Goal: Task Accomplishment & Management: Use online tool/utility

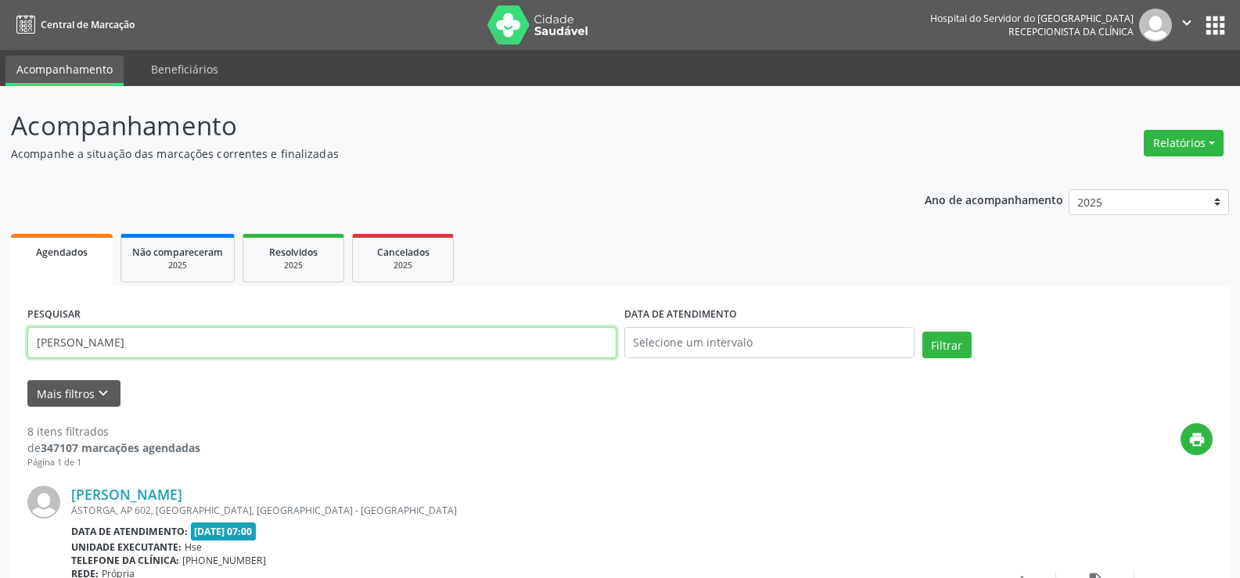
click at [282, 329] on input "[PERSON_NAME]" at bounding box center [321, 342] width 589 height 31
click at [923, 332] on button "Filtrar" at bounding box center [947, 345] width 49 height 27
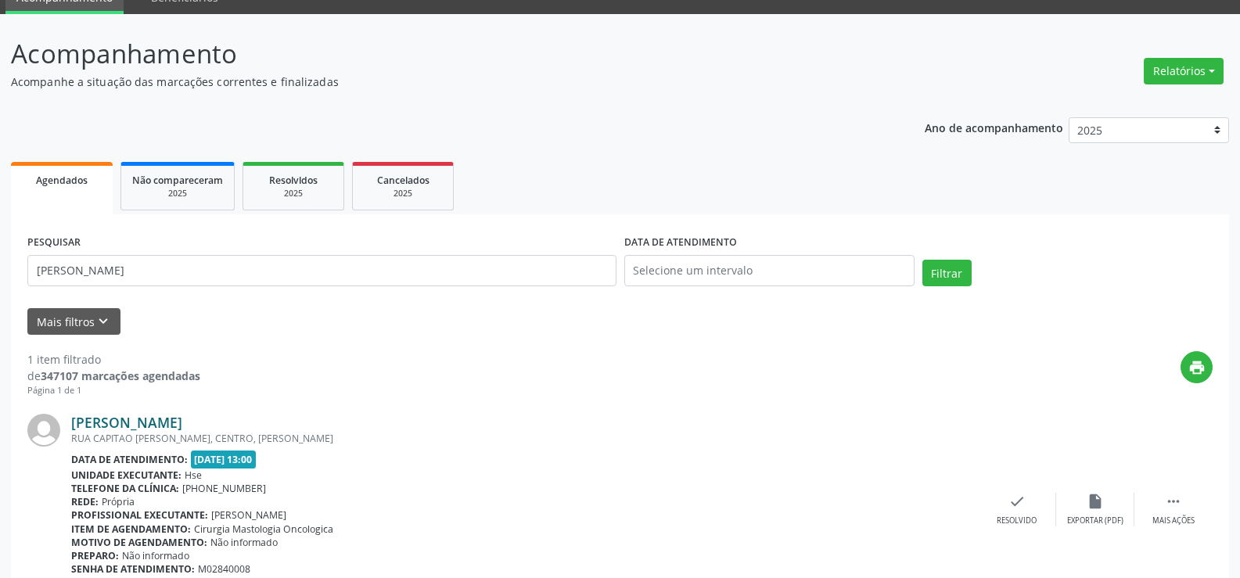
scroll to position [143, 0]
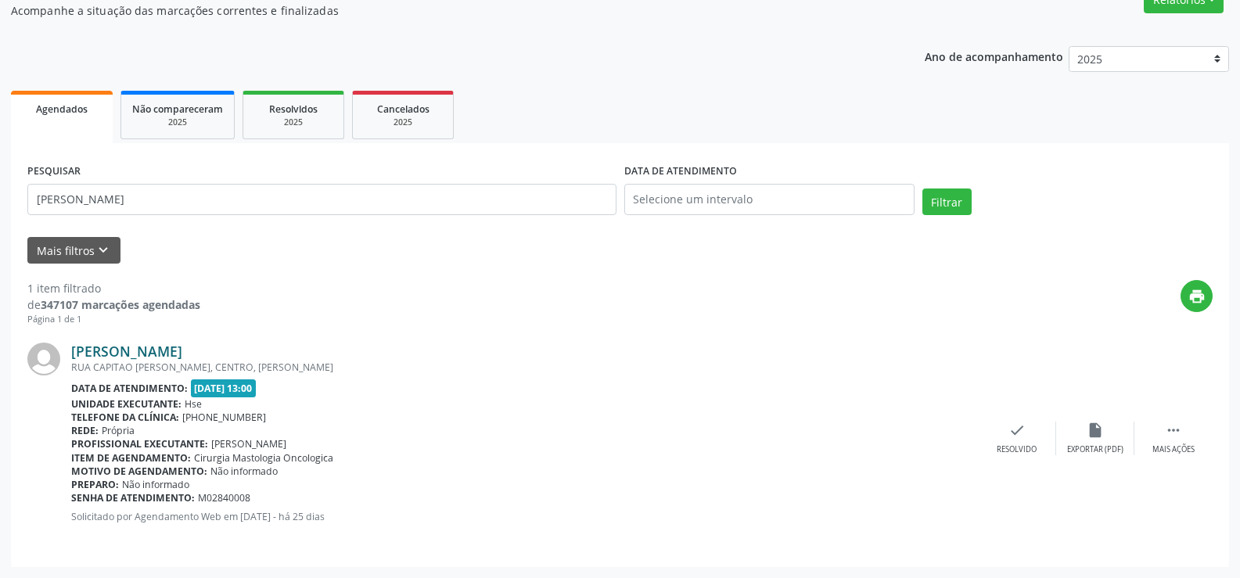
click at [182, 351] on link "[PERSON_NAME]" at bounding box center [126, 351] width 111 height 17
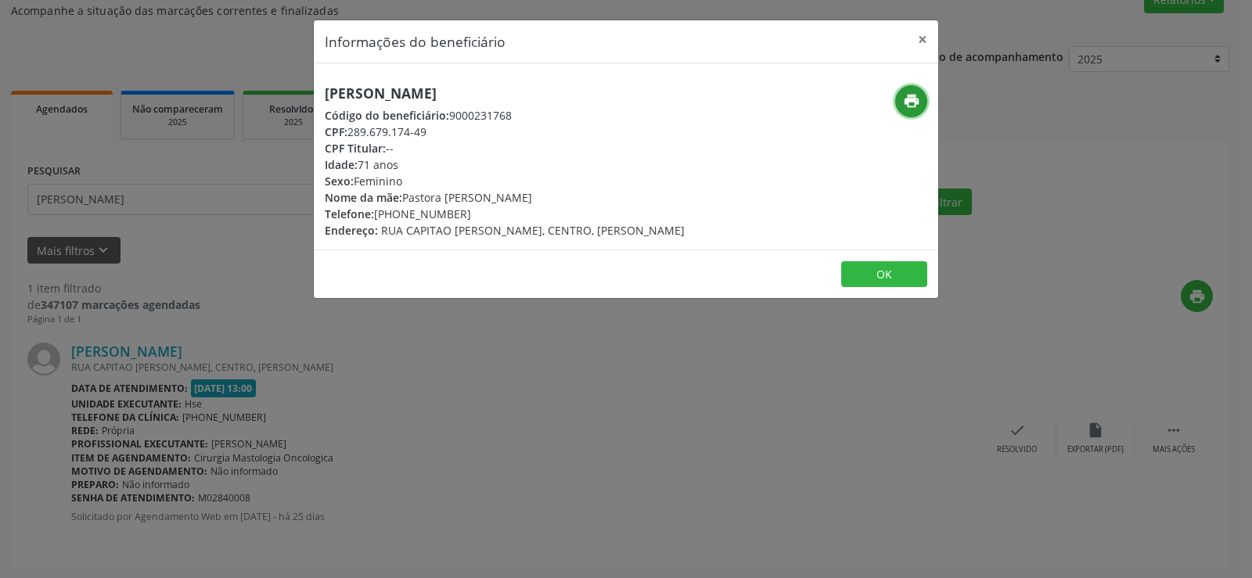
click at [911, 93] on icon "print" at bounding box center [911, 100] width 17 height 17
click at [358, 88] on h5 "[PERSON_NAME]" at bounding box center [505, 93] width 360 height 16
copy div "[PERSON_NAME]"
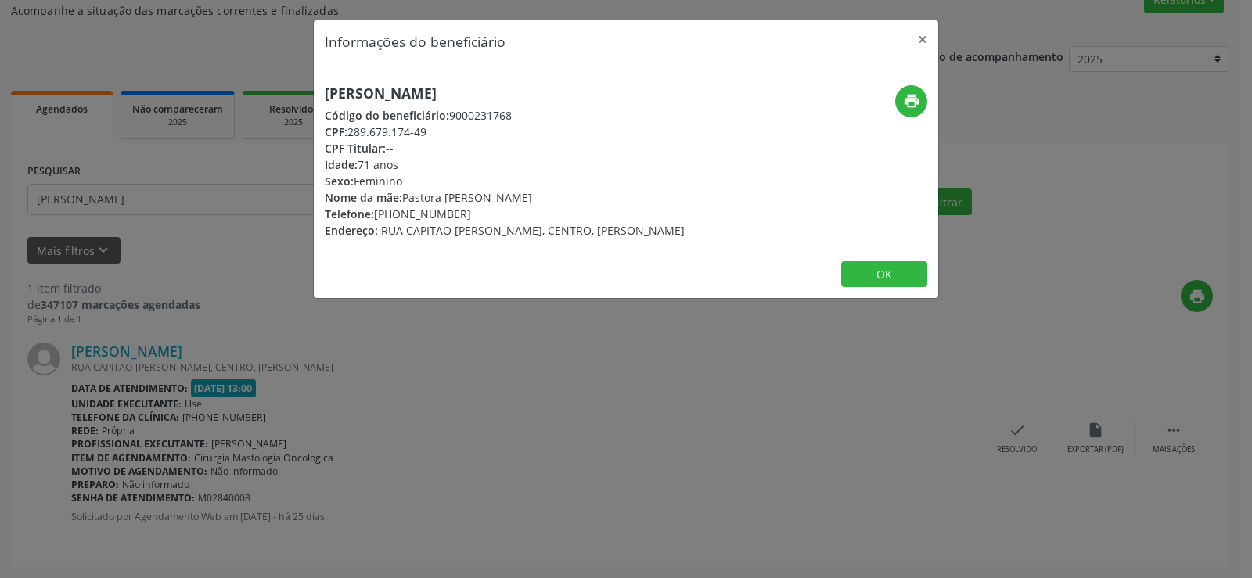
click at [189, 177] on div "Informações do beneficiário × [PERSON_NAME] Código do beneficiário: 9000231768 …" at bounding box center [626, 289] width 1252 height 578
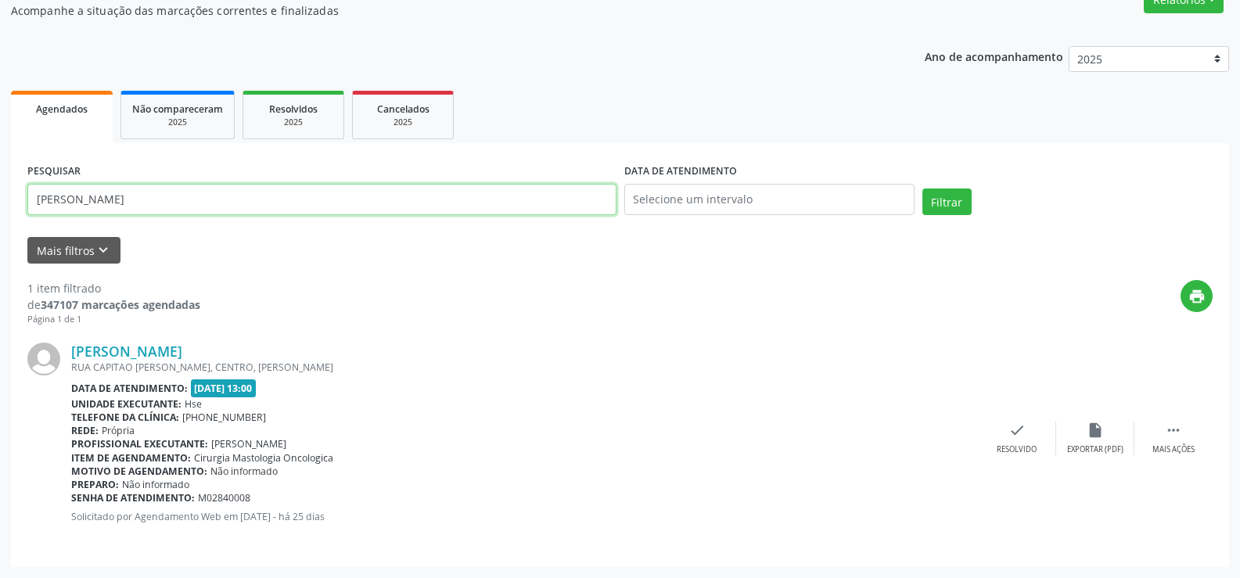
click at [207, 194] on input "[PERSON_NAME]" at bounding box center [321, 199] width 589 height 31
paste input "[PERSON_NAME]"
click at [923, 189] on button "Filtrar" at bounding box center [947, 202] width 49 height 27
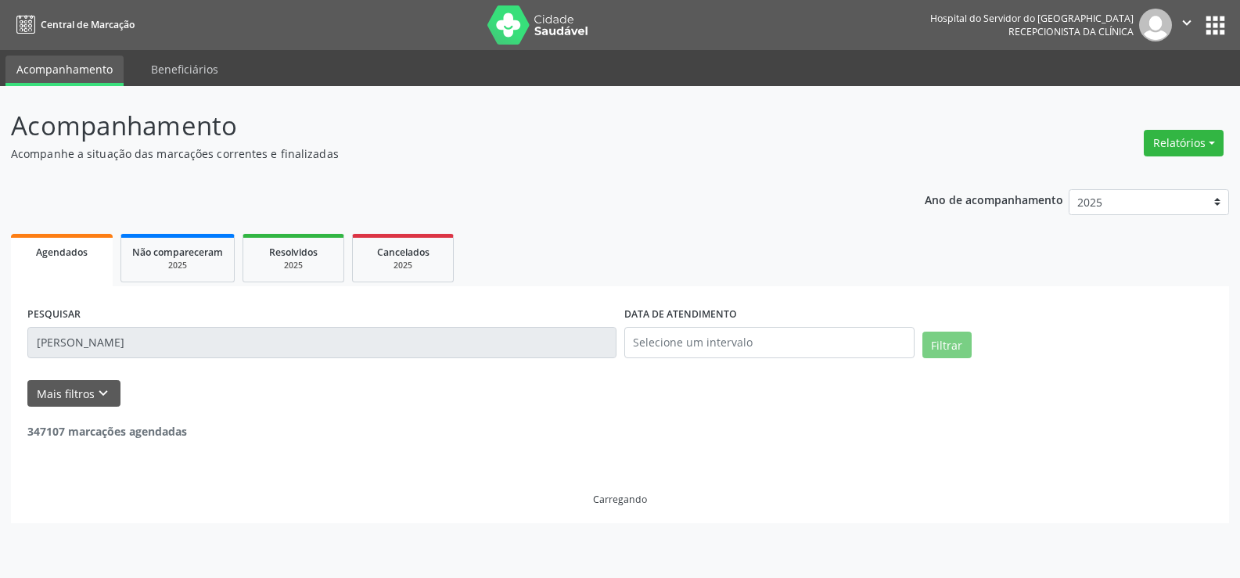
scroll to position [0, 0]
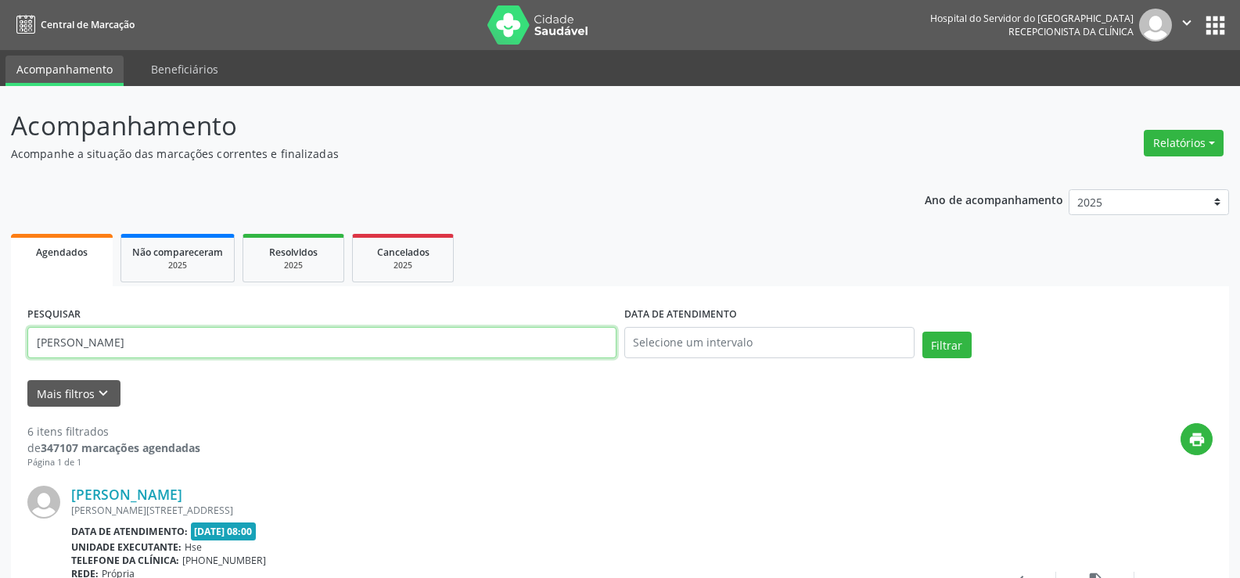
drag, startPoint x: 187, startPoint y: 350, endPoint x: 0, endPoint y: 323, distance: 188.9
click at [923, 332] on button "Filtrar" at bounding box center [947, 345] width 49 height 27
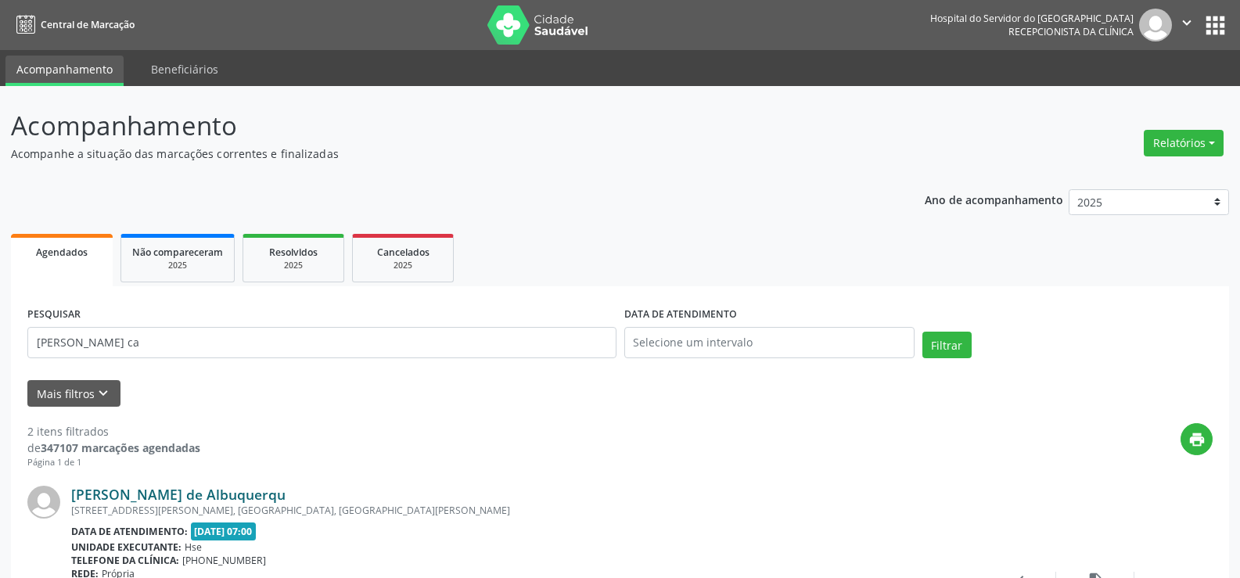
click at [286, 497] on link "[PERSON_NAME] de Albuquerqu" at bounding box center [178, 494] width 214 height 17
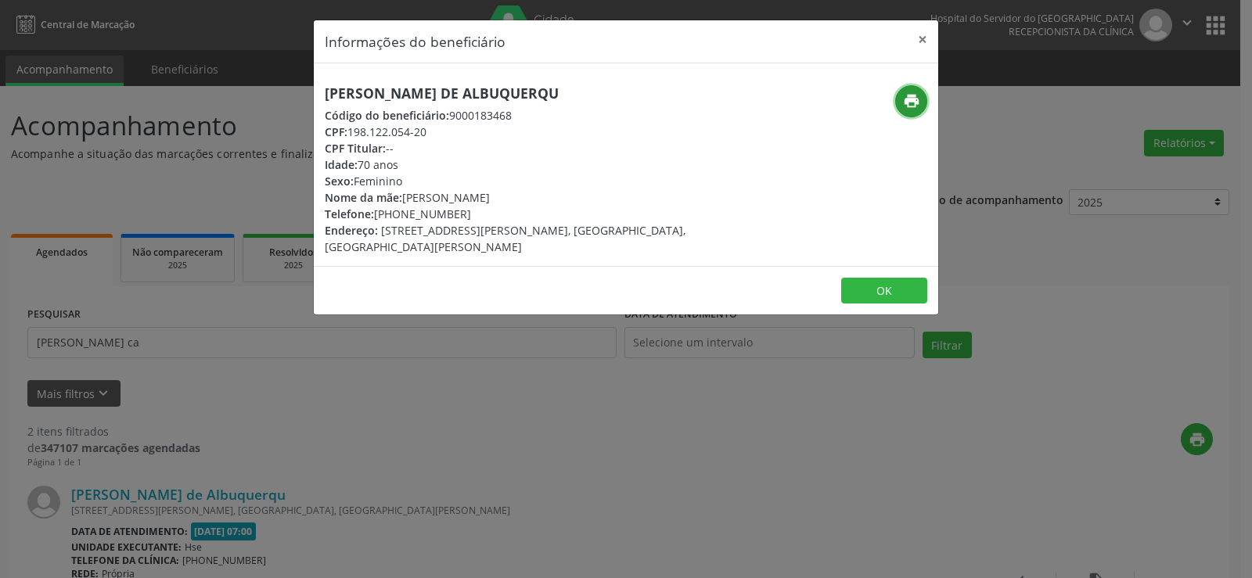
click at [915, 103] on icon "print" at bounding box center [911, 100] width 17 height 17
click at [925, 30] on button "×" at bounding box center [922, 39] width 31 height 38
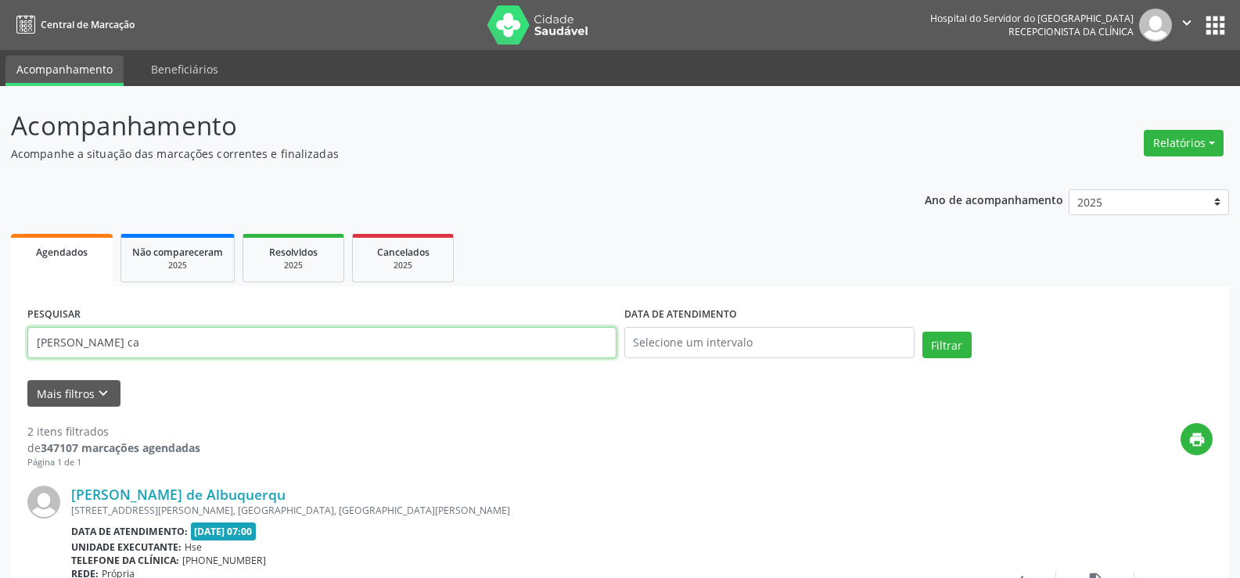
drag, startPoint x: 157, startPoint y: 345, endPoint x: 0, endPoint y: 341, distance: 157.3
click at [0, 341] on div "Acompanhamento Acompanhe a situação das marcações correntes e finalizadas Relat…" at bounding box center [620, 530] width 1240 height 888
paste input "[PERSON_NAME]"
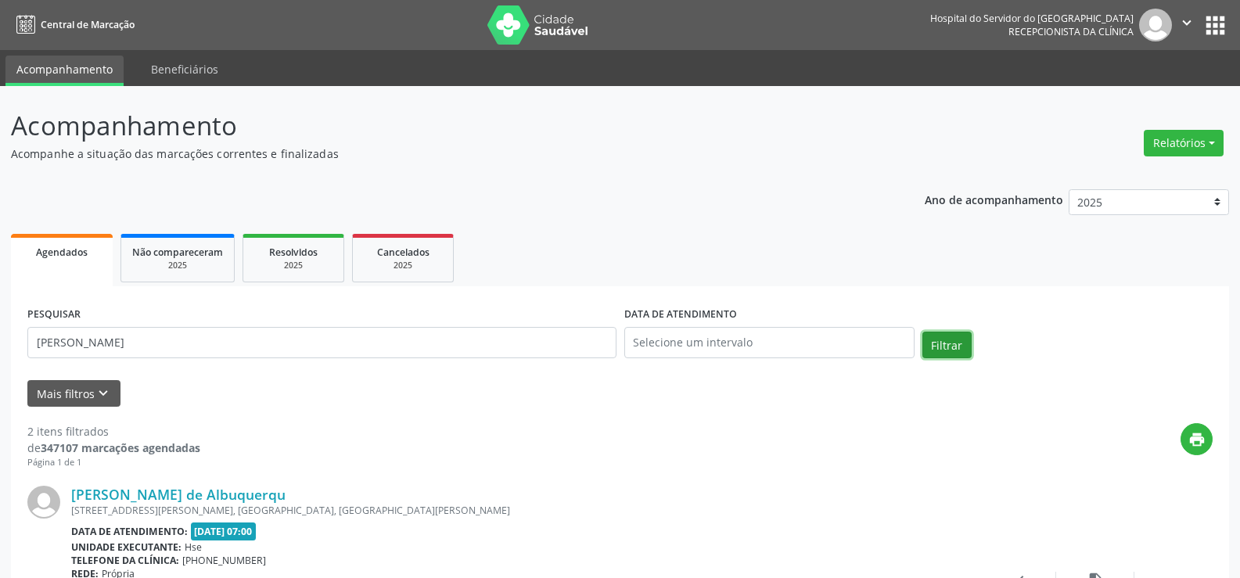
click at [955, 340] on button "Filtrar" at bounding box center [947, 345] width 49 height 27
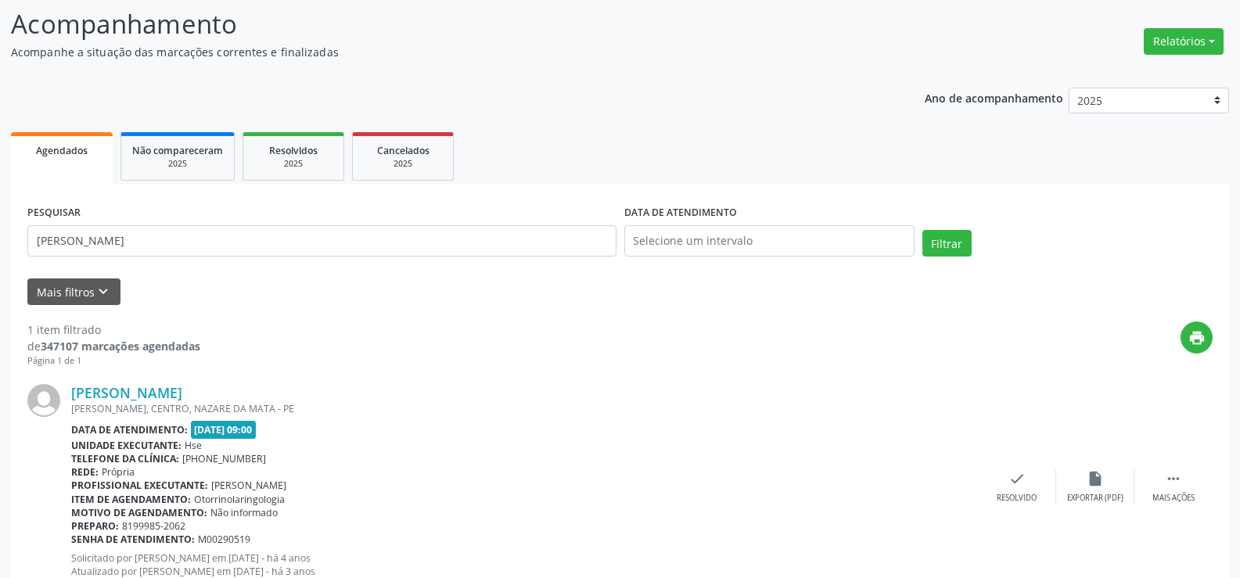
scroll to position [157, 0]
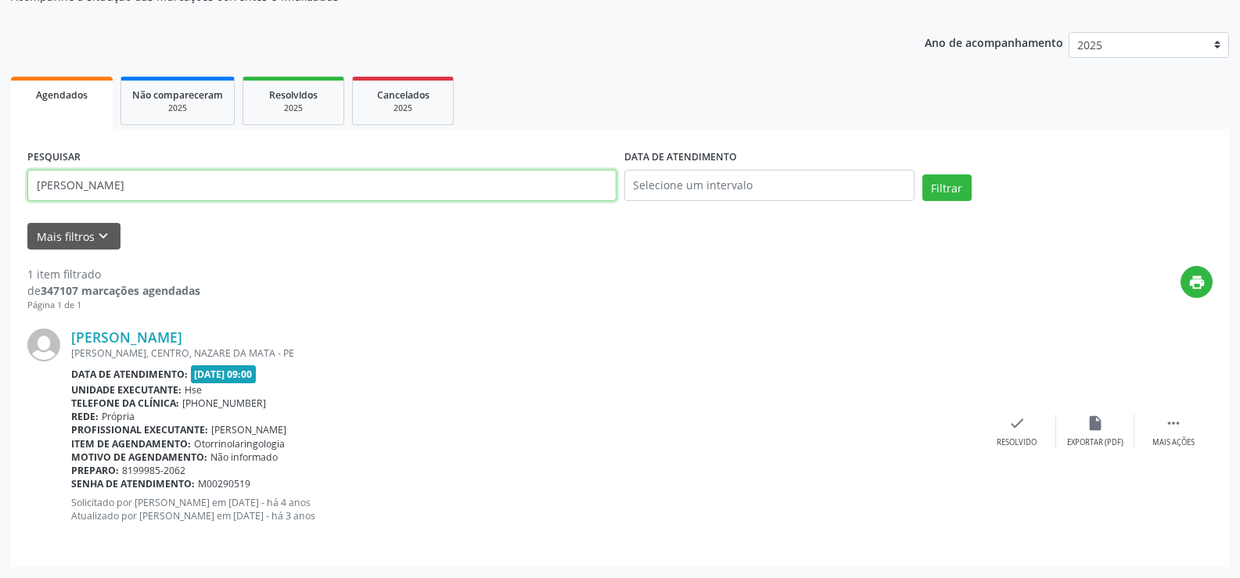
drag, startPoint x: 264, startPoint y: 191, endPoint x: 0, endPoint y: 187, distance: 264.5
click at [0, 187] on div "Acompanhamento Acompanhe a situação das marcações correntes e finalizadas Relat…" at bounding box center [620, 253] width 1240 height 649
click at [923, 174] on button "Filtrar" at bounding box center [947, 187] width 49 height 27
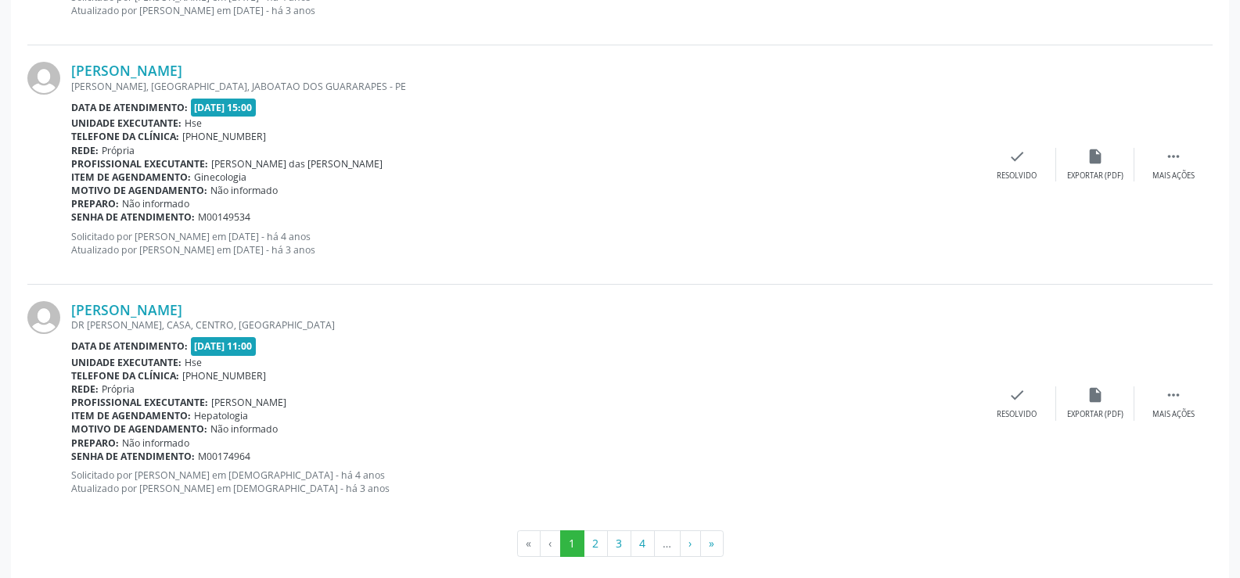
scroll to position [3548, 0]
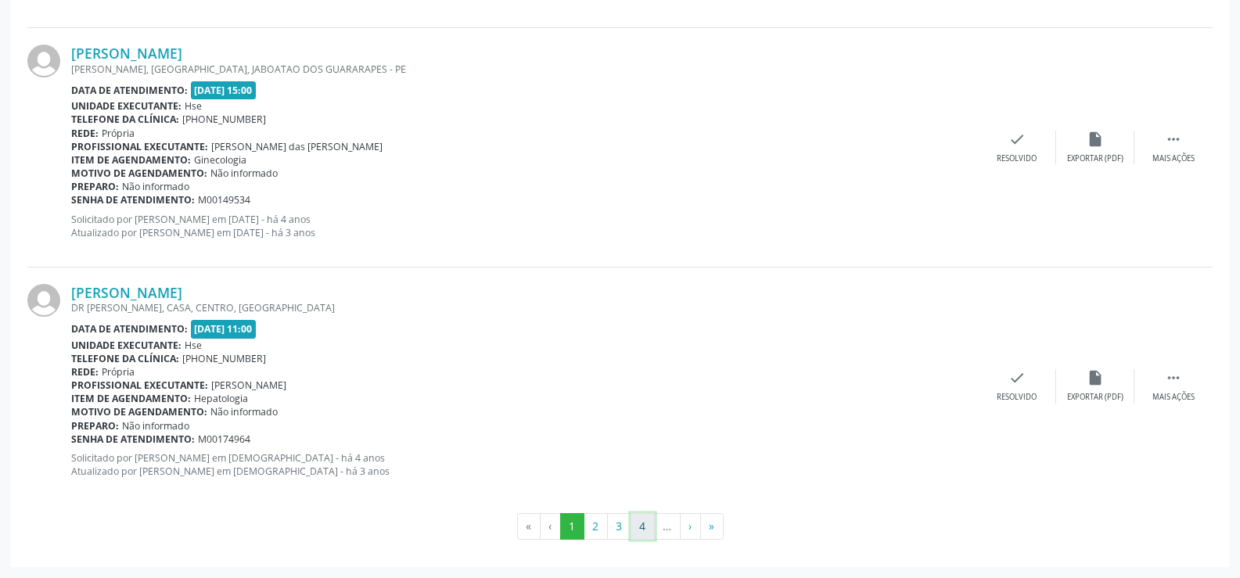
click at [639, 528] on button "4" at bounding box center [643, 526] width 24 height 27
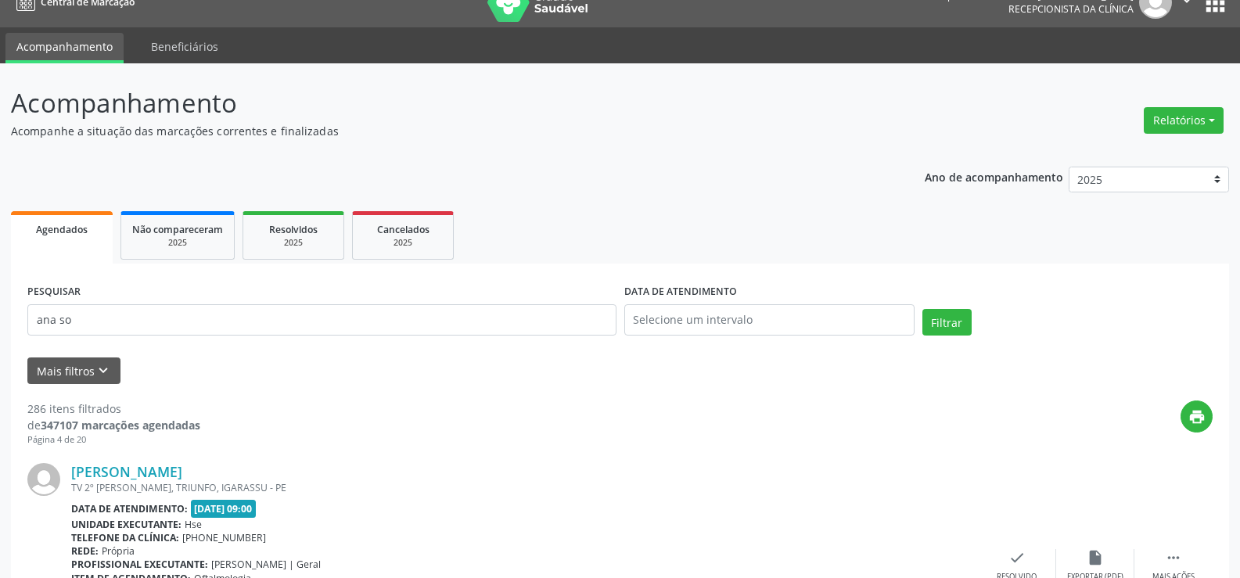
scroll to position [0, 0]
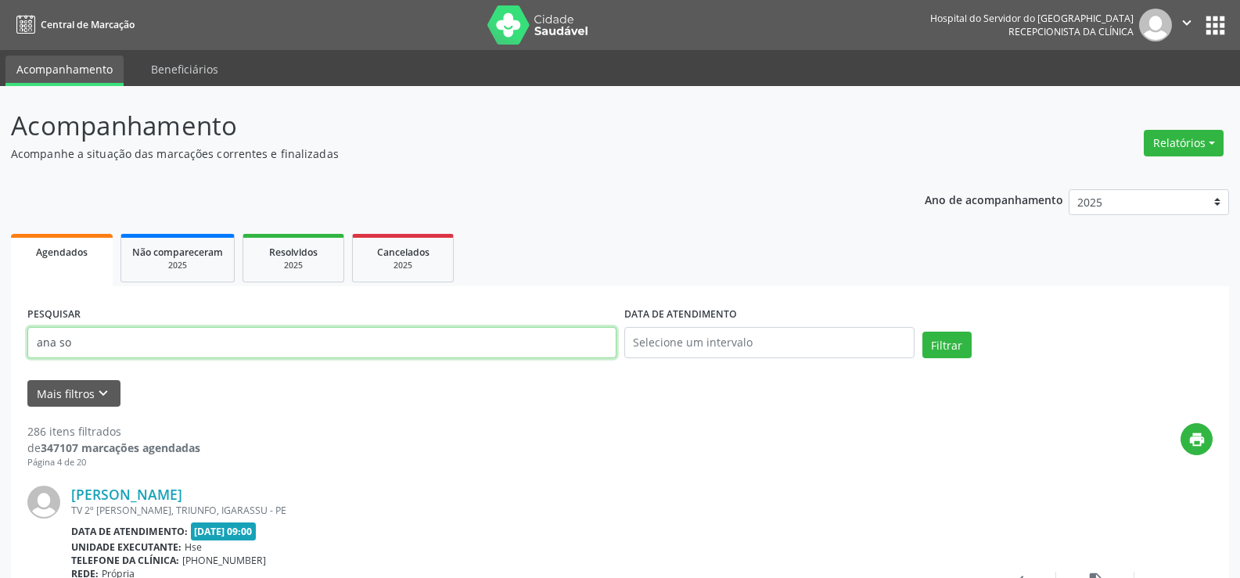
click at [163, 341] on input "ana so" at bounding box center [321, 342] width 589 height 31
click at [923, 332] on button "Filtrar" at bounding box center [947, 345] width 49 height 27
click at [156, 341] on input "[PERSON_NAME]" at bounding box center [321, 342] width 589 height 31
click at [923, 332] on button "Filtrar" at bounding box center [947, 345] width 49 height 27
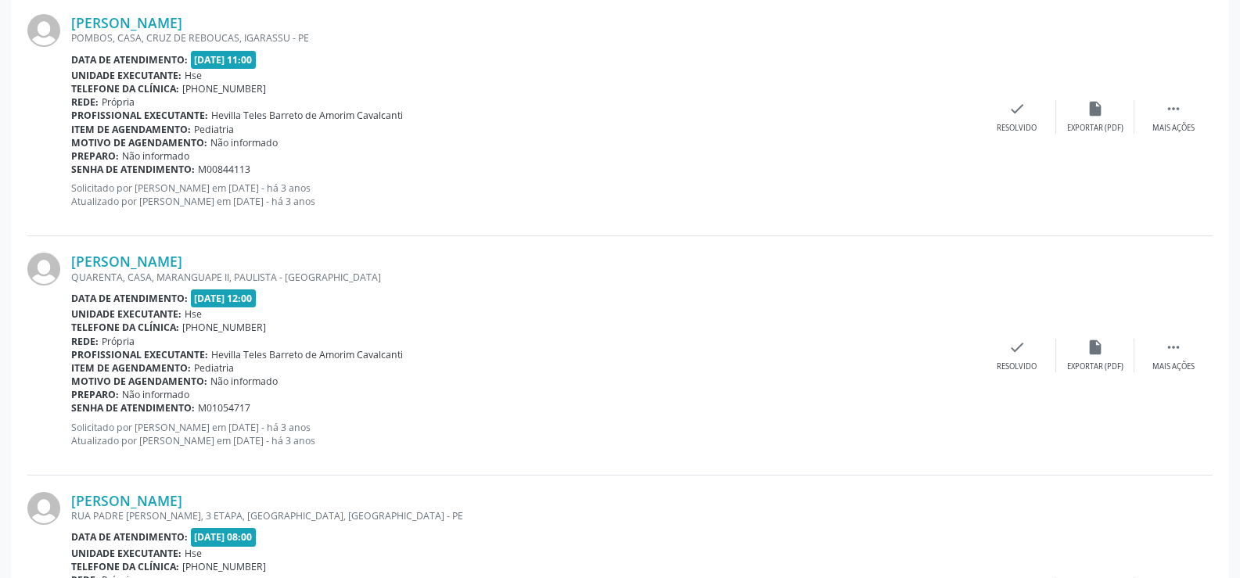
scroll to position [3548, 0]
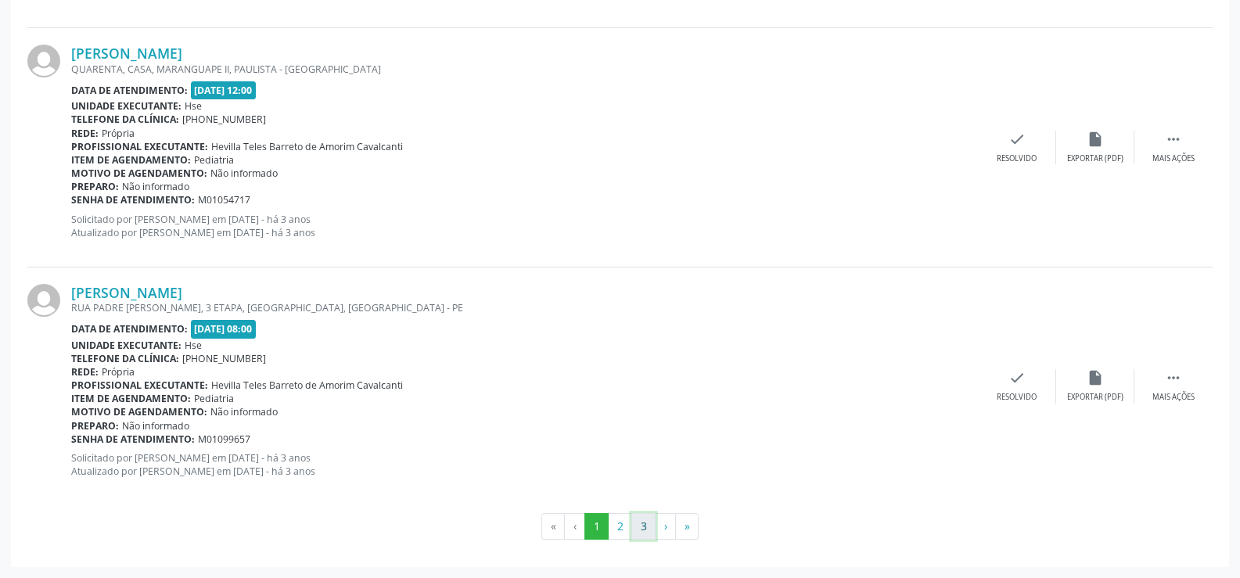
click at [648, 528] on button "3" at bounding box center [643, 526] width 24 height 27
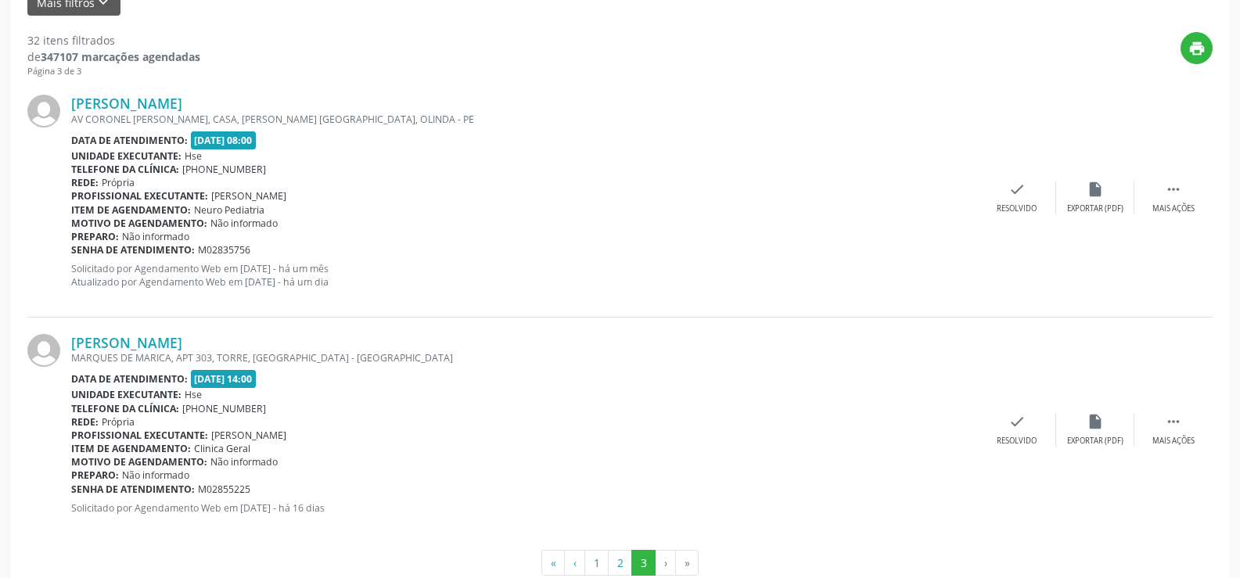
scroll to position [78, 0]
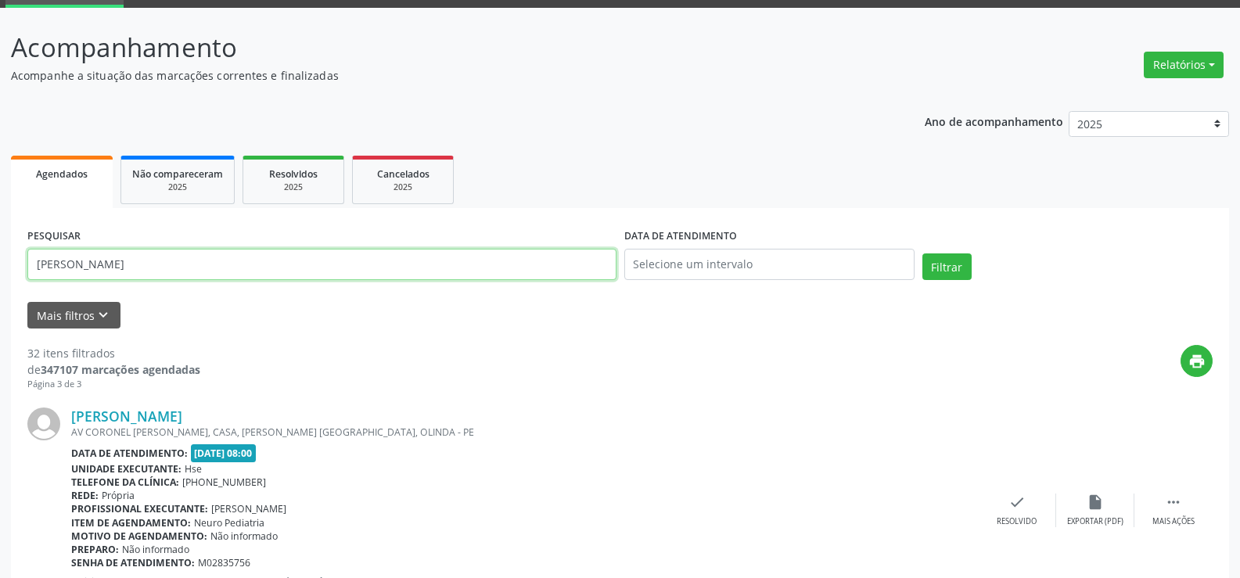
click at [135, 270] on input "[PERSON_NAME]" at bounding box center [321, 264] width 589 height 31
click at [923, 254] on button "Filtrar" at bounding box center [947, 267] width 49 height 27
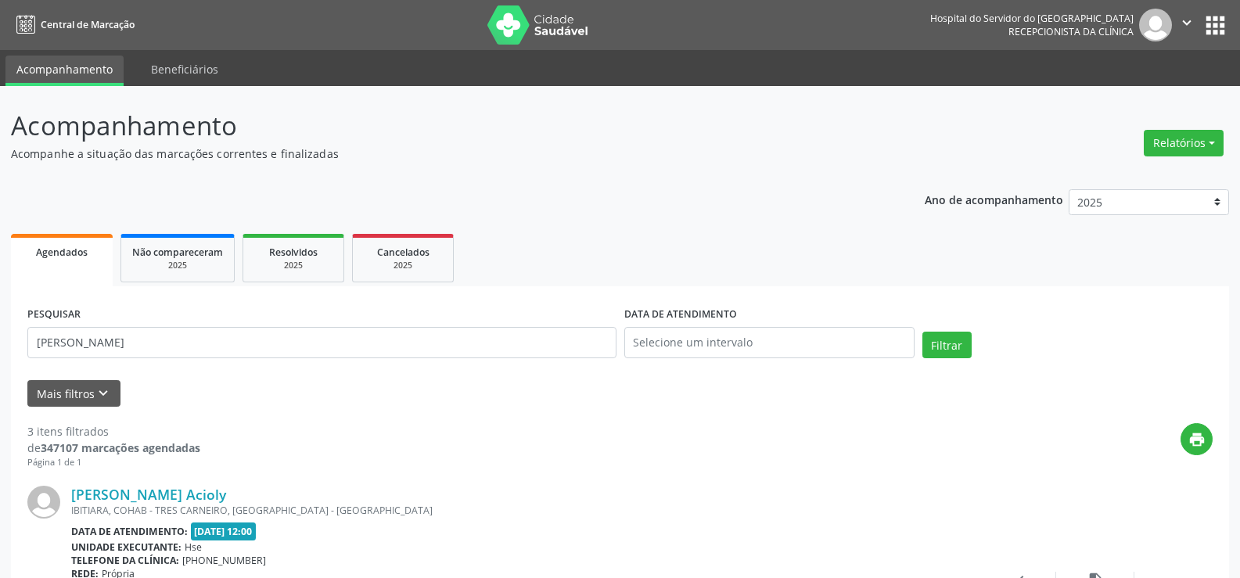
scroll to position [156, 0]
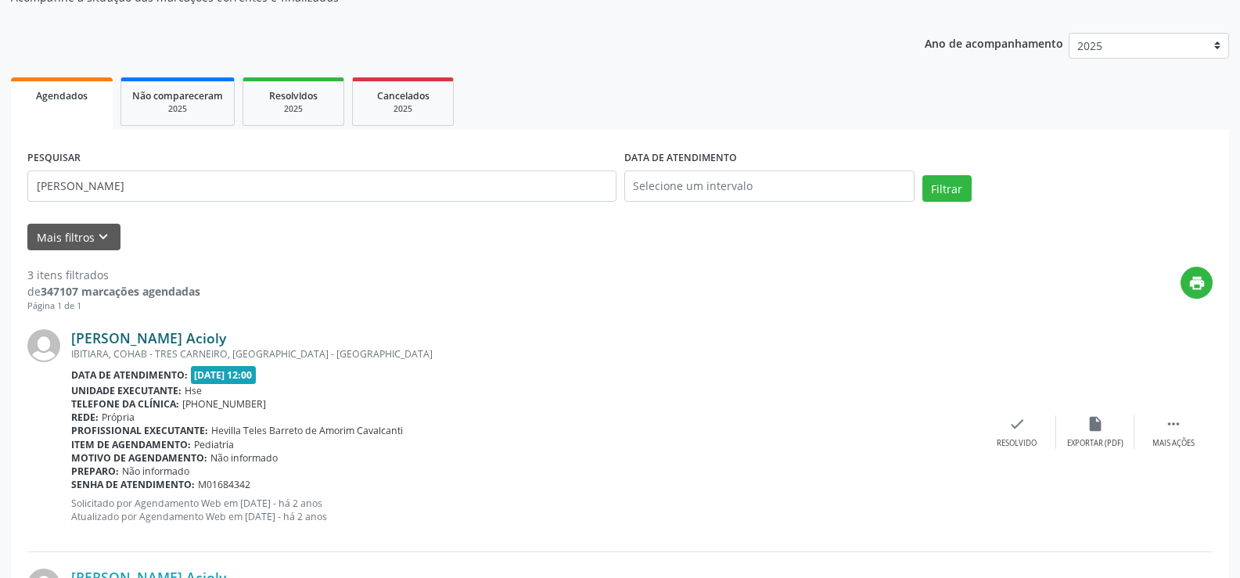
click at [226, 333] on link "[PERSON_NAME] Acioly" at bounding box center [148, 337] width 155 height 17
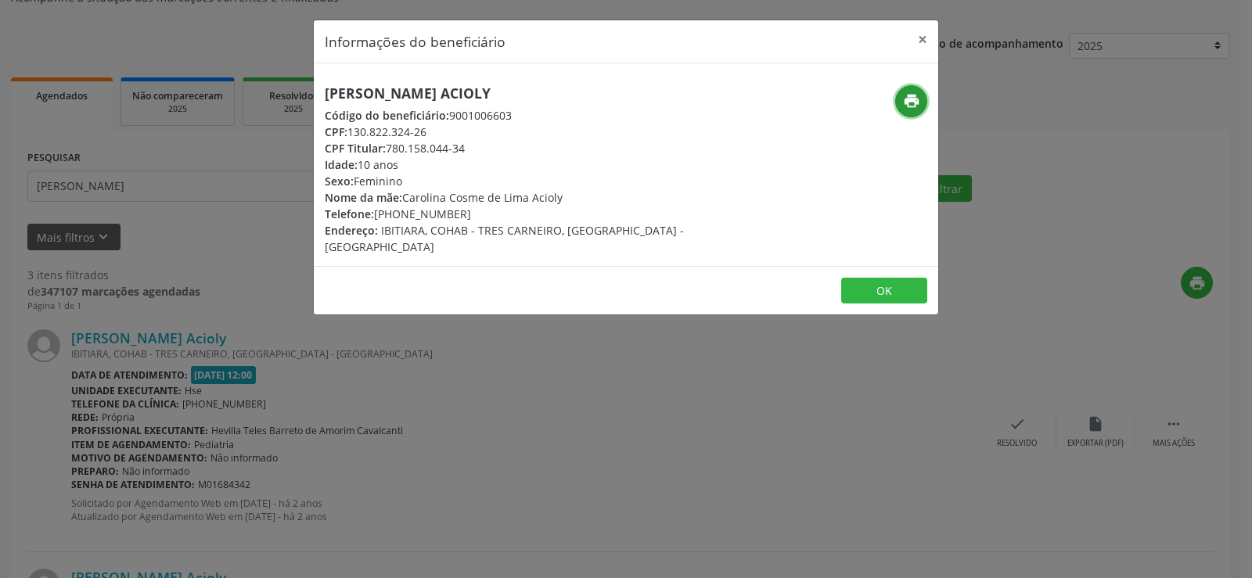
click at [909, 103] on icon "print" at bounding box center [911, 100] width 17 height 17
click at [921, 39] on button "×" at bounding box center [922, 39] width 31 height 38
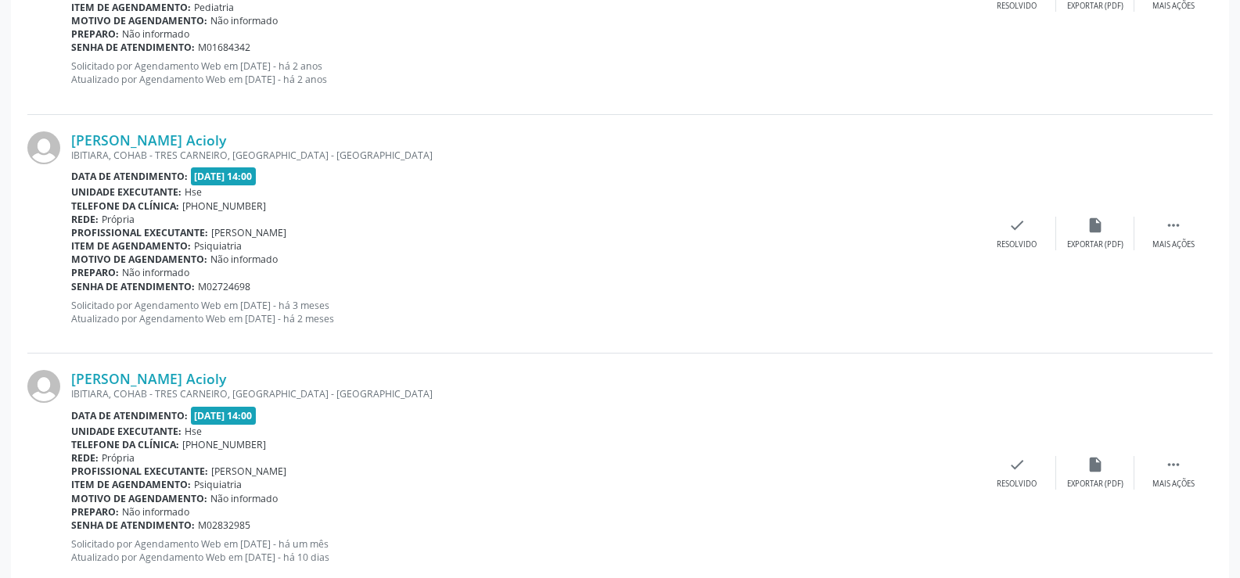
scroll to position [635, 0]
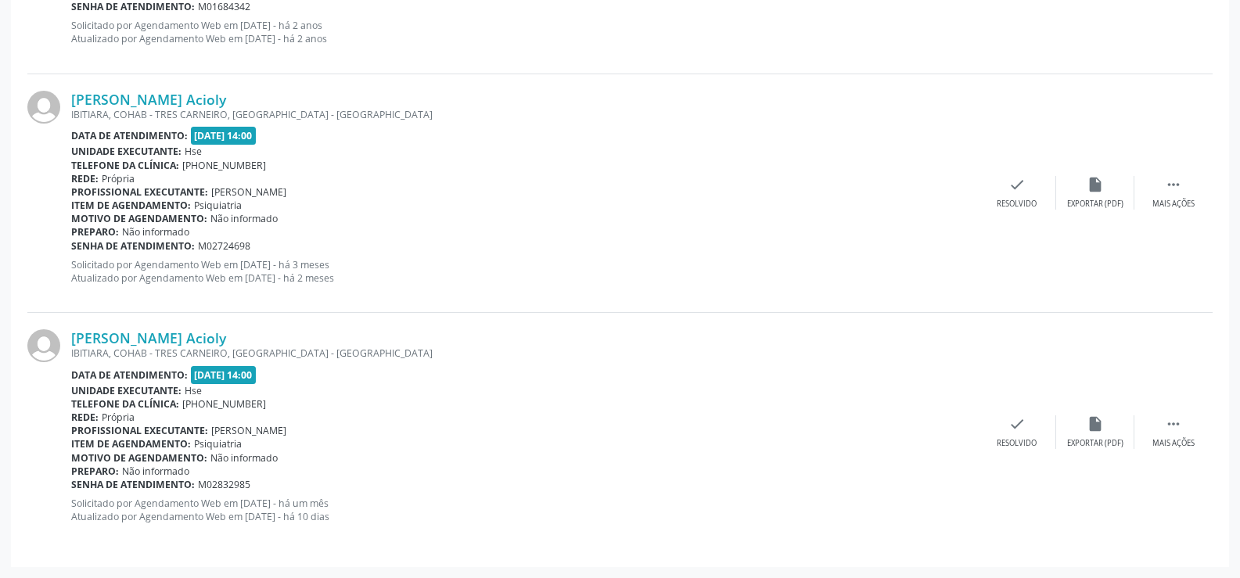
drag, startPoint x: 304, startPoint y: 332, endPoint x: 67, endPoint y: 340, distance: 237.2
click at [67, 340] on div "[PERSON_NAME] Acioly IBITIARA, COHAB - [GEOGRAPHIC_DATA], [GEOGRAPHIC_DATA] - […" at bounding box center [619, 432] width 1185 height 238
copy div "[PERSON_NAME] Acioly"
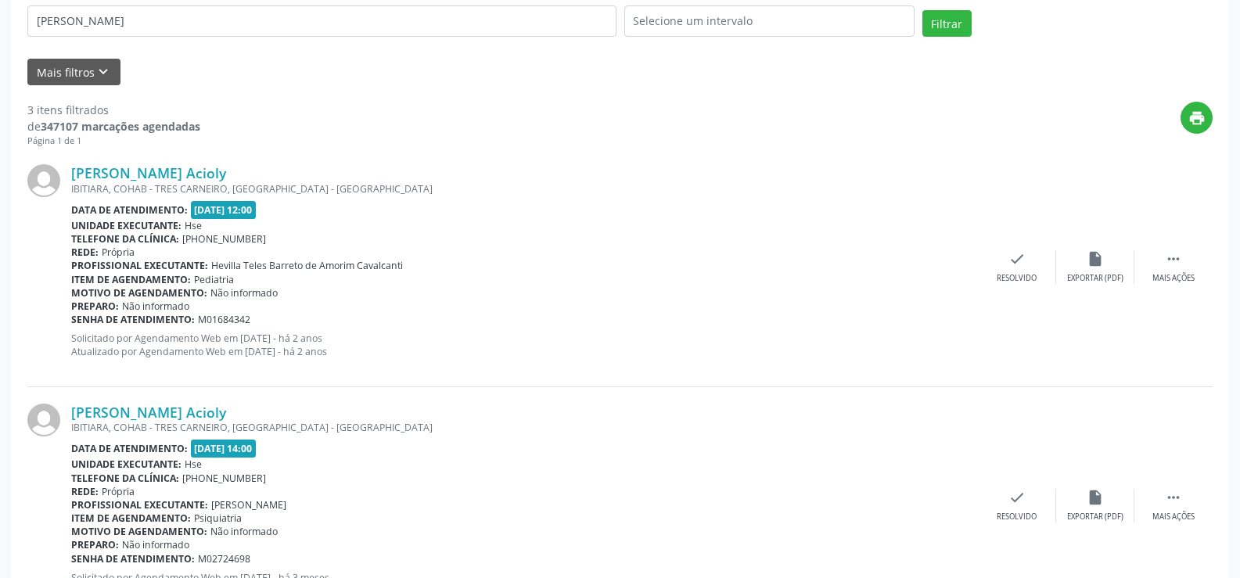
scroll to position [87, 0]
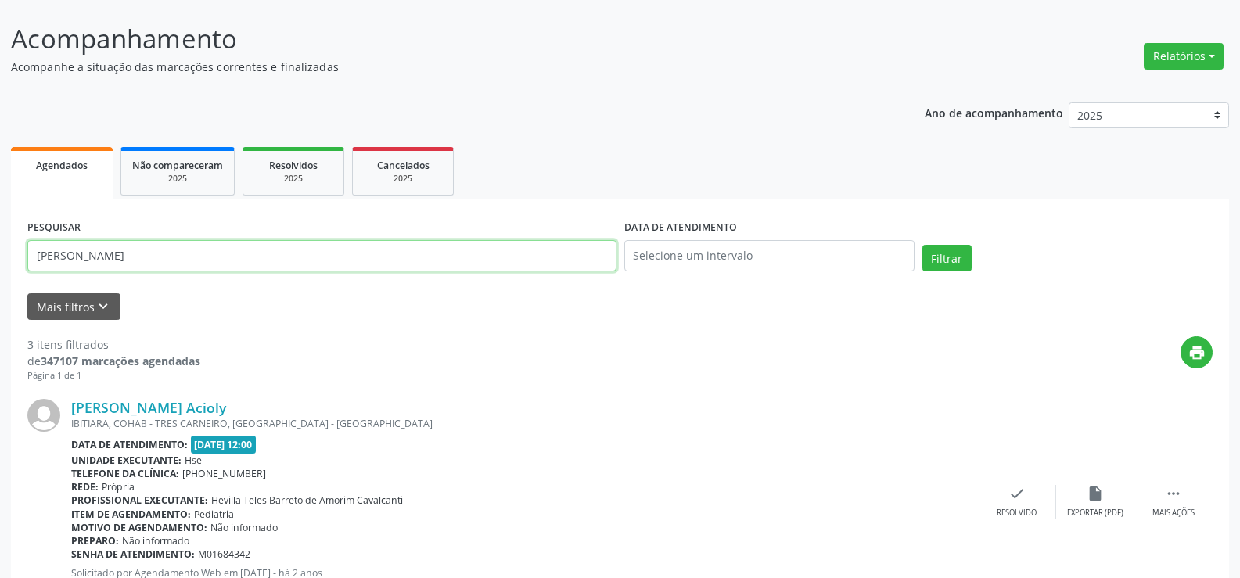
drag, startPoint x: 160, startPoint y: 262, endPoint x: 0, endPoint y: 264, distance: 160.4
click at [0, 264] on div "Acompanhamento Acompanhe a situação das marcações correntes e finalizadas Relat…" at bounding box center [620, 562] width 1240 height 1127
paste input "OZEIAS [PERSON_NAME]"
type input "OZEIAS [PERSON_NAME]"
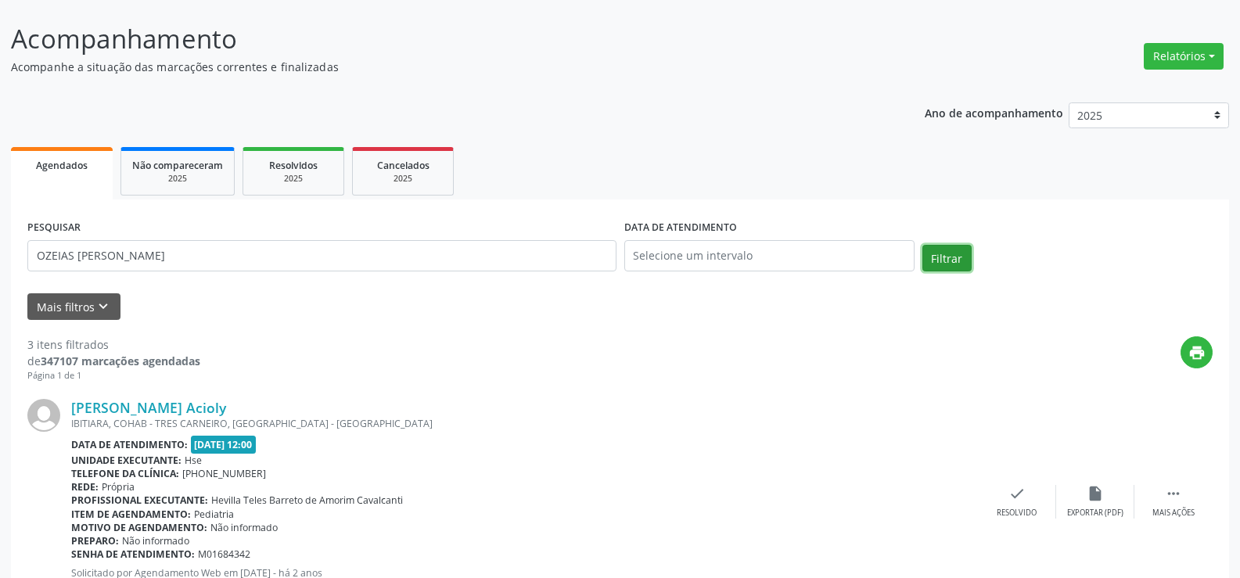
click at [944, 258] on button "Filtrar" at bounding box center [947, 258] width 49 height 27
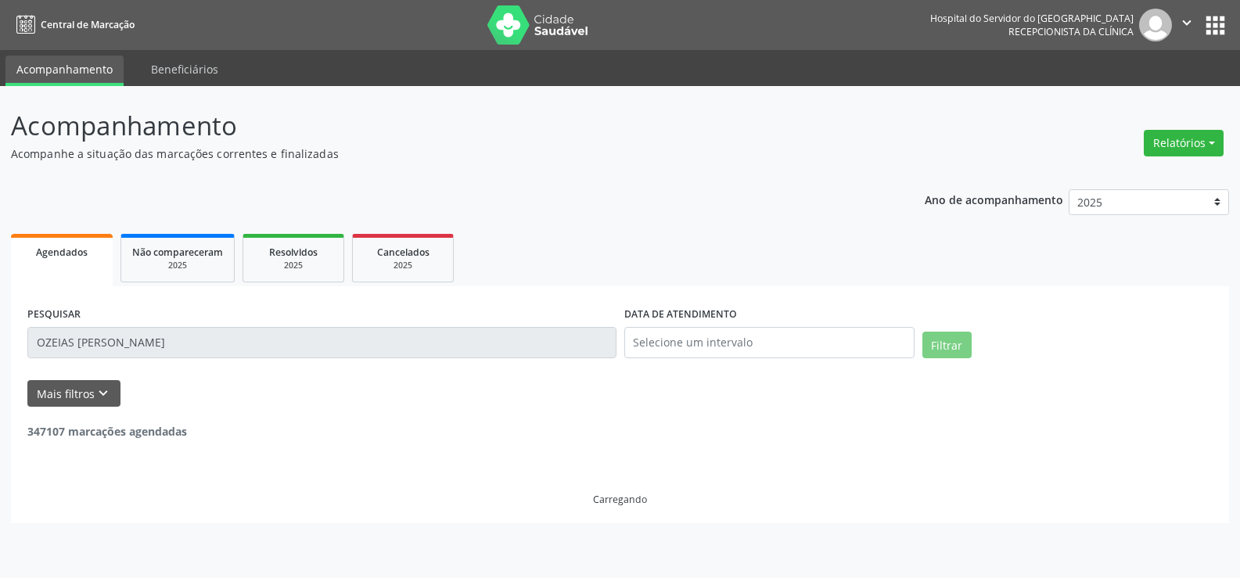
scroll to position [0, 0]
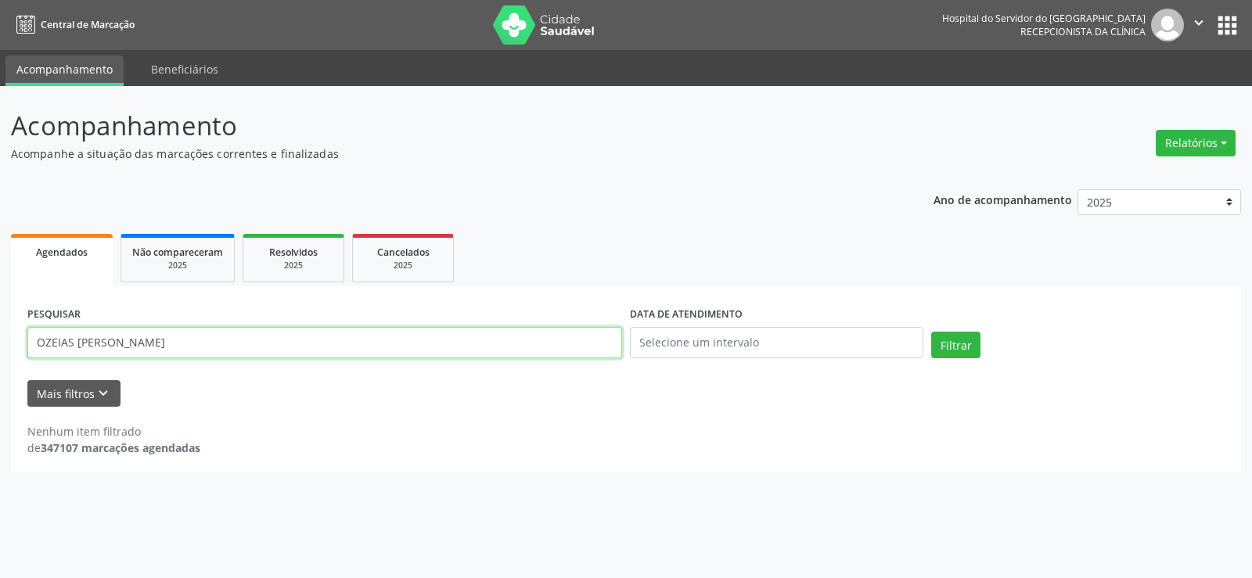
drag, startPoint x: 203, startPoint y: 344, endPoint x: 19, endPoint y: 347, distance: 184.7
click at [19, 347] on div "PESQUISAR OZEIAS [PERSON_NAME] DATA DE ATENDIMENTO Filtrar UNIDADE EXECUTANTE S…" at bounding box center [626, 379] width 1230 height 186
click at [160, 264] on div "2025" at bounding box center [177, 266] width 91 height 12
click at [557, 351] on input "[PERSON_NAME]" at bounding box center [324, 342] width 595 height 31
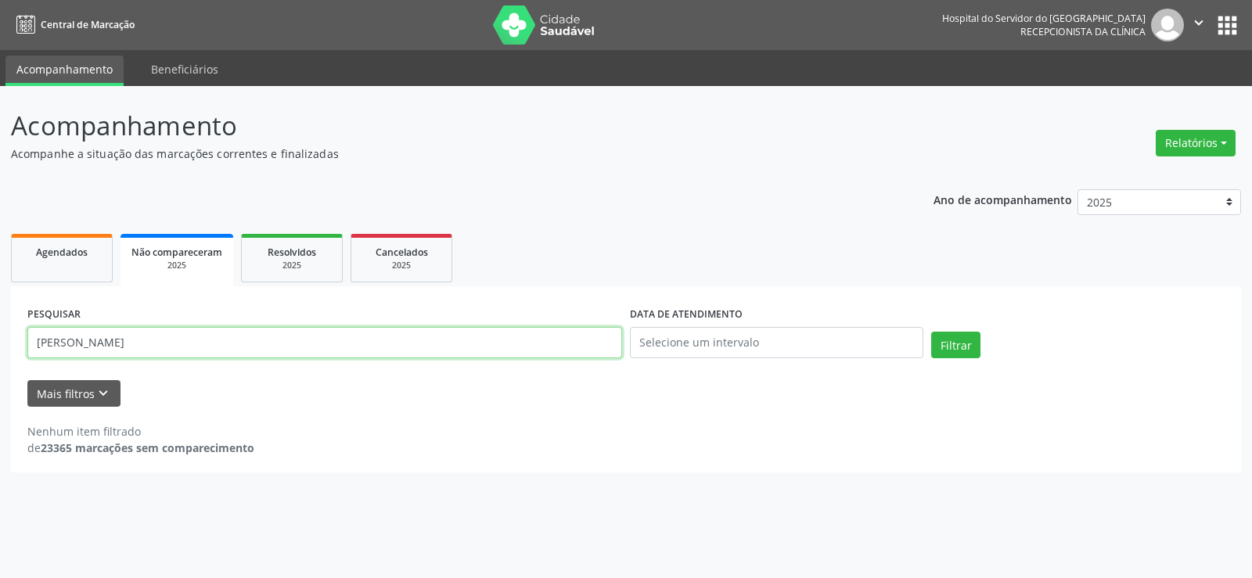
click at [557, 351] on input "[PERSON_NAME]" at bounding box center [324, 342] width 595 height 31
paste input "[PERSON_NAME]"
type input "[PERSON_NAME]"
click at [931, 332] on button "Filtrar" at bounding box center [955, 345] width 49 height 27
click at [278, 268] on div "2025" at bounding box center [292, 266] width 78 height 12
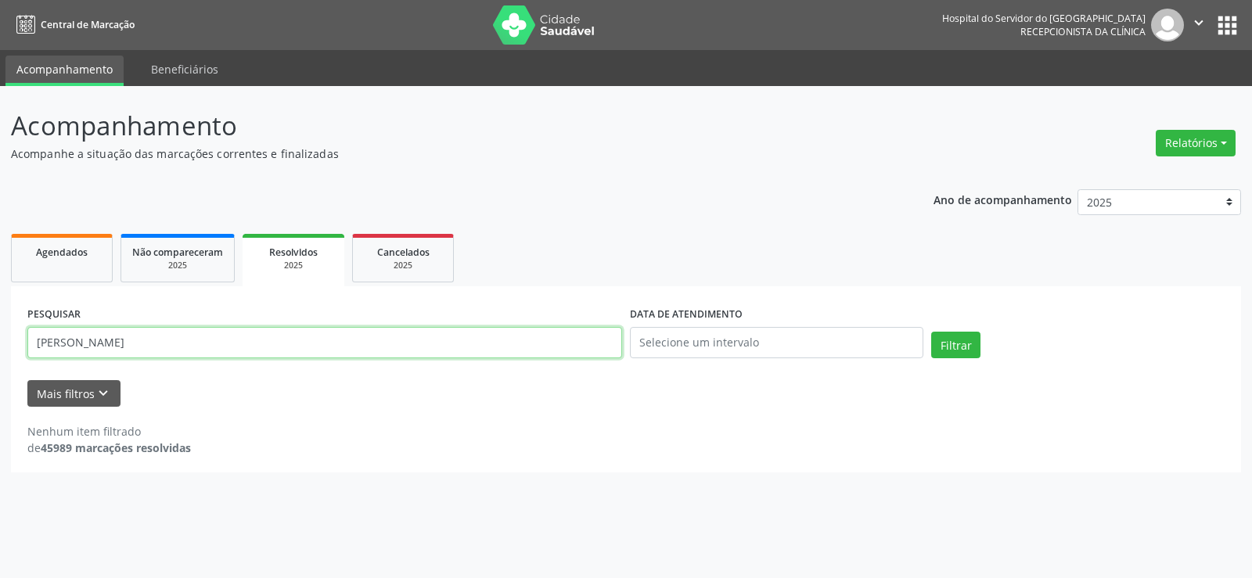
click at [249, 344] on input "[PERSON_NAME]" at bounding box center [324, 342] width 595 height 31
paste input "[PERSON_NAME]"
type input "[PERSON_NAME]"
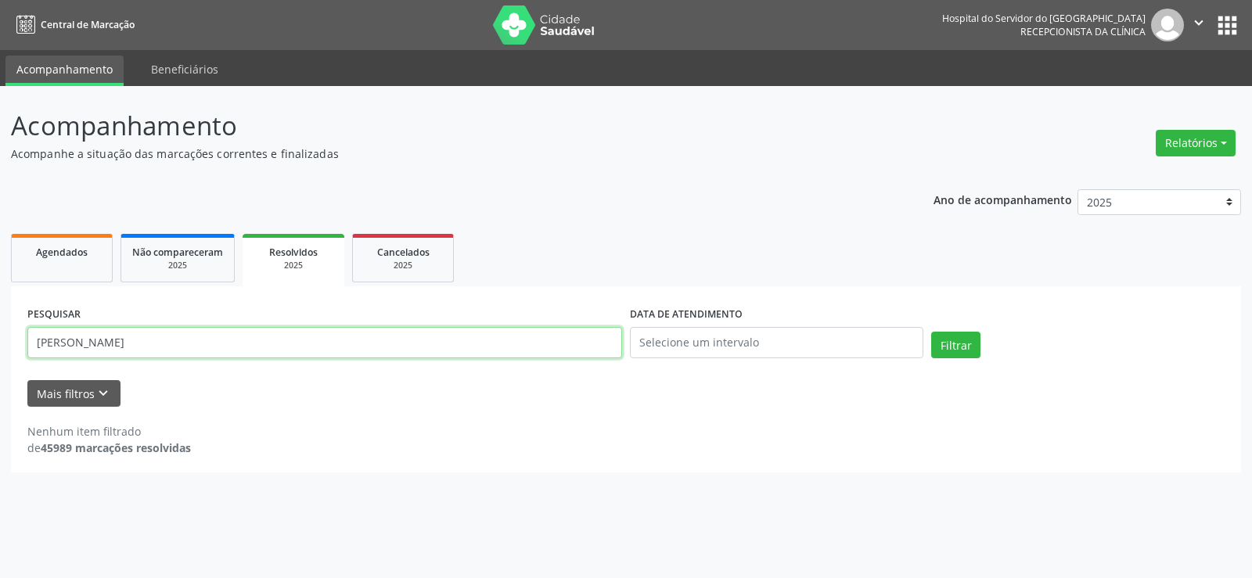
click at [931, 332] on button "Filtrar" at bounding box center [955, 345] width 49 height 27
click at [377, 266] on div "2025" at bounding box center [403, 266] width 78 height 12
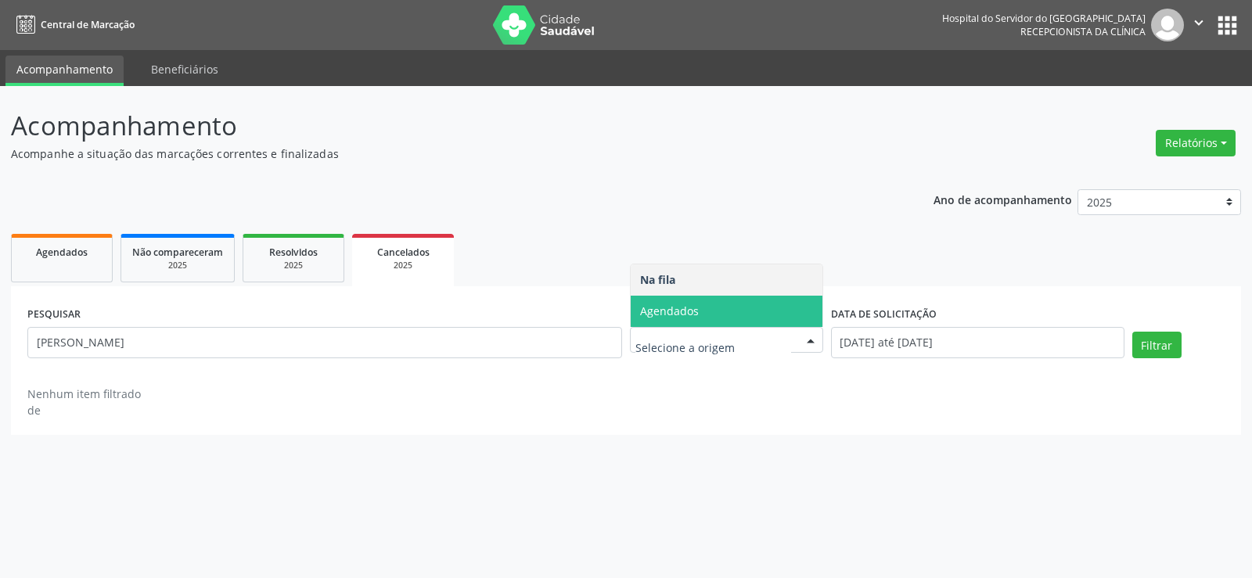
click at [685, 316] on span "Agendados" at bounding box center [669, 311] width 59 height 15
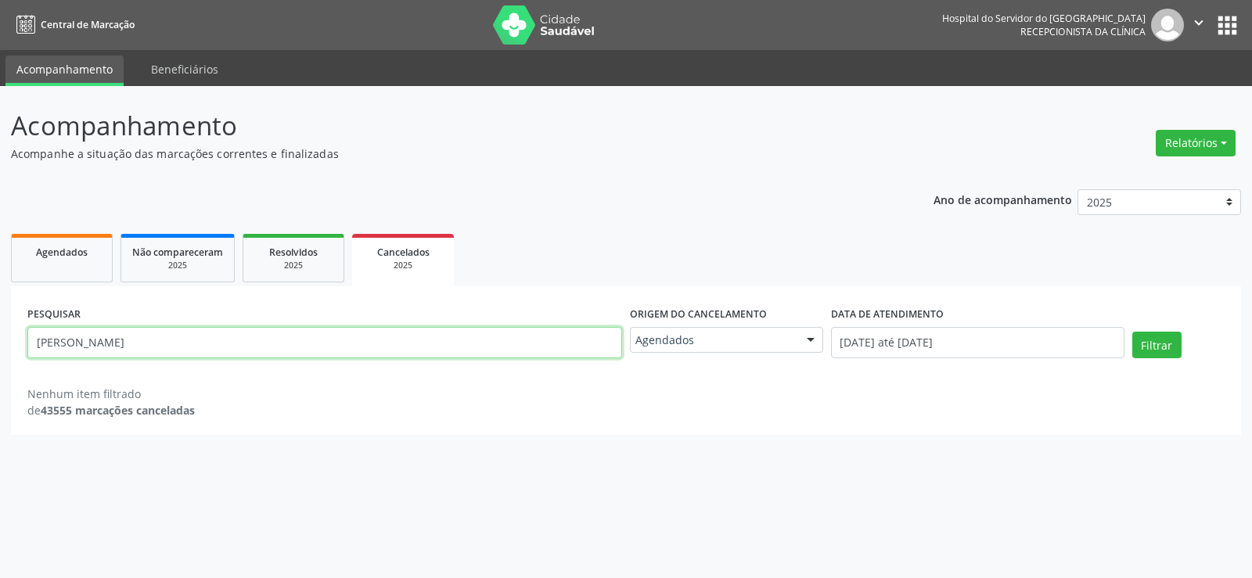
click at [176, 346] on input "[PERSON_NAME]" at bounding box center [324, 342] width 595 height 31
click at [195, 338] on input "[PERSON_NAME]" at bounding box center [324, 342] width 595 height 31
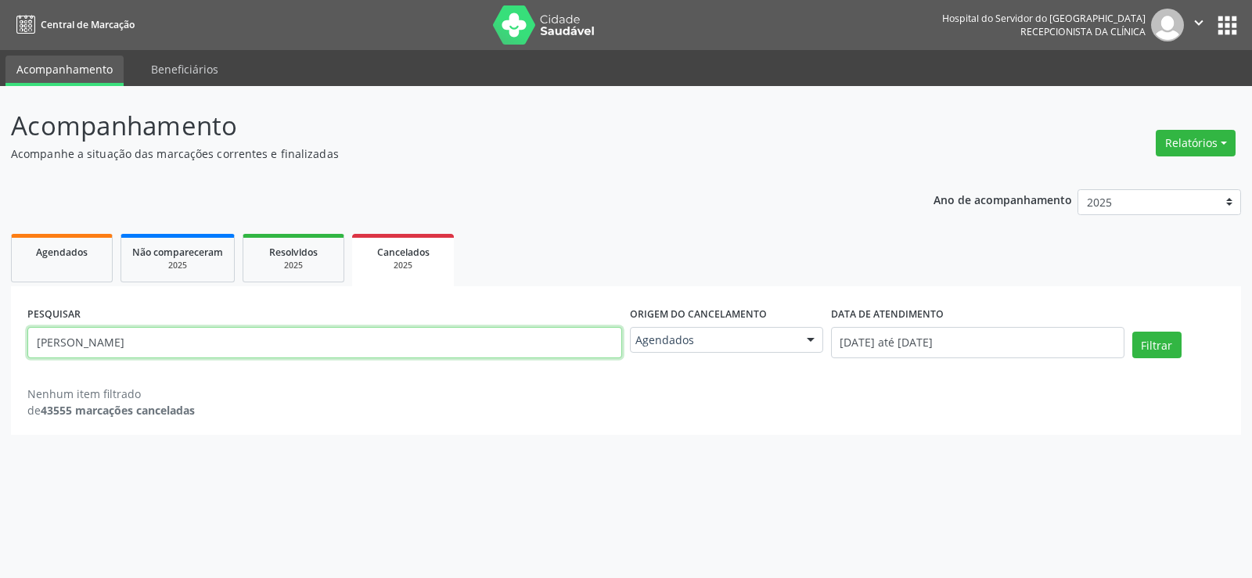
click at [195, 338] on input "[PERSON_NAME]" at bounding box center [324, 342] width 595 height 31
paste input "[PERSON_NAME]"
click at [1132, 332] on button "Filtrar" at bounding box center [1156, 345] width 49 height 27
click at [277, 347] on input "[PERSON_NAME]" at bounding box center [324, 342] width 595 height 31
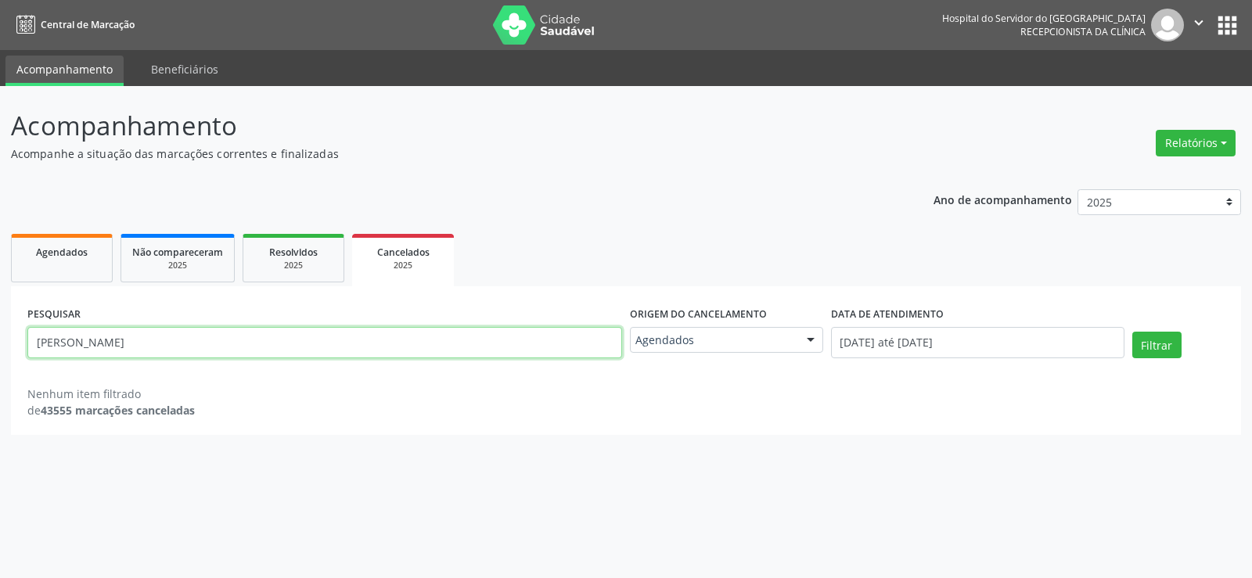
click at [277, 347] on input "[PERSON_NAME]" at bounding box center [324, 342] width 595 height 31
paste input "[PERSON_NAME]"
type input "[PERSON_NAME]"
click at [1132, 332] on button "Filtrar" at bounding box center [1156, 345] width 49 height 27
click at [292, 351] on input "[PERSON_NAME]" at bounding box center [324, 342] width 595 height 31
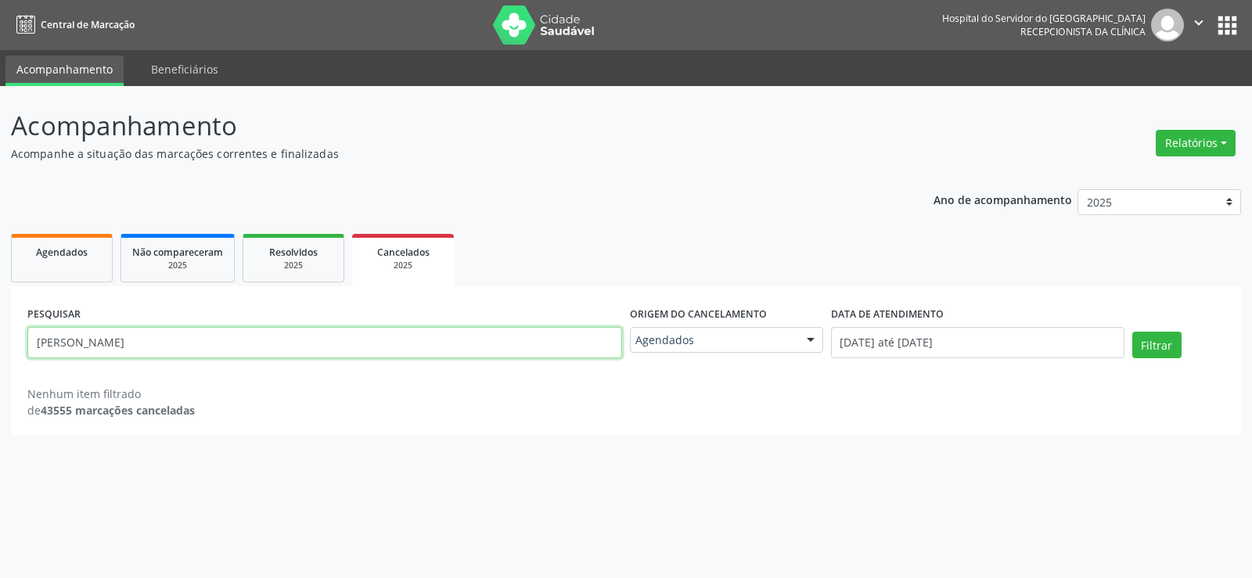
click at [292, 351] on input "[PERSON_NAME]" at bounding box center [324, 342] width 595 height 31
click at [113, 253] on ul "Agendados Não compareceram 2025 Resolvidos 2025 Cancelados 2025" at bounding box center [626, 258] width 1230 height 56
click at [82, 251] on span "Agendados" at bounding box center [62, 252] width 52 height 13
select select "7"
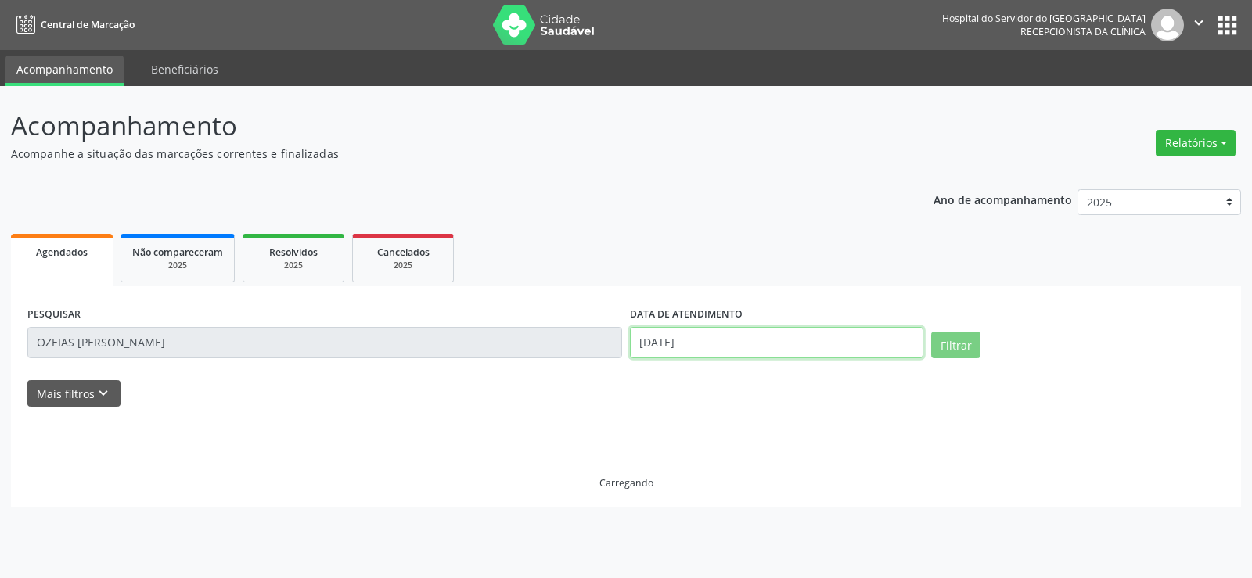
click at [657, 334] on input "[DATE]" at bounding box center [776, 342] width 293 height 31
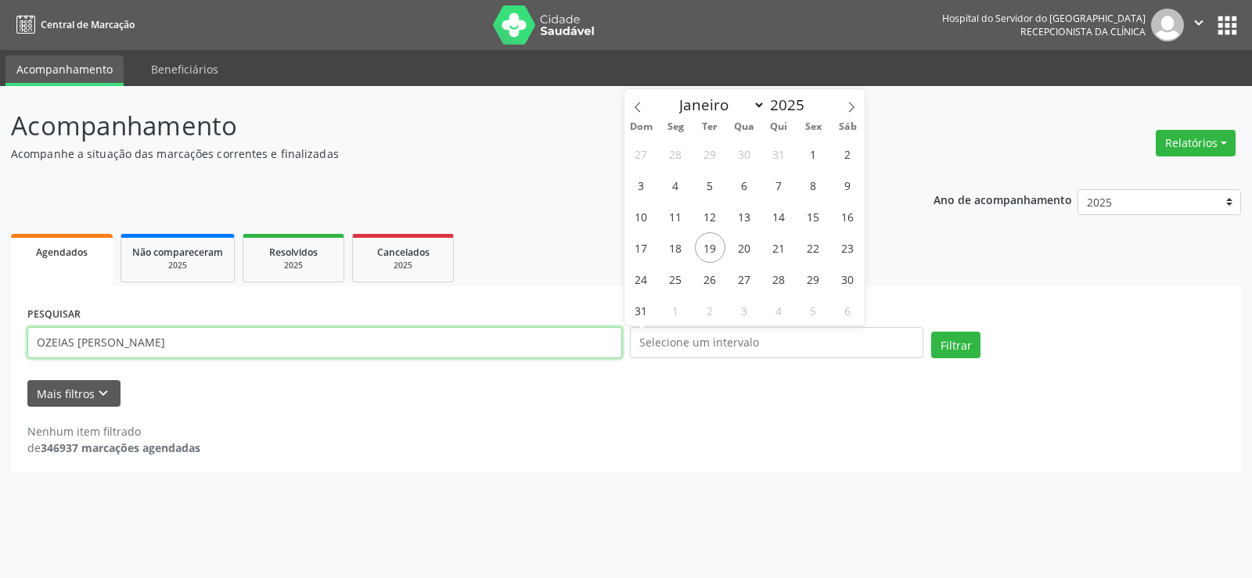
click at [358, 349] on input "OZEIAS [PERSON_NAME]" at bounding box center [324, 342] width 595 height 31
paste input "[PERSON_NAME]"
click at [931, 332] on button "Filtrar" at bounding box center [955, 345] width 49 height 27
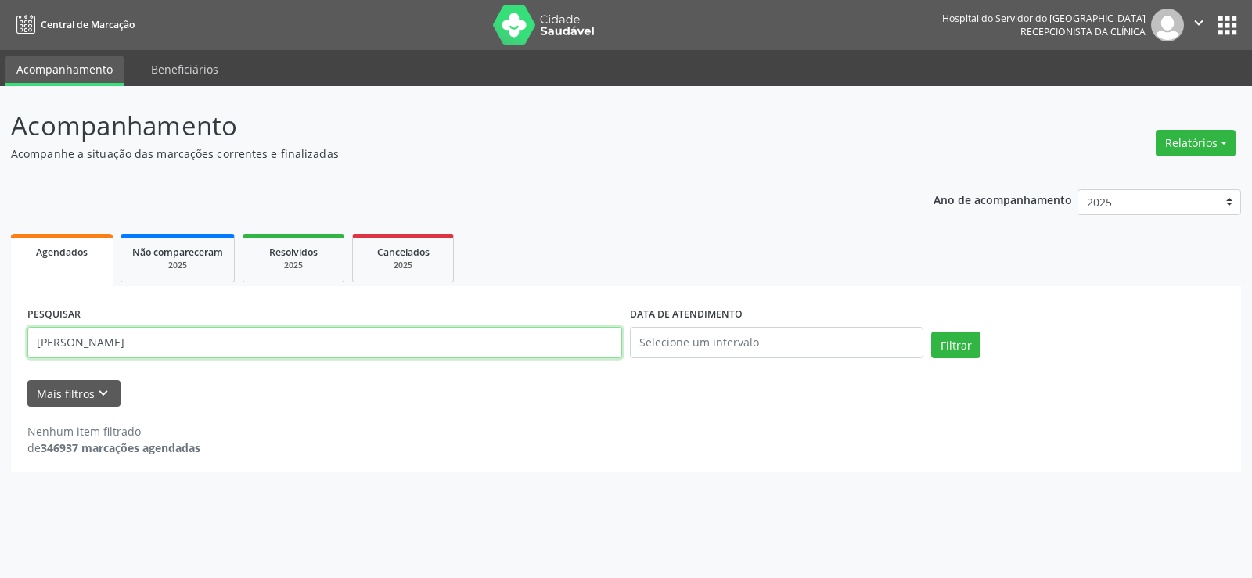
click at [134, 339] on input "[PERSON_NAME]" at bounding box center [324, 342] width 595 height 31
paste input "55677037400"
click at [931, 332] on button "Filtrar" at bounding box center [955, 345] width 49 height 27
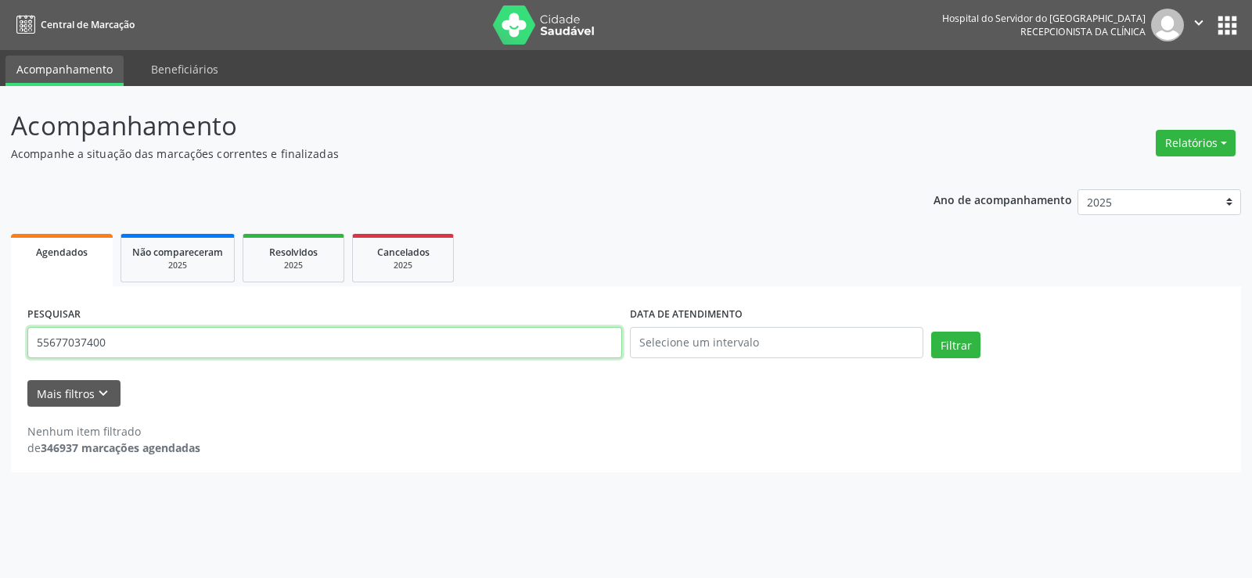
click at [170, 340] on input "55677037400" at bounding box center [324, 342] width 595 height 31
paste input "[PERSON_NAME]"
click at [931, 332] on button "Filtrar" at bounding box center [955, 345] width 49 height 27
click at [115, 361] on div "PESQUISAR [PERSON_NAME]" at bounding box center [324, 336] width 603 height 67
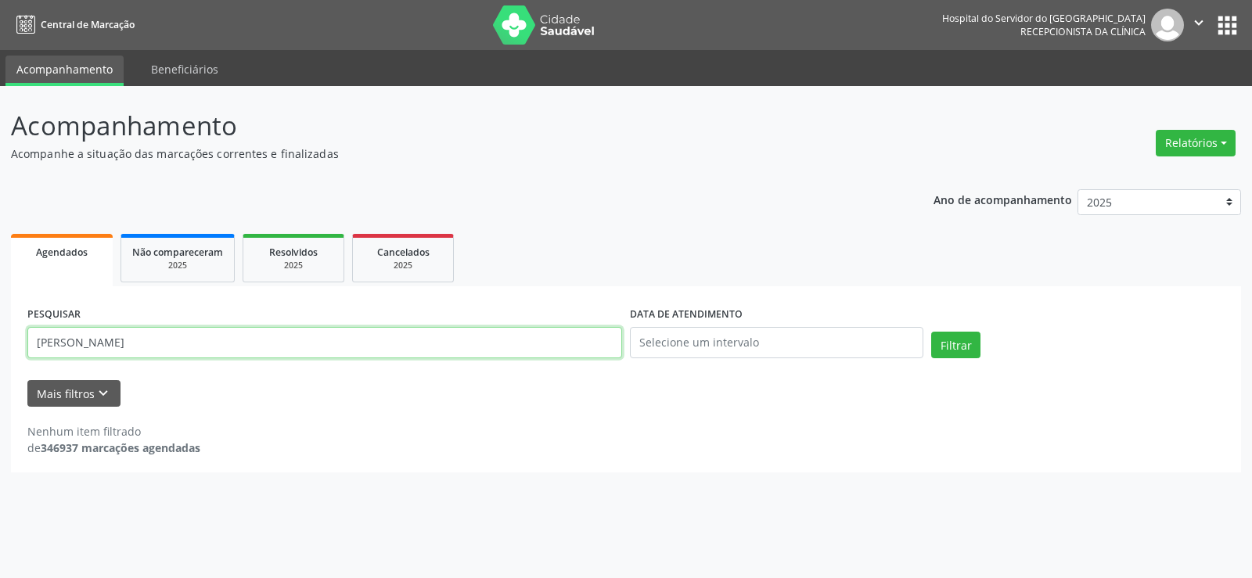
click at [112, 346] on input "[PERSON_NAME]" at bounding box center [324, 342] width 595 height 31
paste input "[PERSON_NAME]"
type input "[PERSON_NAME]"
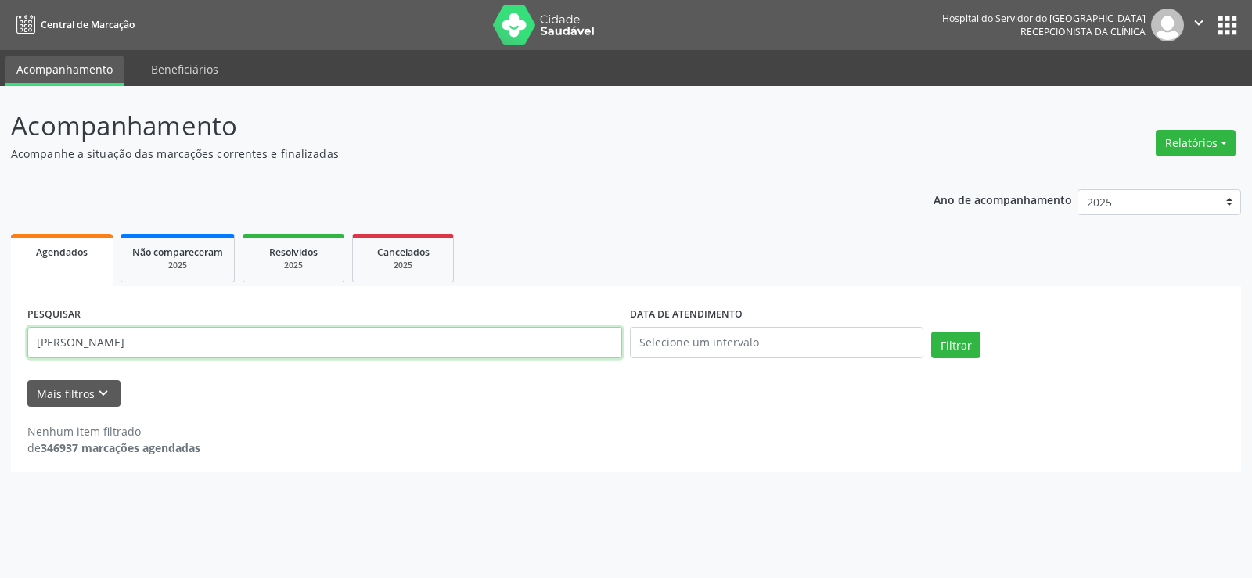
click at [931, 332] on button "Filtrar" at bounding box center [955, 345] width 49 height 27
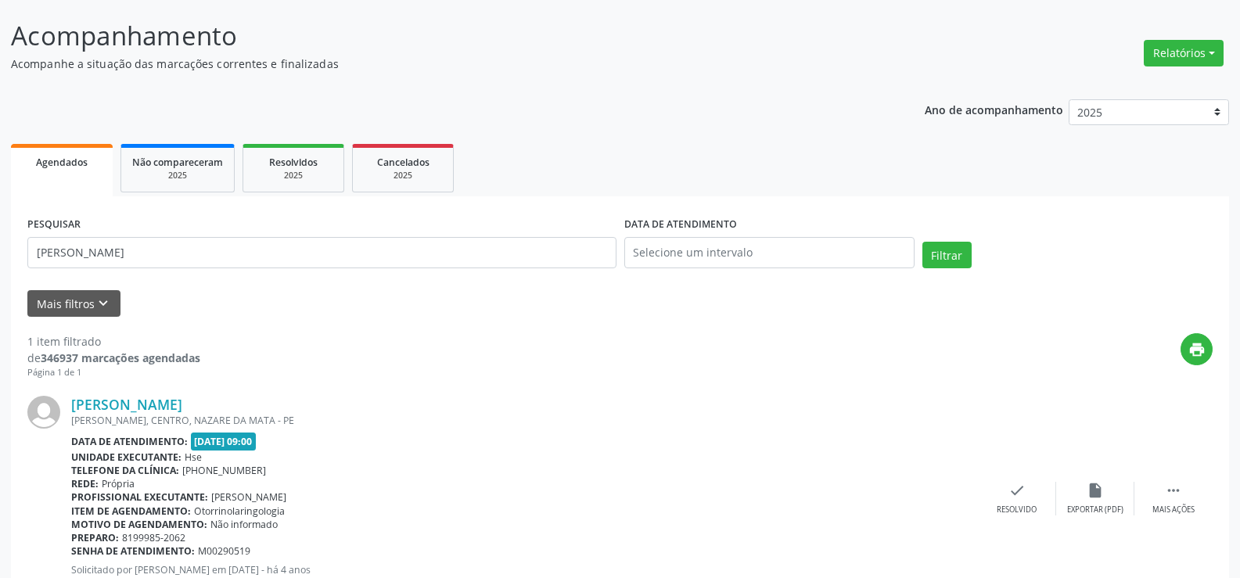
scroll to position [157, 0]
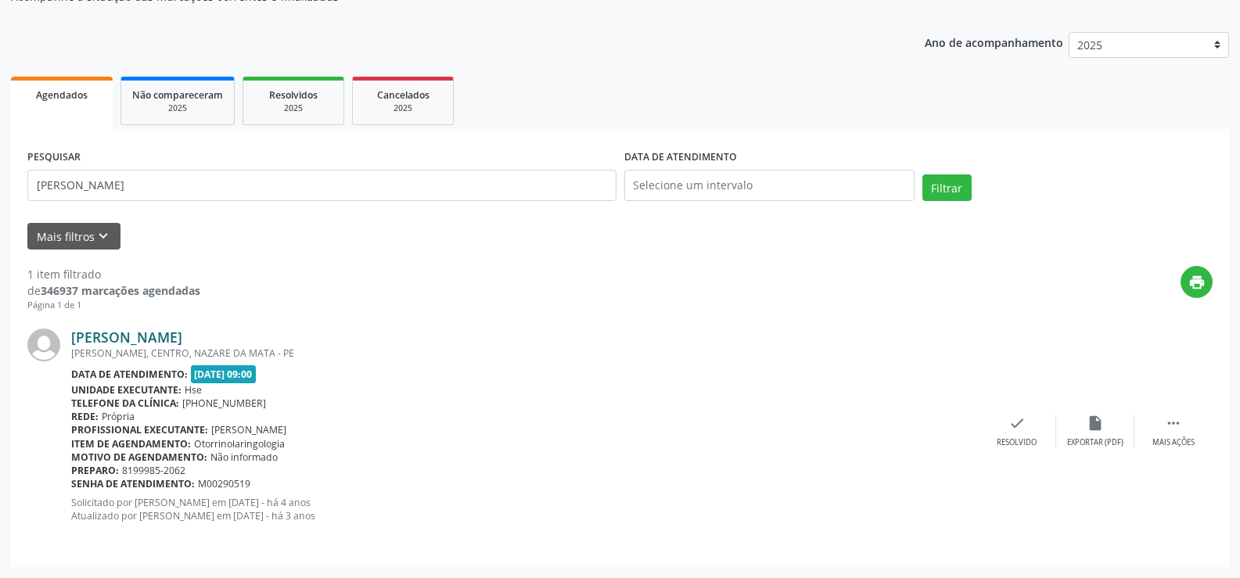
click at [182, 336] on link "[PERSON_NAME]" at bounding box center [126, 337] width 111 height 17
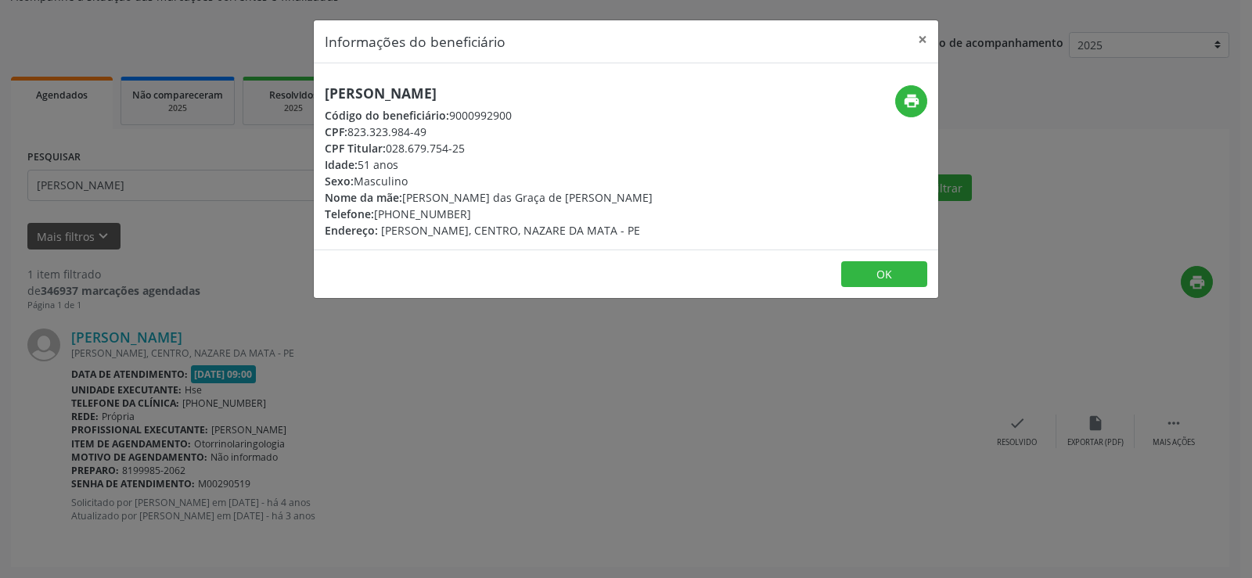
click at [106, 182] on div "Informações do beneficiário × [PERSON_NAME] Código do beneficiário: 9000992900 …" at bounding box center [626, 289] width 1252 height 578
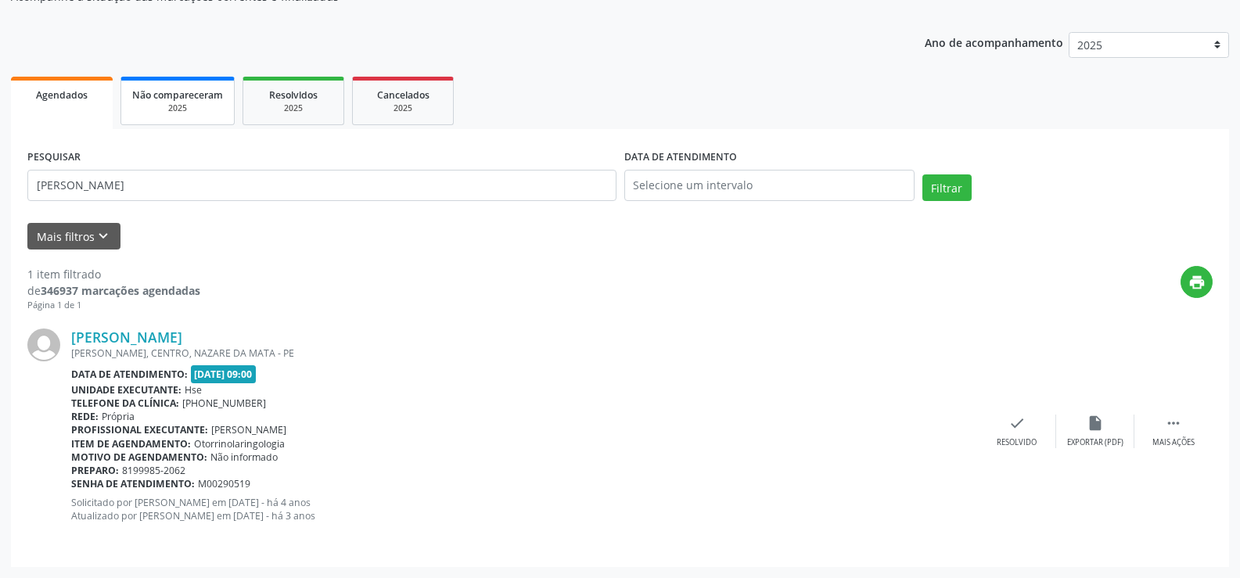
click at [157, 103] on div "2025" at bounding box center [177, 109] width 91 height 12
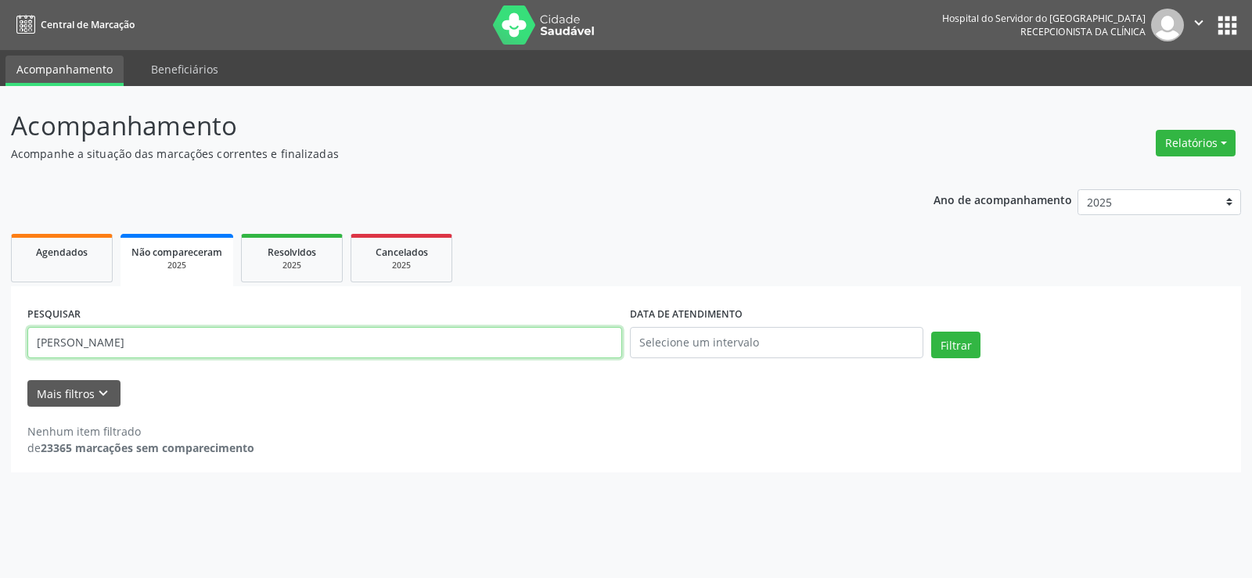
click at [242, 350] on input "[PERSON_NAME]" at bounding box center [324, 342] width 595 height 31
paste input "[PERSON_NAME]"
type input "[PERSON_NAME]"
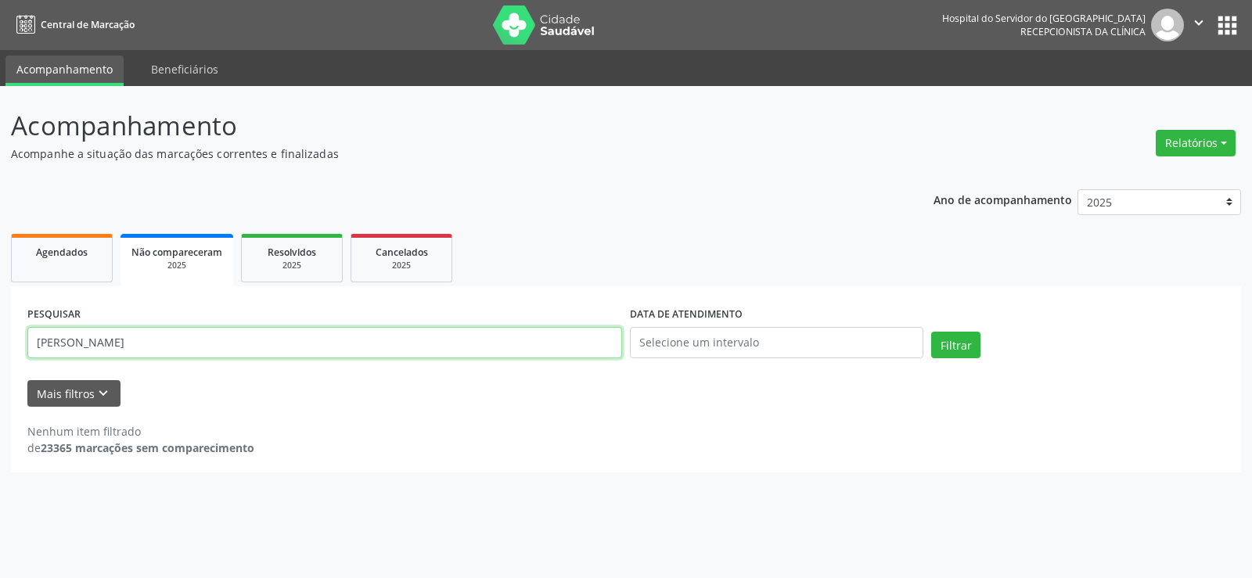
click at [931, 332] on button "Filtrar" at bounding box center [955, 345] width 49 height 27
click at [290, 207] on div "Ano de acompanhamento 2025 2024 2023 2022 2021 Agendados Não compareceram 2025 …" at bounding box center [626, 325] width 1230 height 295
click at [299, 272] on link "Resolvidos 2025" at bounding box center [292, 258] width 102 height 49
click at [374, 340] on input "[PERSON_NAME]" at bounding box center [324, 342] width 595 height 31
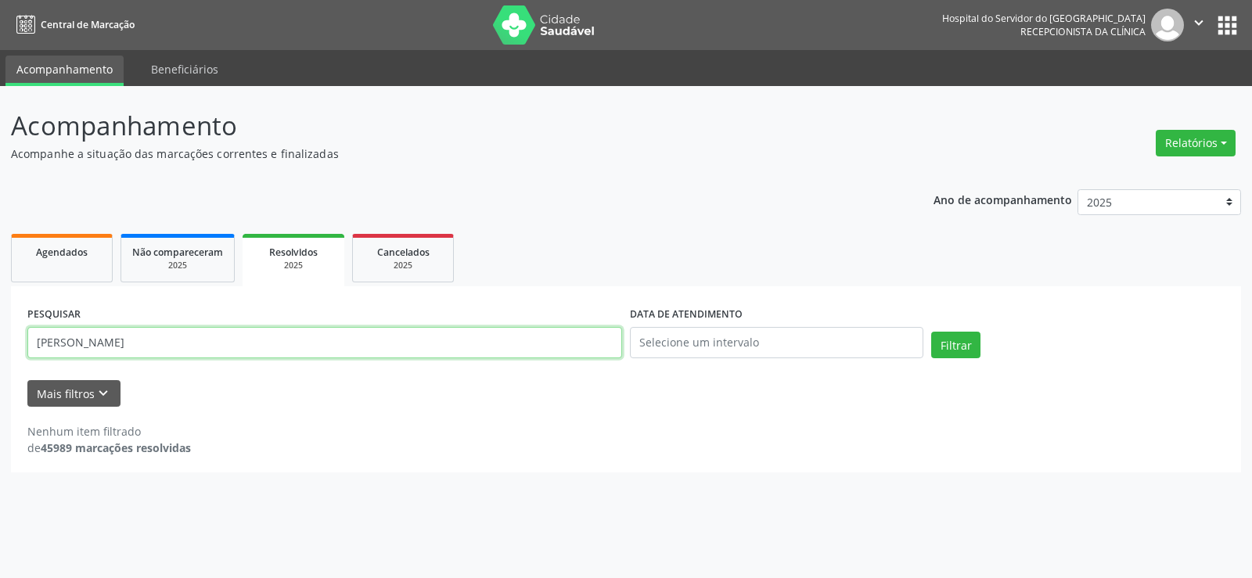
click at [374, 340] on input "[PERSON_NAME]" at bounding box center [324, 342] width 595 height 31
paste input "[PERSON_NAME]"
type input "[PERSON_NAME]"
click at [931, 332] on button "Filtrar" at bounding box center [955, 345] width 49 height 27
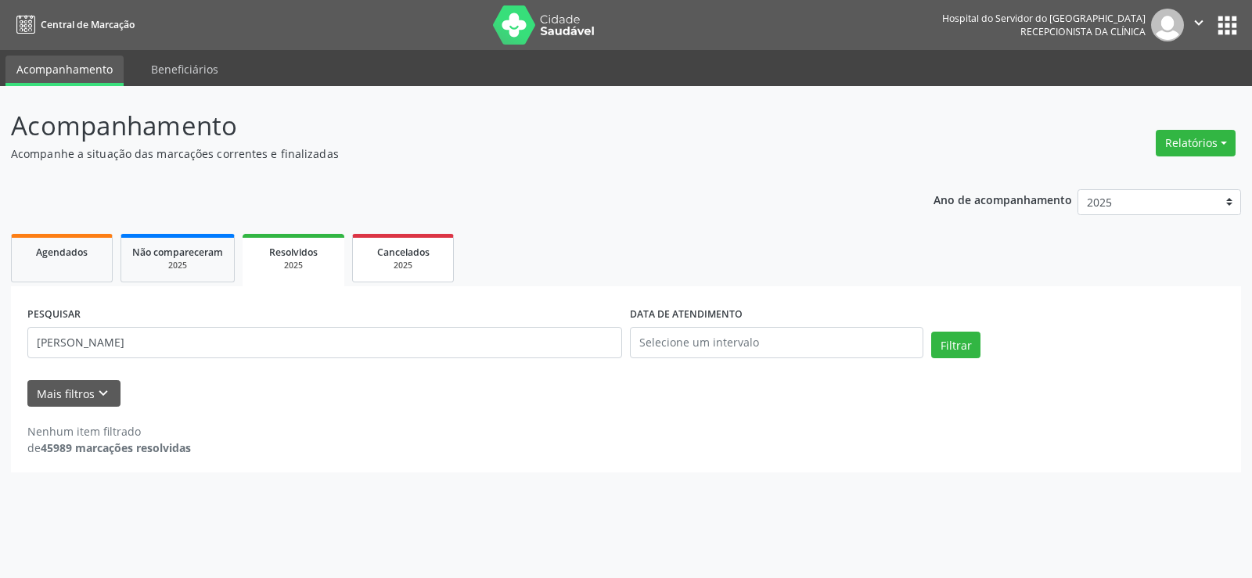
click at [416, 258] on span "Cancelados" at bounding box center [403, 252] width 52 height 13
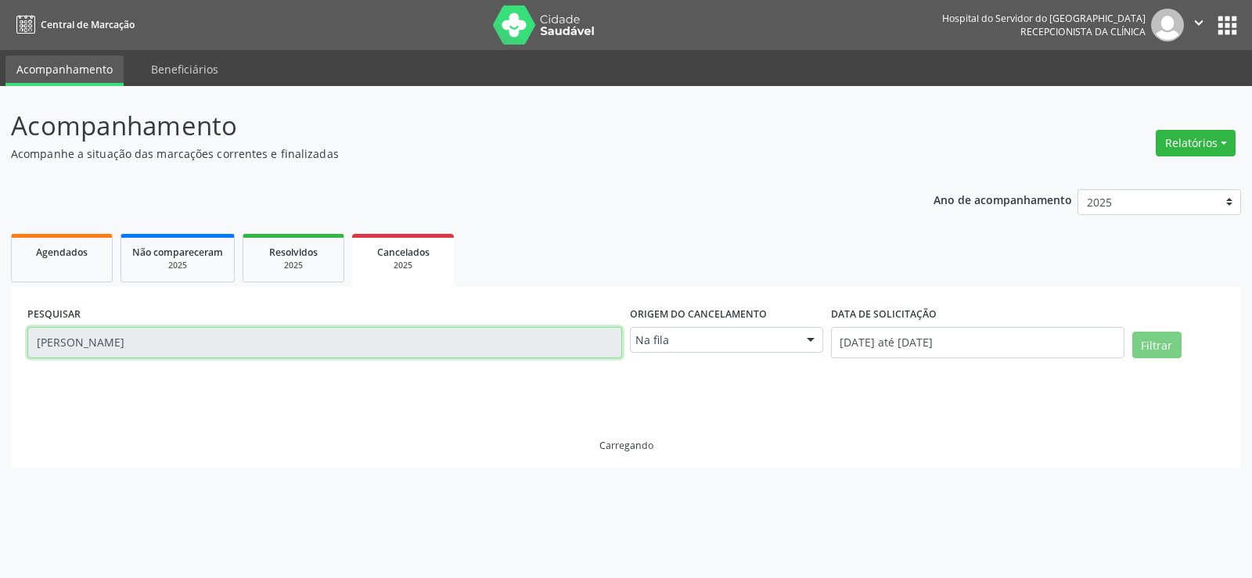
click at [408, 347] on input "[PERSON_NAME]" at bounding box center [324, 342] width 595 height 31
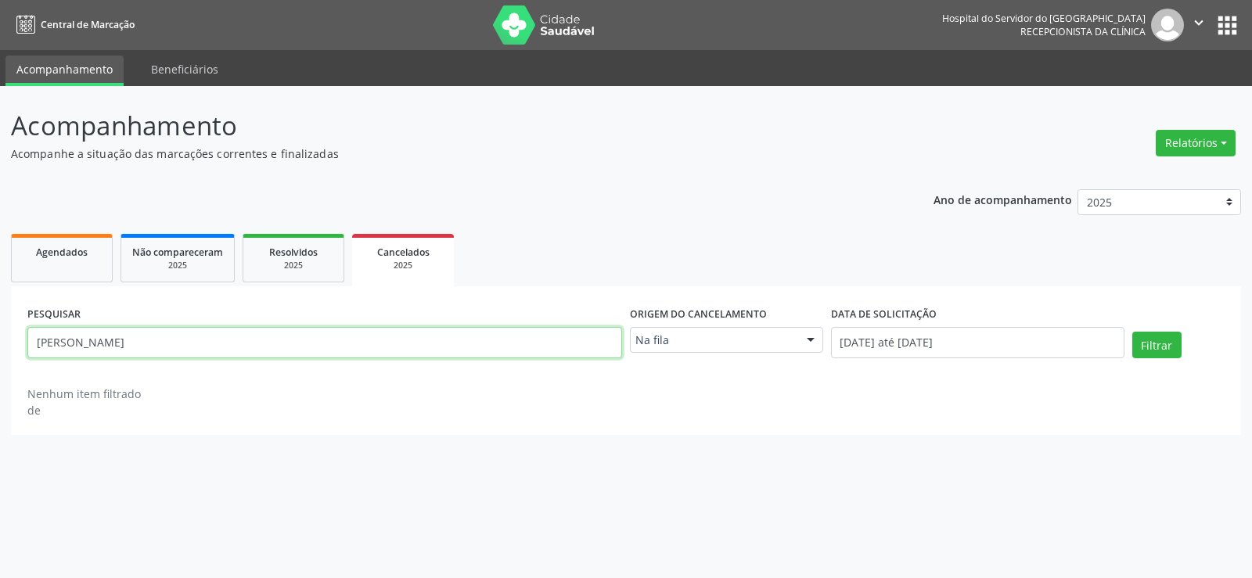
click at [408, 347] on input "[PERSON_NAME]" at bounding box center [324, 342] width 595 height 31
paste input "[PERSON_NAME]"
click at [1132, 332] on button "Filtrar" at bounding box center [1156, 345] width 49 height 27
click at [148, 333] on input "[PERSON_NAME]" at bounding box center [324, 342] width 595 height 31
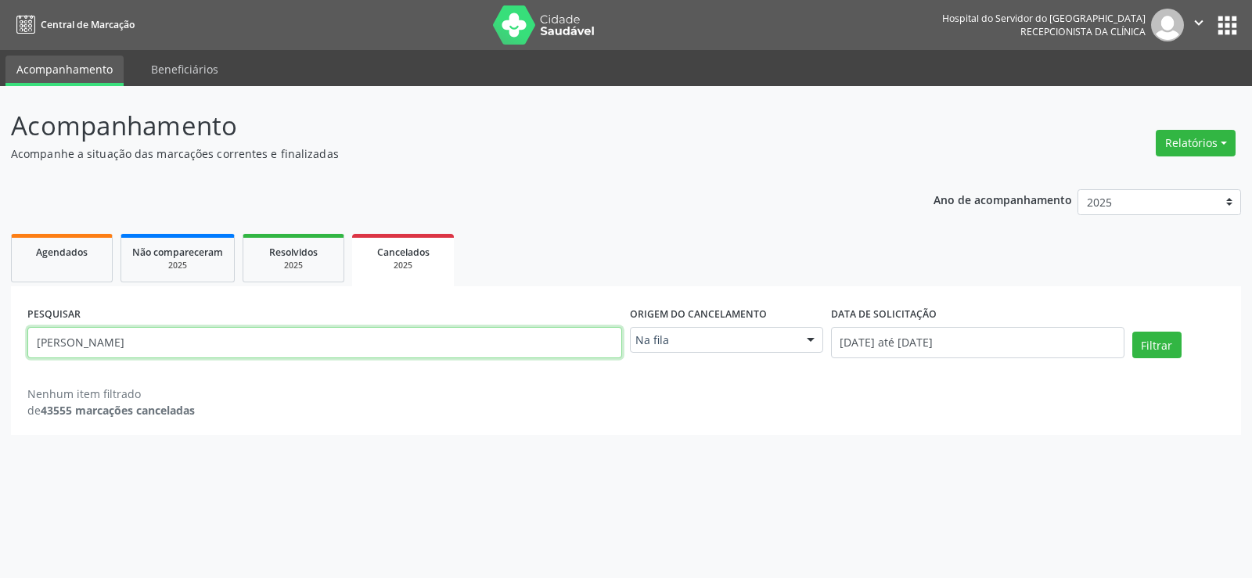
click at [148, 333] on input "[PERSON_NAME]" at bounding box center [324, 342] width 595 height 31
paste input "ALTAIR [PERSON_NAME]"
type input "ALTAIR [PERSON_NAME]"
click at [1132, 332] on button "Filtrar" at bounding box center [1156, 345] width 49 height 27
click at [66, 253] on span "Agendados" at bounding box center [62, 252] width 52 height 13
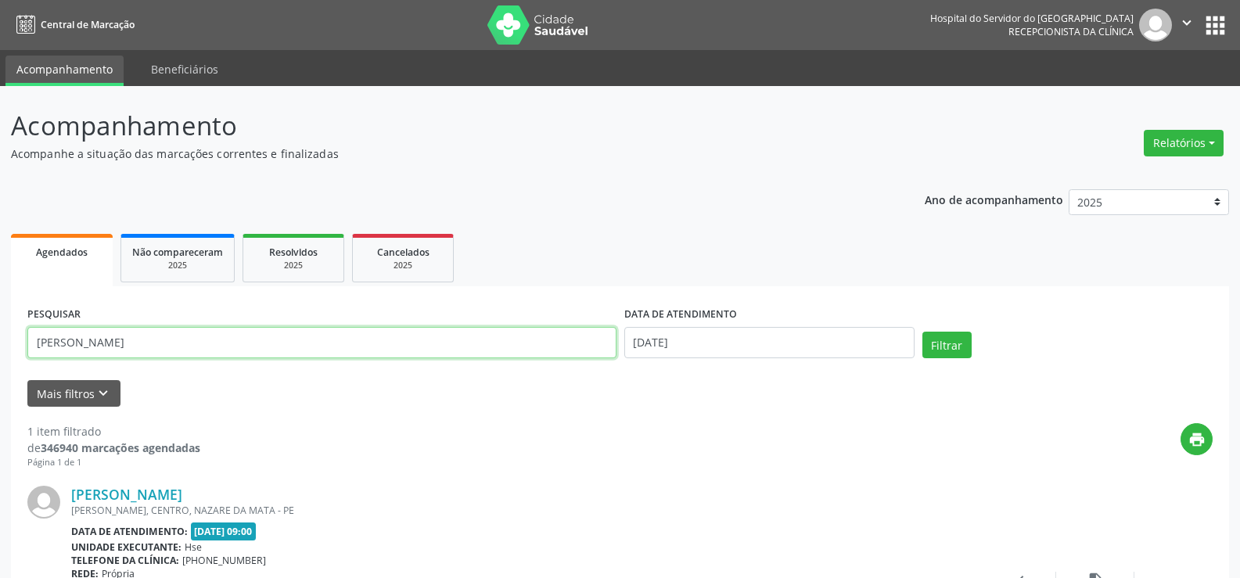
click at [254, 357] on input "[PERSON_NAME]" at bounding box center [321, 342] width 589 height 31
paste input "ALTAIR [PERSON_NAME]"
type input "ALTAIR [PERSON_NAME]"
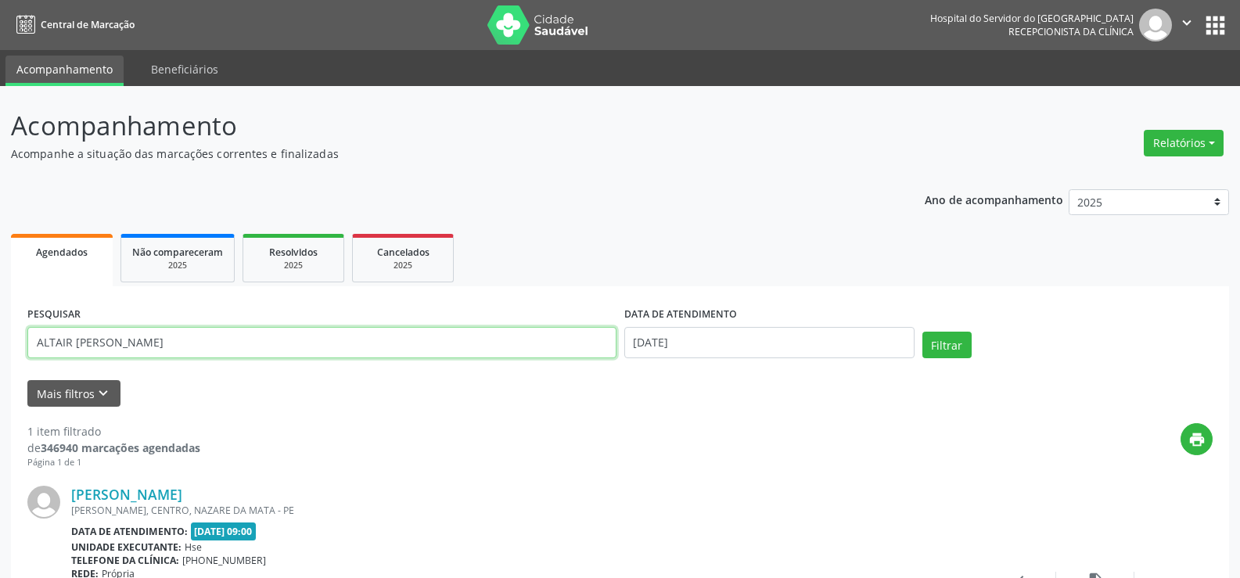
click at [923, 332] on button "Filtrar" at bounding box center [947, 345] width 49 height 27
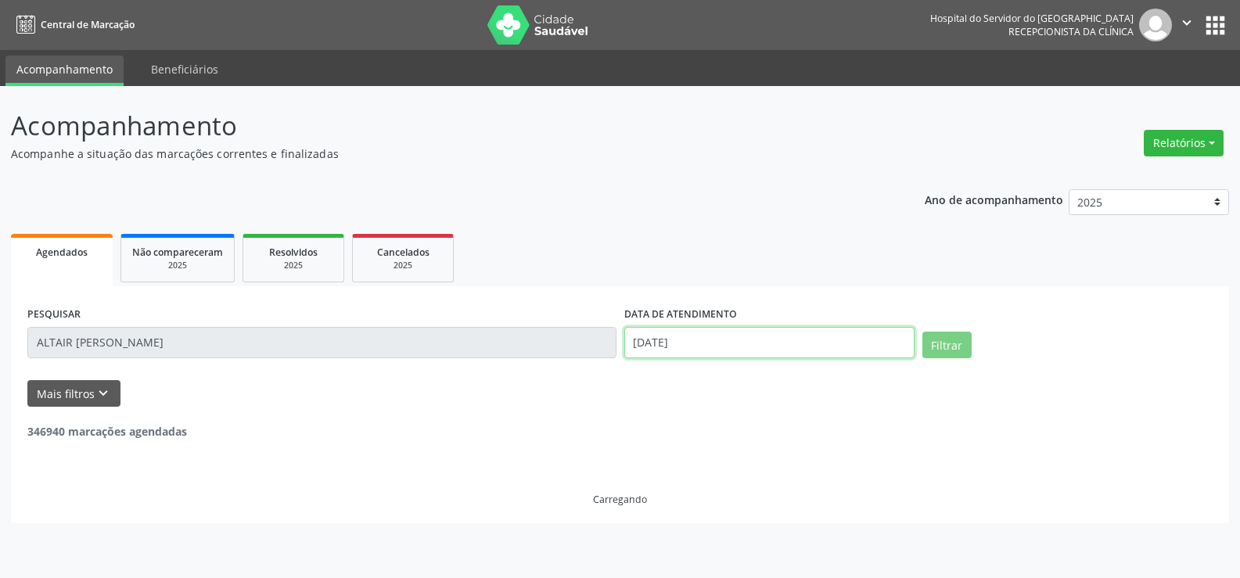
click at [711, 356] on input "[DATE]" at bounding box center [769, 342] width 290 height 31
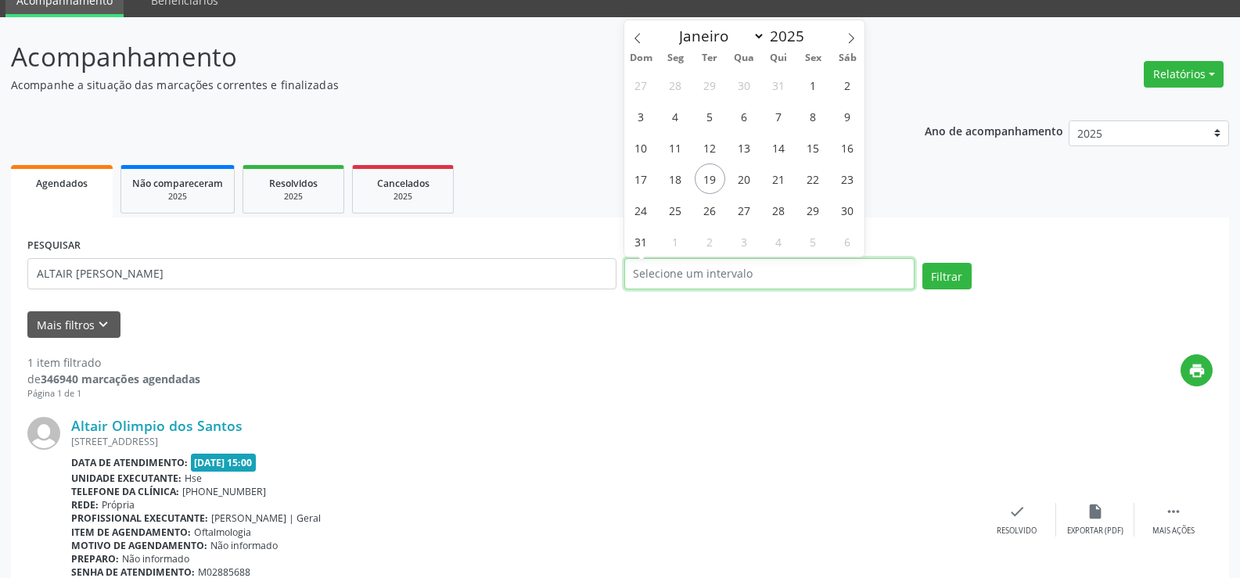
scroll to position [157, 0]
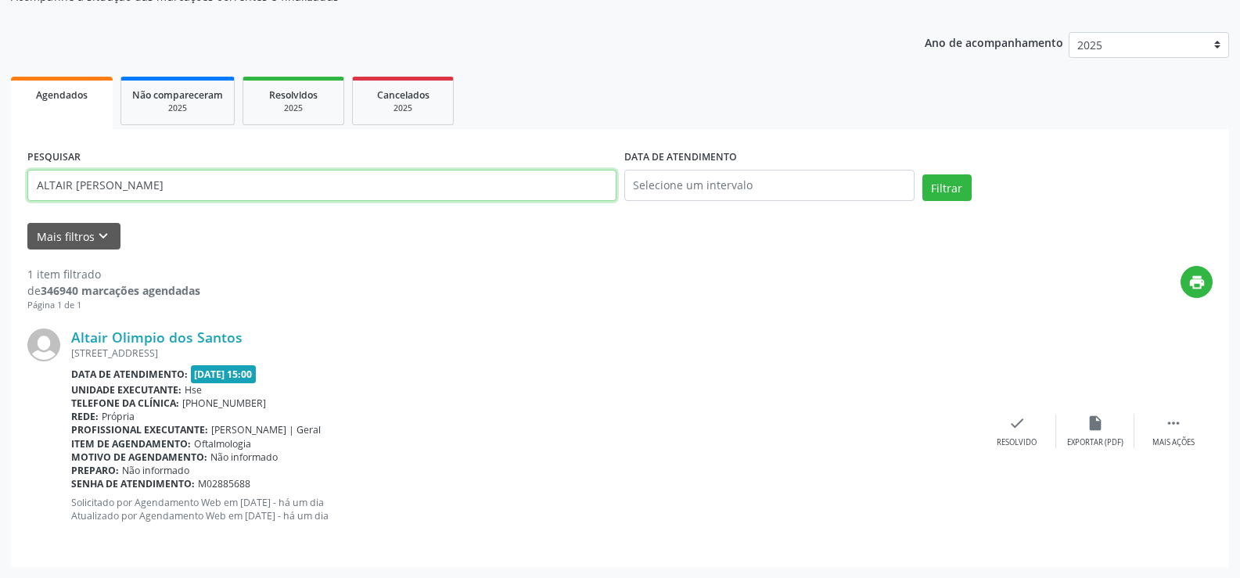
click at [352, 182] on input "ALTAIR [PERSON_NAME]" at bounding box center [321, 185] width 589 height 31
click at [923, 174] on button "Filtrar" at bounding box center [947, 187] width 49 height 27
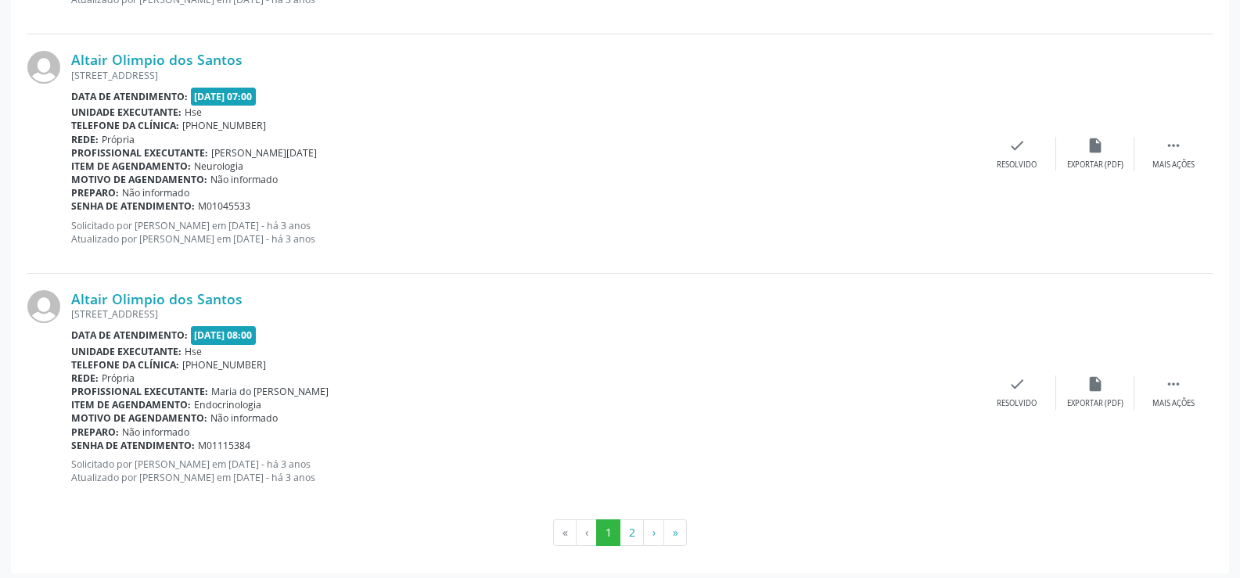
scroll to position [3548, 0]
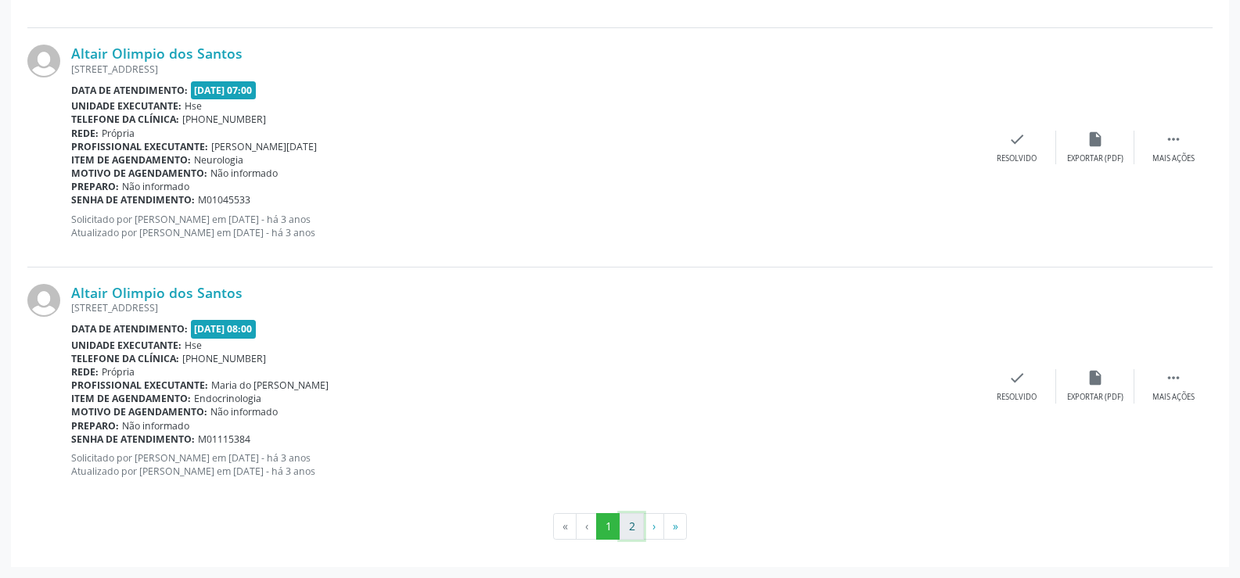
click at [627, 520] on button "2" at bounding box center [632, 526] width 24 height 27
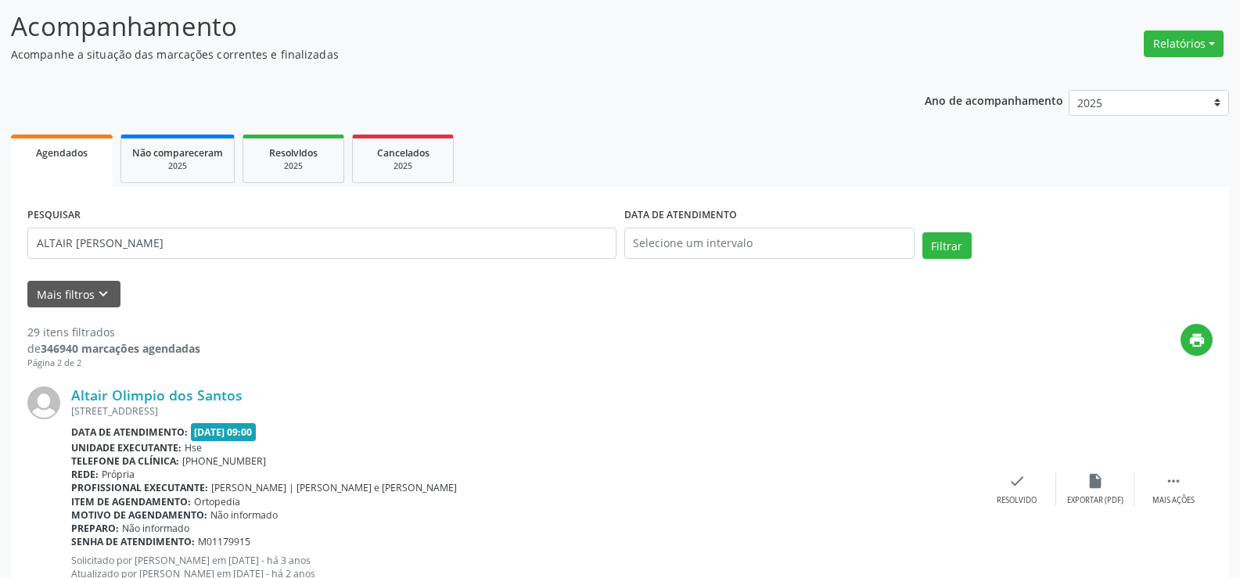
scroll to position [78, 0]
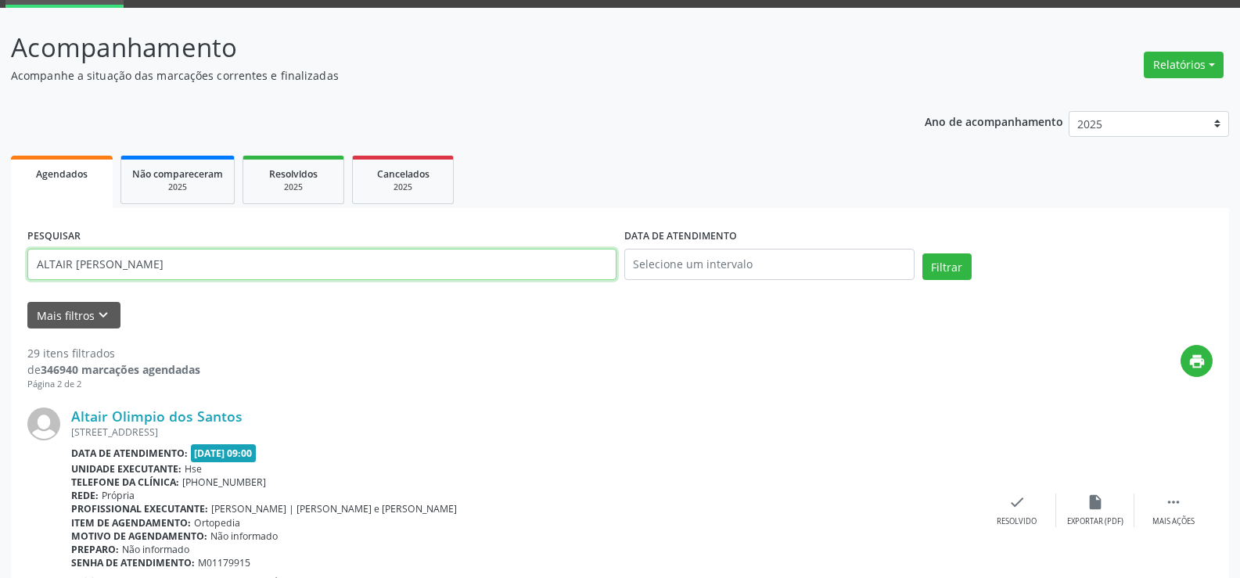
drag, startPoint x: 221, startPoint y: 272, endPoint x: 0, endPoint y: 258, distance: 221.8
click at [167, 263] on input "text" at bounding box center [321, 264] width 589 height 31
paste input "26555492449"
click at [923, 254] on button "Filtrar" at bounding box center [947, 267] width 49 height 27
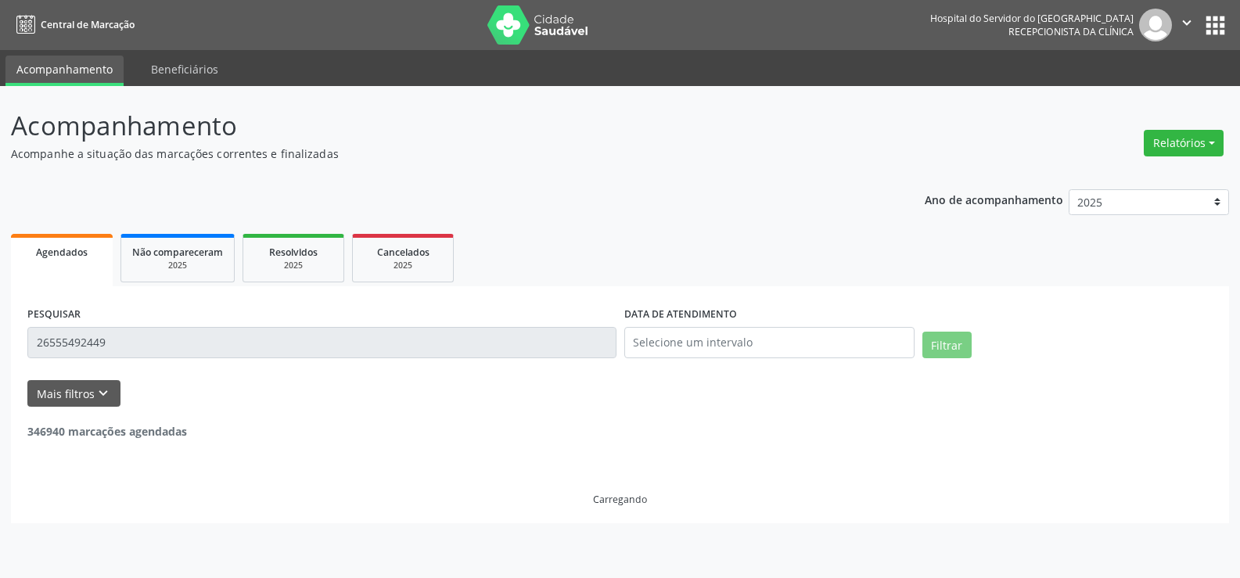
scroll to position [0, 0]
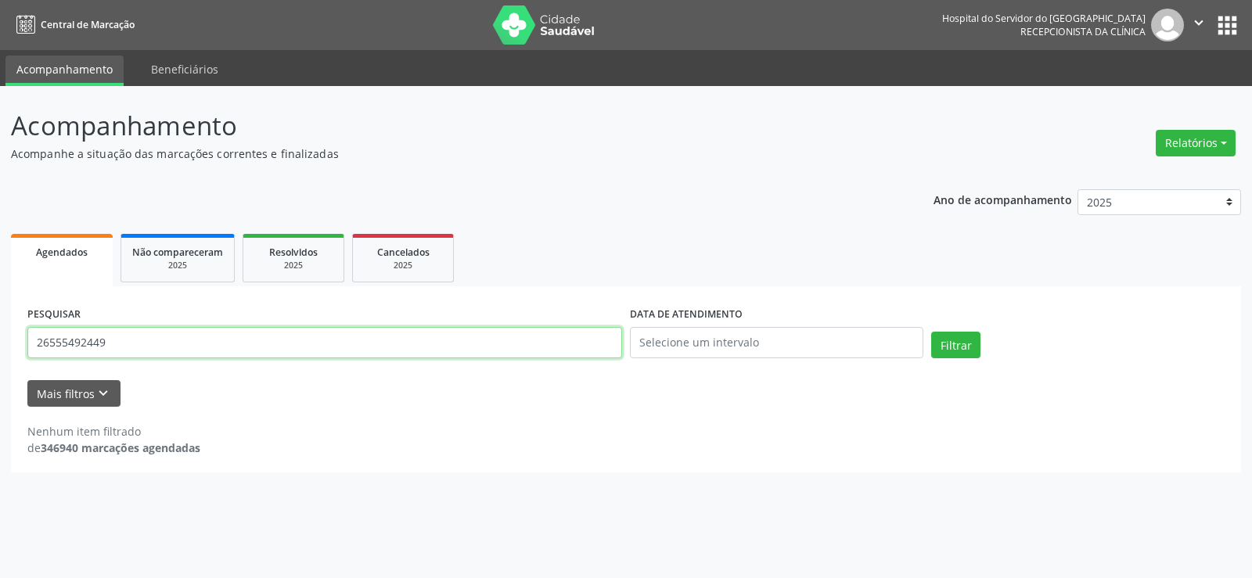
click at [185, 341] on input "26555492449" at bounding box center [324, 342] width 595 height 31
paste input "[PERSON_NAME]"
click at [931, 332] on button "Filtrar" at bounding box center [955, 345] width 49 height 27
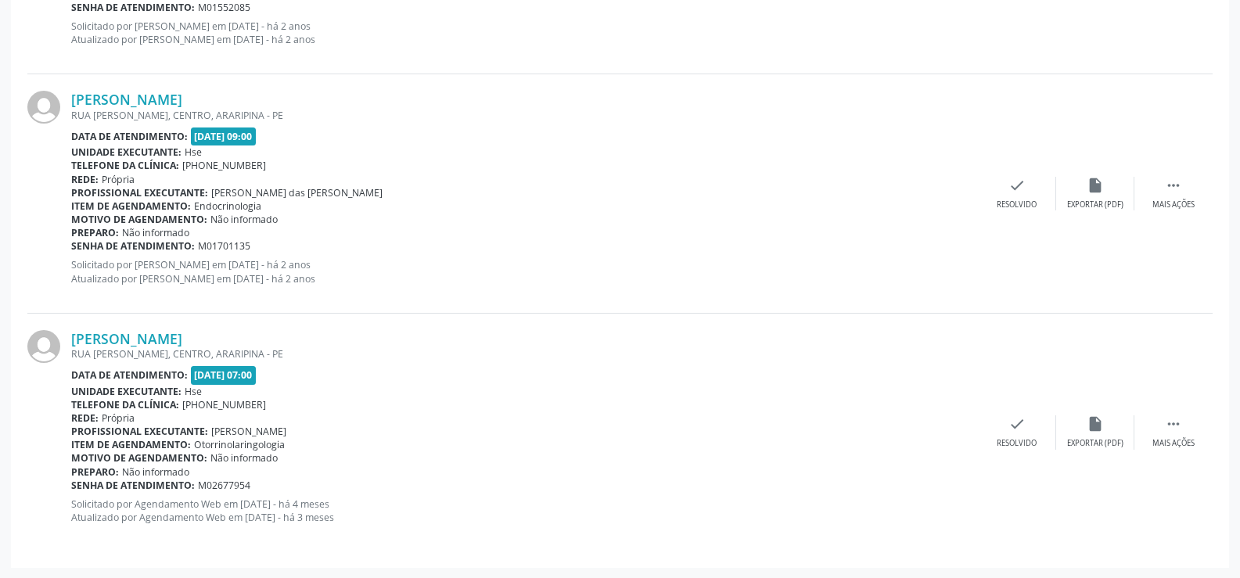
scroll to position [1113, 0]
click at [182, 335] on link "[PERSON_NAME]" at bounding box center [126, 337] width 111 height 17
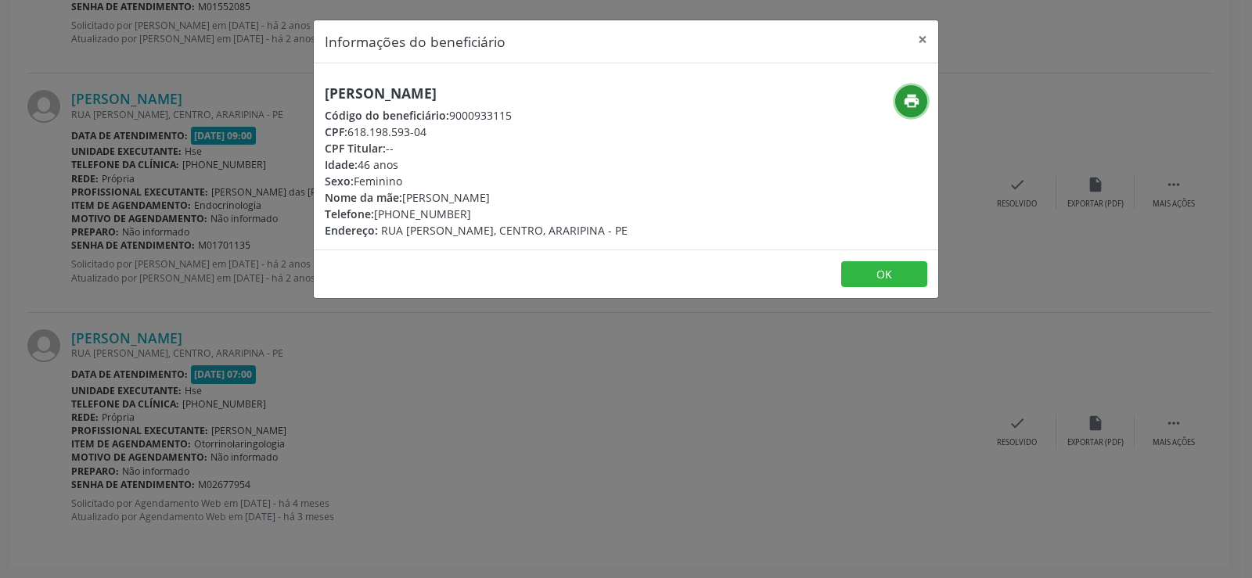
click at [925, 101] on button "print" at bounding box center [911, 101] width 32 height 32
click at [170, 355] on div "Informações do beneficiário × [PERSON_NAME] Código do beneficiário: 9000933115 …" at bounding box center [626, 289] width 1252 height 578
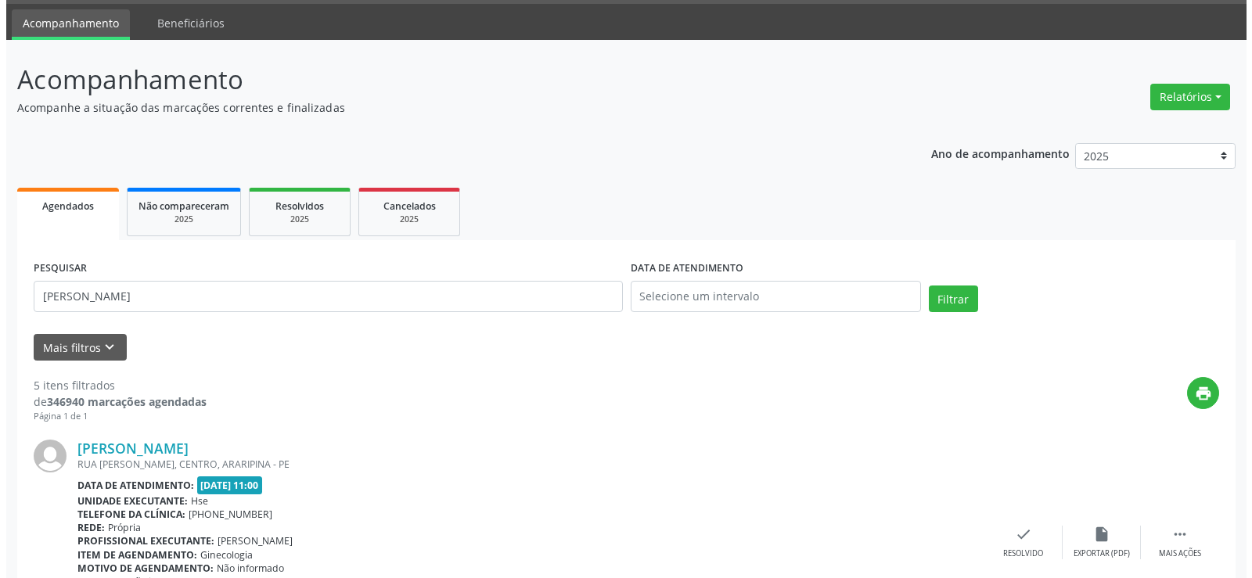
scroll to position [0, 0]
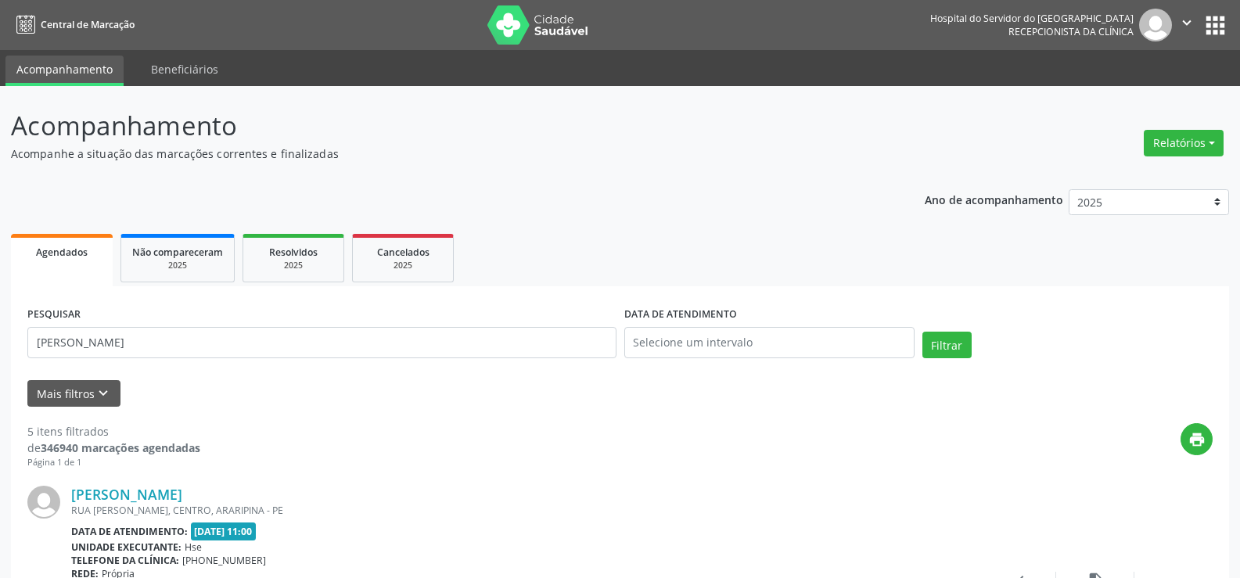
click at [210, 359] on div "PESQUISAR [PERSON_NAME]" at bounding box center [321, 336] width 597 height 67
click at [207, 344] on input "[PERSON_NAME]" at bounding box center [321, 342] width 589 height 31
paste input "[PERSON_NAME]"
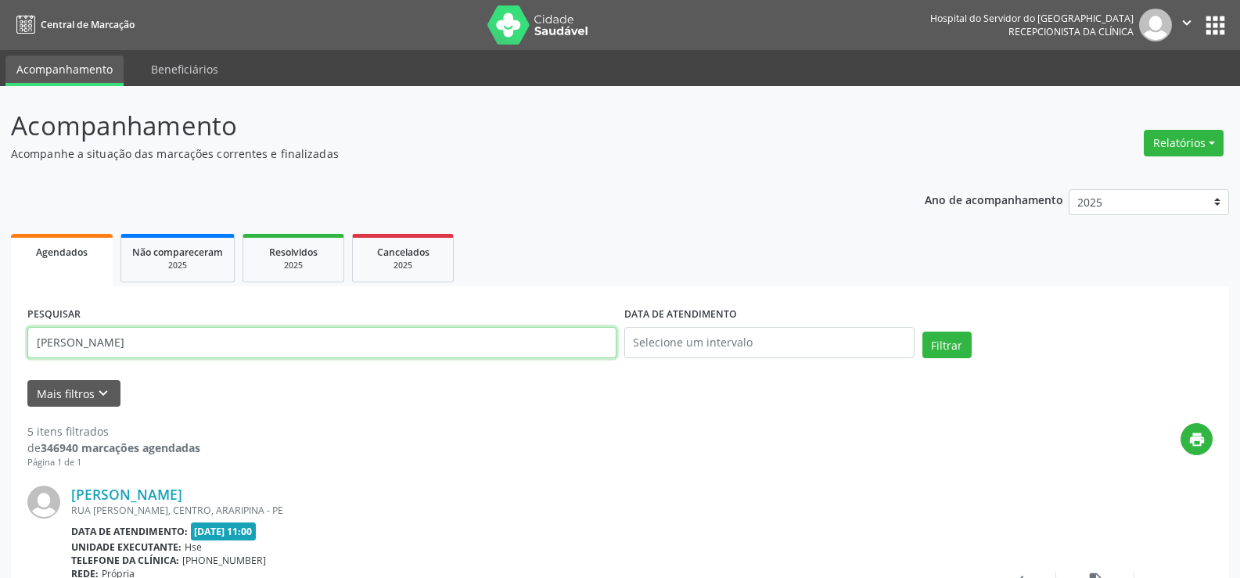
click at [923, 332] on button "Filtrar" at bounding box center [947, 345] width 49 height 27
click at [205, 354] on input "[PERSON_NAME]" at bounding box center [321, 342] width 589 height 31
paste input "[PERSON_NAME]"
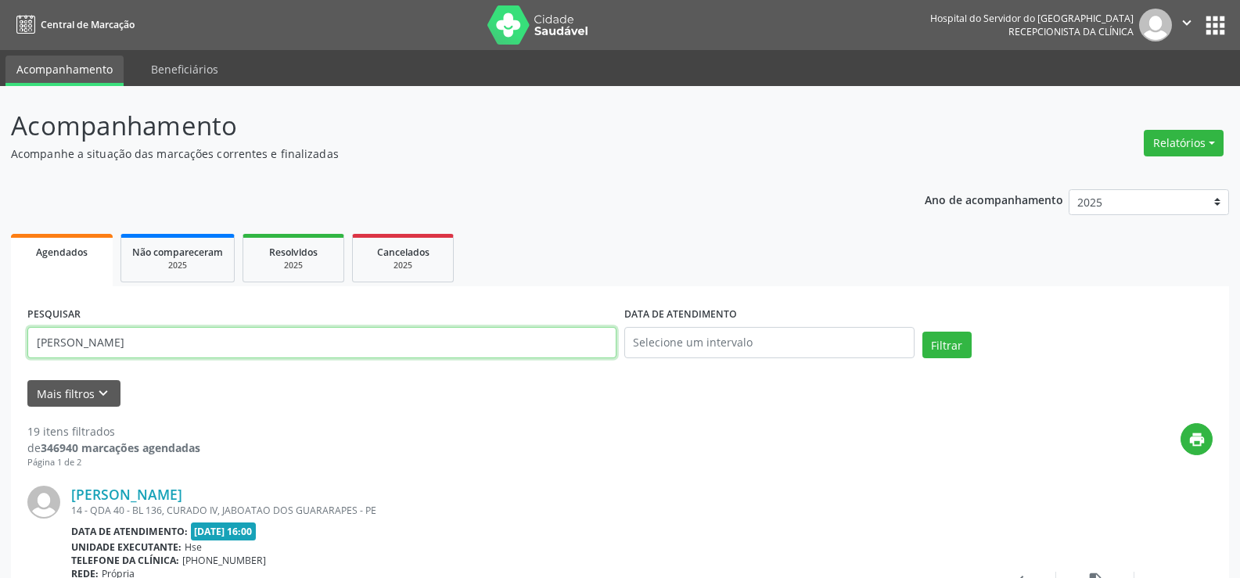
click at [923, 332] on button "Filtrar" at bounding box center [947, 345] width 49 height 27
drag, startPoint x: 243, startPoint y: 339, endPoint x: 0, endPoint y: 349, distance: 243.6
paste input "[PERSON_NAME]"
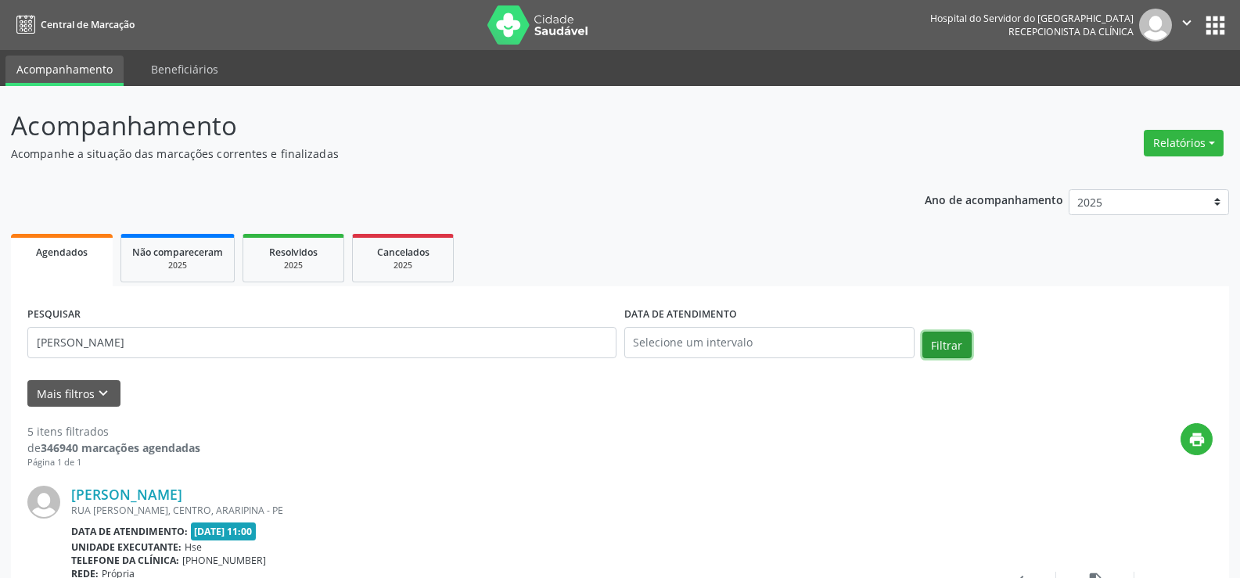
click at [962, 351] on button "Filtrar" at bounding box center [947, 345] width 49 height 27
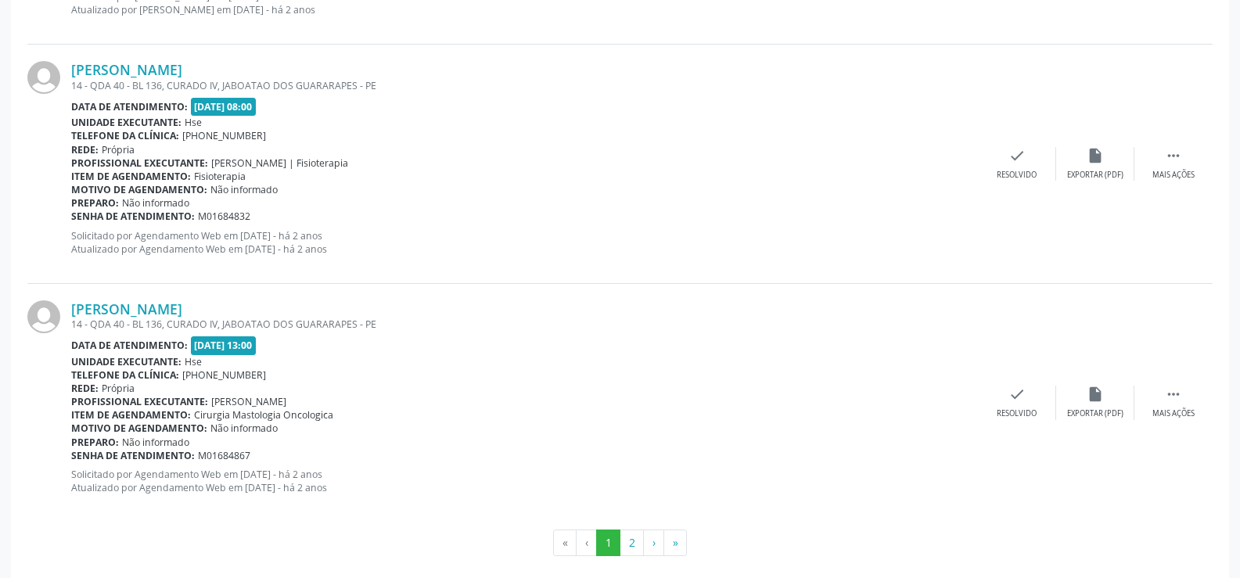
scroll to position [3548, 0]
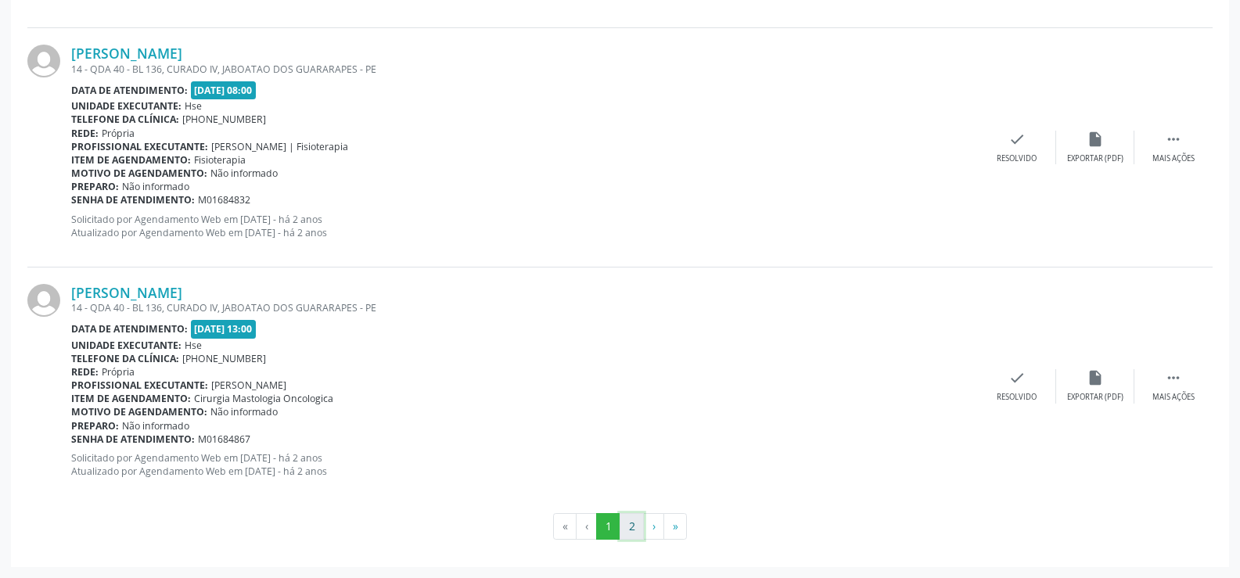
click at [631, 536] on button "2" at bounding box center [632, 526] width 24 height 27
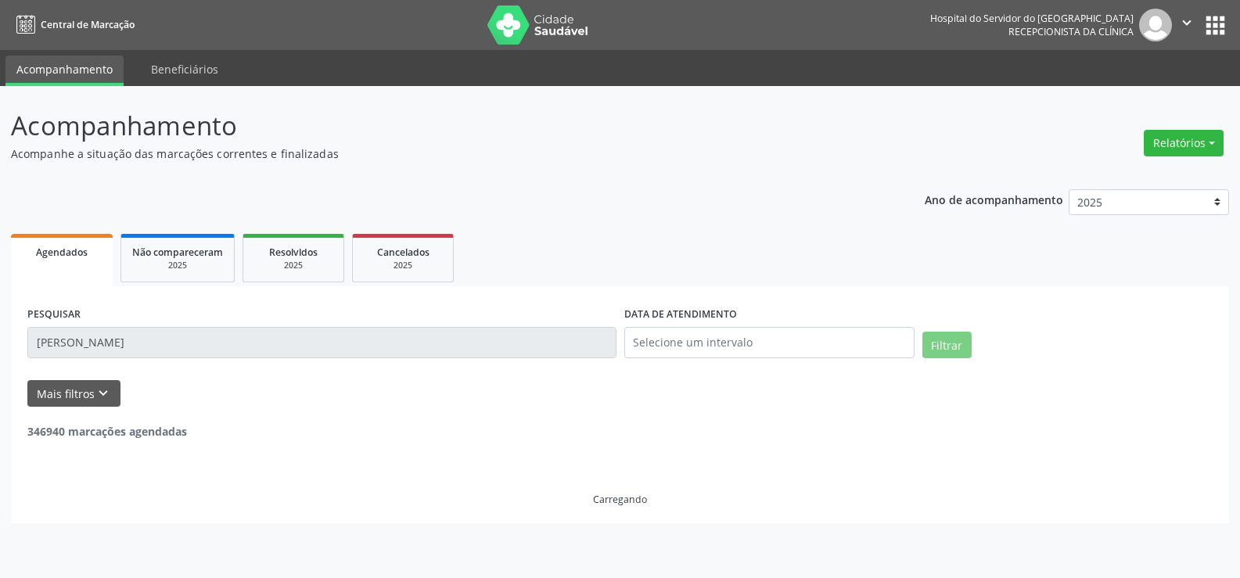
scroll to position [0, 0]
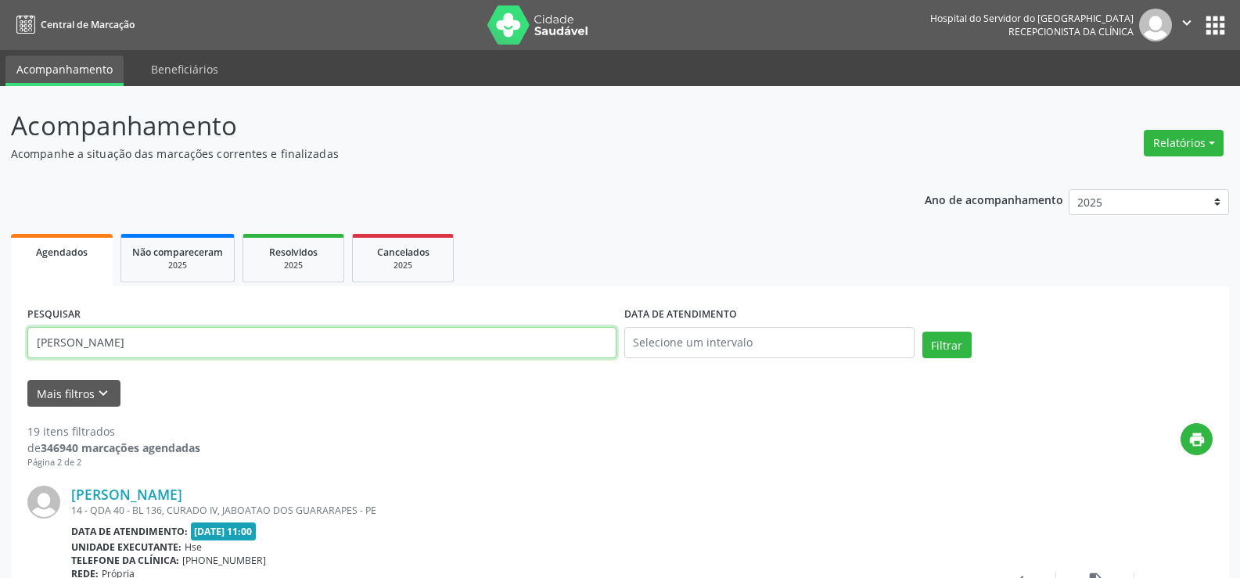
drag, startPoint x: 165, startPoint y: 349, endPoint x: 0, endPoint y: 349, distance: 165.1
click at [923, 332] on button "Filtrar" at bounding box center [947, 345] width 49 height 27
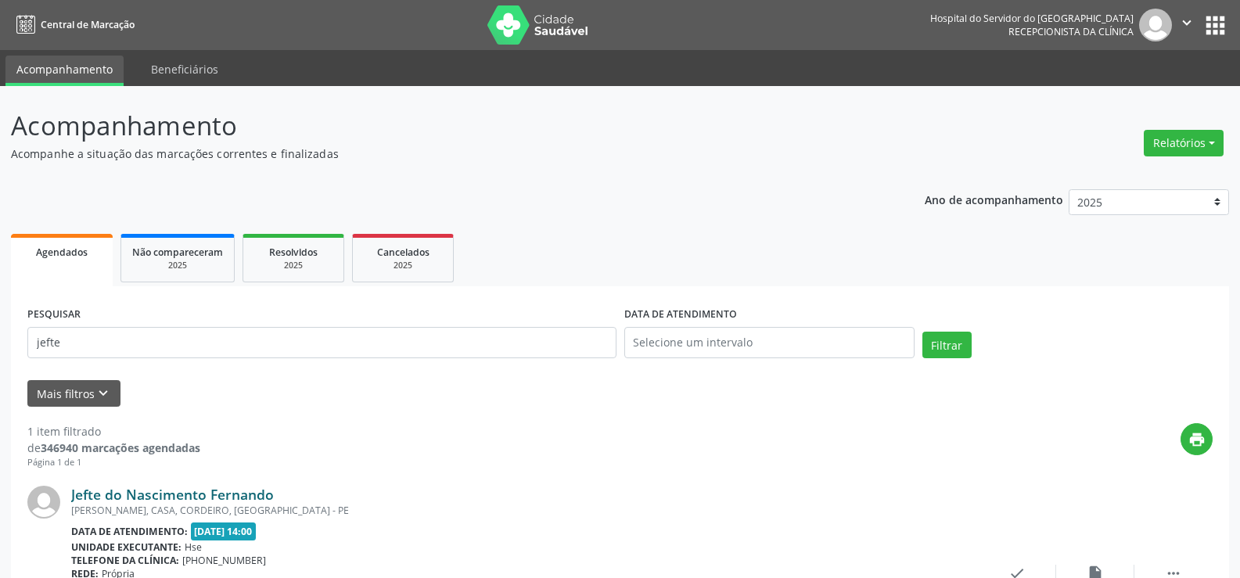
click at [160, 489] on link "Jefte do Nascimento Fernando" at bounding box center [172, 494] width 203 height 17
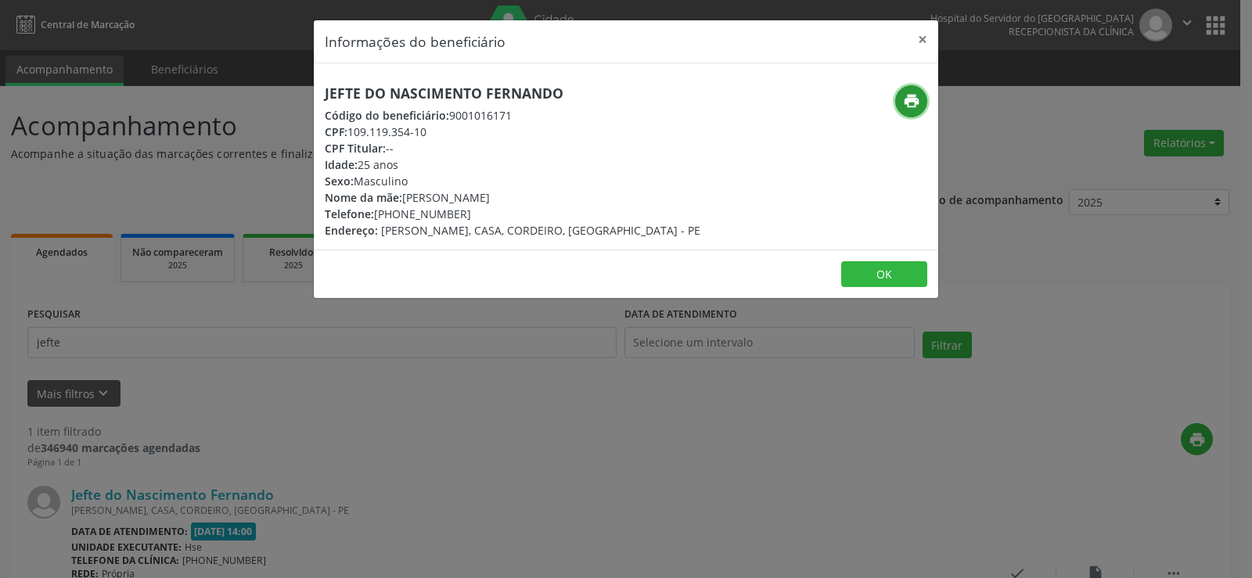
click at [912, 105] on icon "print" at bounding box center [911, 100] width 17 height 17
click at [930, 39] on button "×" at bounding box center [922, 39] width 31 height 38
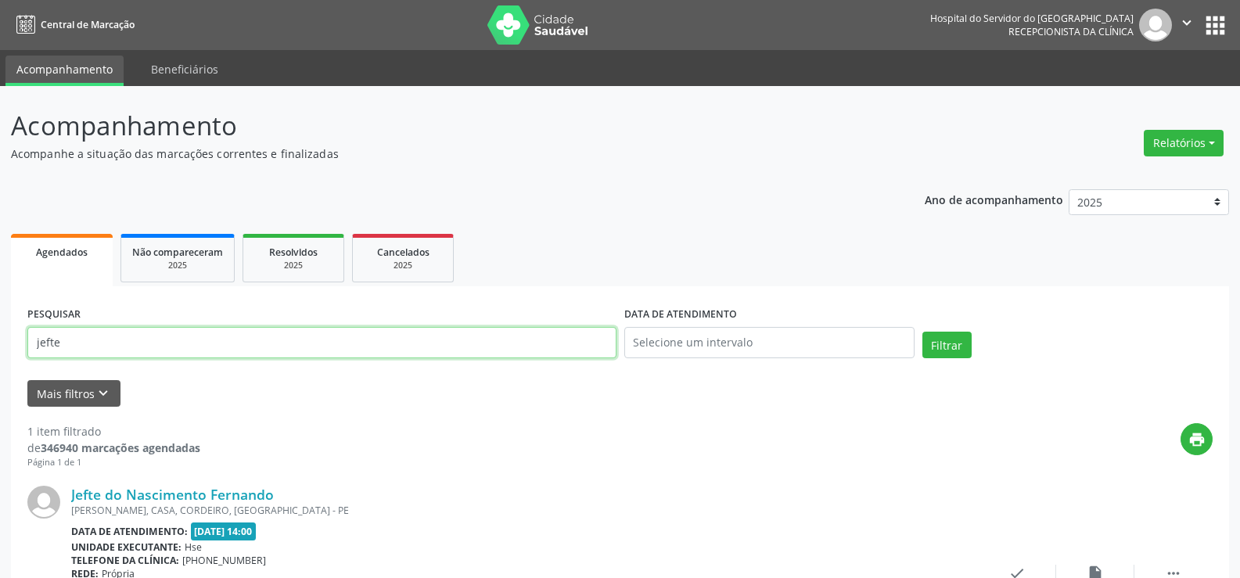
drag, startPoint x: 13, startPoint y: 341, endPoint x: 0, endPoint y: 341, distance: 13.3
click at [0, 341] on div "Acompanhamento Acompanhe a situação das marcações correntes e finalizadas Relat…" at bounding box center [620, 403] width 1240 height 635
paste input "[PERSON_NAME]"
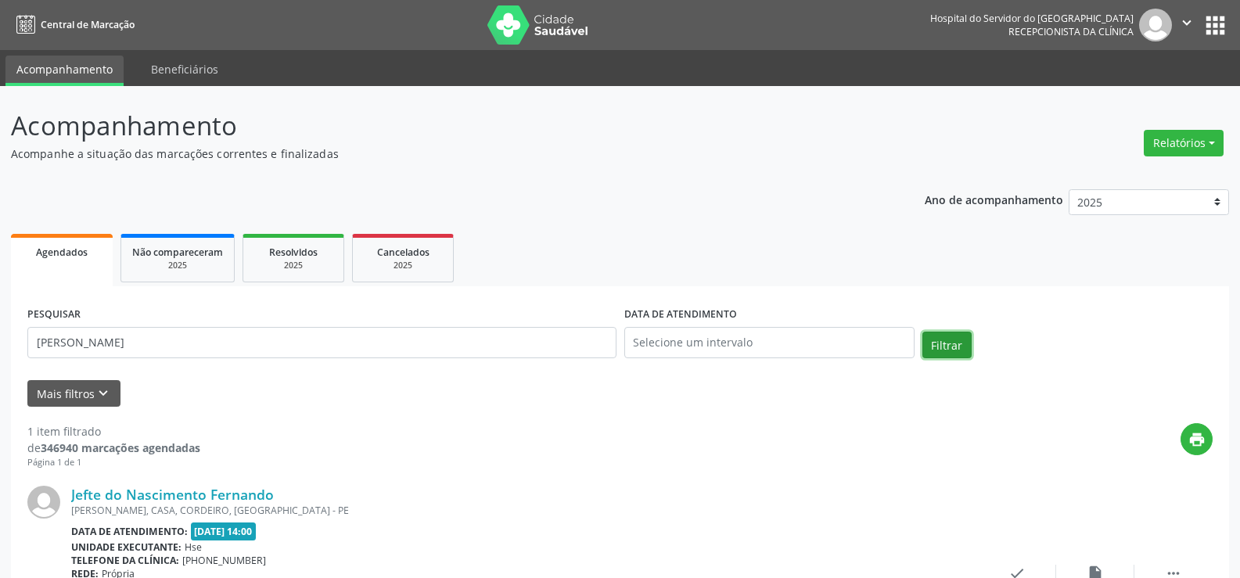
click at [939, 344] on button "Filtrar" at bounding box center [947, 345] width 49 height 27
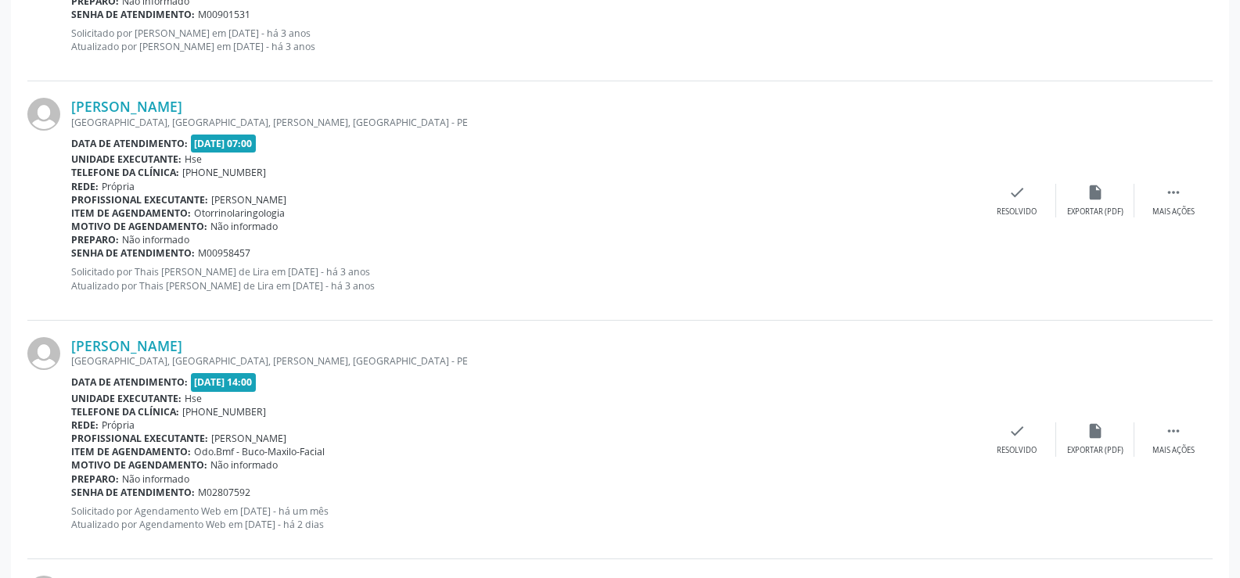
scroll to position [1095, 0]
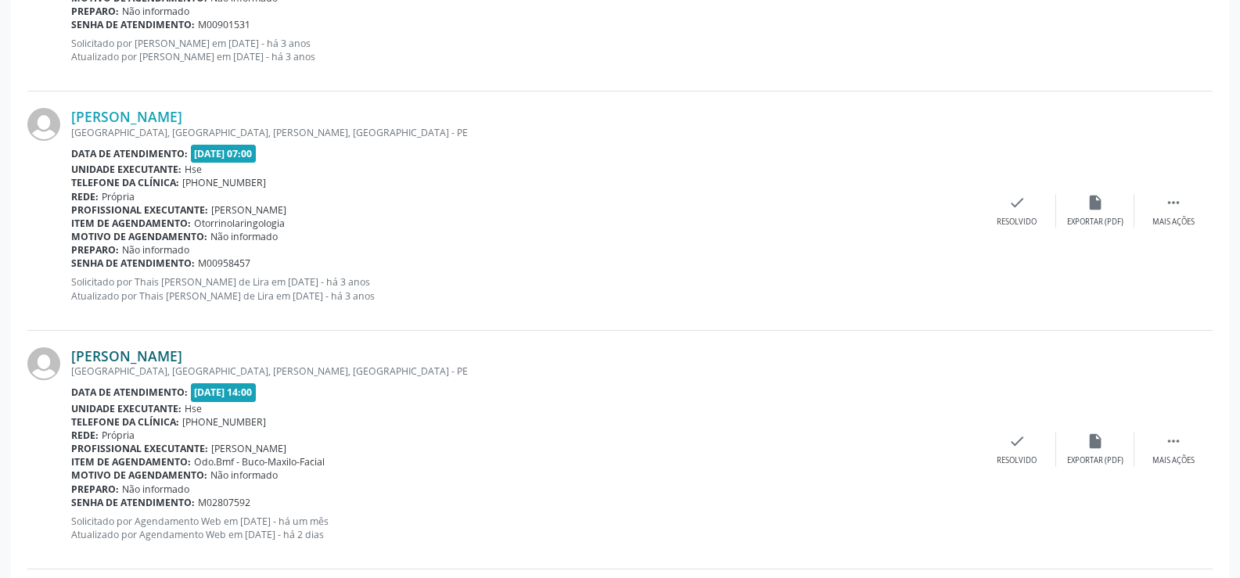
drag, startPoint x: 310, startPoint y: 352, endPoint x: 71, endPoint y: 355, distance: 238.7
click at [71, 355] on div "[PERSON_NAME]" at bounding box center [524, 355] width 907 height 17
copy link "[PERSON_NAME]"
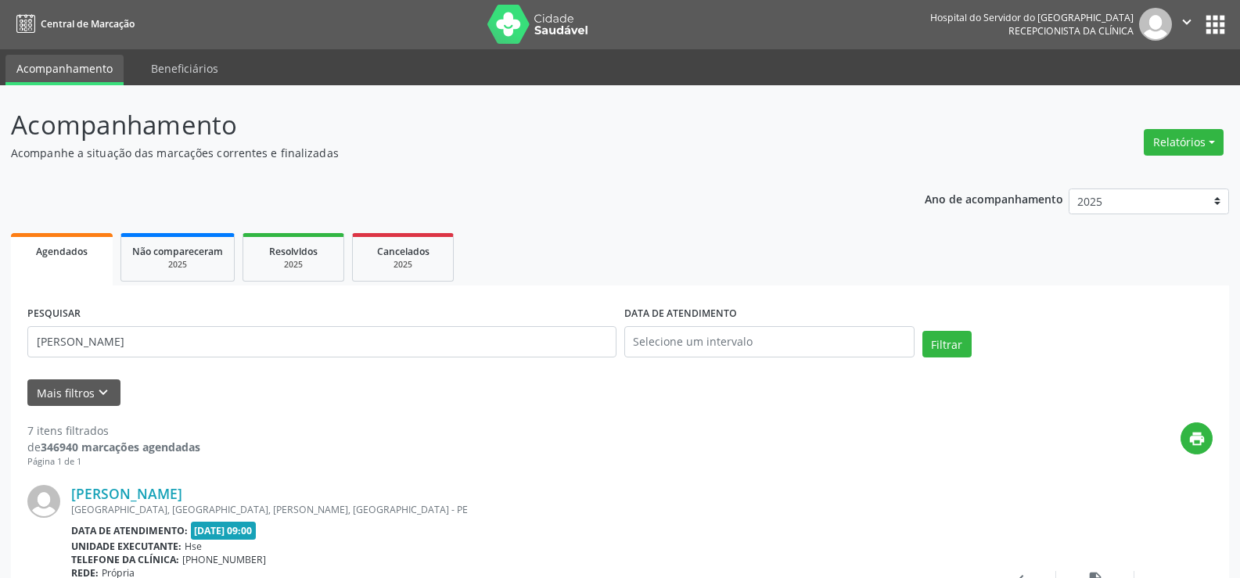
scroll to position [0, 0]
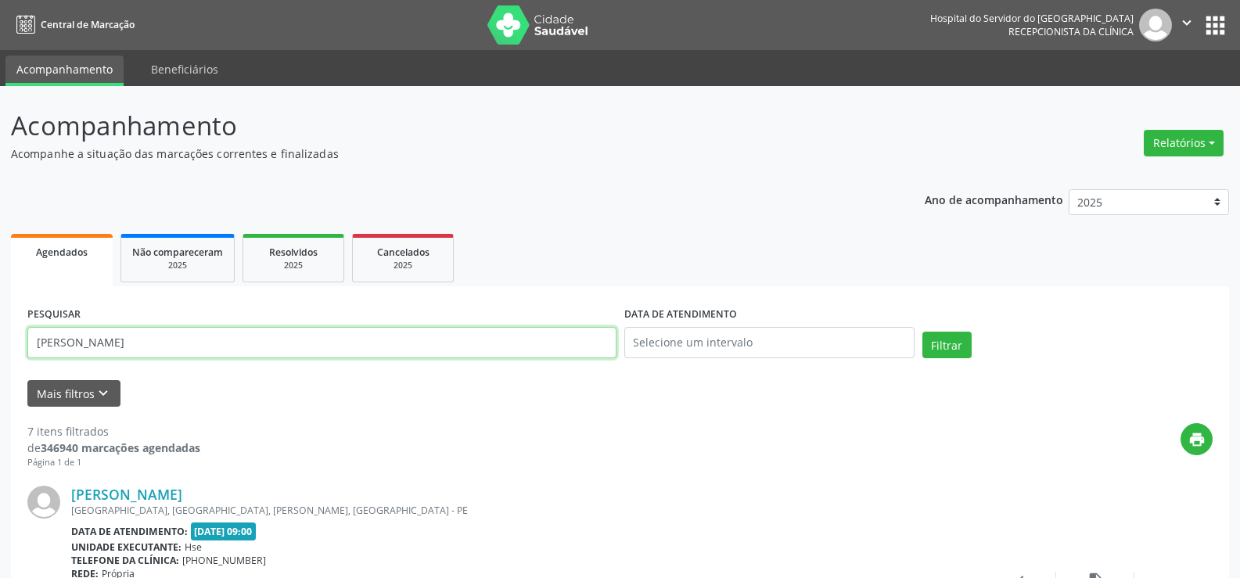
drag, startPoint x: 247, startPoint y: 345, endPoint x: 0, endPoint y: 355, distance: 247.5
paste input "[PERSON_NAME]"
click at [943, 353] on button "Filtrar" at bounding box center [947, 345] width 49 height 27
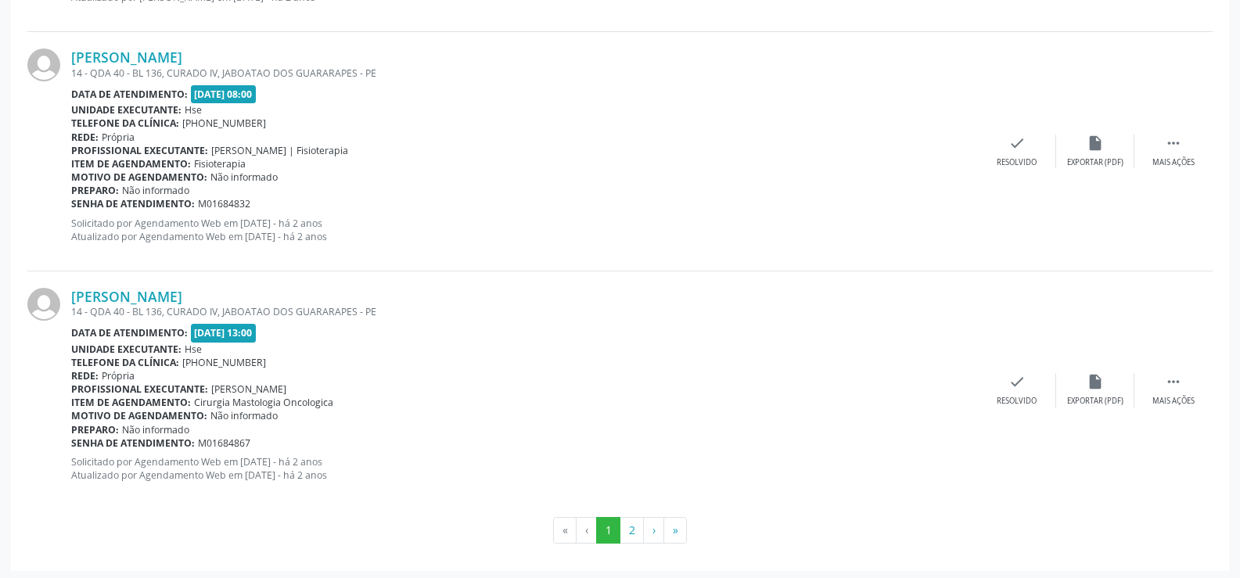
scroll to position [3548, 0]
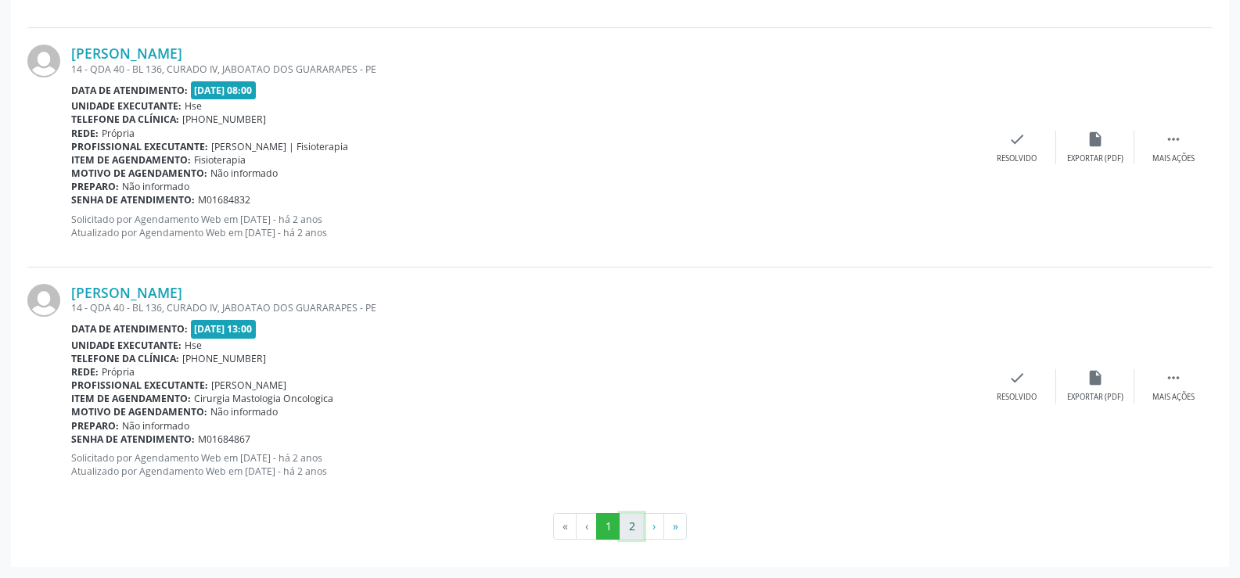
click at [626, 531] on button "2" at bounding box center [632, 526] width 24 height 27
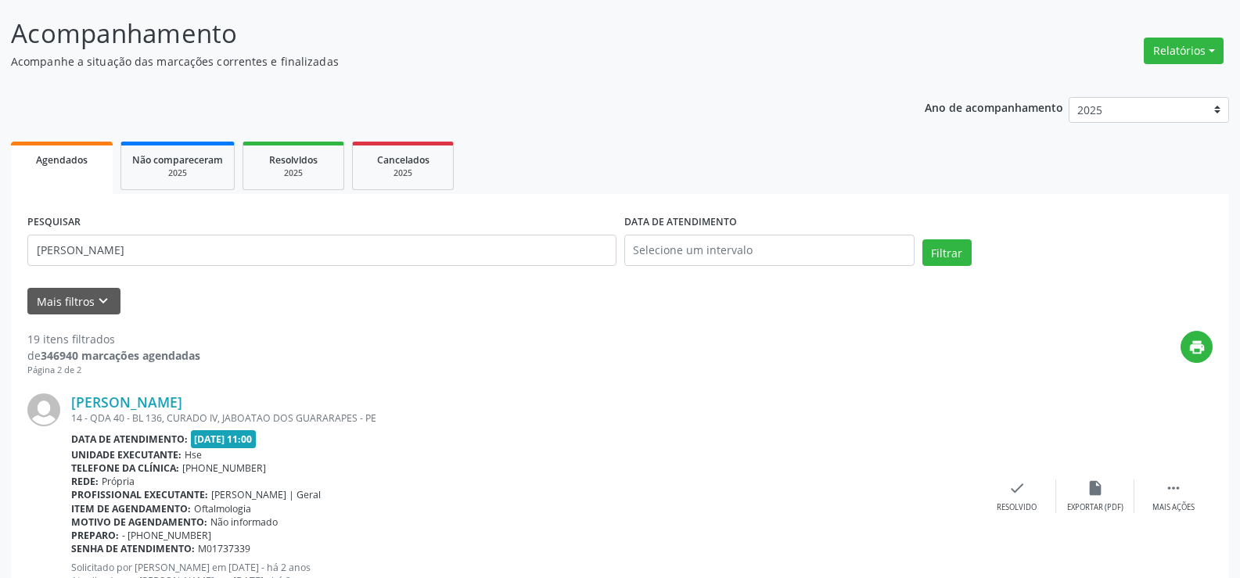
scroll to position [0, 0]
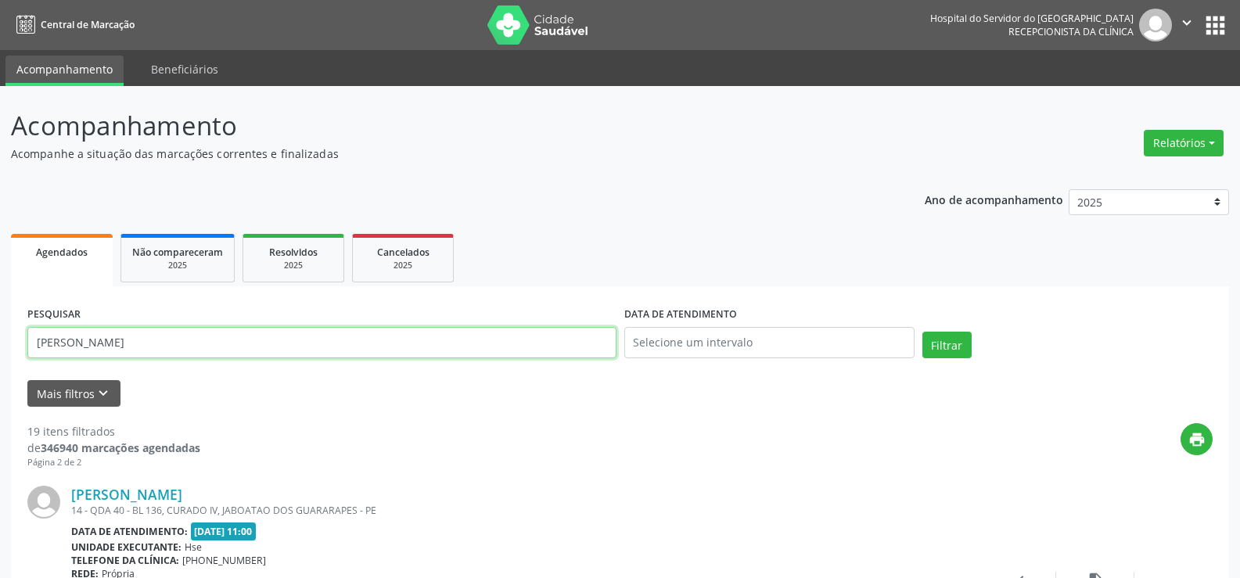
click at [233, 336] on input "[PERSON_NAME]" at bounding box center [321, 342] width 589 height 31
paste input "REGILENE [PERSON_NAME]"
click at [923, 332] on button "Filtrar" at bounding box center [947, 345] width 49 height 27
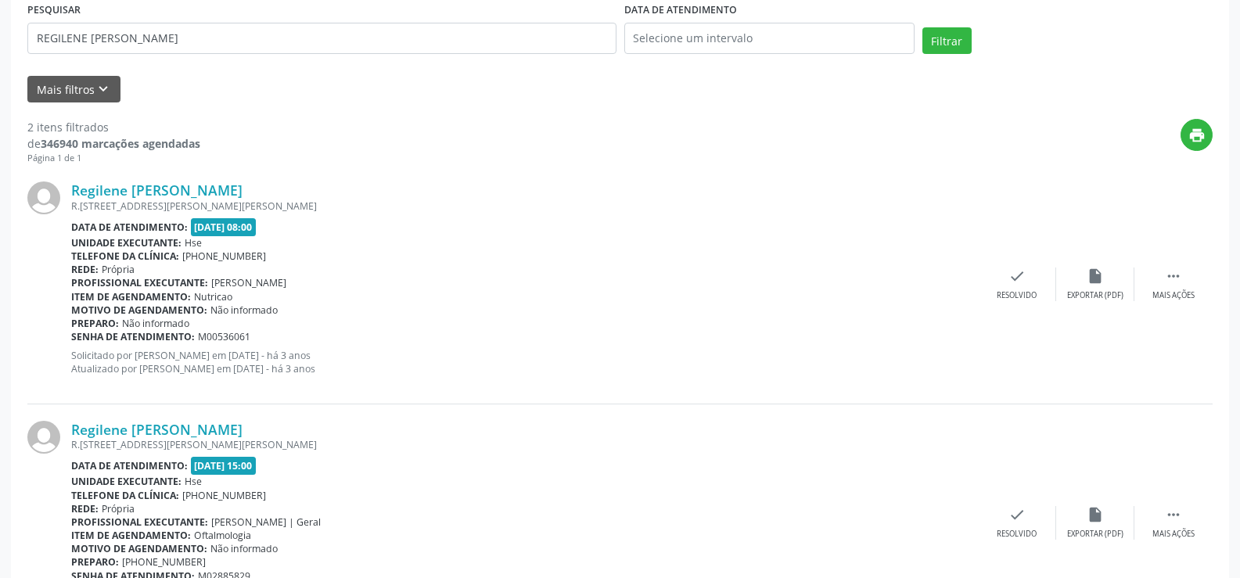
scroll to position [161, 0]
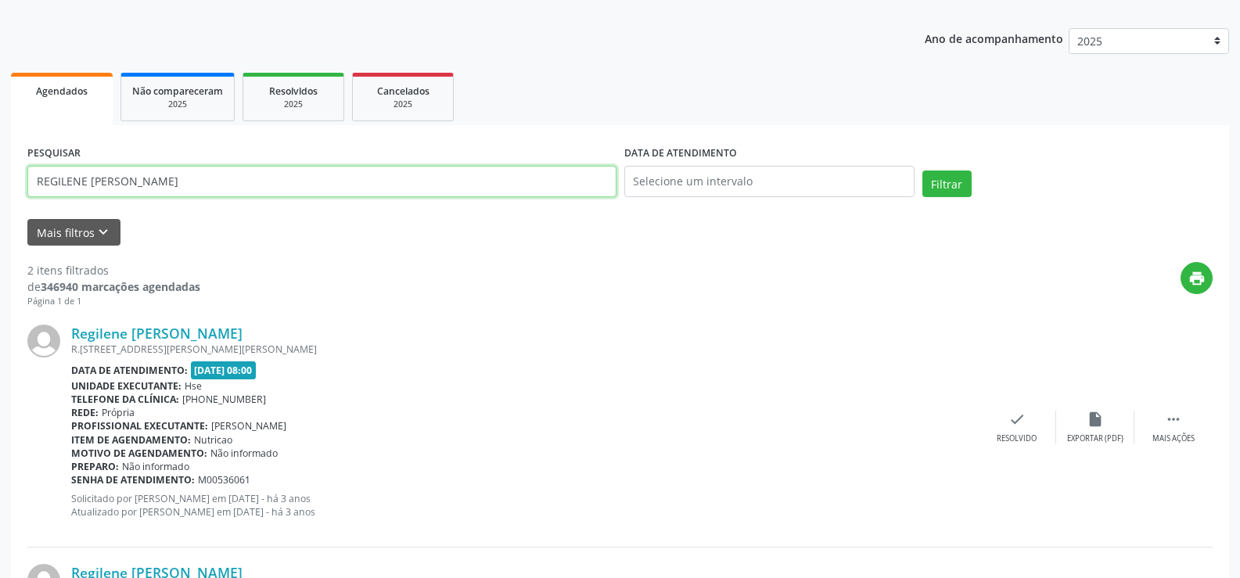
drag, startPoint x: 201, startPoint y: 189, endPoint x: 21, endPoint y: 181, distance: 180.1
click at [0, 182] on div "Acompanhamento Acompanhe a situação das marcações correntes e finalizadas Relat…" at bounding box center [620, 369] width 1240 height 888
paste input "[PERSON_NAME]"
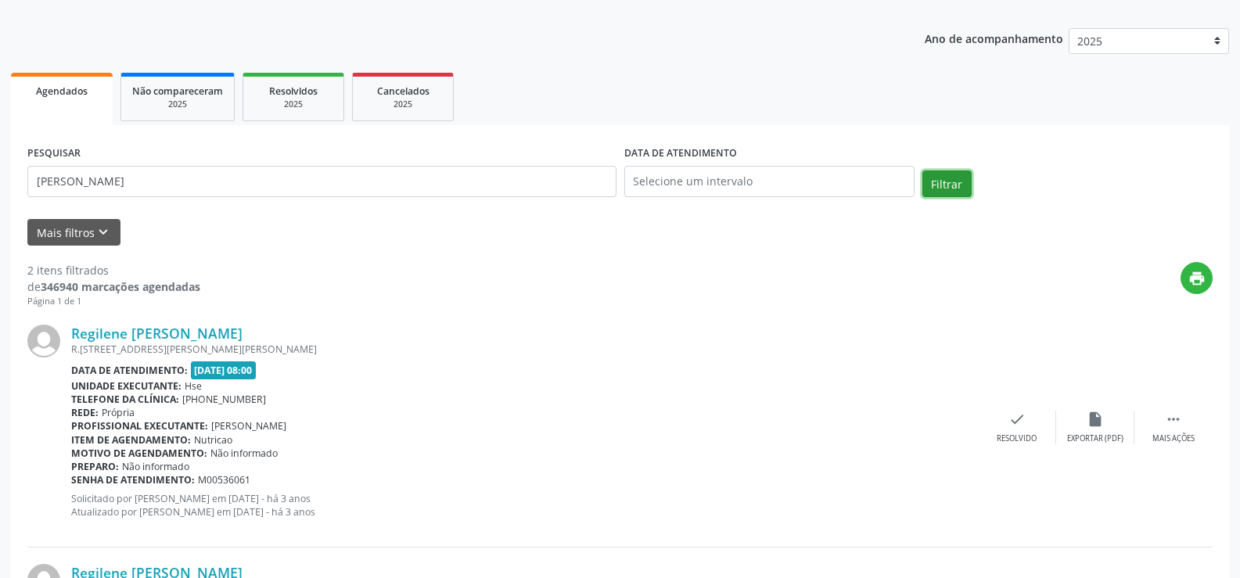
click at [923, 187] on button "Filtrar" at bounding box center [947, 184] width 49 height 27
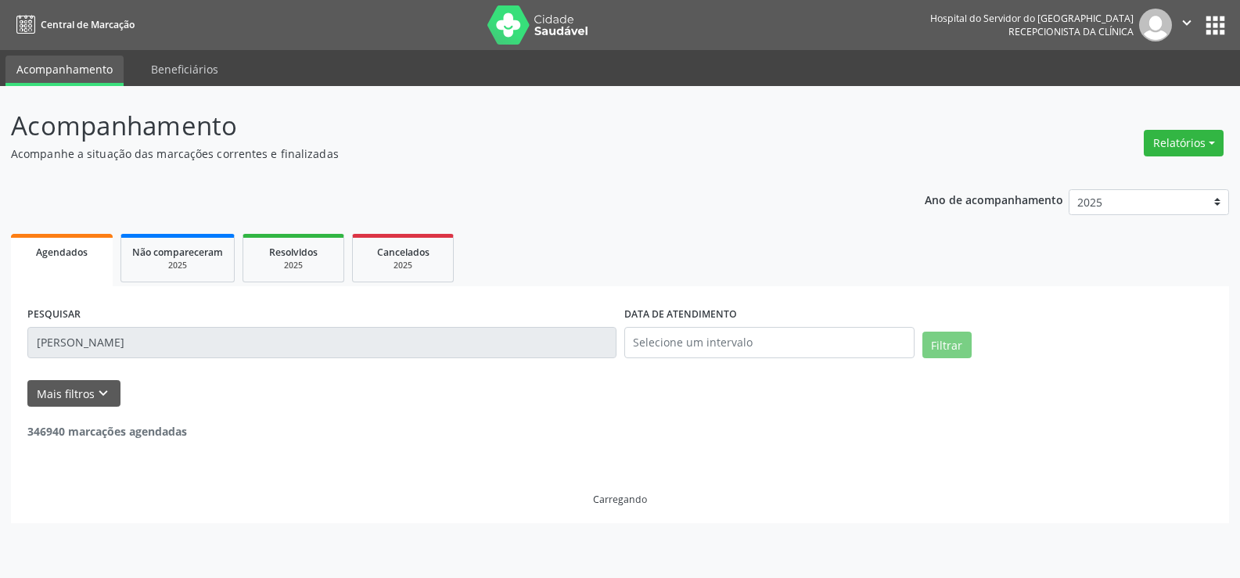
scroll to position [0, 0]
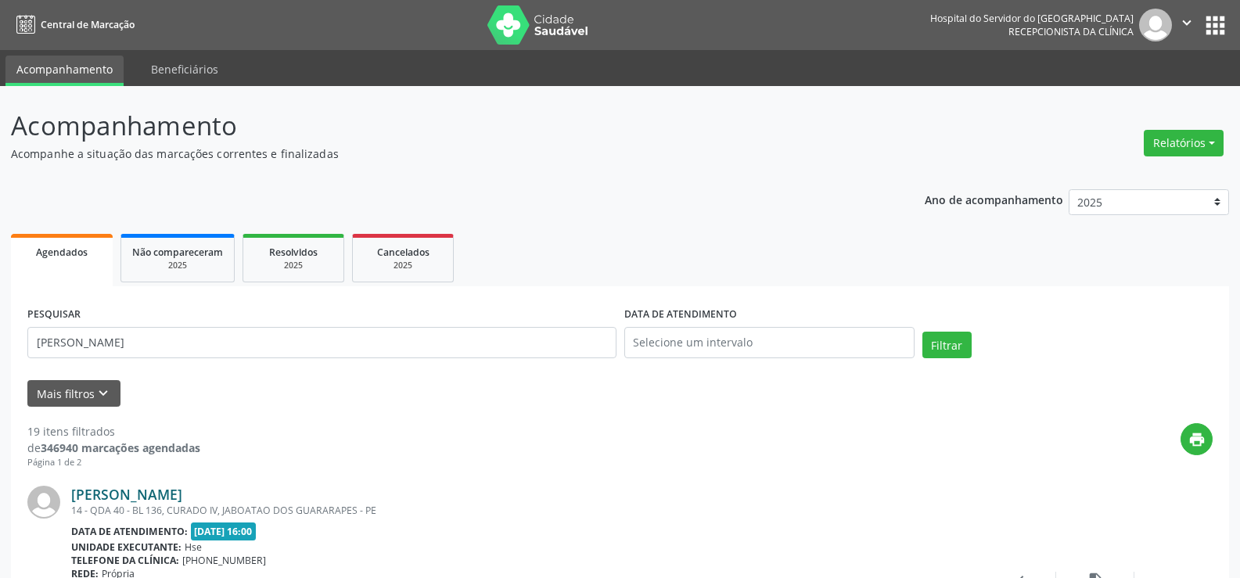
click at [151, 491] on link "[PERSON_NAME]" at bounding box center [126, 494] width 111 height 17
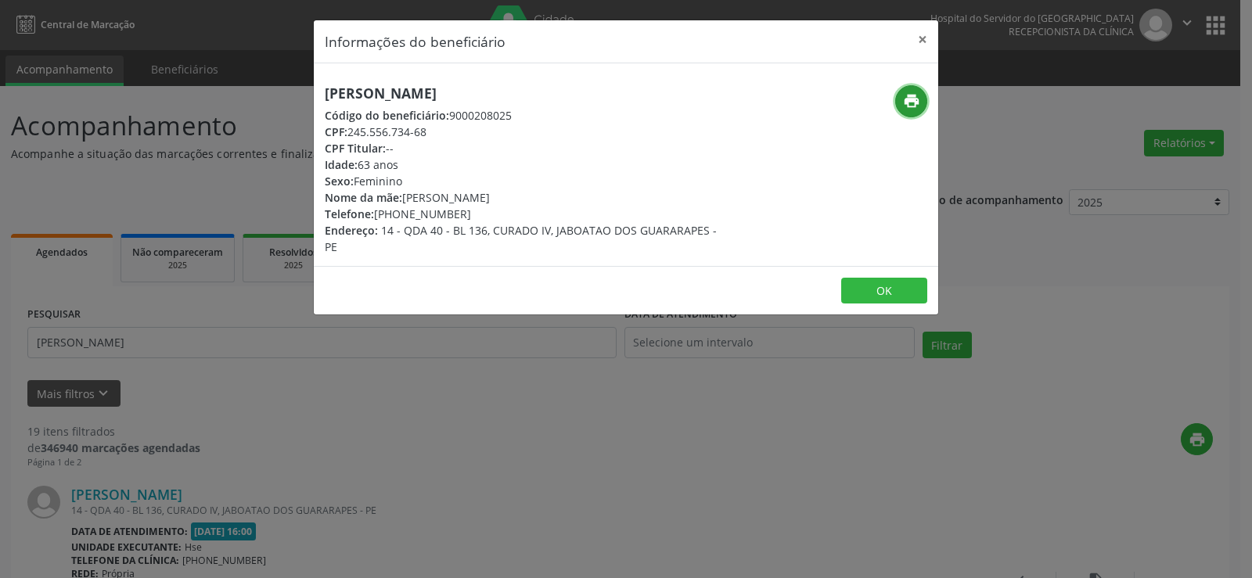
click at [919, 102] on icon "print" at bounding box center [911, 100] width 17 height 17
click at [925, 34] on button "×" at bounding box center [922, 39] width 31 height 38
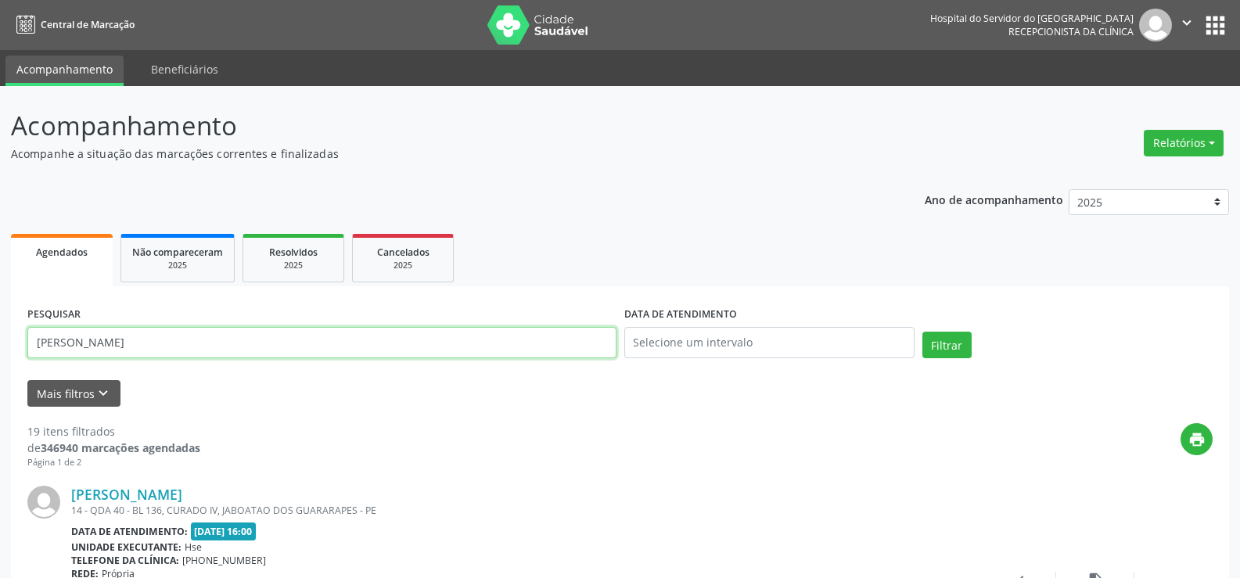
drag, startPoint x: 189, startPoint y: 351, endPoint x: 0, endPoint y: 342, distance: 188.8
paste input "[PERSON_NAME]"
click at [941, 351] on button "Filtrar" at bounding box center [947, 345] width 49 height 27
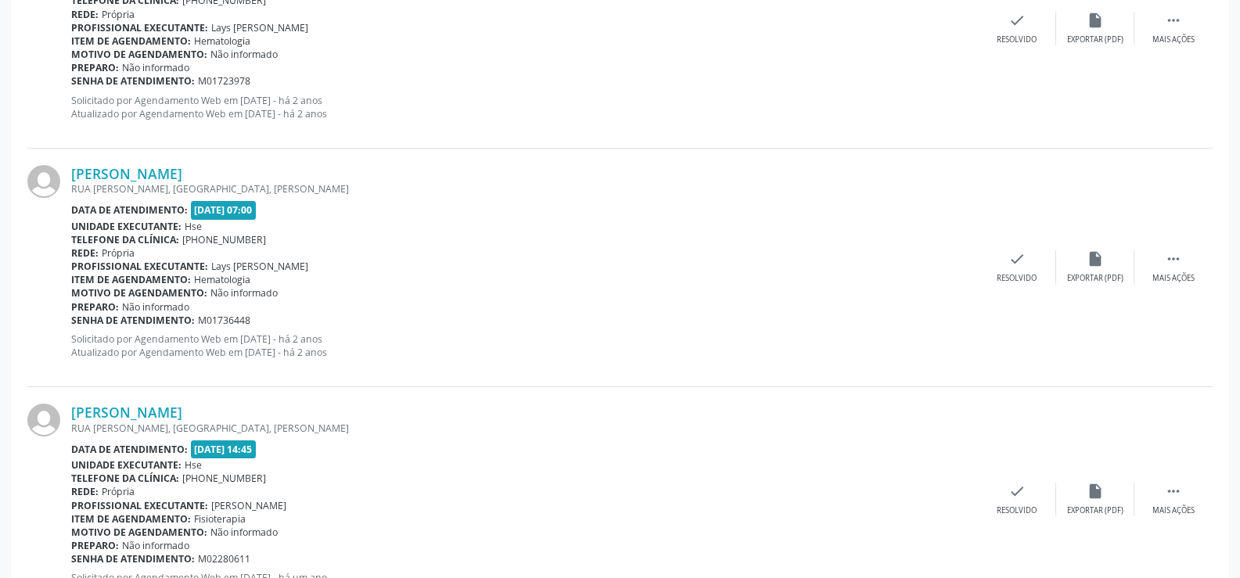
scroll to position [2533, 0]
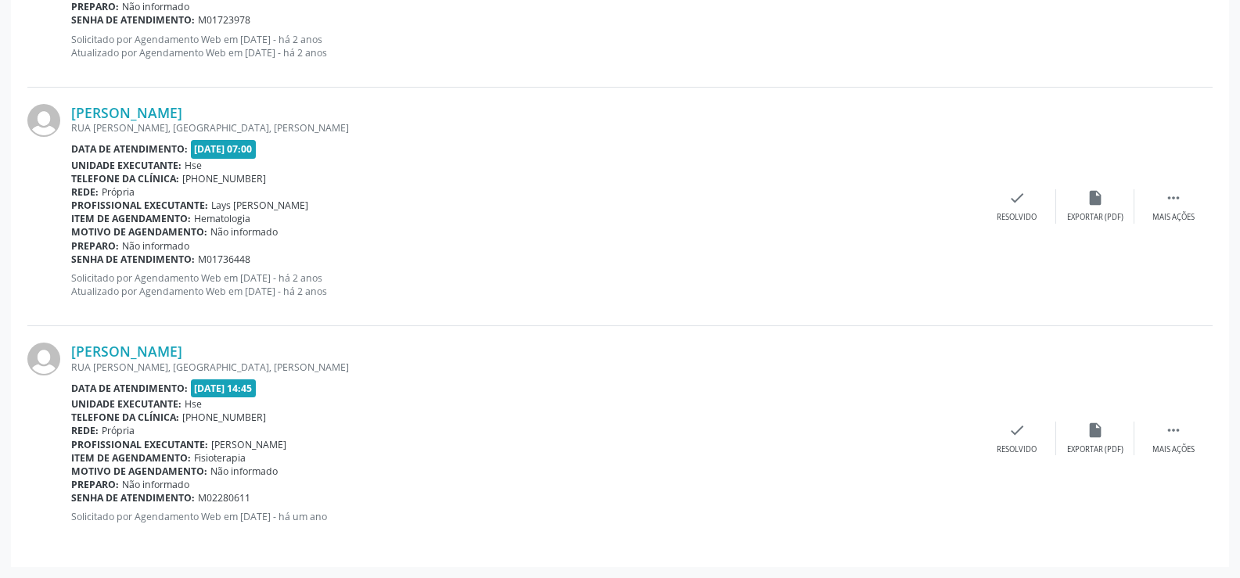
click at [279, 354] on div "[PERSON_NAME]" at bounding box center [524, 351] width 907 height 17
click at [182, 353] on link "[PERSON_NAME]" at bounding box center [126, 351] width 111 height 17
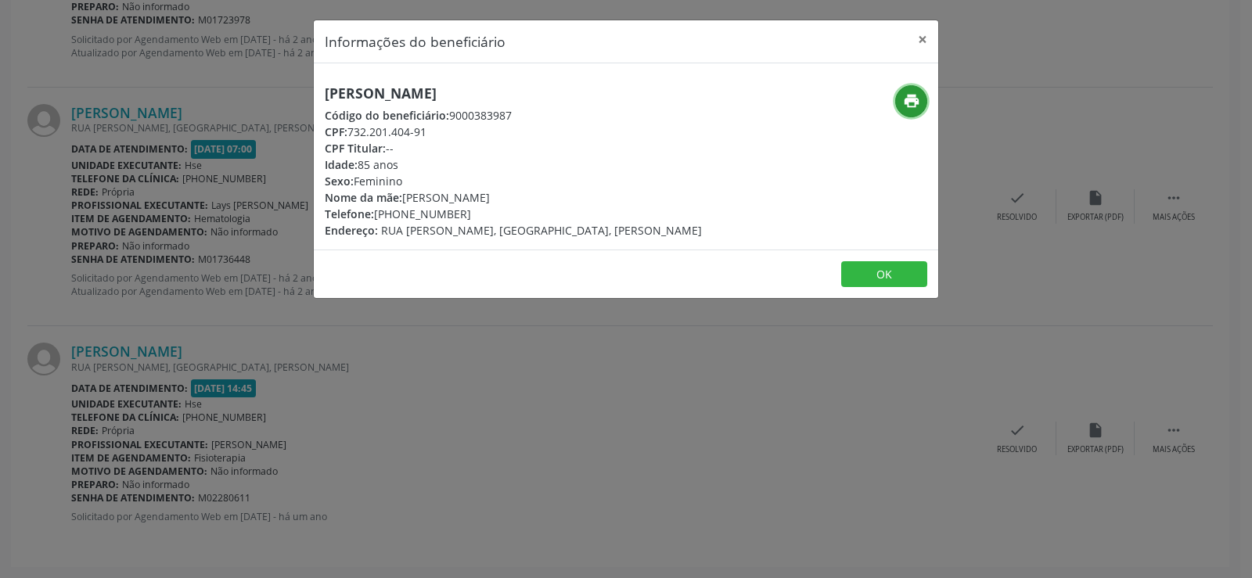
click at [907, 108] on icon "print" at bounding box center [911, 100] width 17 height 17
drag, startPoint x: 577, startPoint y: 89, endPoint x: 308, endPoint y: 101, distance: 268.7
click at [308, 101] on div "Informações do beneficiário × [PERSON_NAME] Código do beneficiário: 9000383987 …" at bounding box center [626, 289] width 1252 height 578
copy h5 "[PERSON_NAME]"
click at [919, 38] on button "×" at bounding box center [922, 39] width 31 height 38
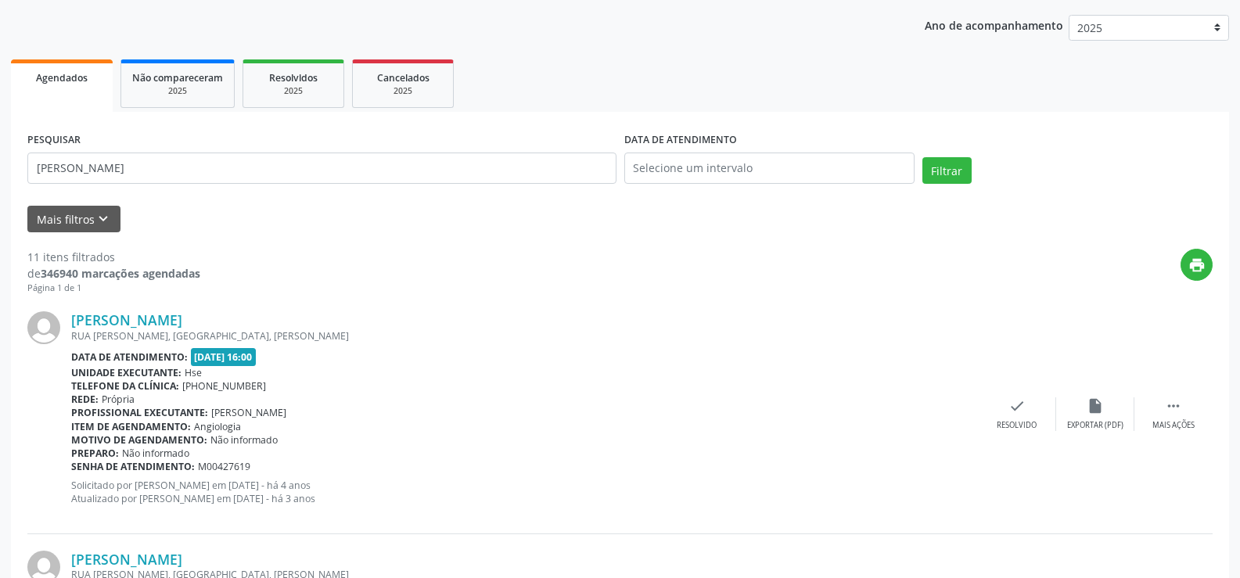
scroll to position [29, 0]
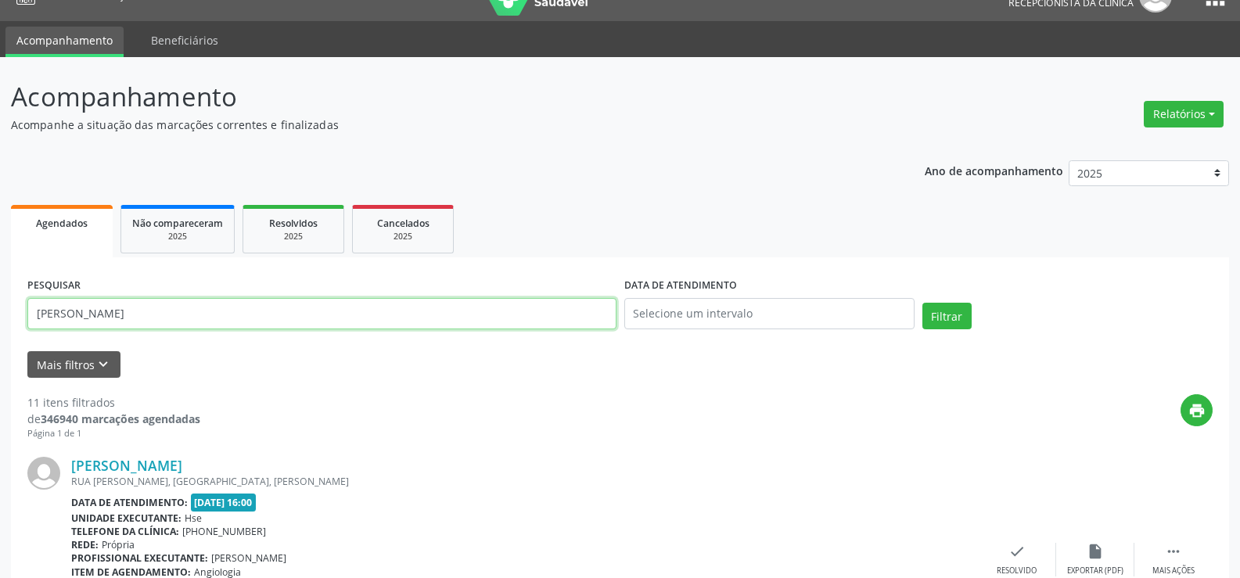
drag, startPoint x: 236, startPoint y: 311, endPoint x: 0, endPoint y: 318, distance: 235.7
paste input "[PERSON_NAME]"
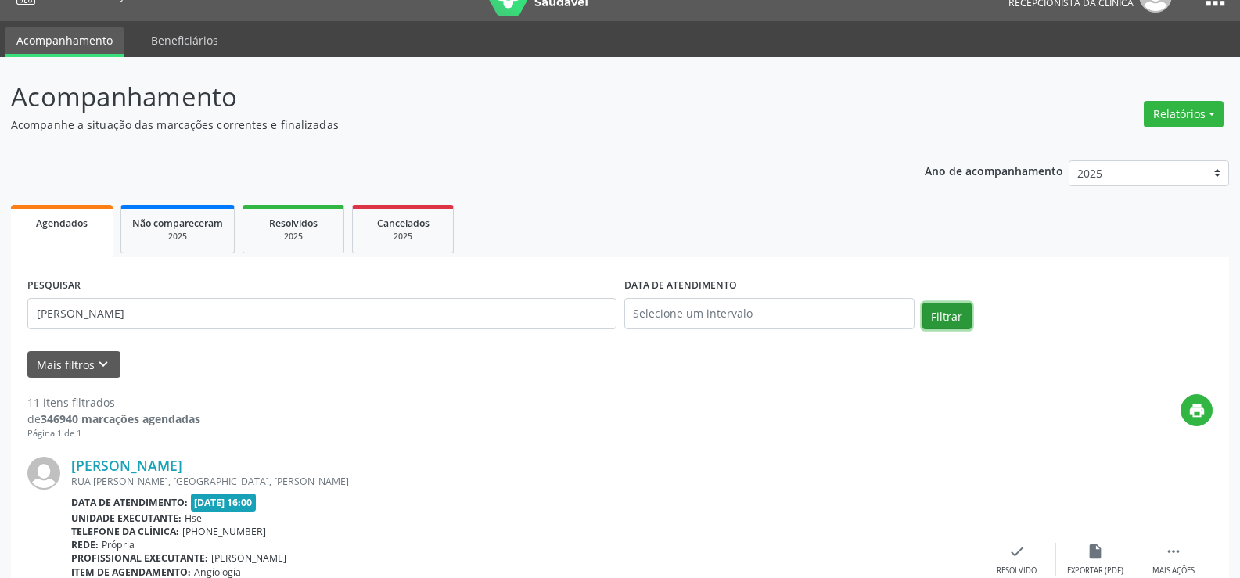
click at [937, 309] on button "Filtrar" at bounding box center [947, 316] width 49 height 27
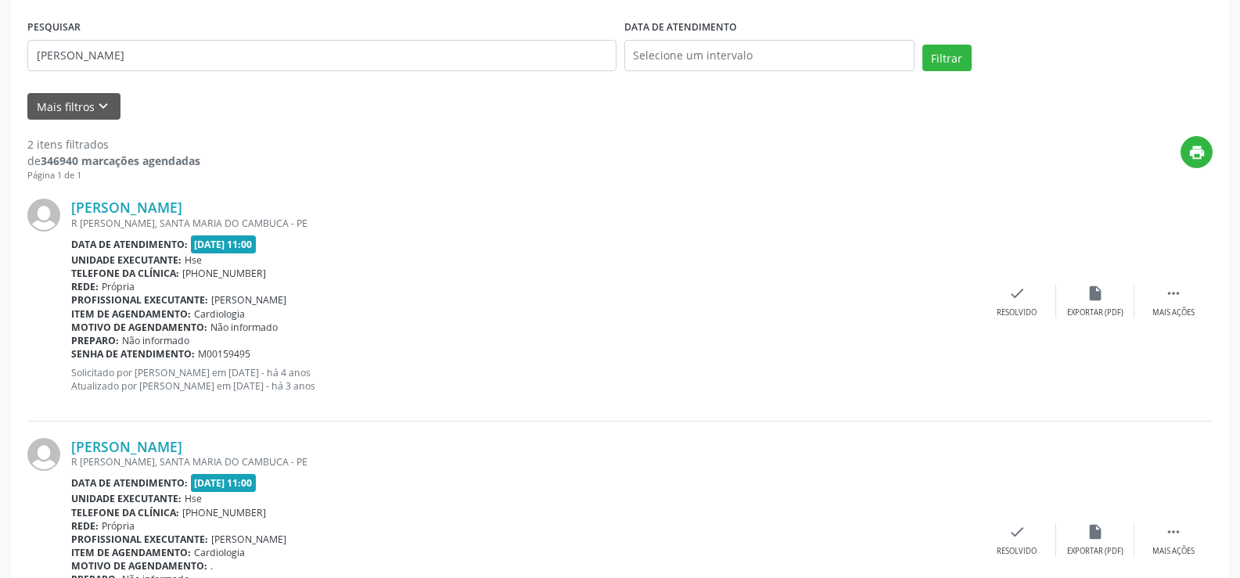
scroll to position [396, 0]
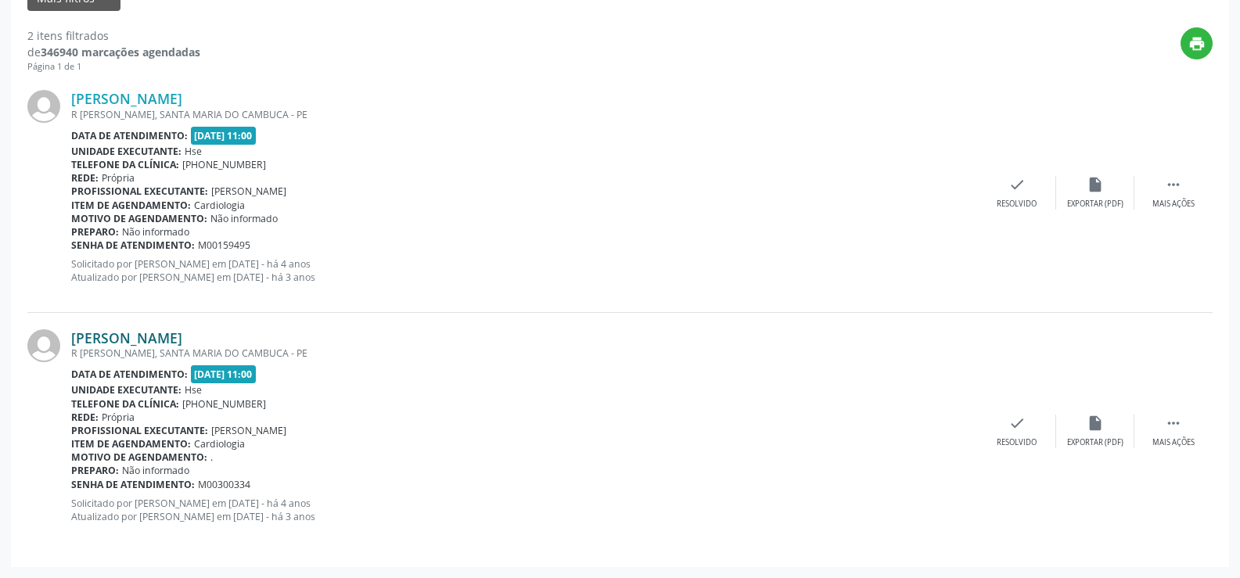
click at [182, 337] on link "[PERSON_NAME]" at bounding box center [126, 337] width 111 height 17
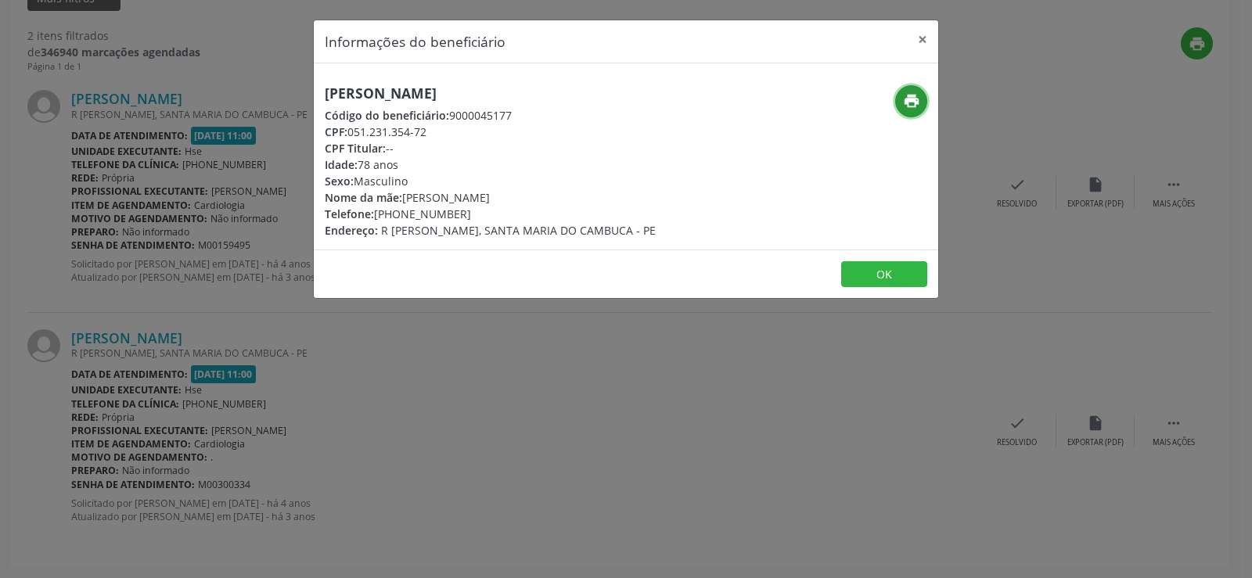
click at [908, 102] on icon "print" at bounding box center [911, 100] width 17 height 17
drag, startPoint x: 559, startPoint y: 87, endPoint x: 300, endPoint y: 88, distance: 258.2
click at [300, 88] on div "Informações do beneficiário × [PERSON_NAME] Código do beneficiário: 9000045177 …" at bounding box center [626, 289] width 1252 height 578
copy h5 "[PERSON_NAME]"
click at [928, 35] on button "×" at bounding box center [922, 39] width 31 height 38
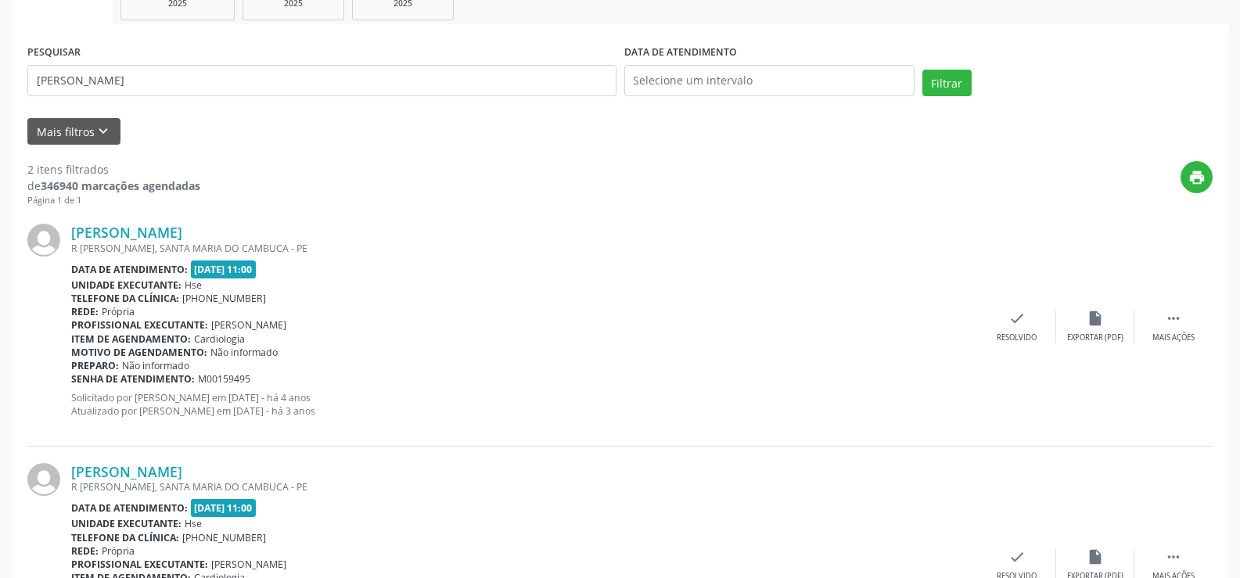
scroll to position [239, 0]
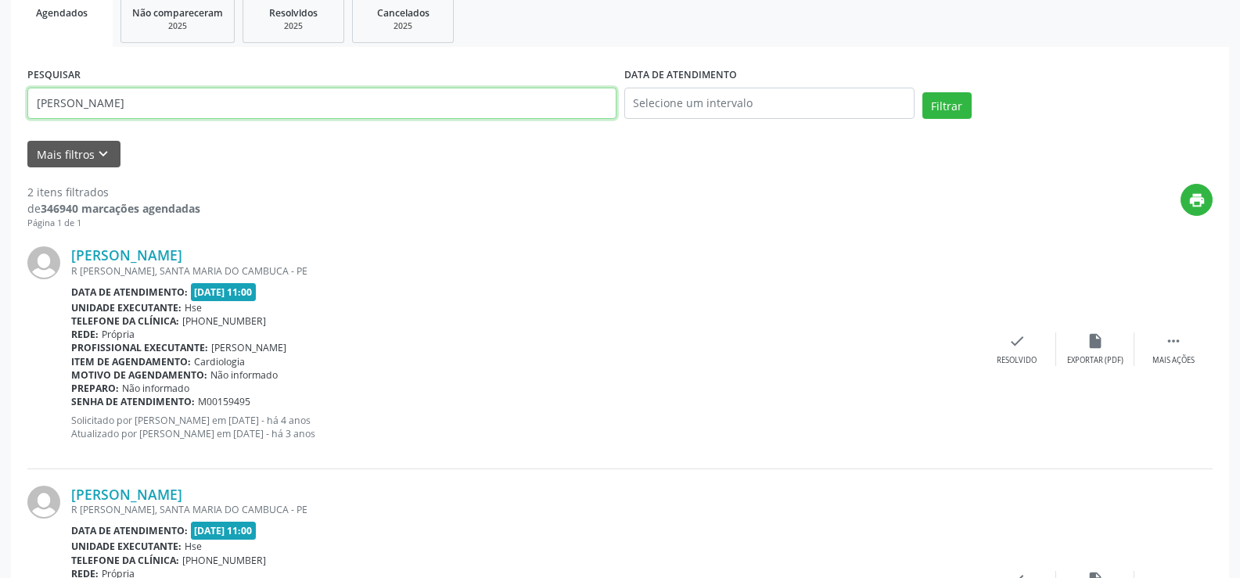
click at [0, 87] on div "Acompanhamento Acompanhe a situação das marcações correntes e finalizadas Relat…" at bounding box center [620, 291] width 1240 height 888
paste input "KACILANDIA [PERSON_NAME]"
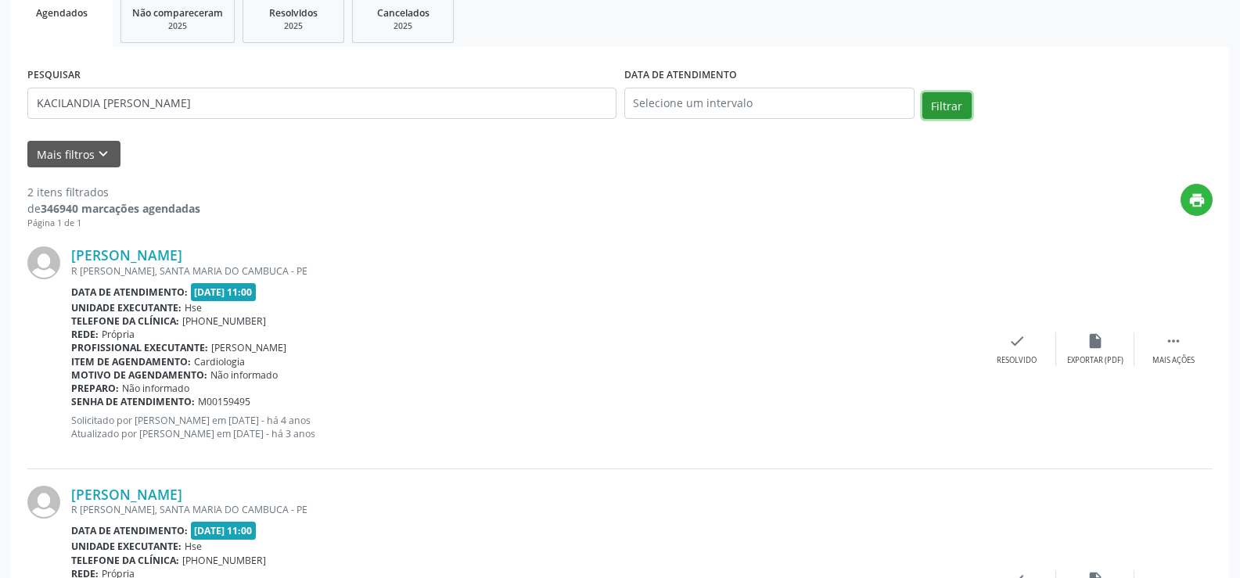
click at [944, 100] on button "Filtrar" at bounding box center [947, 105] width 49 height 27
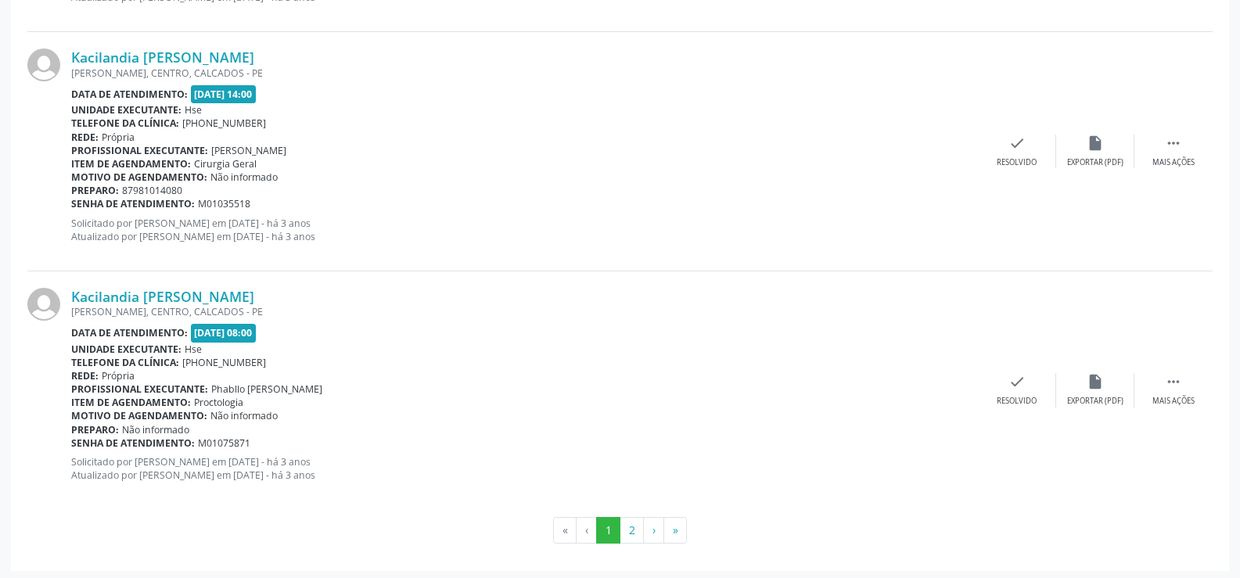
scroll to position [3548, 0]
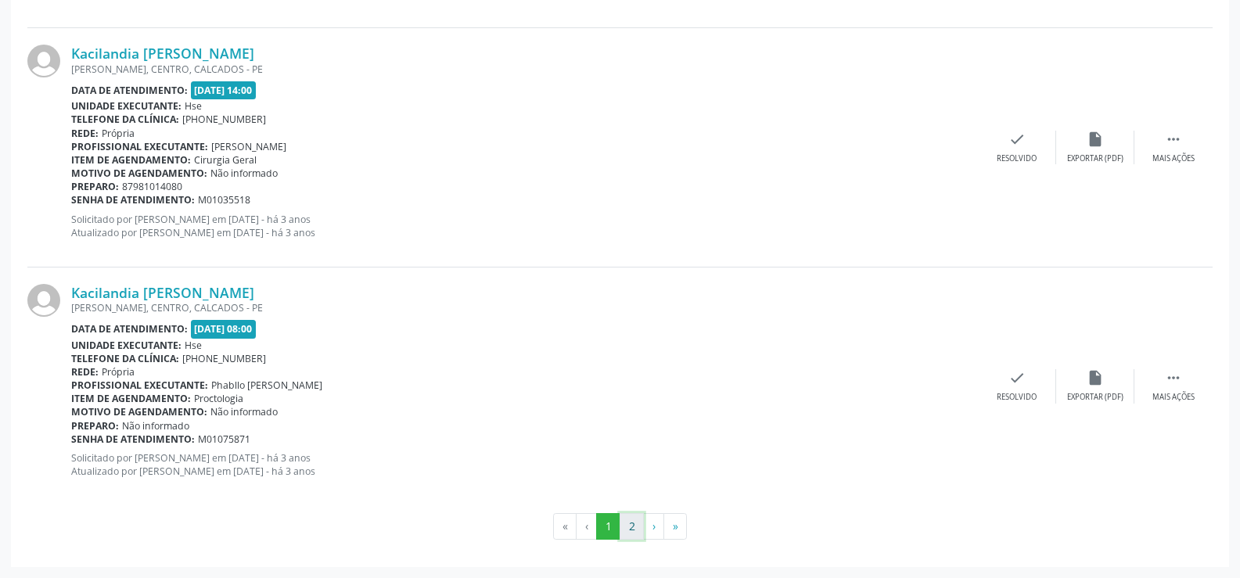
click at [631, 534] on button "2" at bounding box center [632, 526] width 24 height 27
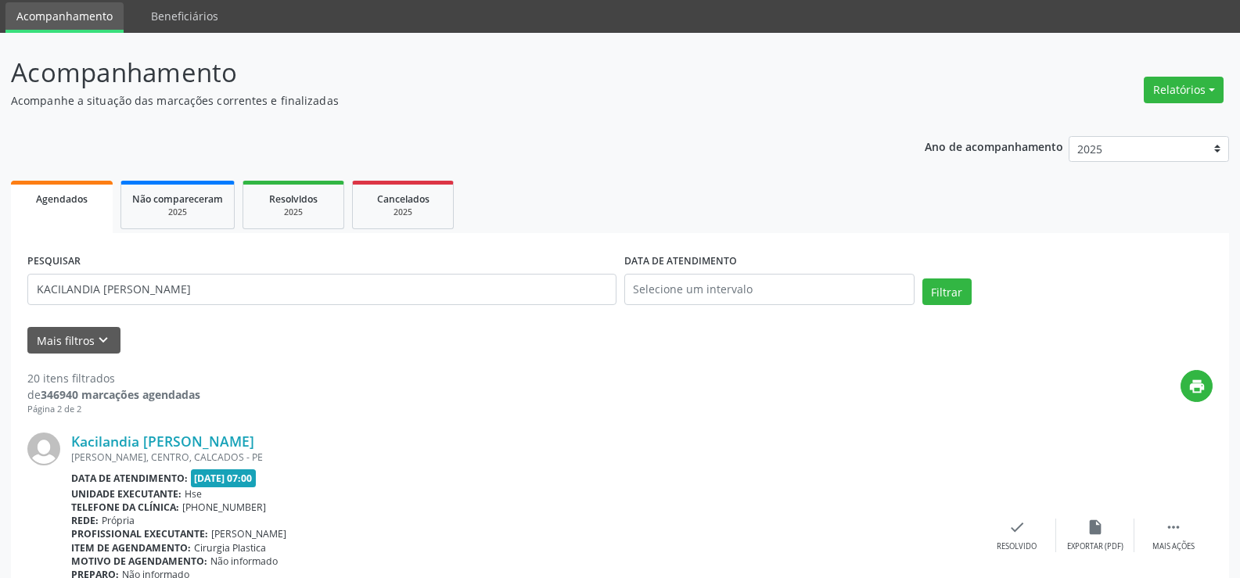
scroll to position [0, 0]
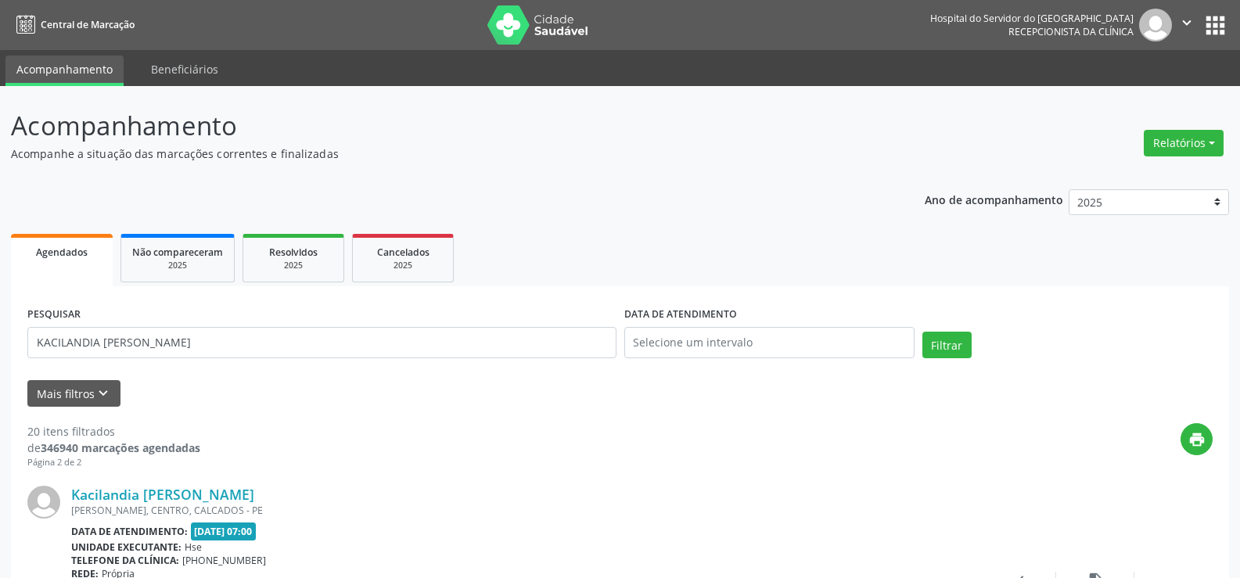
click at [300, 367] on div "PESQUISAR KACILANDIA [PERSON_NAME]" at bounding box center [321, 336] width 597 height 67
click at [303, 360] on div "PESQUISAR KACILANDIA [PERSON_NAME]" at bounding box center [321, 336] width 597 height 67
click at [358, 334] on input "KACILANDIA [PERSON_NAME]" at bounding box center [321, 342] width 589 height 31
click at [923, 332] on button "Filtrar" at bounding box center [947, 345] width 49 height 27
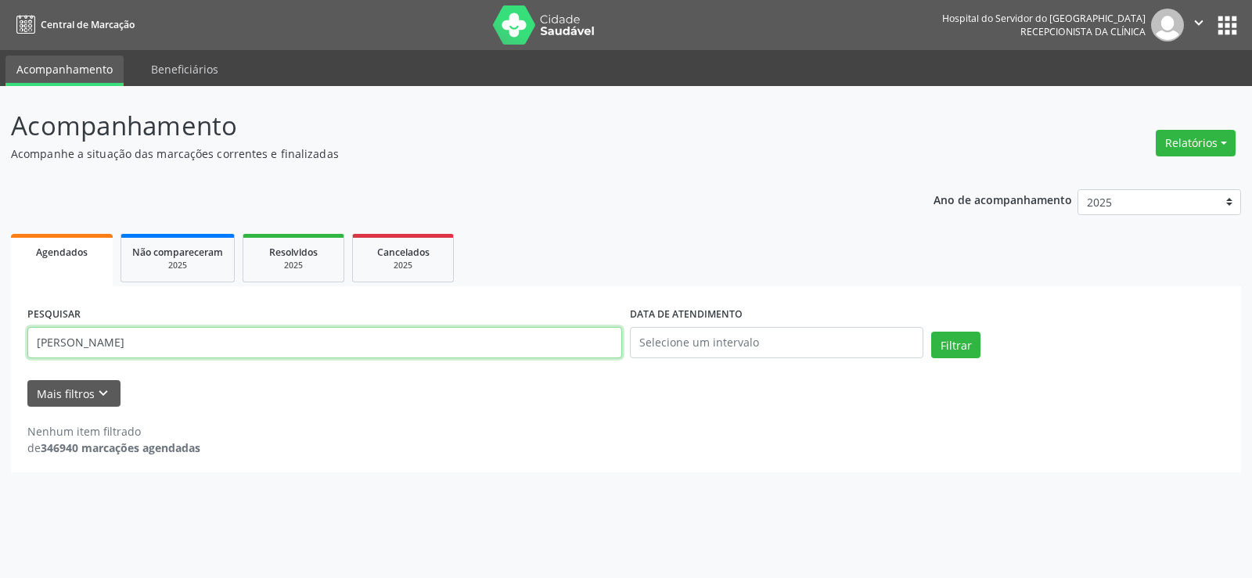
paste input "[PERSON_NAME]"
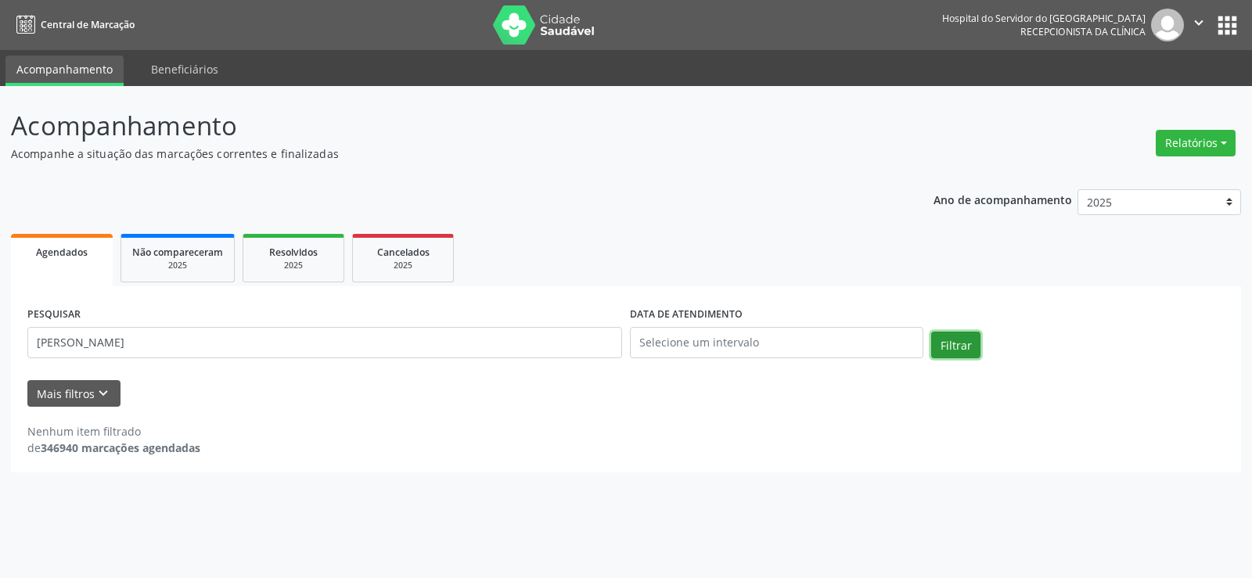
click at [962, 344] on button "Filtrar" at bounding box center [955, 345] width 49 height 27
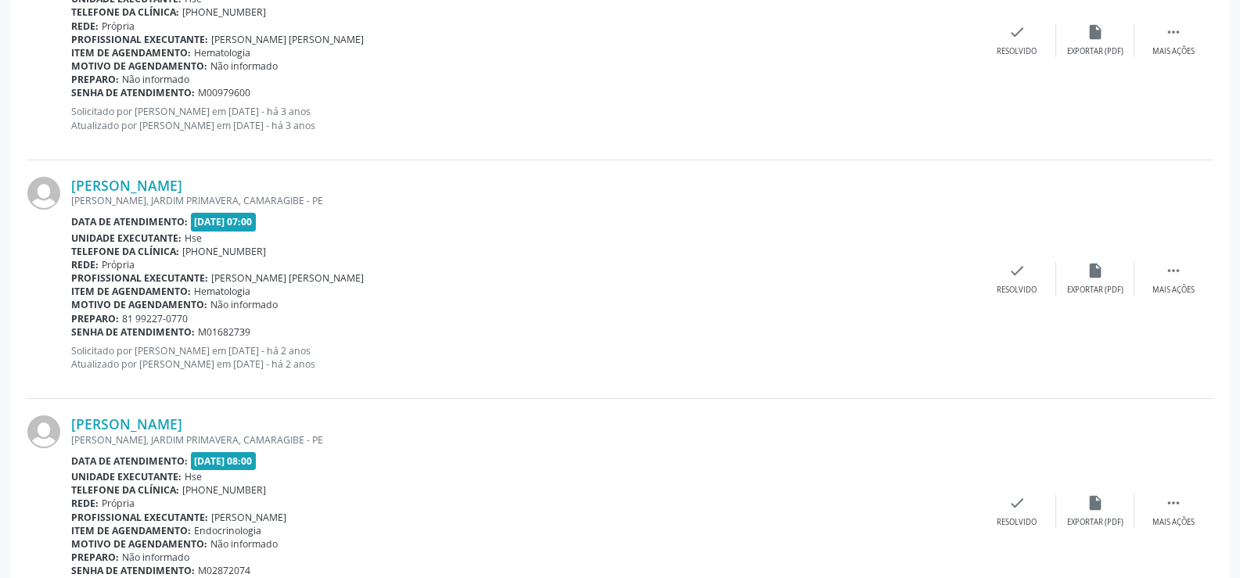
scroll to position [1338, 0]
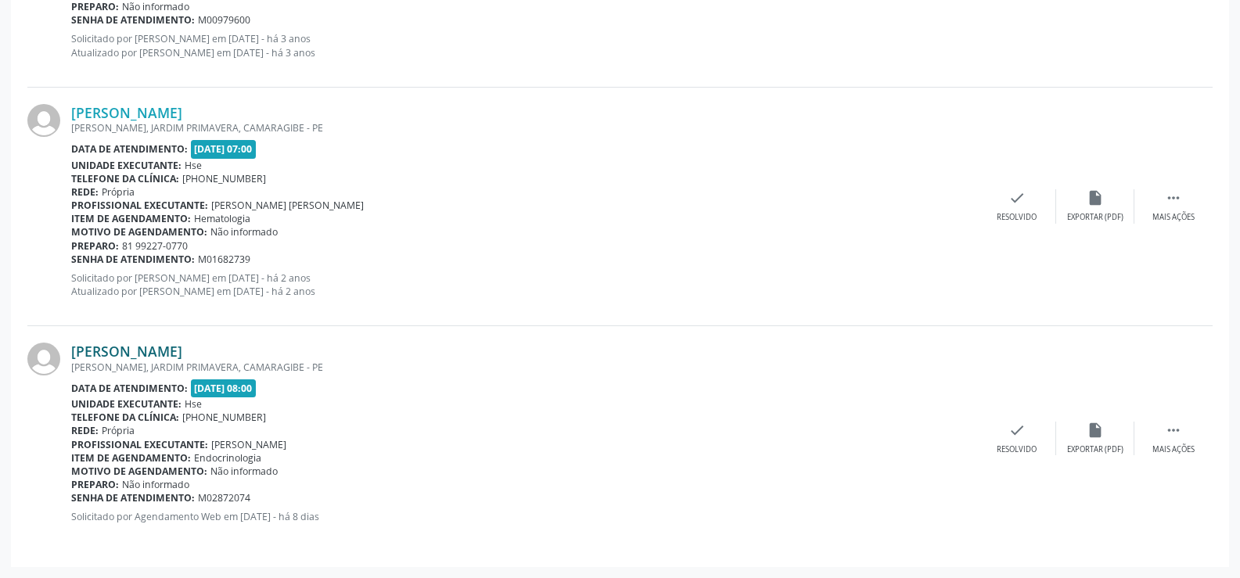
click at [182, 351] on link "[PERSON_NAME]" at bounding box center [126, 351] width 111 height 17
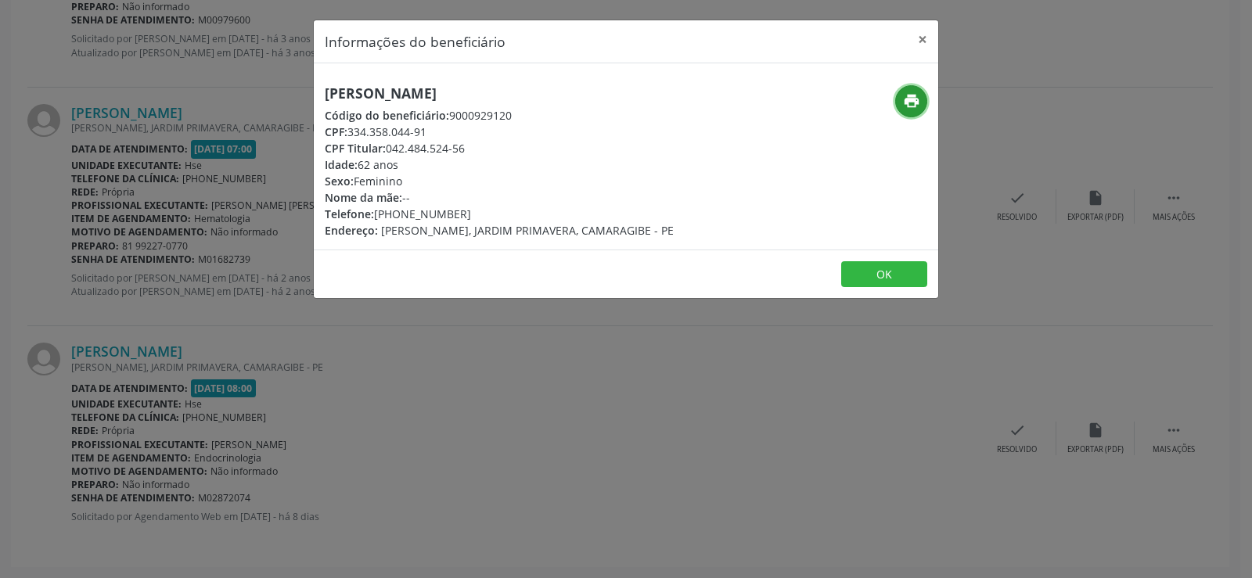
click at [906, 97] on icon "print" at bounding box center [911, 100] width 17 height 17
click at [919, 38] on button "×" at bounding box center [922, 39] width 31 height 38
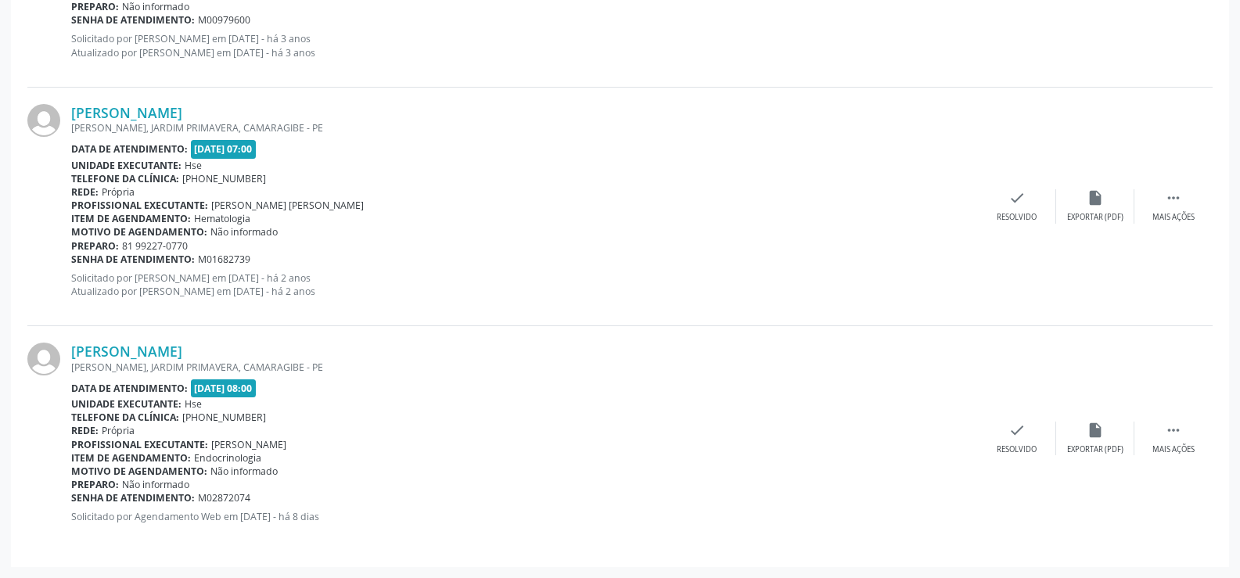
drag, startPoint x: 246, startPoint y: 349, endPoint x: 70, endPoint y: 340, distance: 176.3
click at [70, 340] on div "[PERSON_NAME] [PERSON_NAME], [GEOGRAPHIC_DATA], [GEOGRAPHIC_DATA] - PE Data de …" at bounding box center [619, 438] width 1185 height 225
click at [160, 286] on p "Solicitado por [PERSON_NAME] em [DATE] - há 2 anos Atualizado por [PERSON_NAME]…" at bounding box center [524, 285] width 907 height 27
drag, startPoint x: 236, startPoint y: 347, endPoint x: 67, endPoint y: 347, distance: 169.0
click at [67, 347] on div "[PERSON_NAME] [PERSON_NAME], [GEOGRAPHIC_DATA], [GEOGRAPHIC_DATA] - PE Data de …" at bounding box center [619, 438] width 1185 height 225
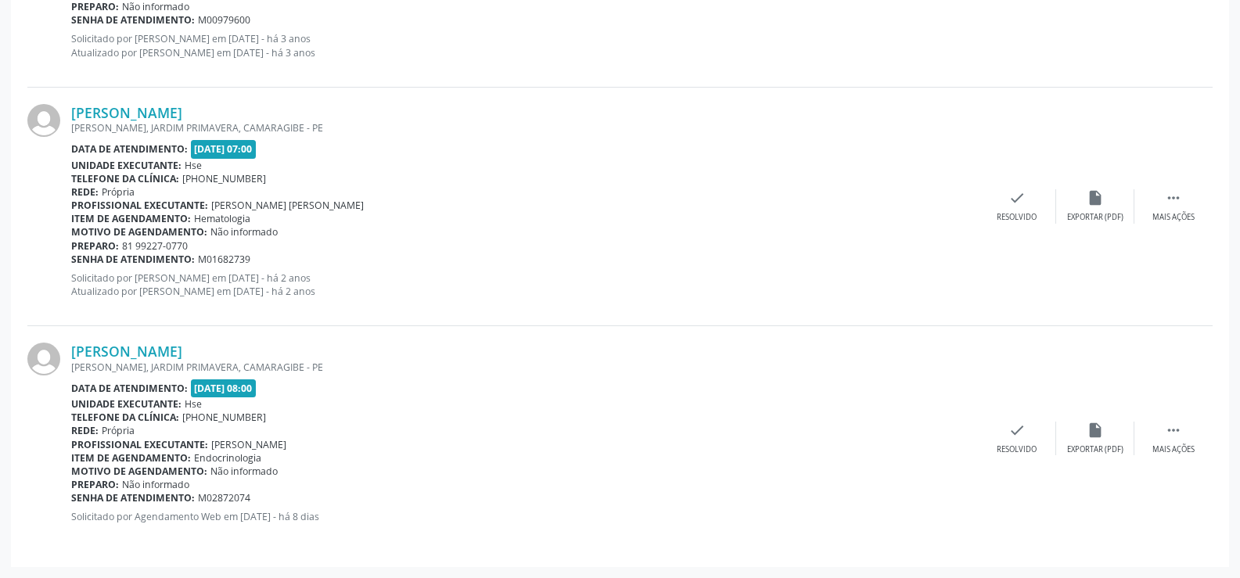
copy div "[PERSON_NAME]"
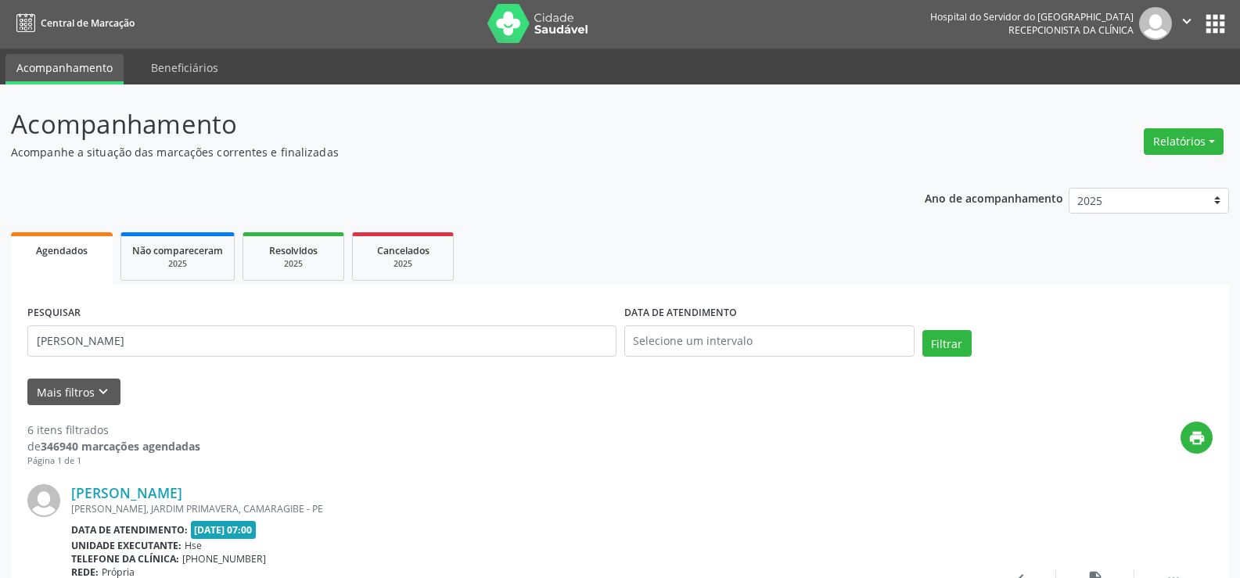
scroll to position [0, 0]
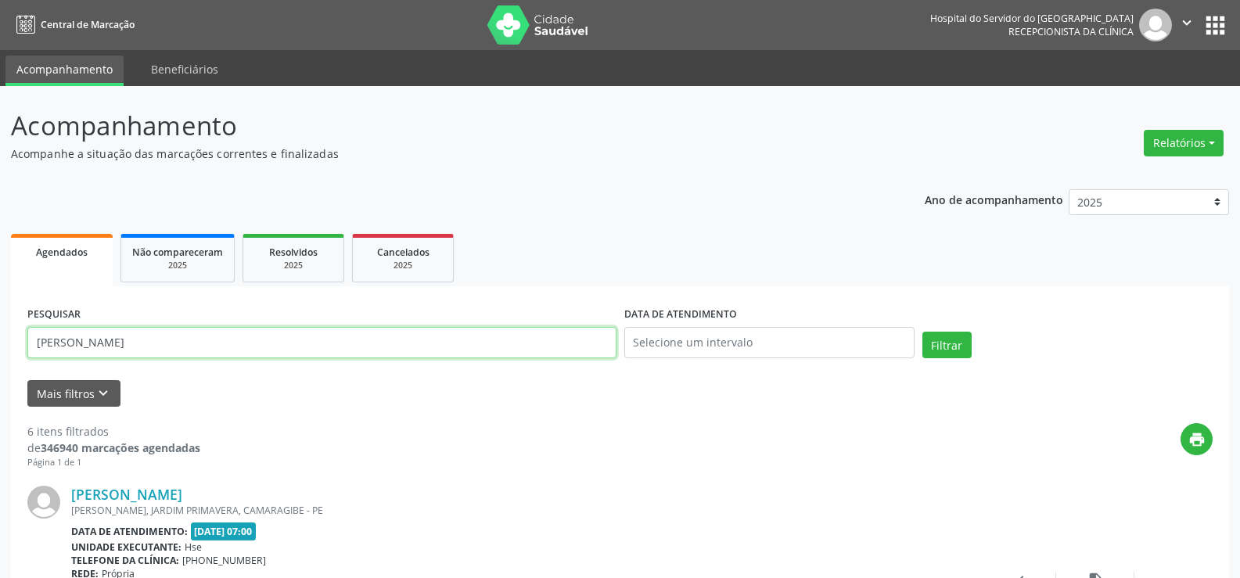
drag, startPoint x: 183, startPoint y: 350, endPoint x: 0, endPoint y: 340, distance: 183.3
paste input "[PERSON_NAME]"
click at [934, 349] on button "Filtrar" at bounding box center [947, 345] width 49 height 27
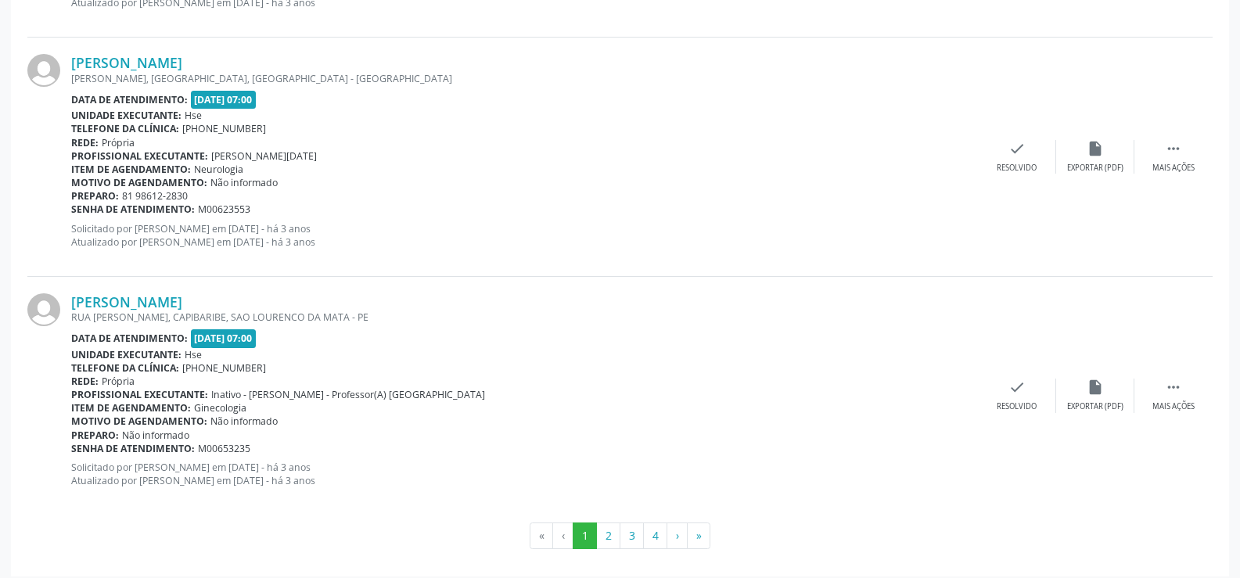
scroll to position [3548, 0]
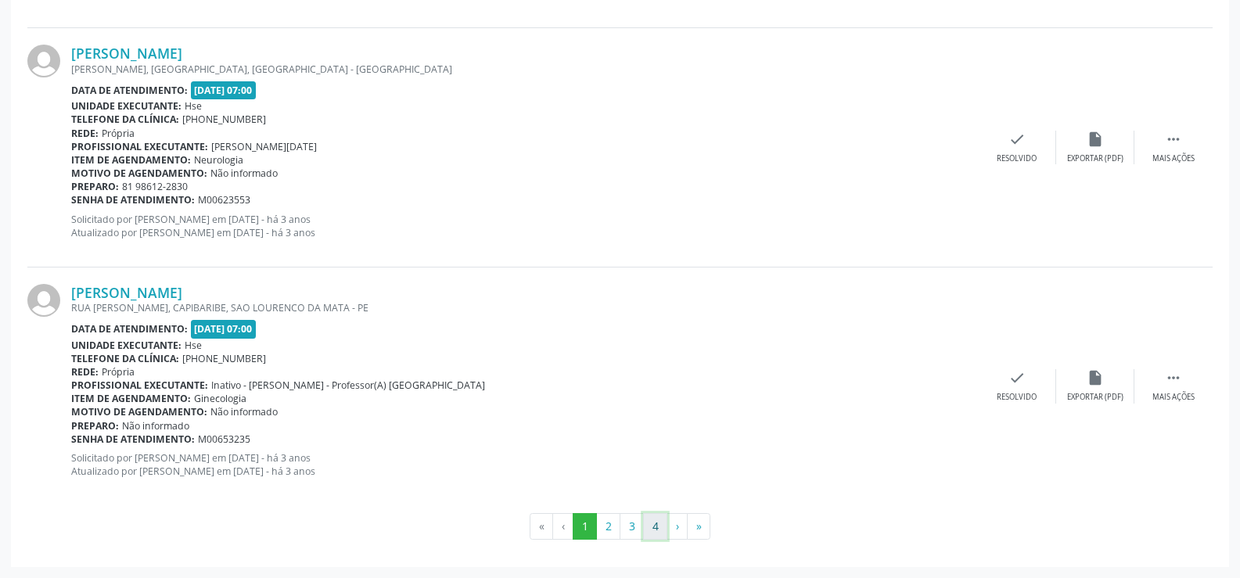
click at [649, 527] on button "4" at bounding box center [655, 526] width 24 height 27
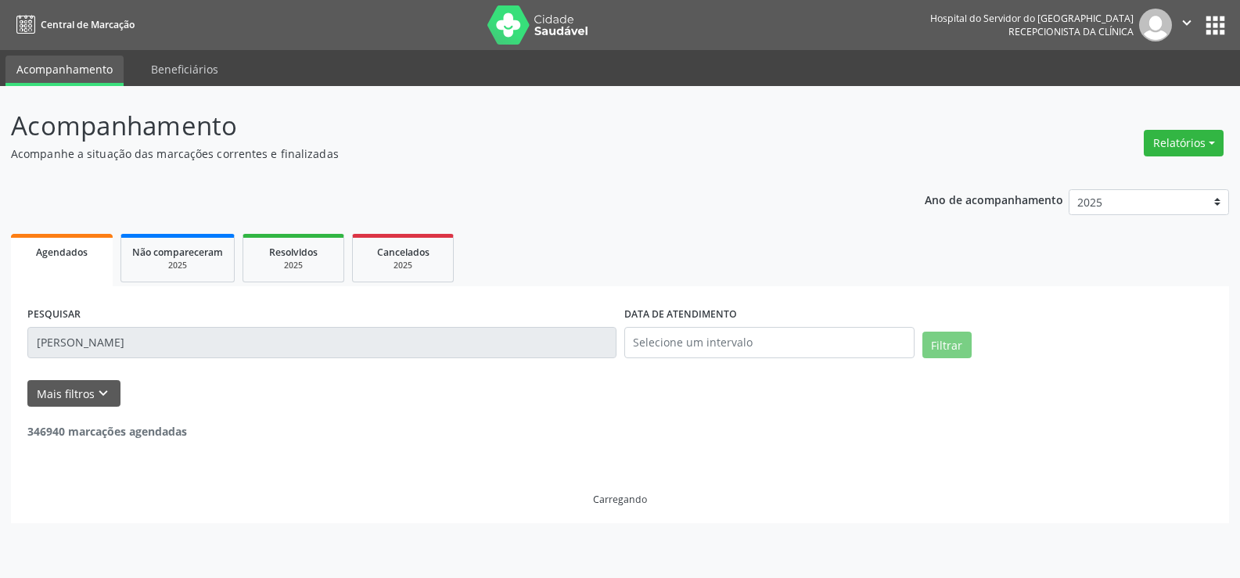
scroll to position [0, 0]
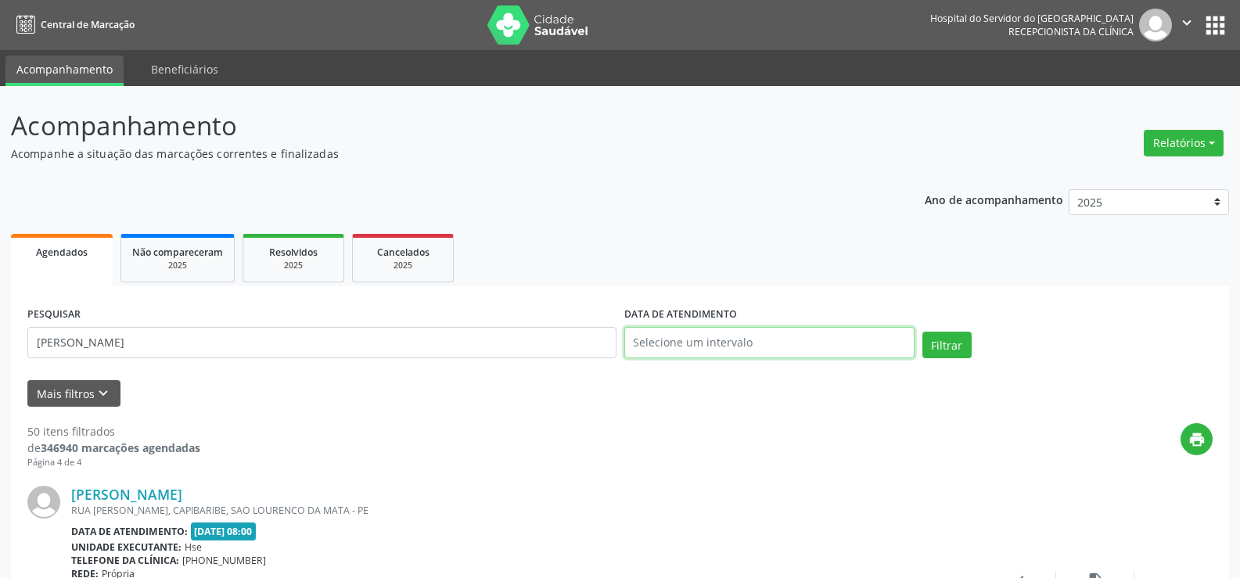
click at [720, 350] on input "text" at bounding box center [769, 342] width 290 height 31
click at [712, 243] on span "19" at bounding box center [710, 247] width 31 height 31
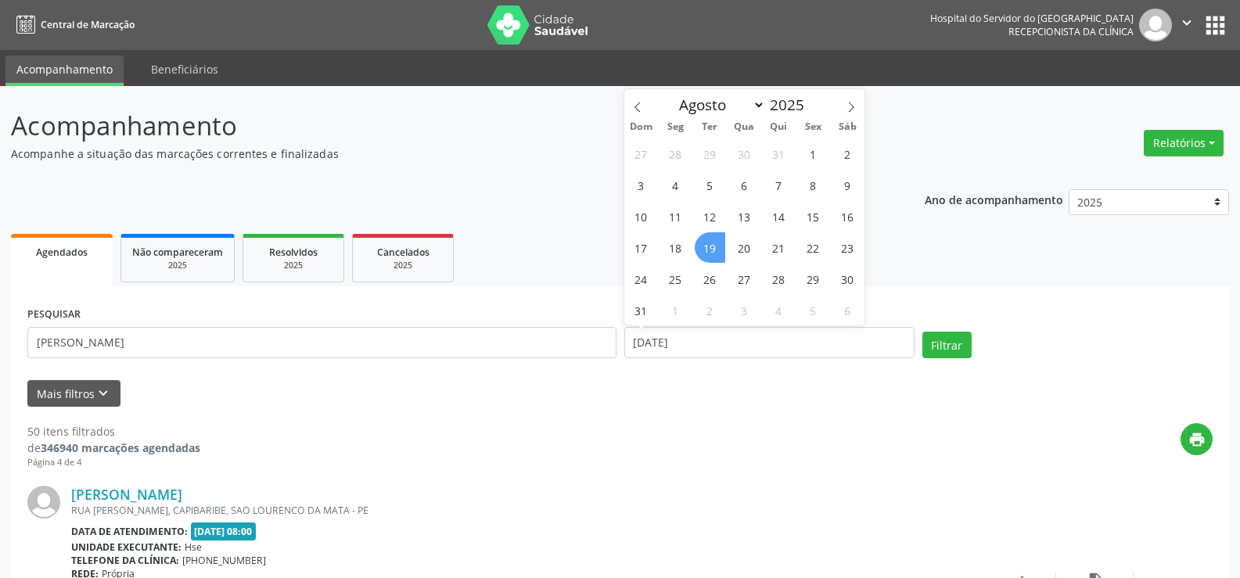
click at [712, 243] on span "19" at bounding box center [710, 247] width 31 height 31
click at [937, 347] on button "Filtrar" at bounding box center [947, 345] width 49 height 27
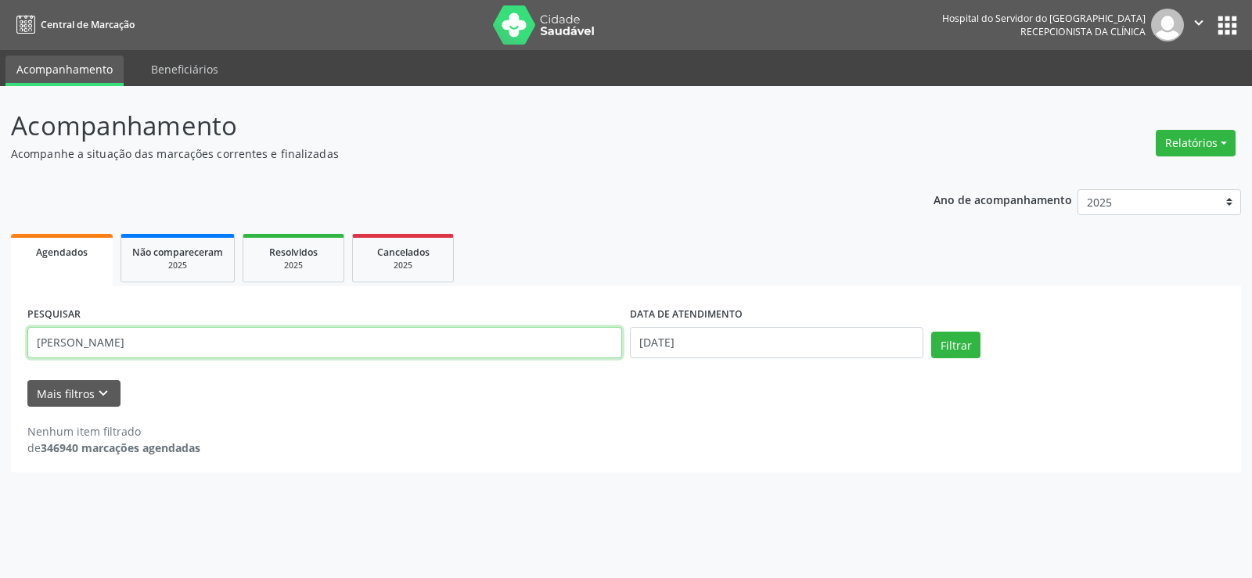
drag, startPoint x: 196, startPoint y: 348, endPoint x: 0, endPoint y: 347, distance: 195.6
click at [0, 347] on div "Acompanhamento Acompanhe a situação das marcações correntes e finalizadas Relat…" at bounding box center [626, 332] width 1252 height 492
paste input "[PERSON_NAME]"
type input "[PERSON_NAME]"
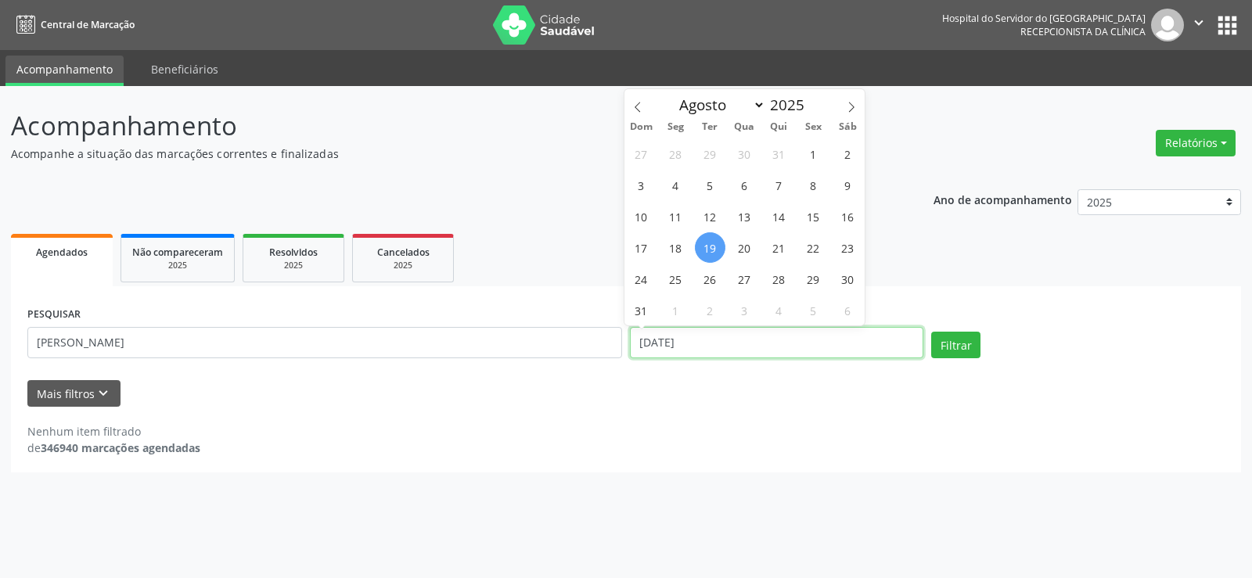
click at [748, 337] on input "[DATE]" at bounding box center [776, 342] width 293 height 31
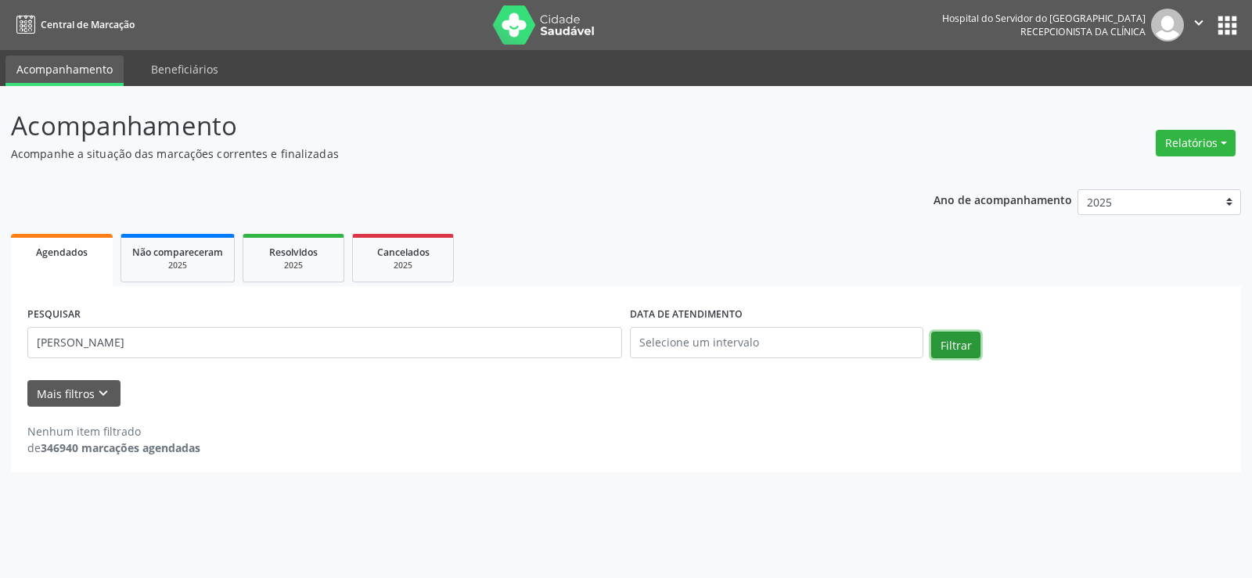
click at [948, 337] on button "Filtrar" at bounding box center [955, 345] width 49 height 27
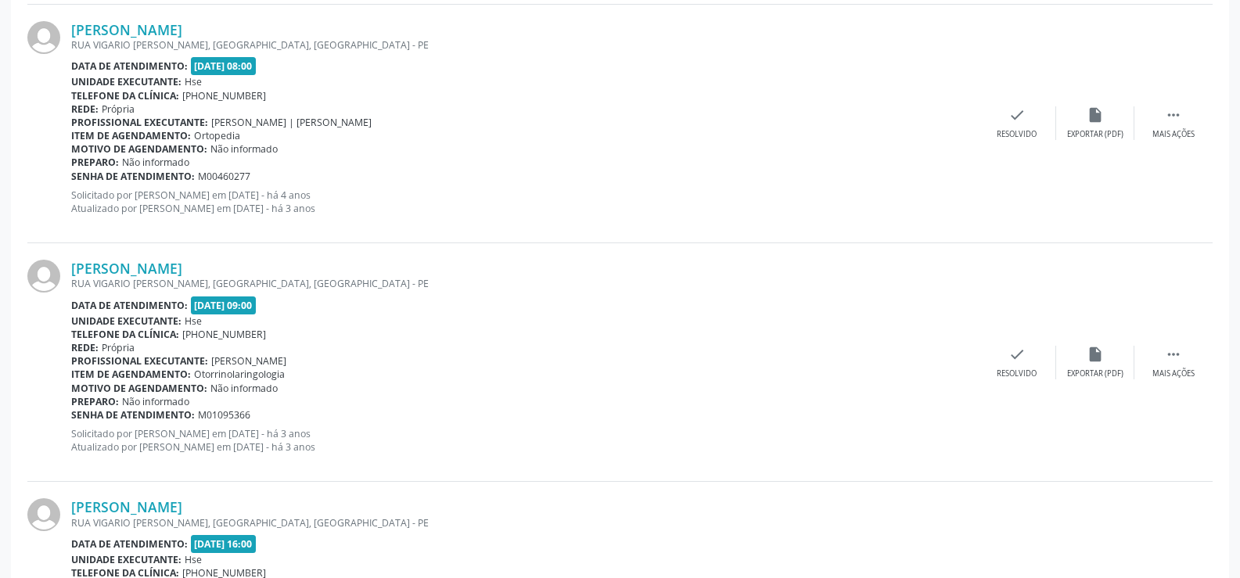
scroll to position [861, 0]
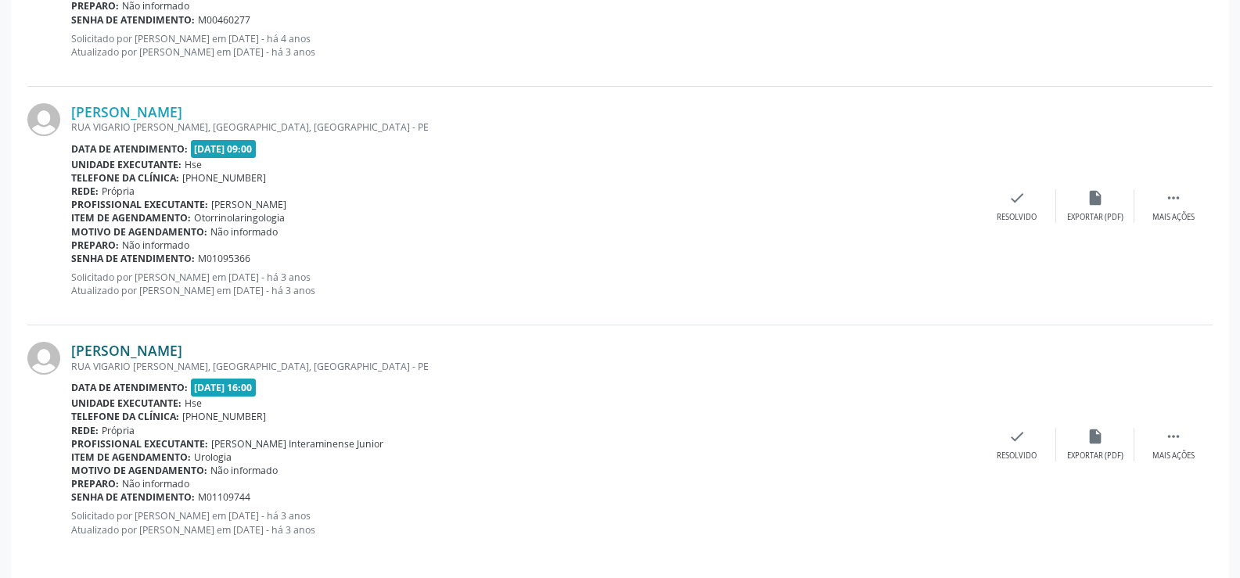
click at [182, 349] on link "[PERSON_NAME]" at bounding box center [126, 350] width 111 height 17
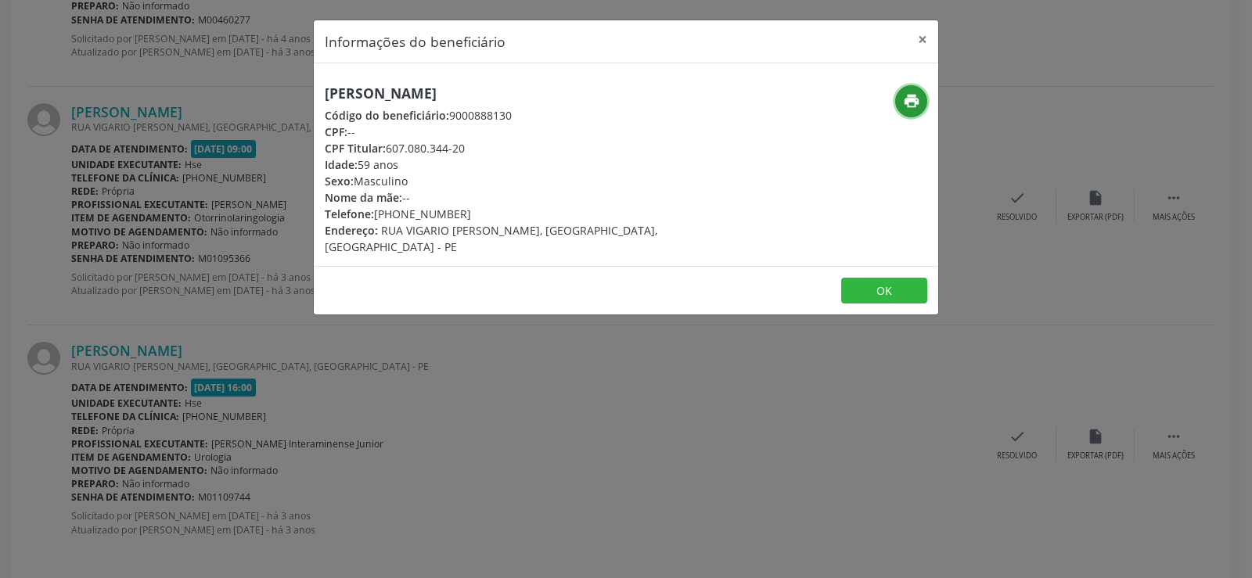
click at [911, 103] on icon "print" at bounding box center [911, 100] width 17 height 17
drag, startPoint x: 531, startPoint y: 92, endPoint x: 293, endPoint y: 95, distance: 237.9
click at [293, 95] on div "Informações do beneficiário × [PERSON_NAME] Código do beneficiário: 9000888130 …" at bounding box center [626, 289] width 1252 height 578
copy h5 "[PERSON_NAME]"
click at [919, 33] on button "×" at bounding box center [922, 39] width 31 height 38
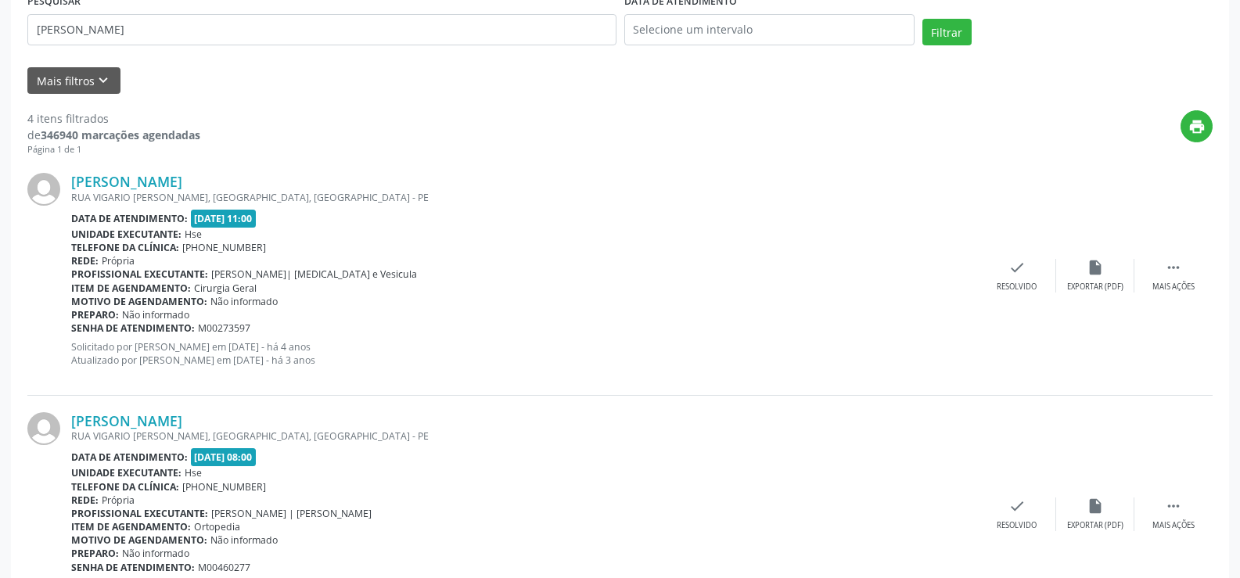
scroll to position [0, 0]
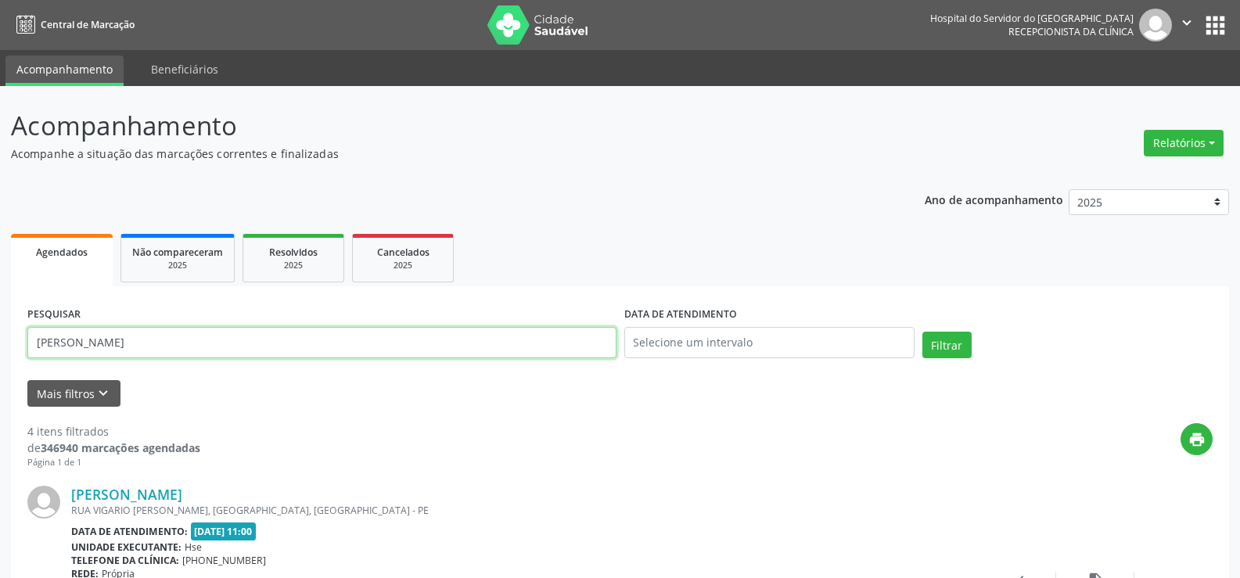
drag, startPoint x: 132, startPoint y: 341, endPoint x: 0, endPoint y: 337, distance: 132.3
type input "[PERSON_NAME]"
click at [923, 332] on button "Filtrar" at bounding box center [947, 345] width 49 height 27
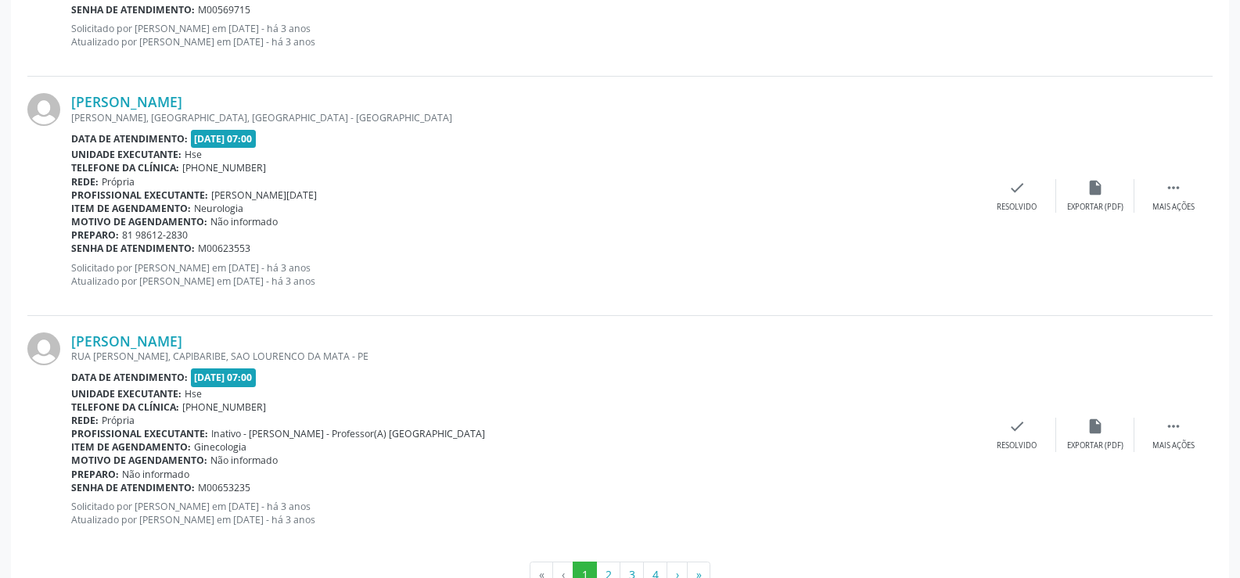
scroll to position [3548, 0]
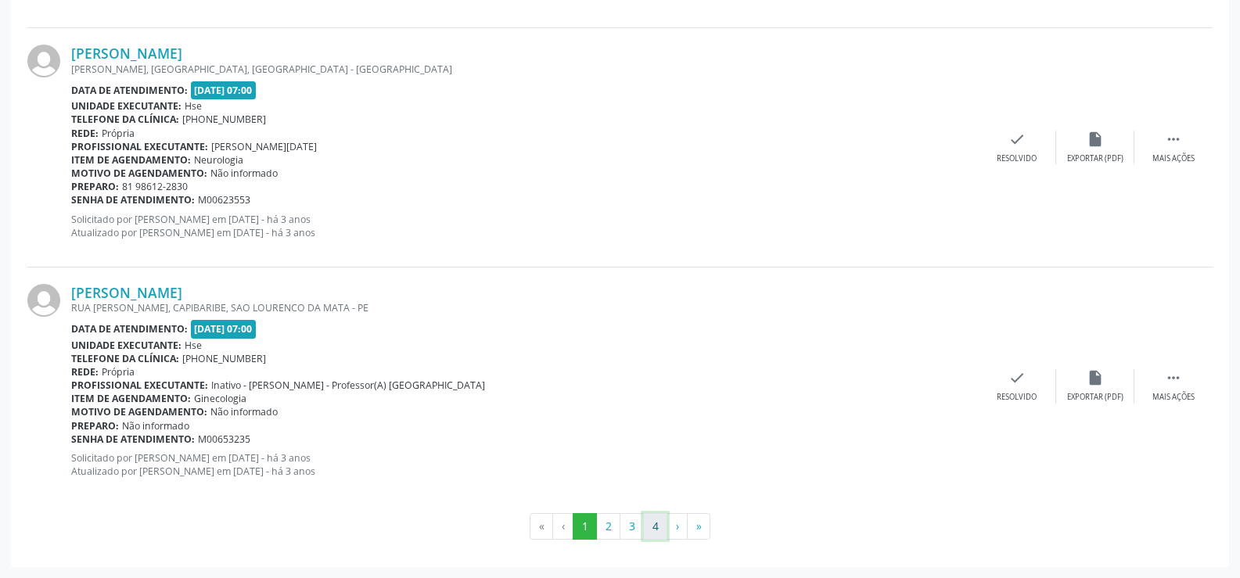
click at [660, 526] on button "4" at bounding box center [655, 526] width 24 height 27
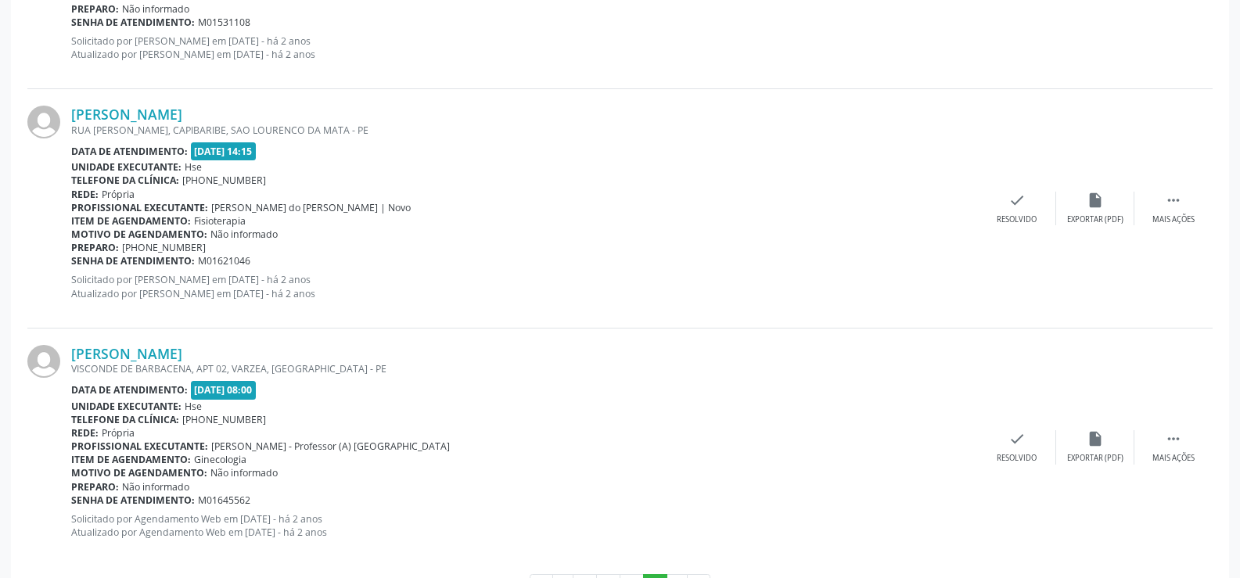
scroll to position [1158, 0]
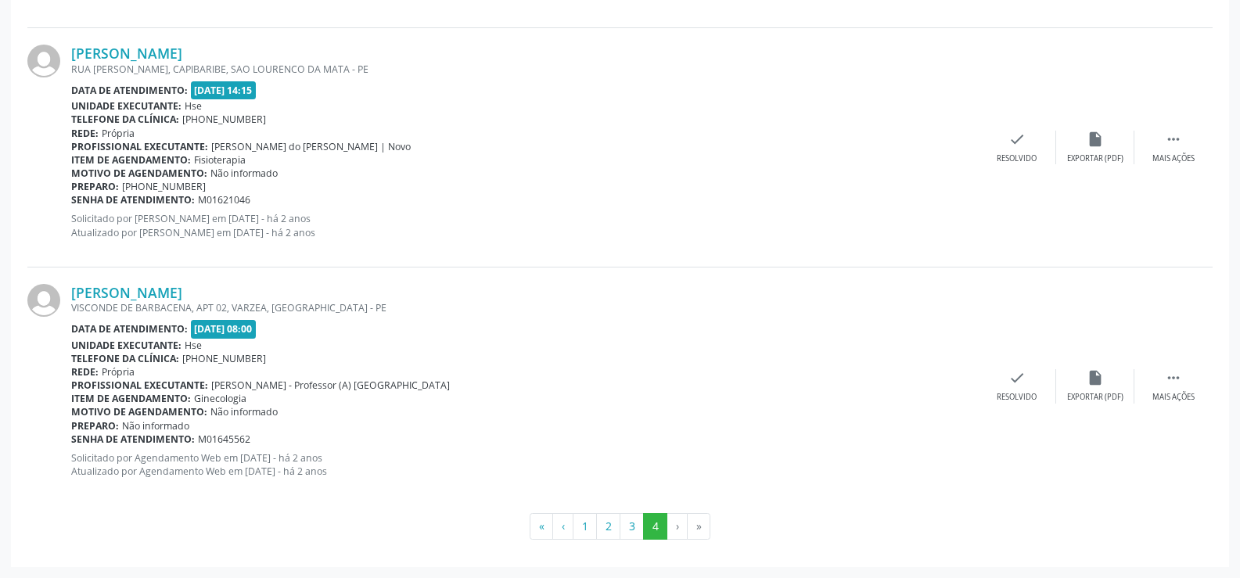
drag, startPoint x: 261, startPoint y: 292, endPoint x: 59, endPoint y: 290, distance: 202.7
click at [59, 290] on div "[PERSON_NAME] VISCONDE DE BARBACENA, APT 02, [GEOGRAPHIC_DATA], [GEOGRAPHIC_DAT…" at bounding box center [619, 387] width 1185 height 238
copy div "[PERSON_NAME]"
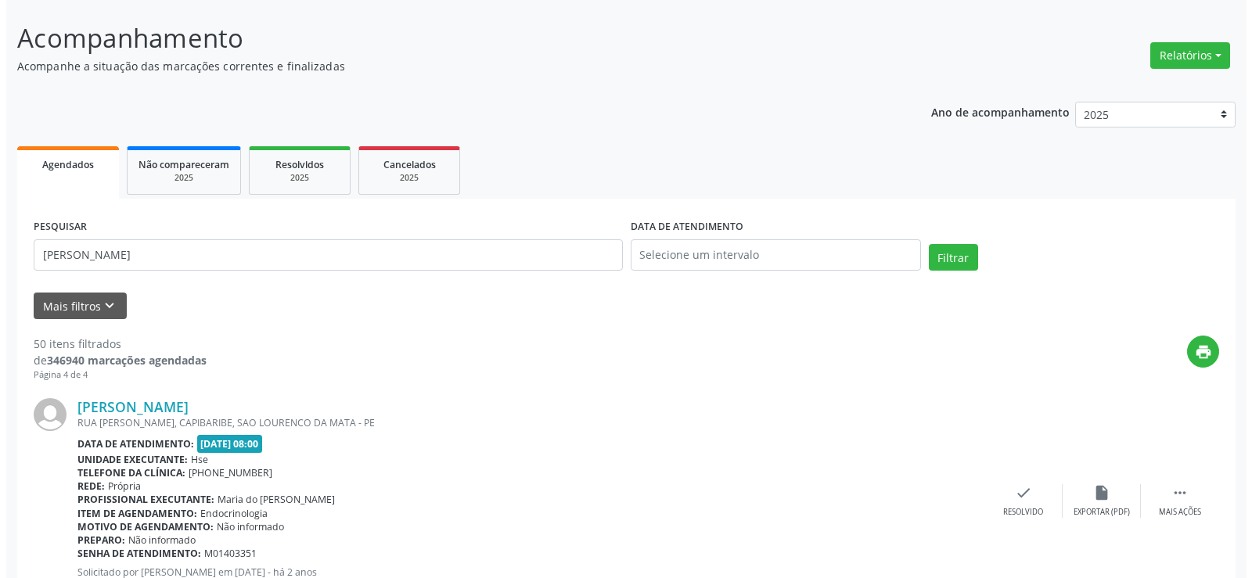
scroll to position [0, 0]
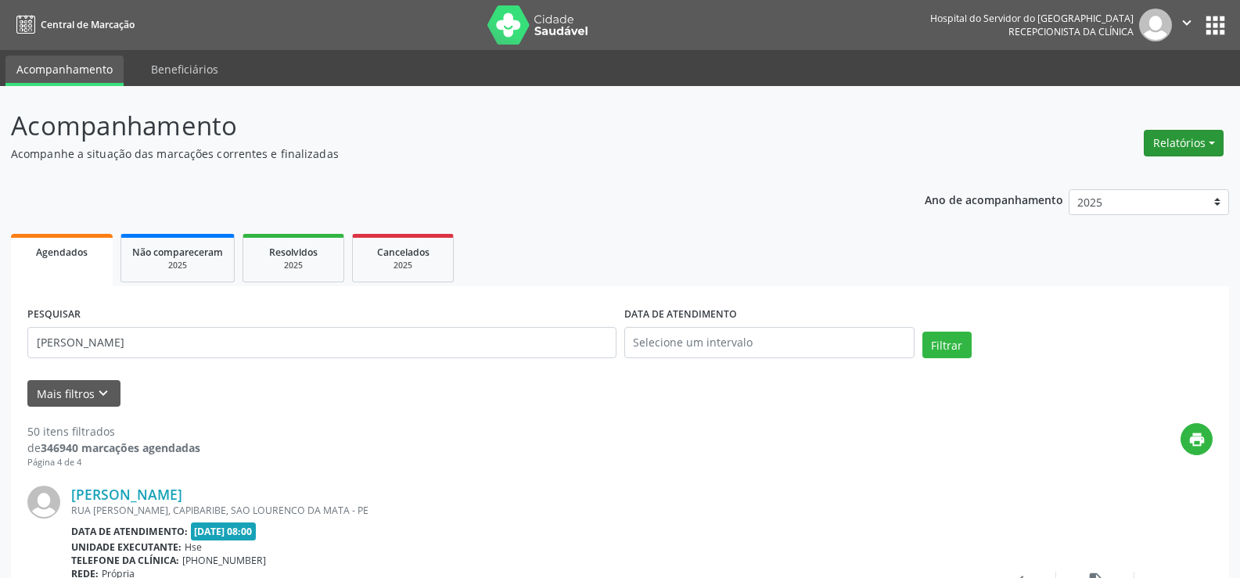
click at [1171, 146] on button "Relatórios" at bounding box center [1184, 143] width 80 height 27
click at [1166, 177] on link "Agendamentos" at bounding box center [1140, 177] width 168 height 22
select select "7"
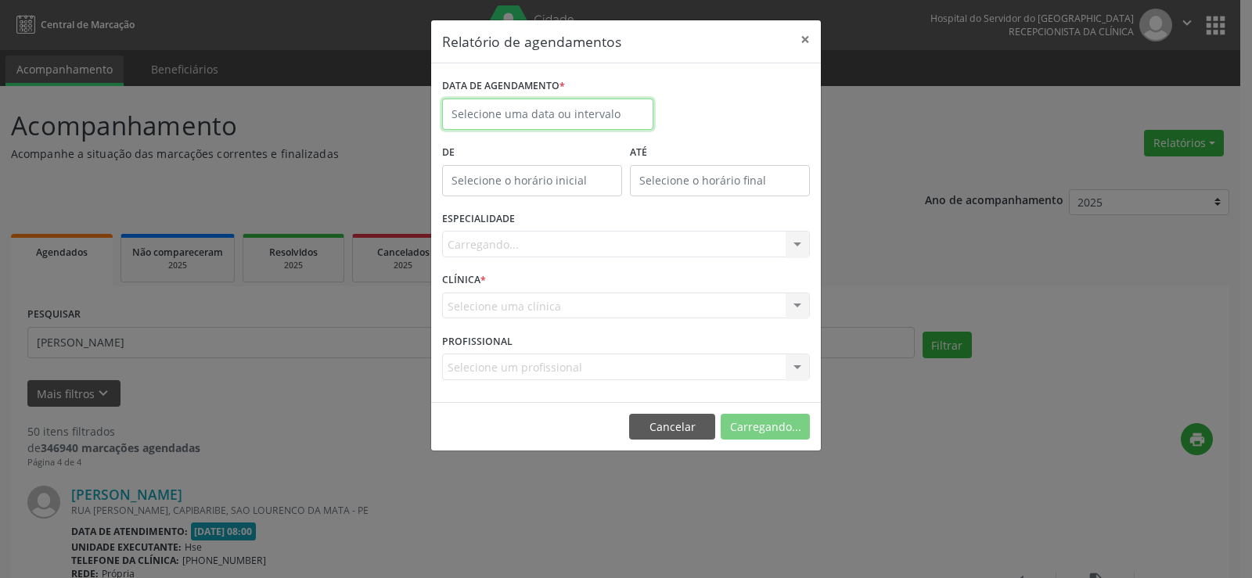
click at [577, 115] on body "Central de Marcação Hospital do Servidor do [GEOGRAPHIC_DATA] Recepcionista da …" at bounding box center [626, 289] width 1252 height 578
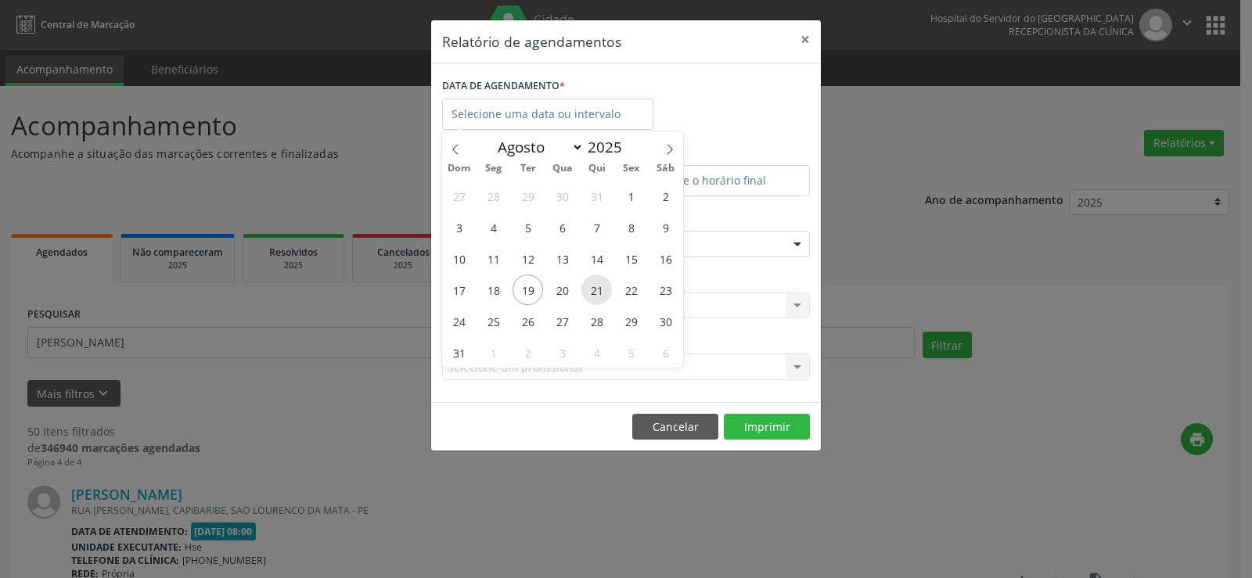
click at [596, 295] on span "21" at bounding box center [596, 290] width 31 height 31
type input "21/08/2025"
click at [596, 295] on span "21" at bounding box center [596, 290] width 31 height 31
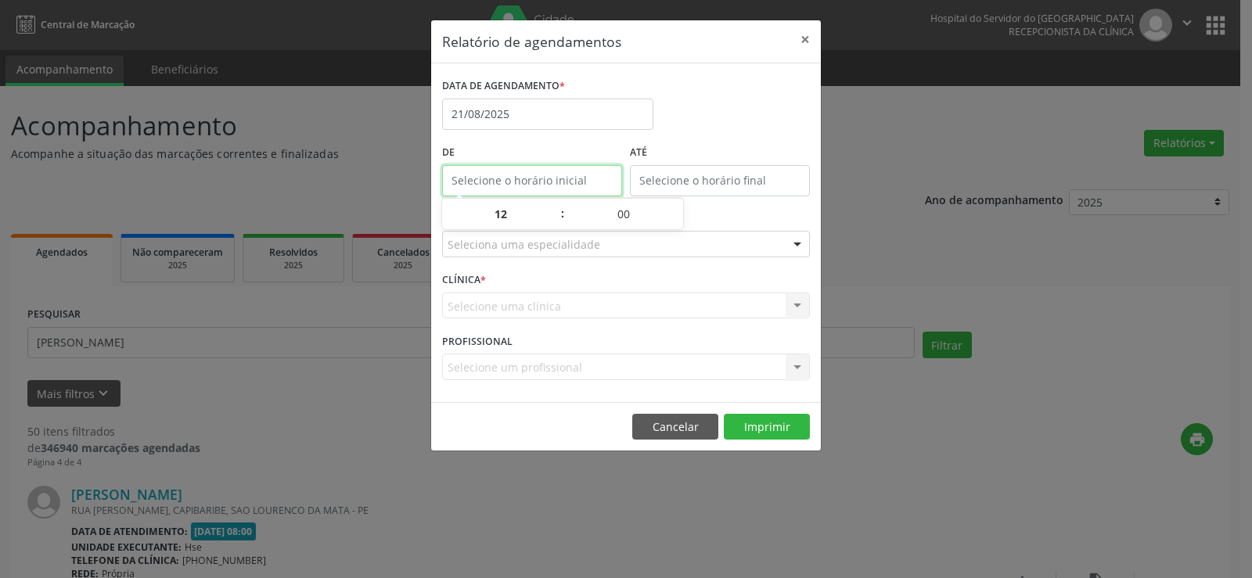
click at [534, 179] on input "text" at bounding box center [532, 180] width 180 height 31
click at [559, 224] on span at bounding box center [554, 222] width 11 height 16
type input "11:00"
type input "11"
click at [559, 224] on span at bounding box center [554, 222] width 11 height 16
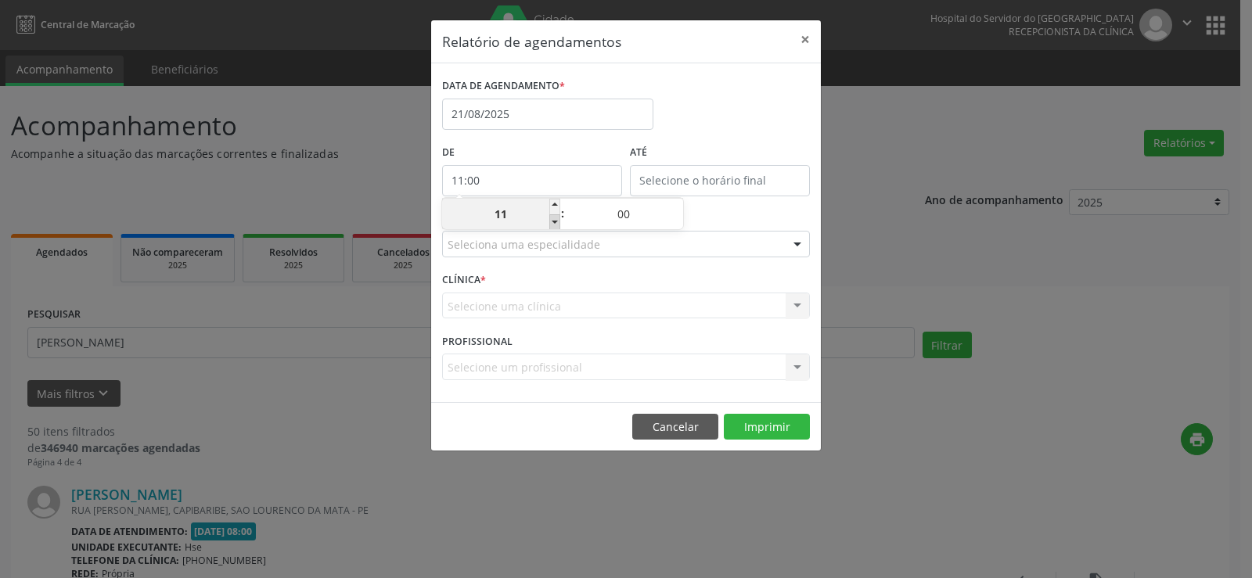
type input "10:00"
type input "10"
click at [559, 224] on span at bounding box center [554, 222] width 11 height 16
type input "09:00"
type input "09"
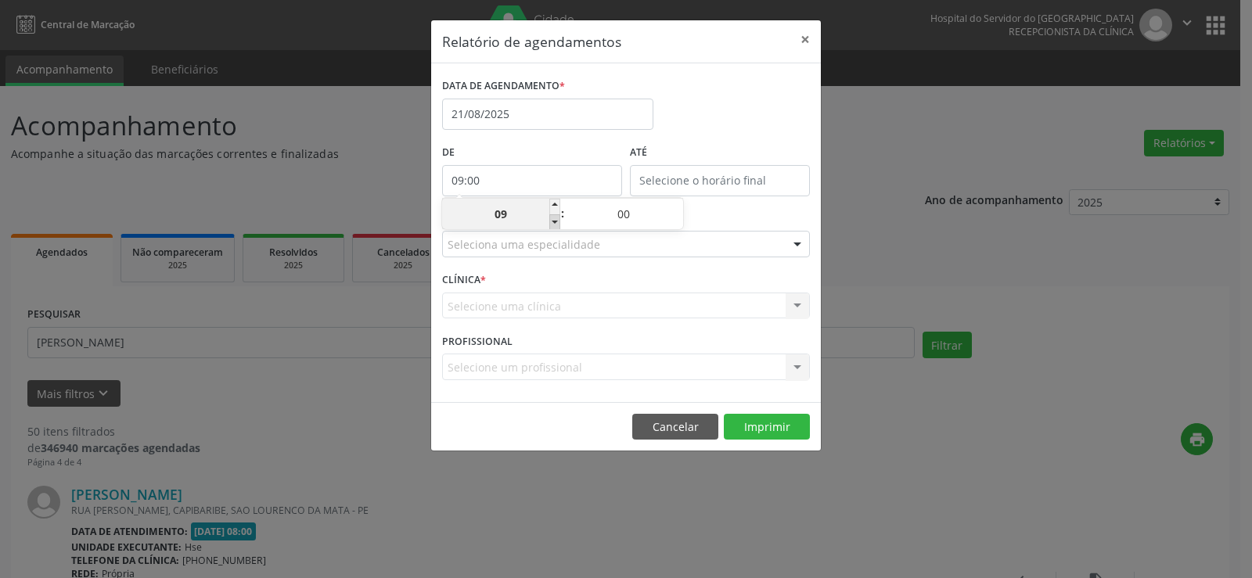
click at [559, 224] on span at bounding box center [554, 222] width 11 height 16
type input "08:00"
type input "08"
click at [559, 224] on span at bounding box center [554, 222] width 11 height 16
type input "07:00"
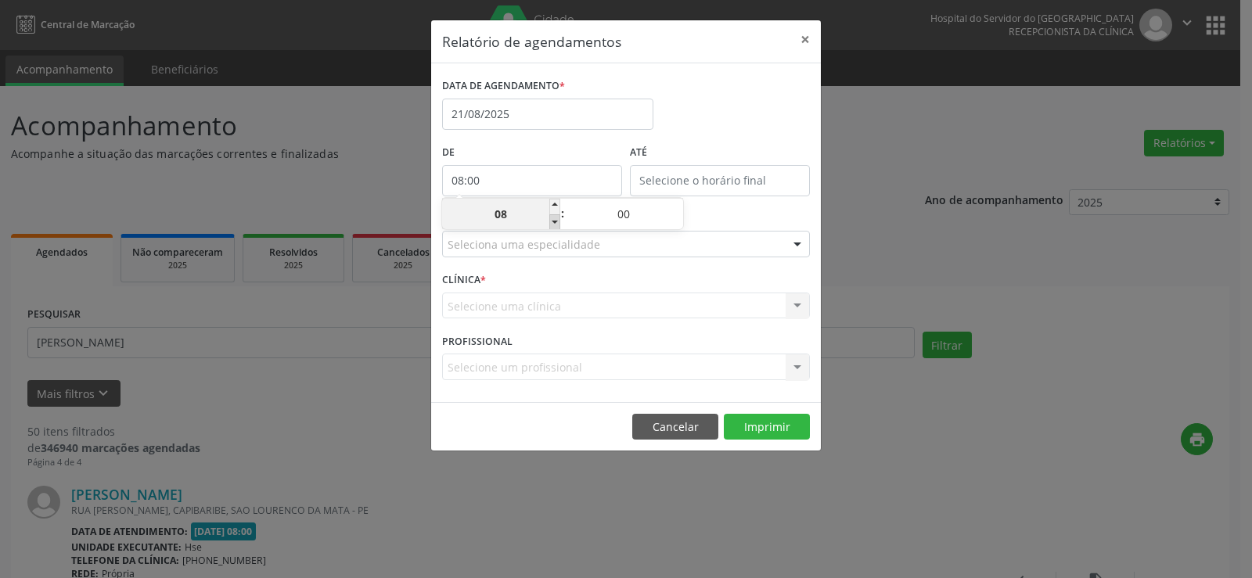
type input "07"
click at [559, 224] on span at bounding box center [554, 222] width 11 height 16
type input "06:00"
type input "06"
click at [694, 182] on input "text" at bounding box center [720, 180] width 180 height 31
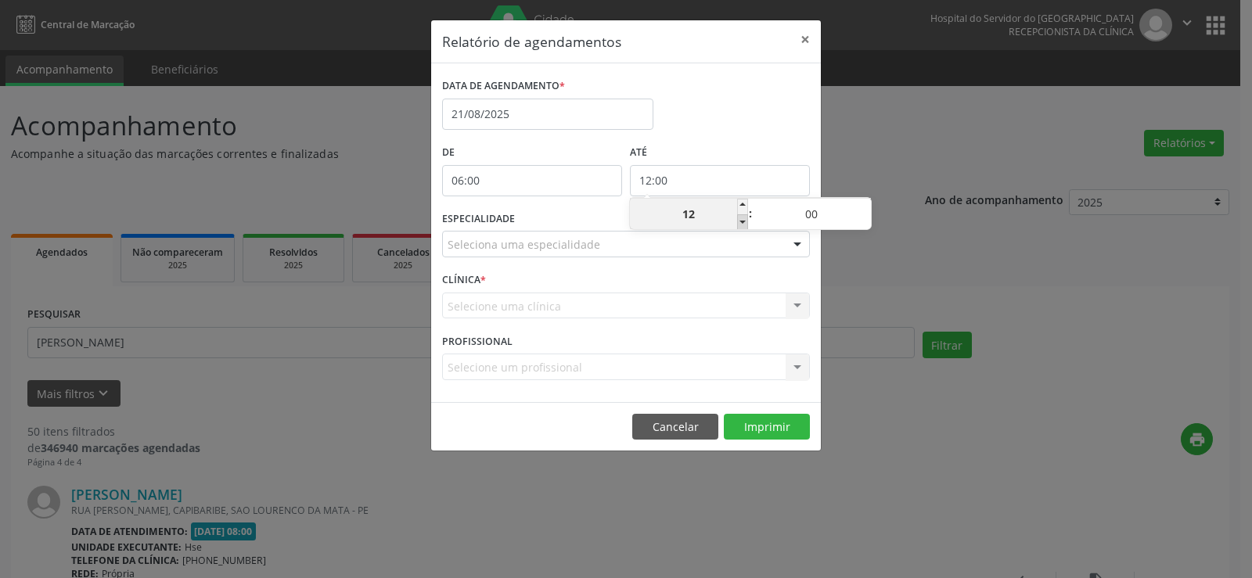
click at [739, 222] on span at bounding box center [742, 222] width 11 height 16
type input "11:00"
type input "11"
click at [739, 222] on span at bounding box center [742, 222] width 11 height 16
type input "10:00"
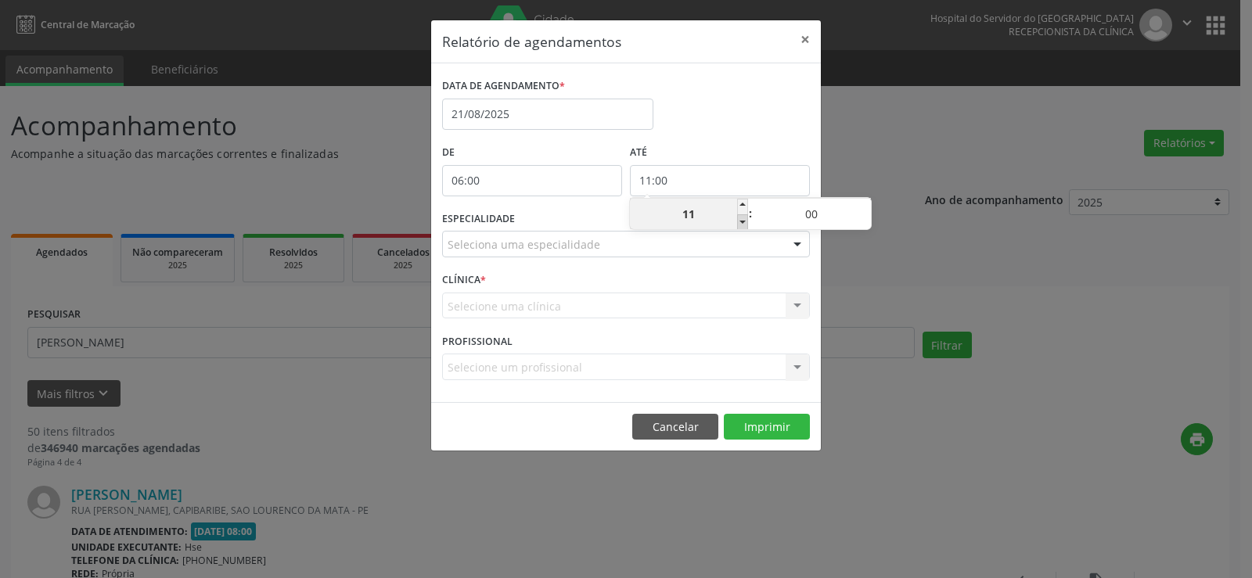
type input "10"
click at [865, 207] on span at bounding box center [865, 207] width 11 height 16
type input "10:05"
type input "05"
click at [865, 207] on span at bounding box center [865, 207] width 11 height 16
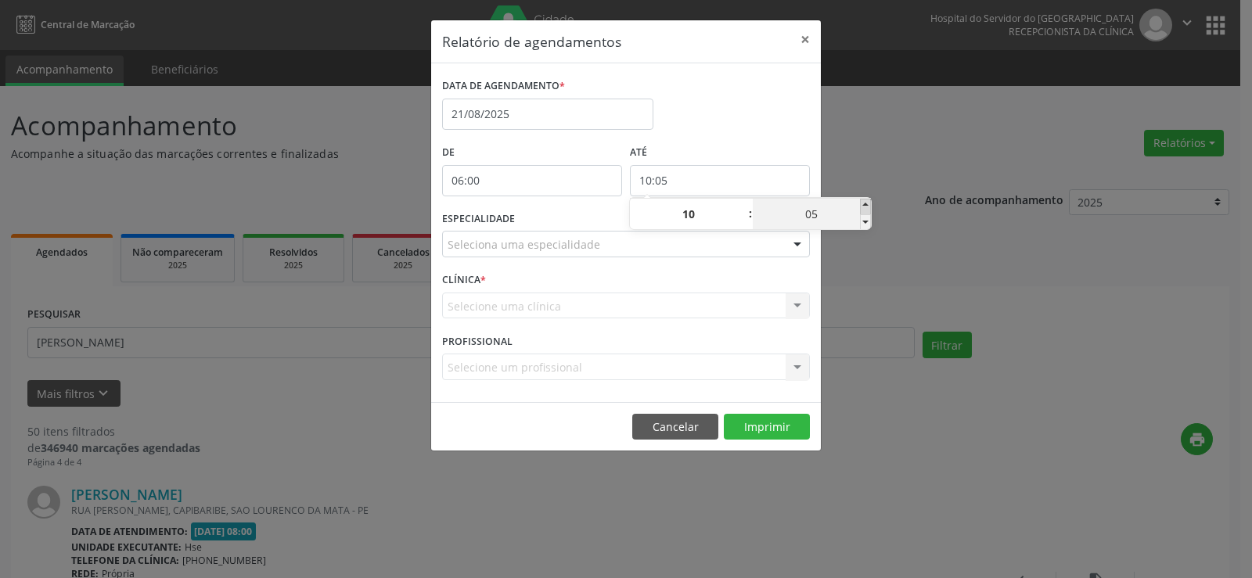
type input "10:10"
type input "10"
click at [865, 207] on span at bounding box center [865, 207] width 11 height 16
type input "10:15"
type input "15"
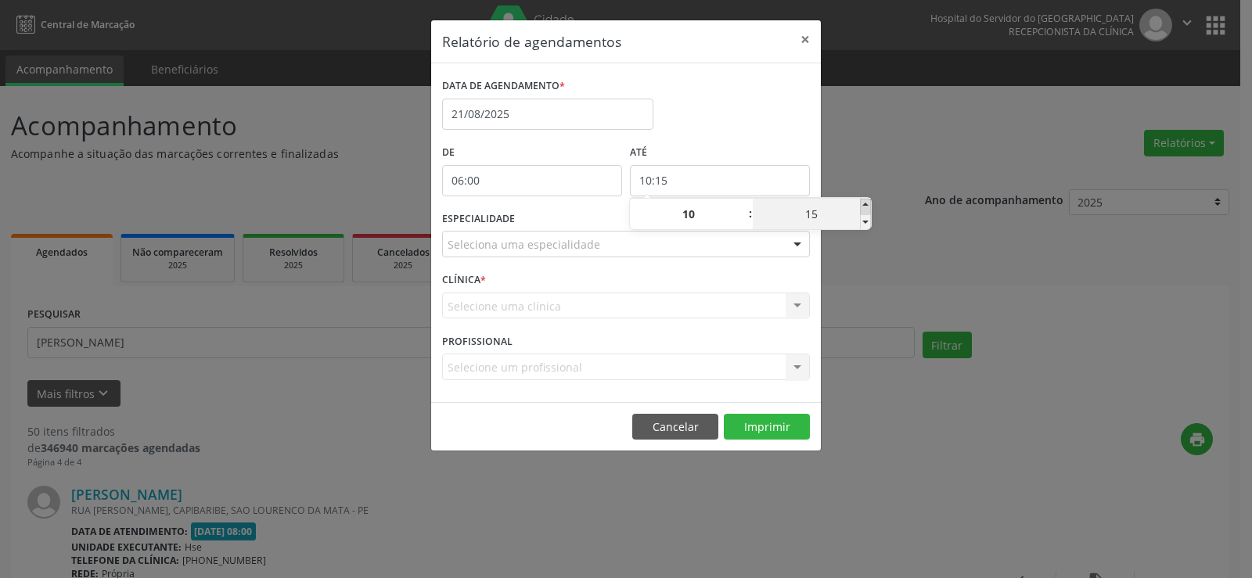
click at [865, 207] on span at bounding box center [865, 207] width 11 height 16
type input "10:20"
type input "20"
click at [865, 207] on span at bounding box center [865, 207] width 11 height 16
type input "10:25"
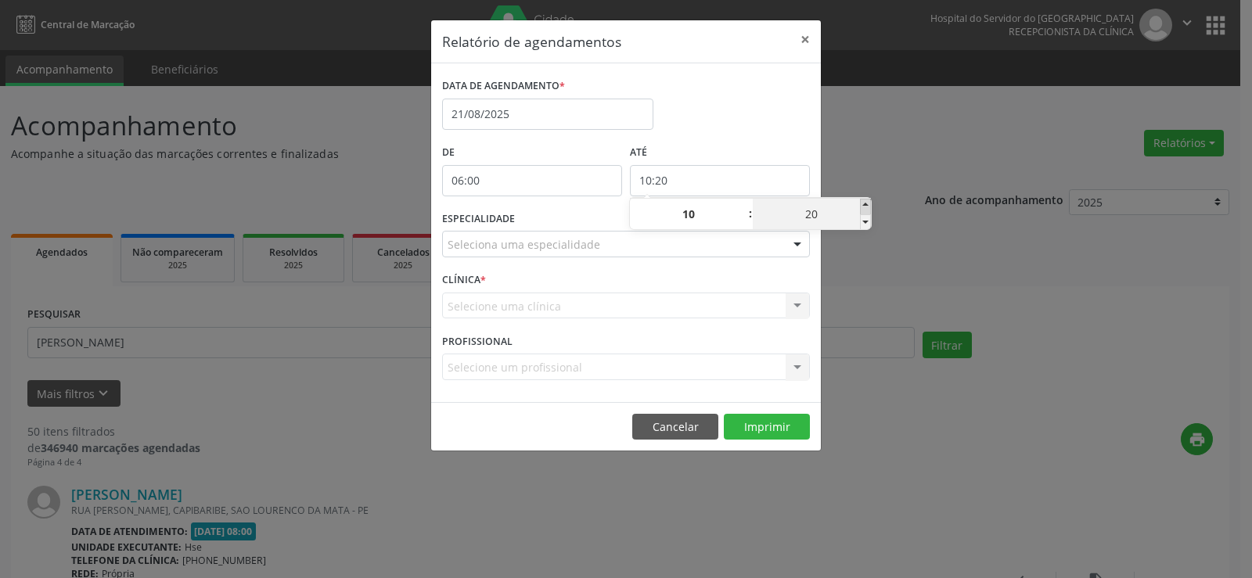
type input "25"
click at [865, 207] on span at bounding box center [865, 207] width 11 height 16
type input "10:30"
type input "30"
click at [865, 207] on span at bounding box center [865, 207] width 11 height 16
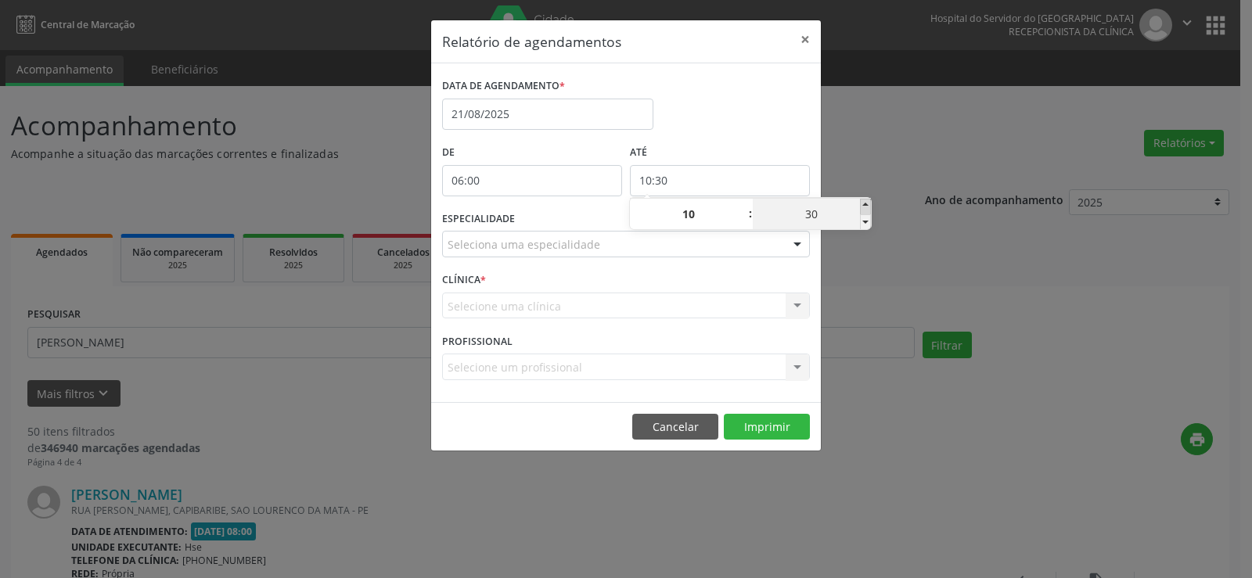
type input "10:35"
type input "35"
click at [865, 207] on span at bounding box center [865, 207] width 11 height 16
type input "10:40"
type input "40"
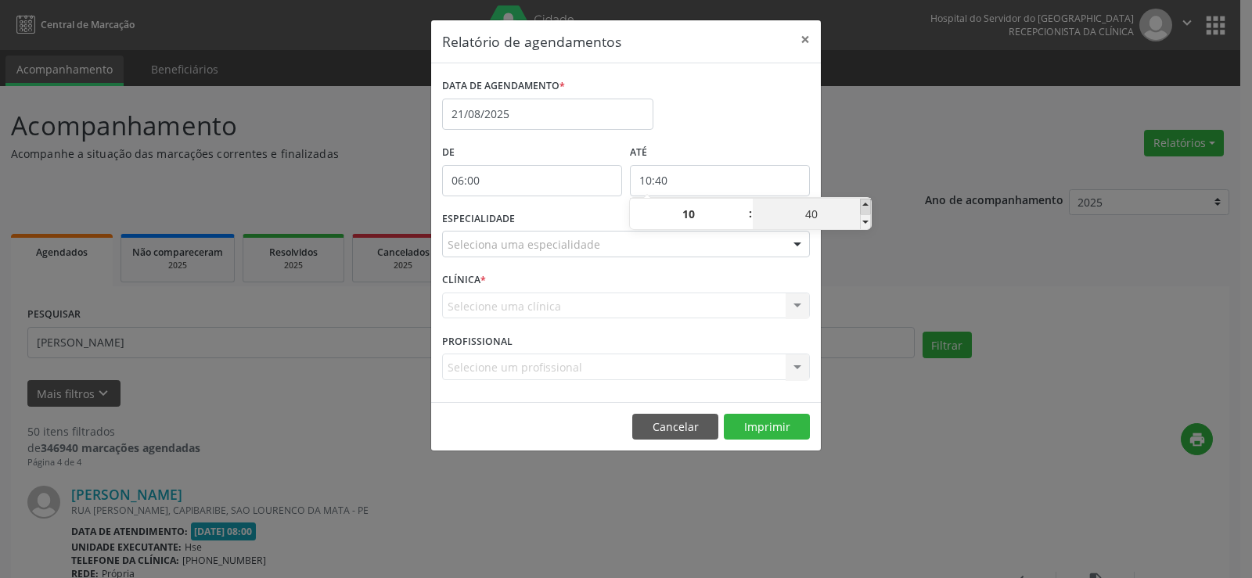
click at [865, 207] on span at bounding box center [865, 207] width 11 height 16
type input "10:45"
type input "45"
click at [865, 207] on span at bounding box center [865, 207] width 11 height 16
type input "10:50"
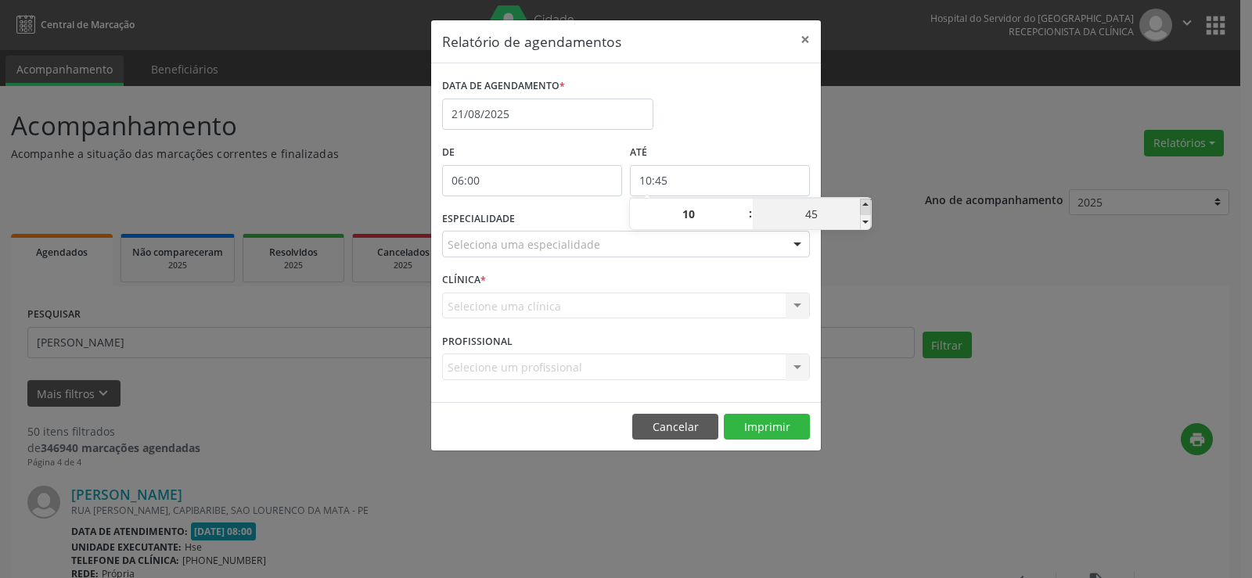
type input "50"
click at [865, 207] on span at bounding box center [865, 207] width 11 height 16
type input "10:55"
type input "55"
click at [873, 167] on div "Relatório de agendamentos × DATA DE AGENDAMENTO * [DATE] De 06:00 ATÉ 10:55 ESP…" at bounding box center [626, 289] width 1252 height 578
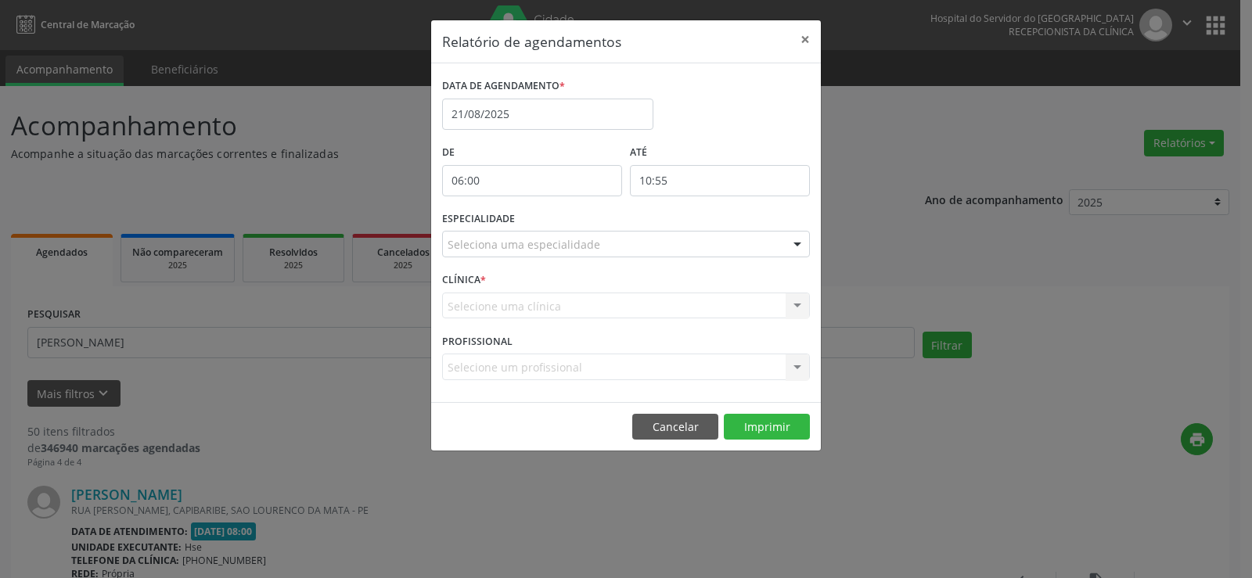
click at [800, 246] on div at bounding box center [797, 245] width 23 height 27
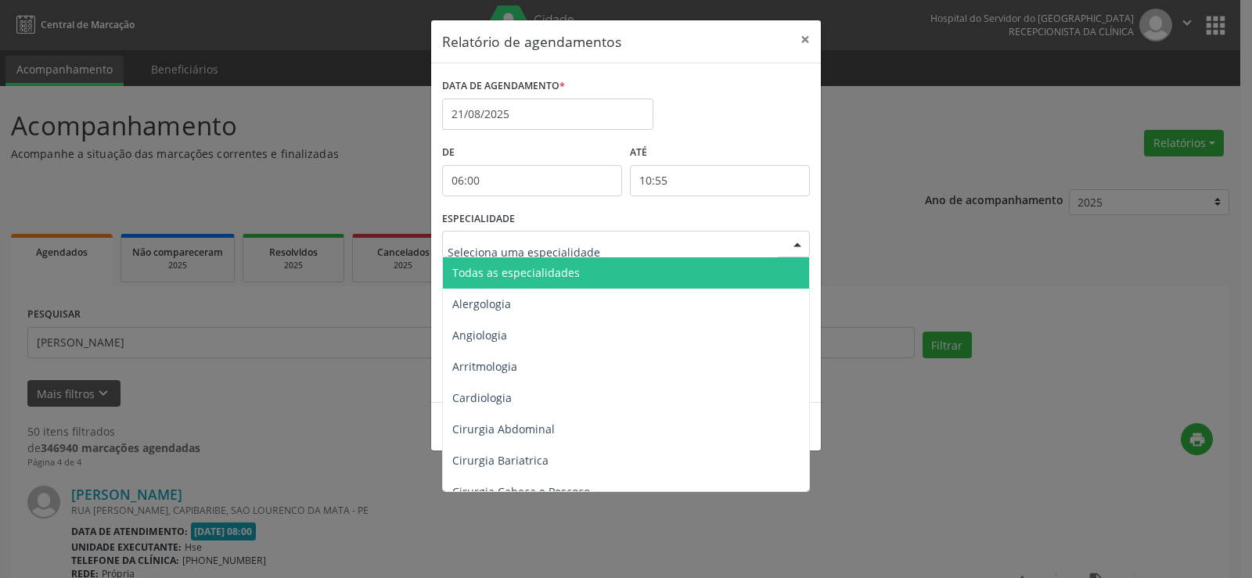
click at [774, 266] on span "Todas as especialidades" at bounding box center [627, 272] width 369 height 31
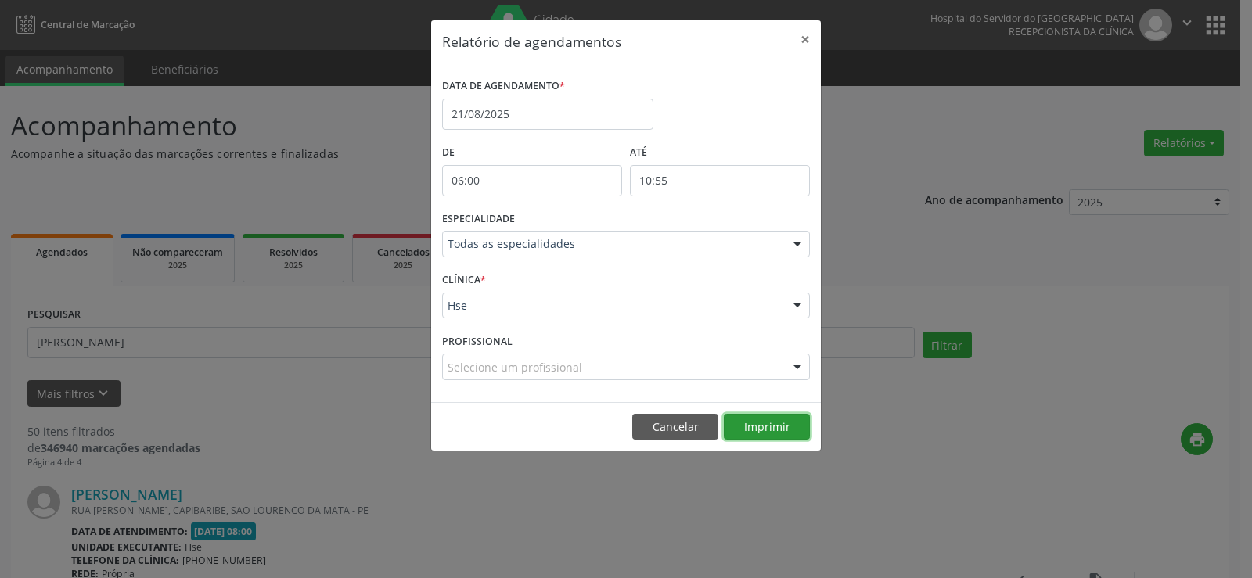
click at [774, 430] on button "Imprimir" at bounding box center [767, 427] width 86 height 27
click at [804, 38] on button "×" at bounding box center [805, 39] width 31 height 38
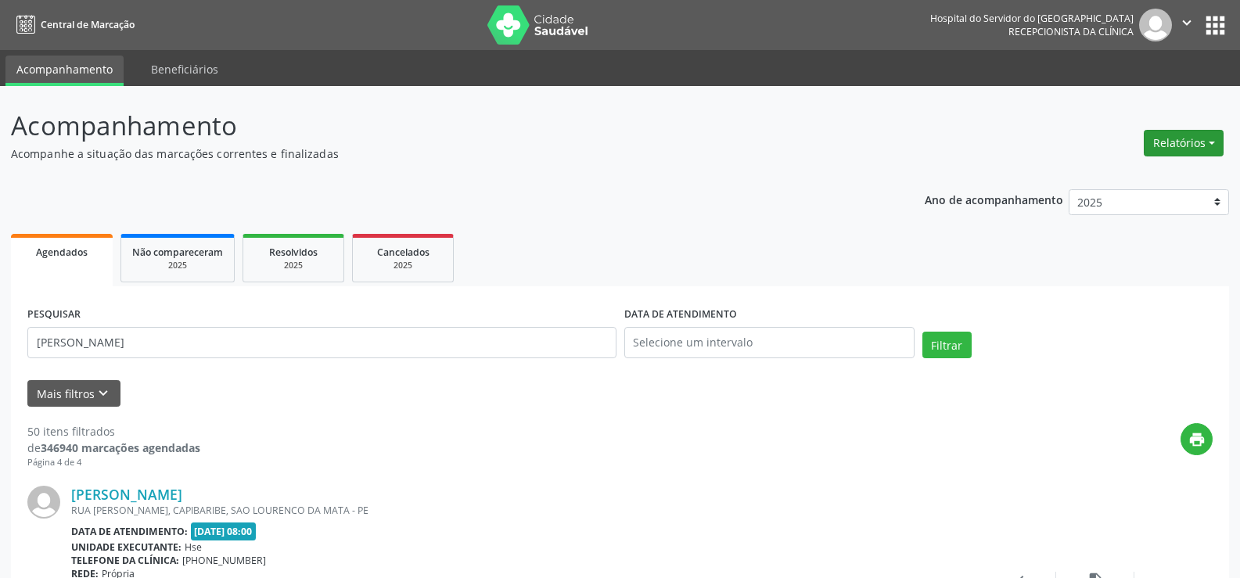
click at [1178, 146] on button "Relatórios" at bounding box center [1184, 143] width 80 height 27
click at [1172, 174] on link "Agendamentos" at bounding box center [1140, 177] width 168 height 22
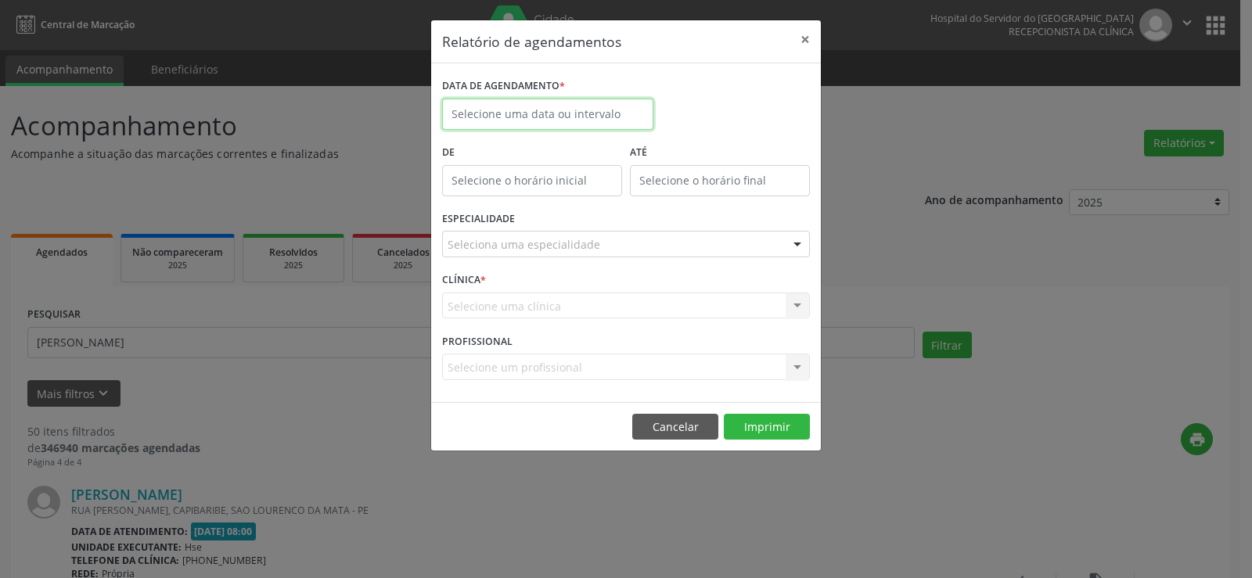
click at [574, 110] on input "text" at bounding box center [547, 114] width 211 height 31
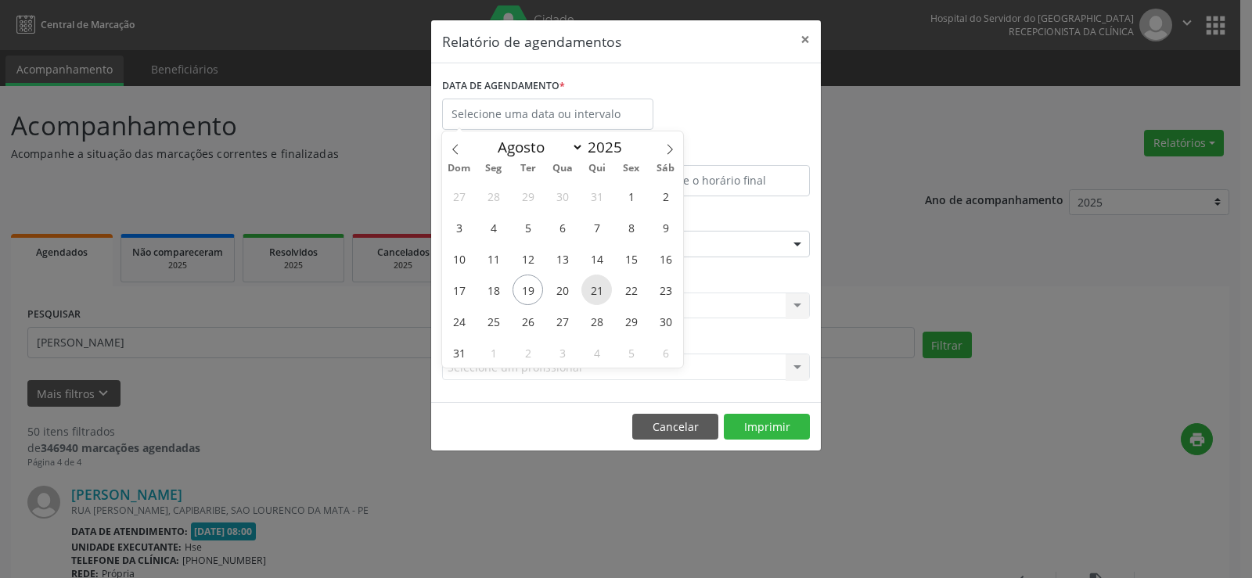
click at [601, 293] on span "21" at bounding box center [596, 290] width 31 height 31
type input "21/08/2025"
click at [601, 293] on span "21" at bounding box center [596, 290] width 31 height 31
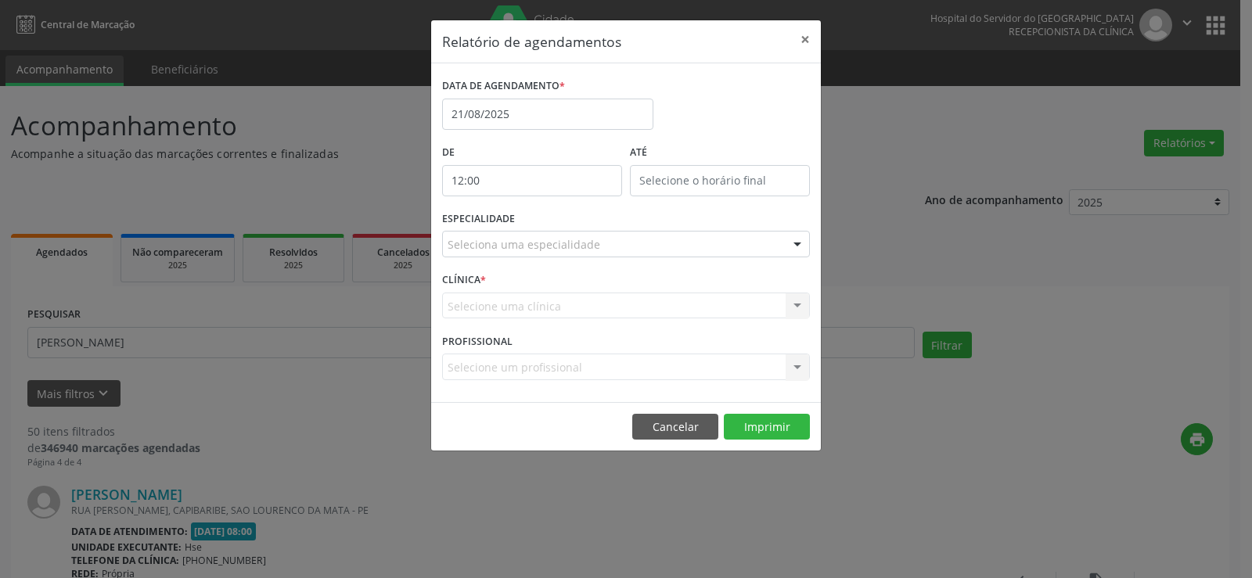
click at [558, 173] on input "12:00" at bounding box center [532, 180] width 180 height 31
click at [555, 222] on span at bounding box center [554, 222] width 11 height 16
type input "11:00"
type input "11"
click at [657, 176] on input "12:00" at bounding box center [720, 180] width 180 height 31
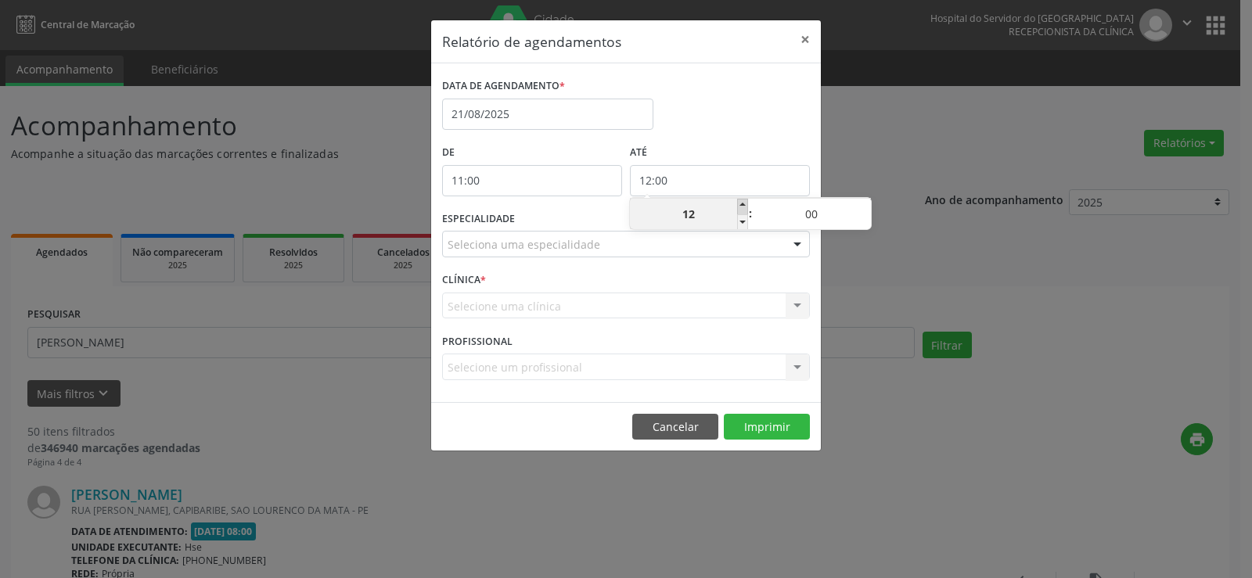
click at [737, 207] on span at bounding box center [742, 207] width 11 height 16
type input "13:00"
type input "13"
click at [747, 202] on span at bounding box center [742, 207] width 11 height 16
type input "14:00"
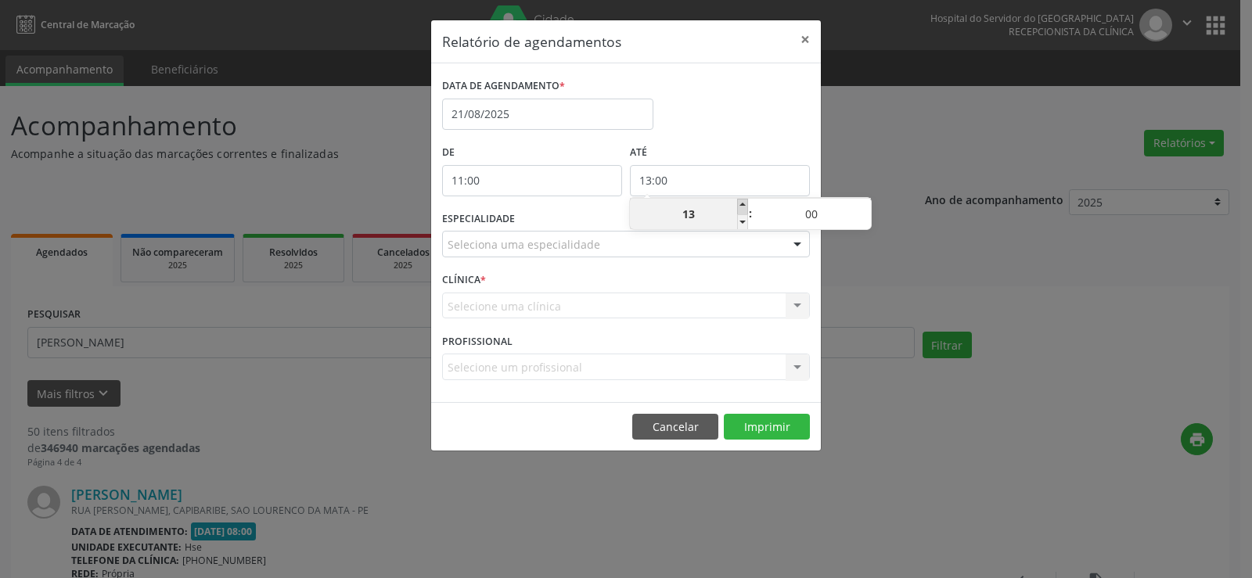
type input "14"
click at [862, 206] on span at bounding box center [865, 207] width 11 height 16
type input "14:05"
type input "05"
click at [862, 206] on span at bounding box center [865, 207] width 11 height 16
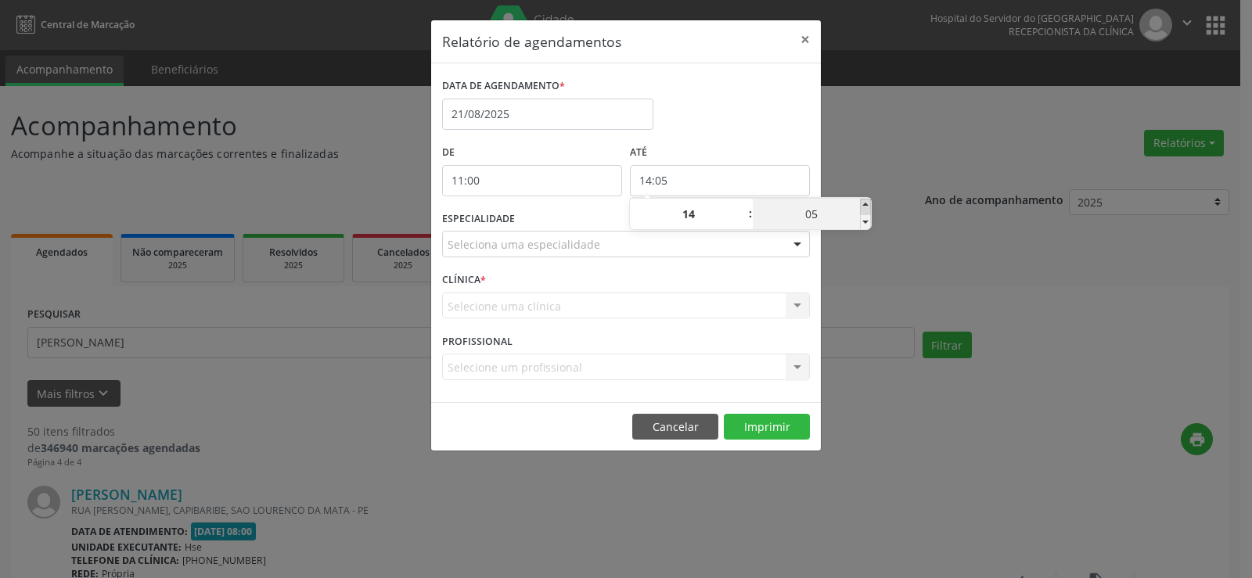
type input "14:10"
type input "10"
click at [862, 206] on span at bounding box center [865, 207] width 11 height 16
type input "14:15"
type input "15"
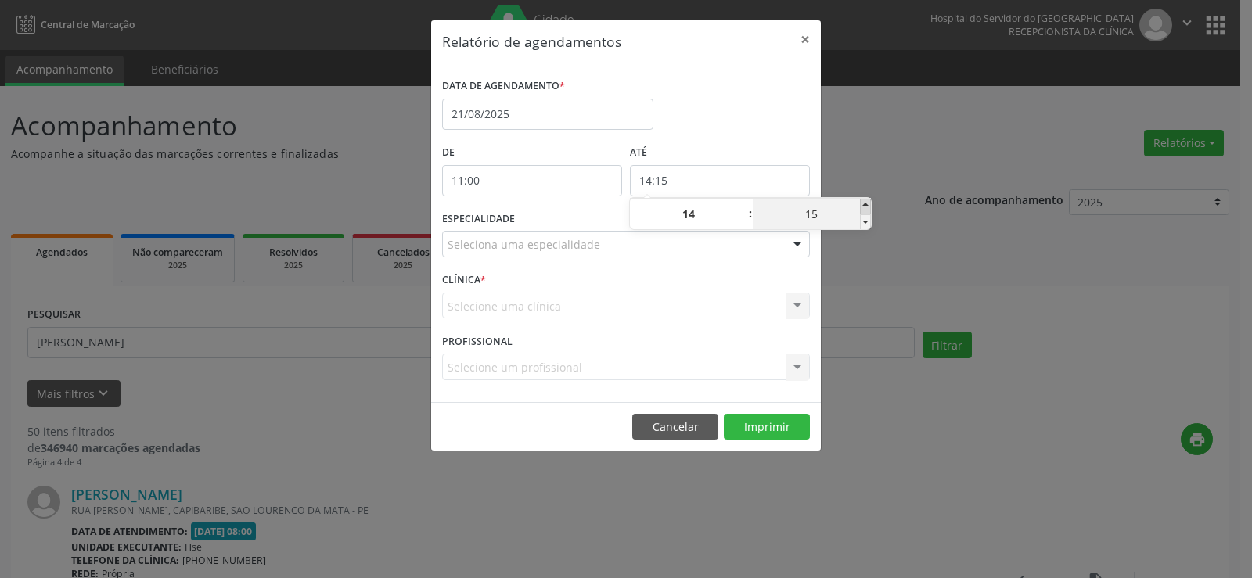
click at [862, 206] on span at bounding box center [865, 207] width 11 height 16
type input "14:20"
type input "20"
click at [862, 206] on span at bounding box center [865, 207] width 11 height 16
type input "14:25"
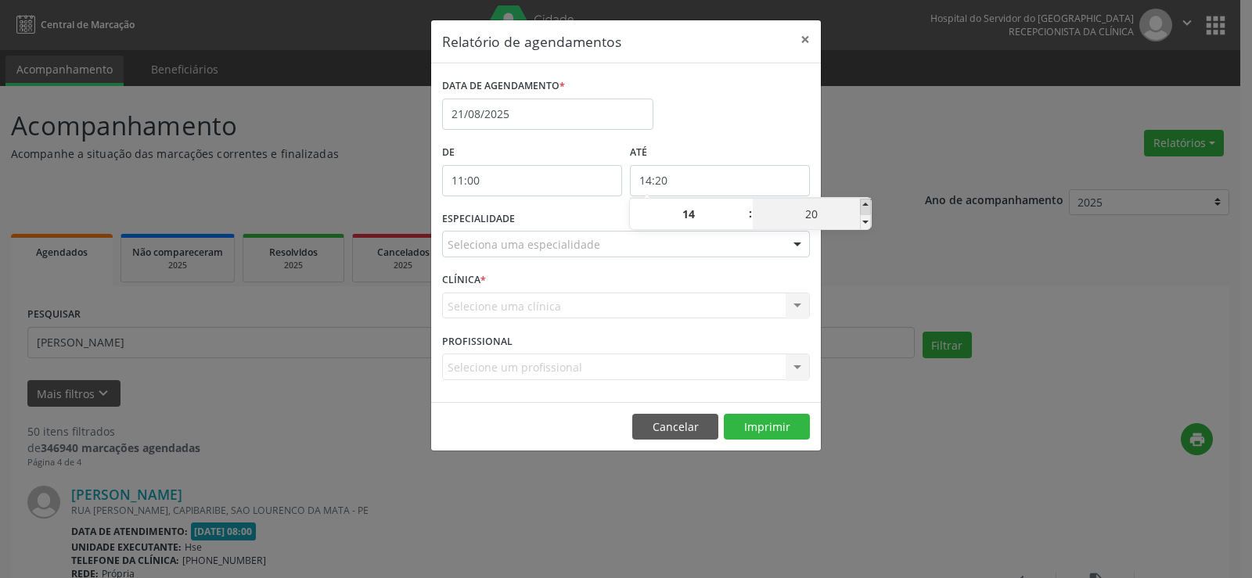
type input "25"
click at [862, 206] on span at bounding box center [865, 207] width 11 height 16
type input "14:30"
type input "30"
click at [862, 206] on span at bounding box center [865, 207] width 11 height 16
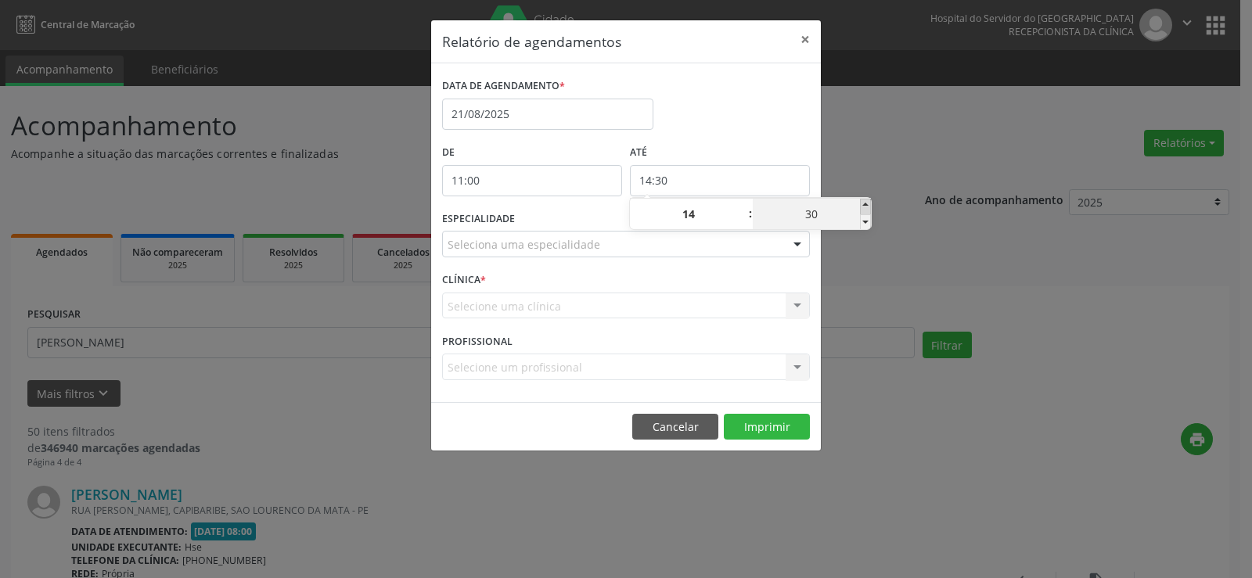
type input "14:35"
type input "35"
click at [862, 206] on span at bounding box center [865, 207] width 11 height 16
type input "14:40"
type input "40"
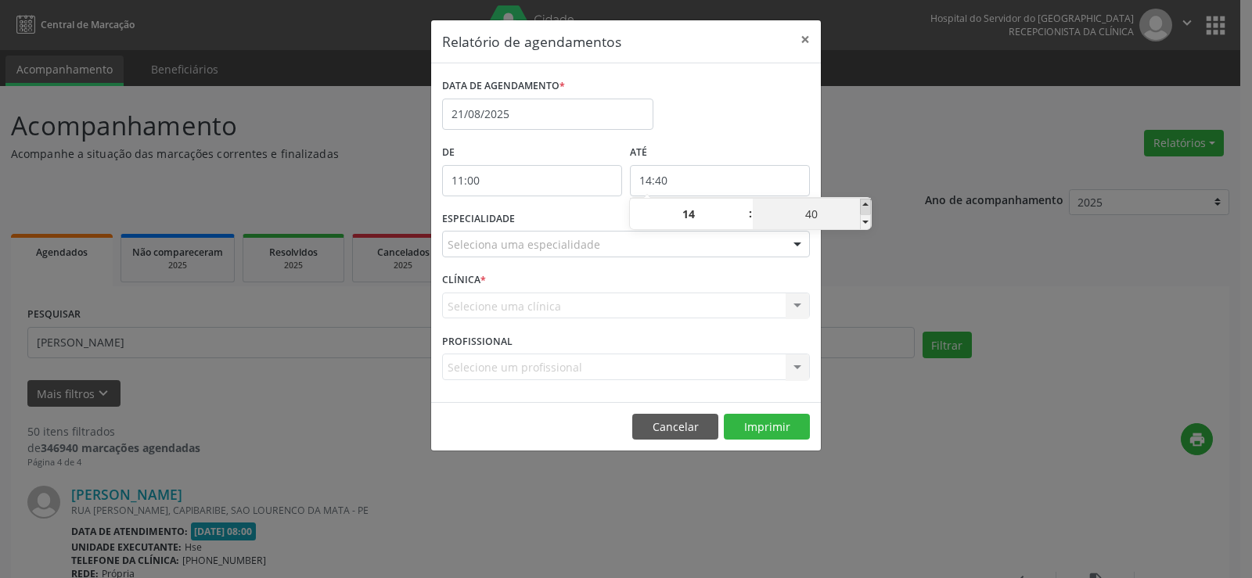
click at [862, 206] on span at bounding box center [865, 207] width 11 height 16
type input "14:45"
type input "45"
click at [862, 206] on span at bounding box center [865, 207] width 11 height 16
type input "14:50"
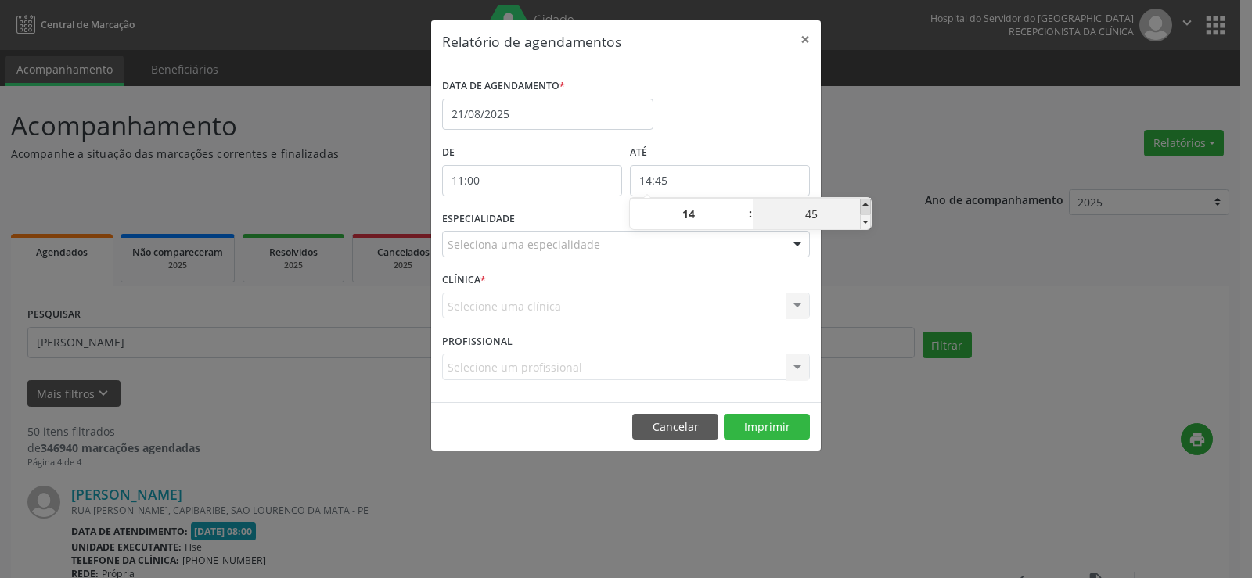
type input "50"
click at [862, 206] on span at bounding box center [865, 207] width 11 height 16
type input "14:55"
type input "55"
click at [847, 155] on div "Relatório de agendamentos × DATA DE AGENDAMENTO * [DATE] De 11:00 ATÉ 14:55 ESP…" at bounding box center [626, 289] width 1252 height 578
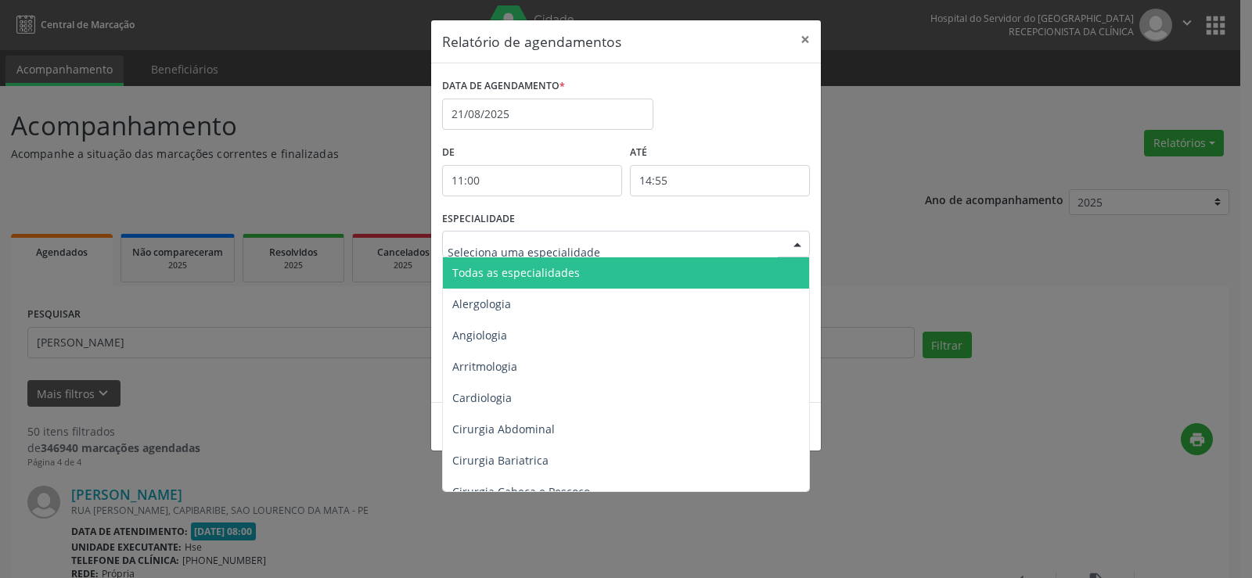
click at [805, 237] on div at bounding box center [797, 245] width 23 height 27
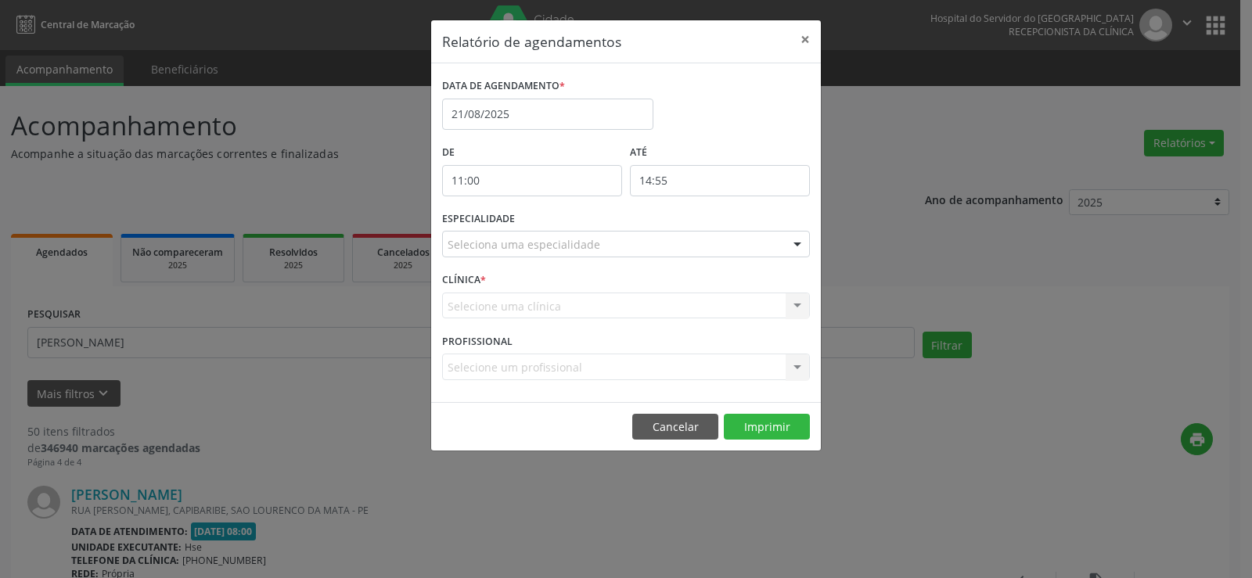
click at [792, 255] on div at bounding box center [797, 245] width 23 height 27
click at [799, 243] on div at bounding box center [797, 245] width 23 height 27
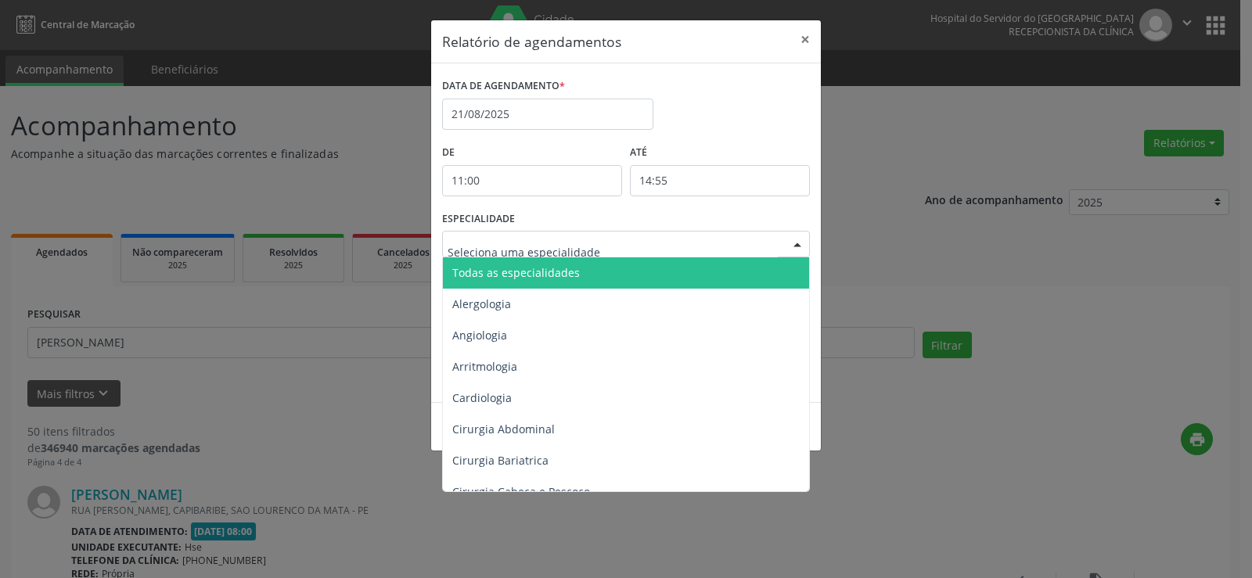
click at [768, 270] on span "Todas as especialidades" at bounding box center [627, 272] width 369 height 31
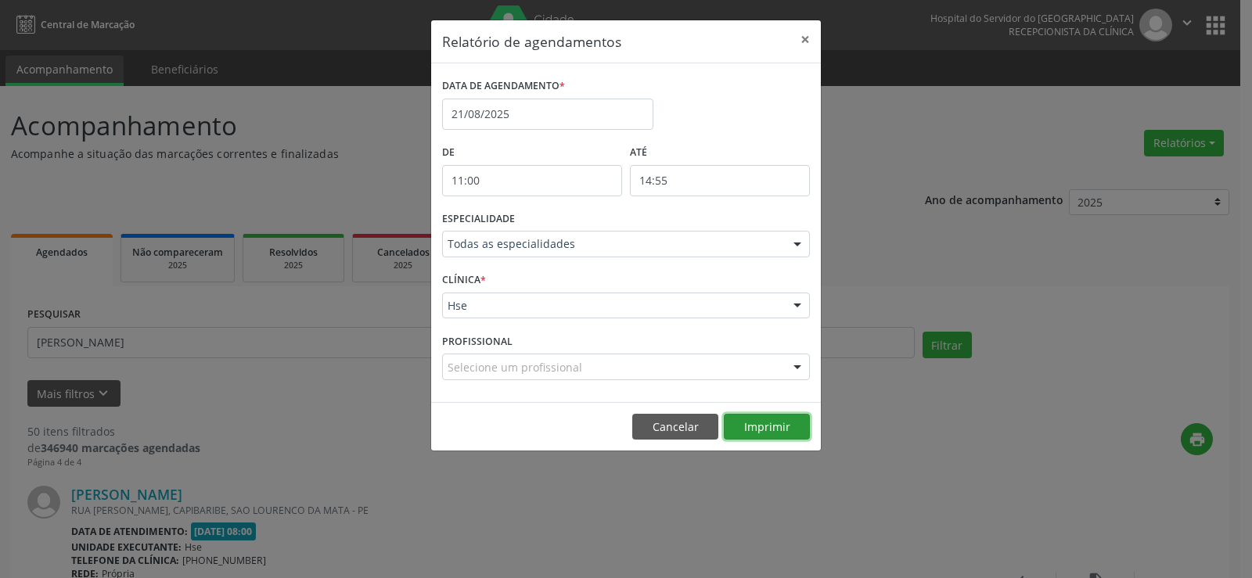
click at [757, 426] on button "Imprimir" at bounding box center [767, 427] width 86 height 27
click at [805, 40] on button "×" at bounding box center [805, 39] width 31 height 38
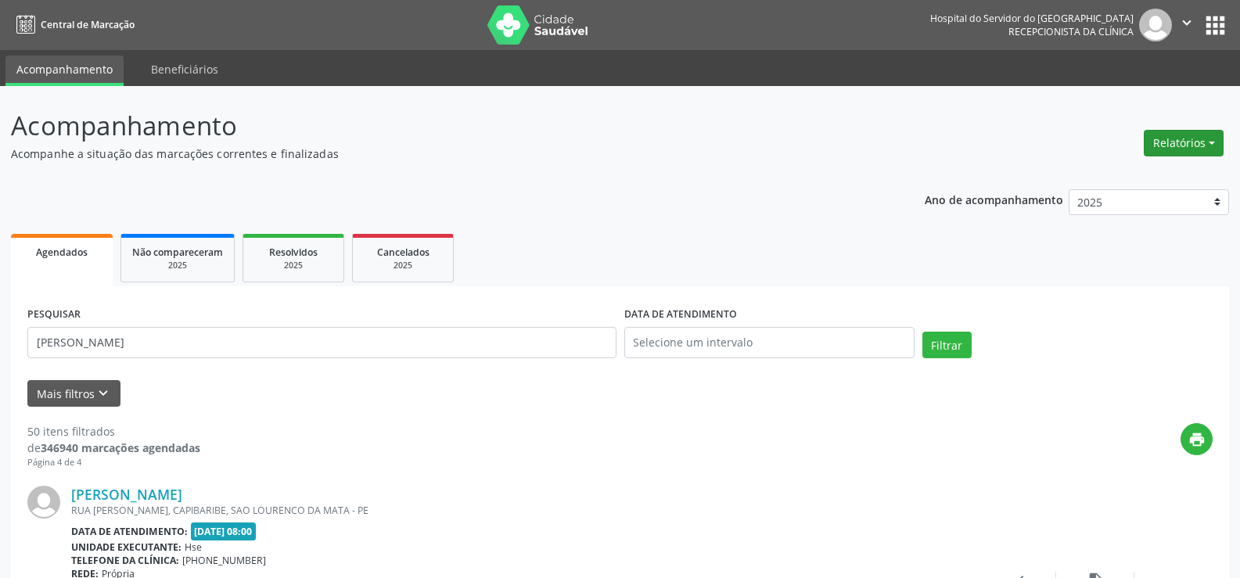
click at [1163, 137] on button "Relatórios" at bounding box center [1184, 143] width 80 height 27
click at [1150, 173] on link "Agendamentos" at bounding box center [1140, 177] width 168 height 22
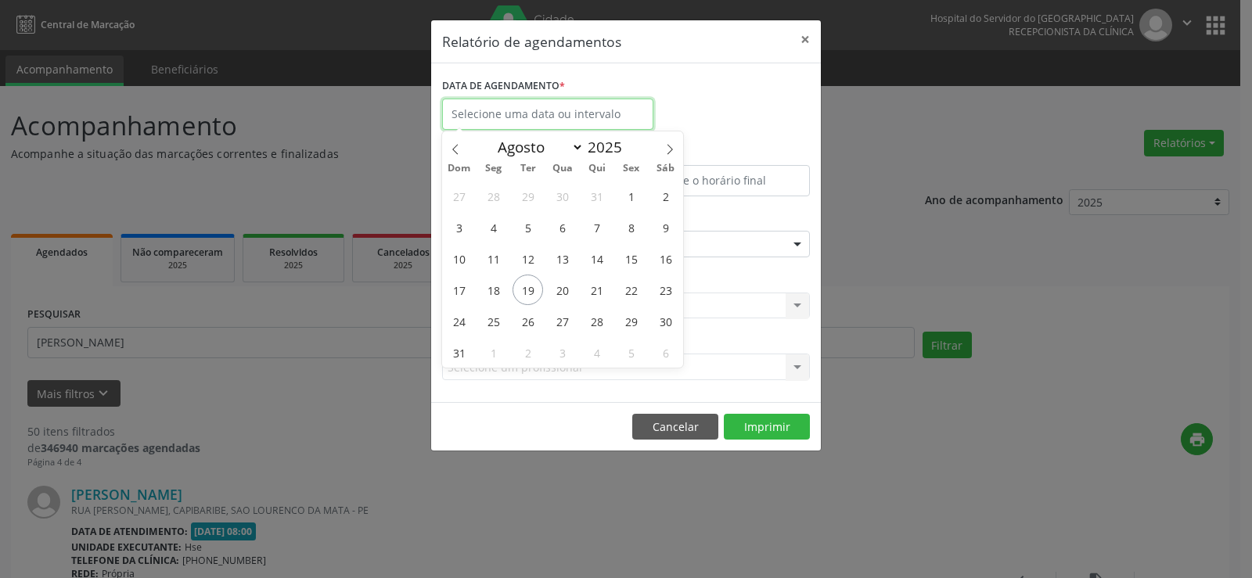
click at [610, 117] on input "text" at bounding box center [547, 114] width 211 height 31
click at [601, 290] on span "21" at bounding box center [596, 290] width 31 height 31
type input "21/08/2025"
click at [601, 290] on span "21" at bounding box center [596, 290] width 31 height 31
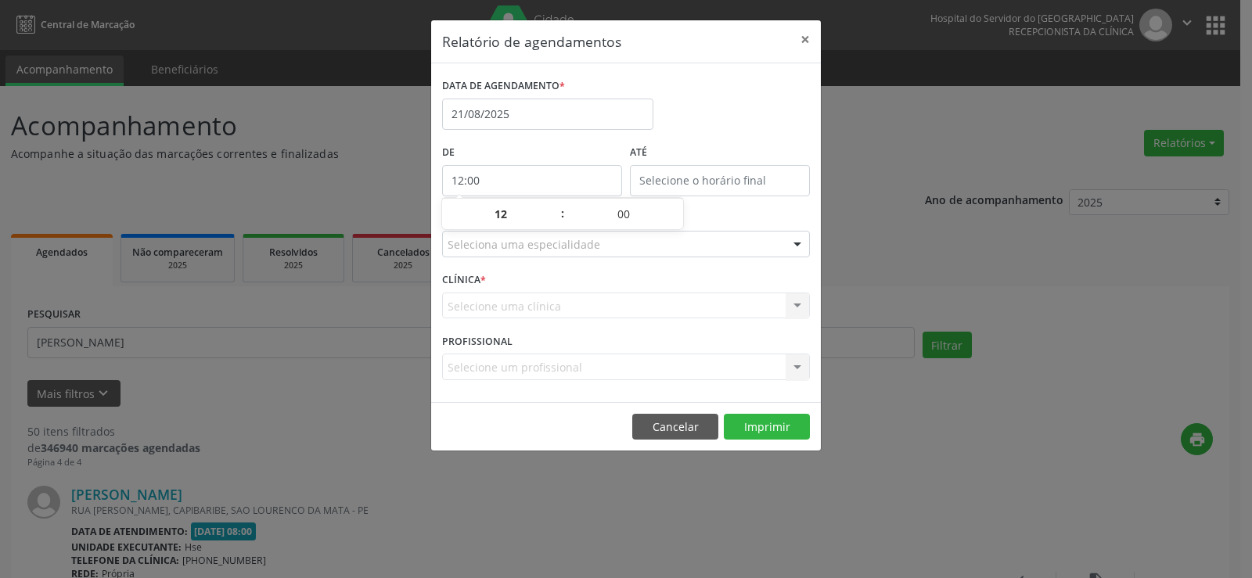
click at [563, 174] on input "12:00" at bounding box center [532, 180] width 180 height 31
click at [553, 207] on span at bounding box center [554, 207] width 11 height 16
type input "13:00"
type input "13"
click at [553, 207] on span at bounding box center [554, 207] width 11 height 16
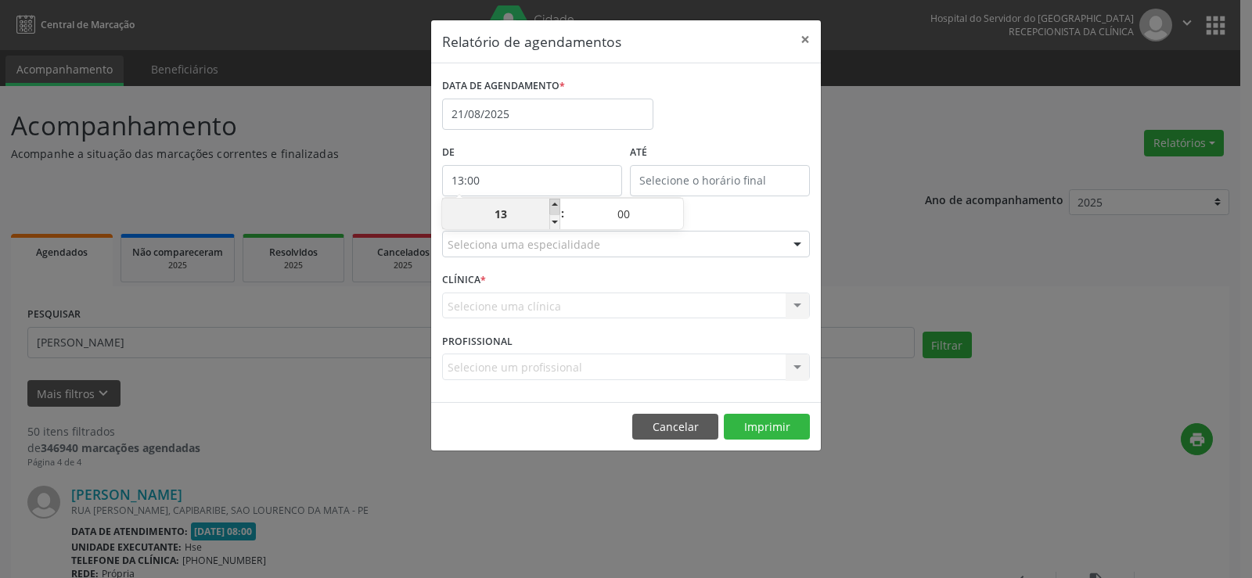
type input "14:00"
type input "14"
click at [553, 207] on span at bounding box center [554, 207] width 11 height 16
type input "15:00"
type input "15"
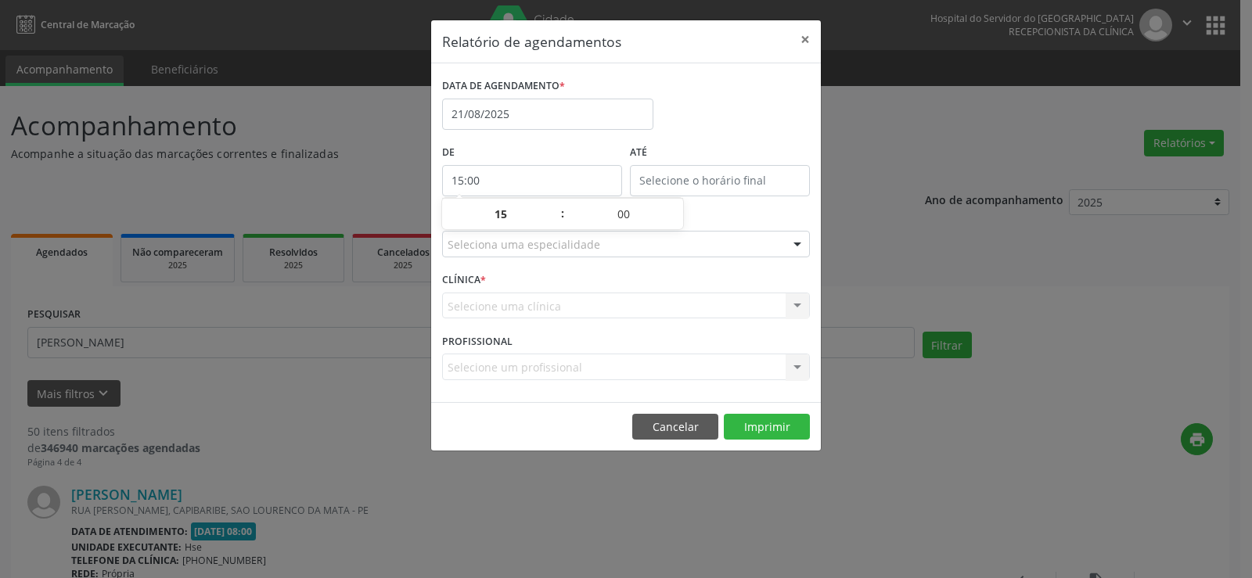
type input "15:00"
type input "15"
click at [664, 183] on input "15:00" at bounding box center [720, 180] width 180 height 31
click at [745, 202] on span at bounding box center [742, 207] width 11 height 16
type input "16:00"
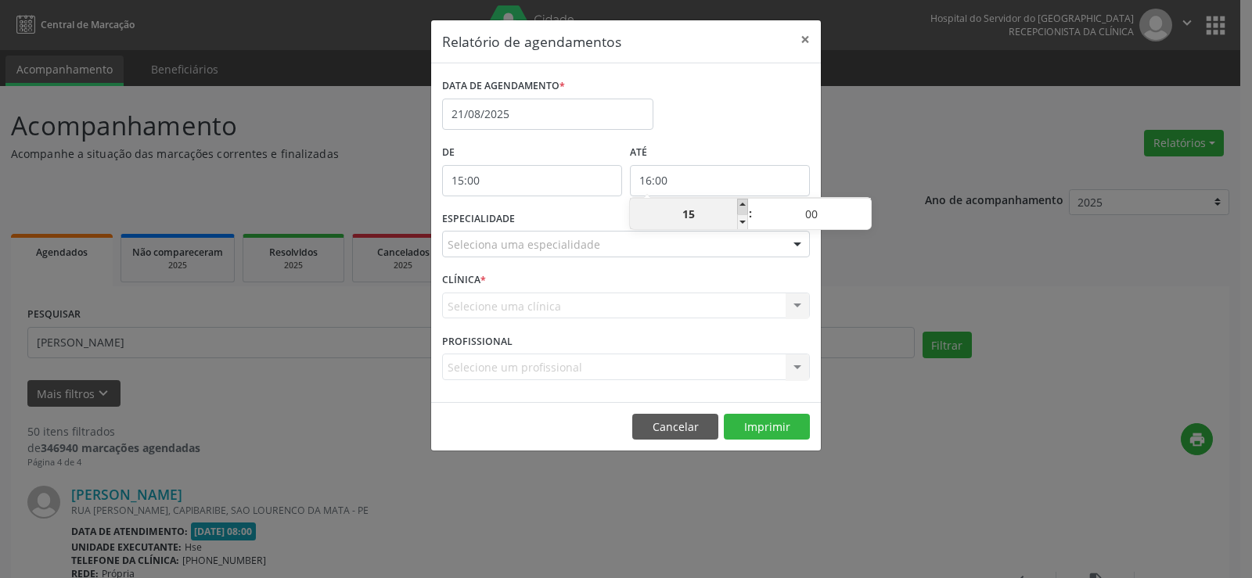
type input "16"
click at [745, 202] on span at bounding box center [742, 207] width 11 height 16
type input "17:00"
type input "17"
click at [745, 202] on span at bounding box center [742, 207] width 11 height 16
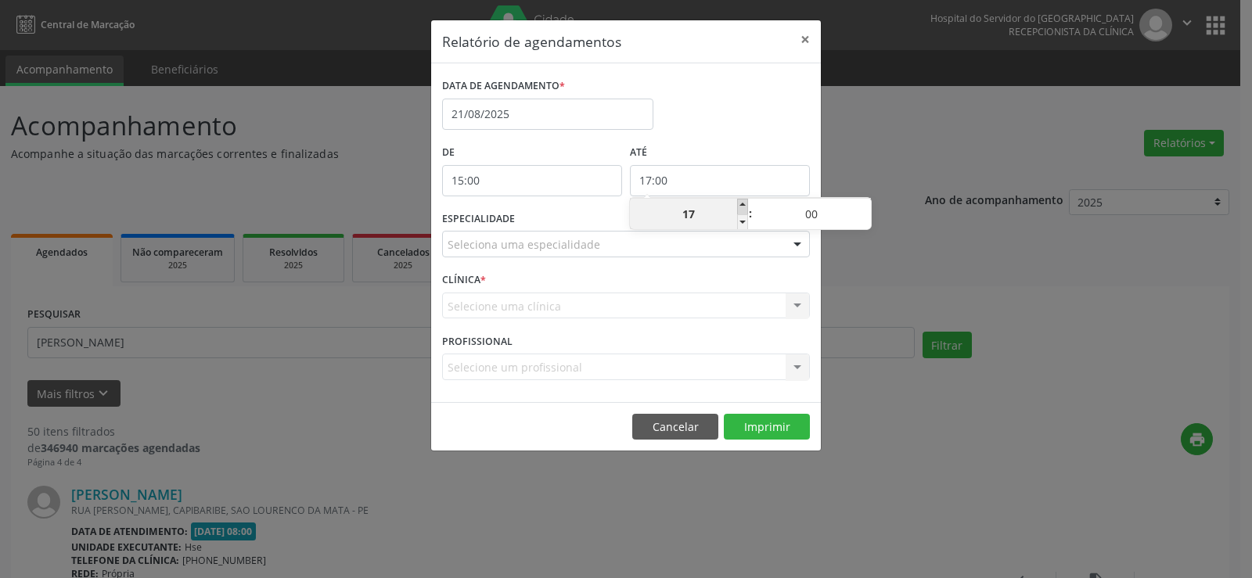
type input "18:00"
type input "18"
click at [745, 202] on span at bounding box center [742, 207] width 11 height 16
type input "19:00"
type input "19"
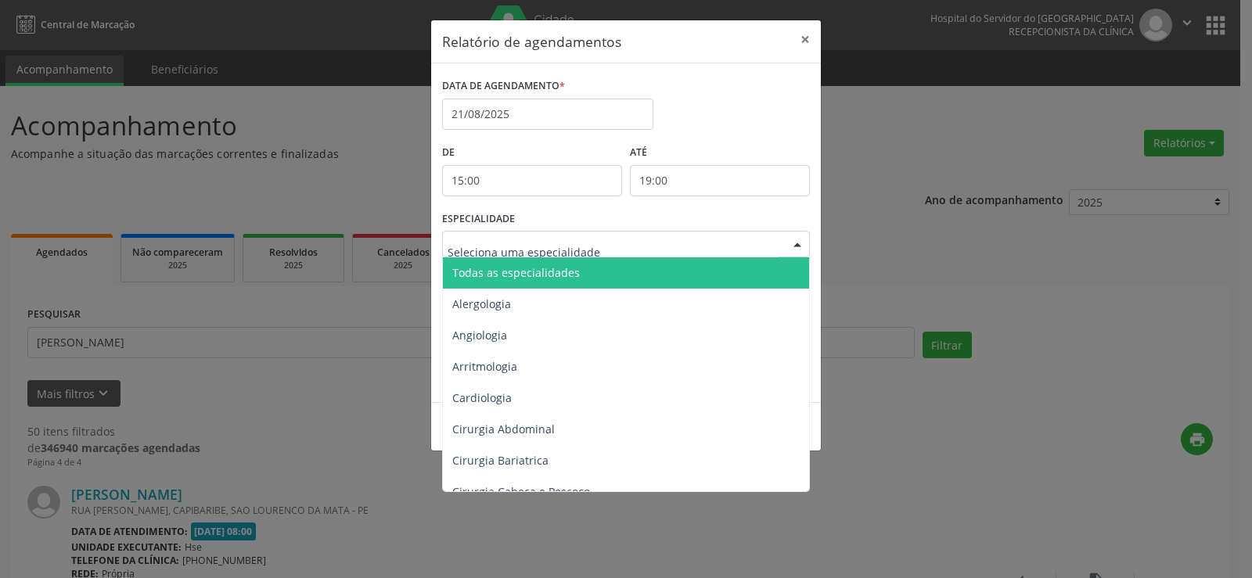
click at [743, 250] on div at bounding box center [626, 244] width 368 height 27
click at [741, 264] on span "Todas as especialidades" at bounding box center [627, 272] width 369 height 31
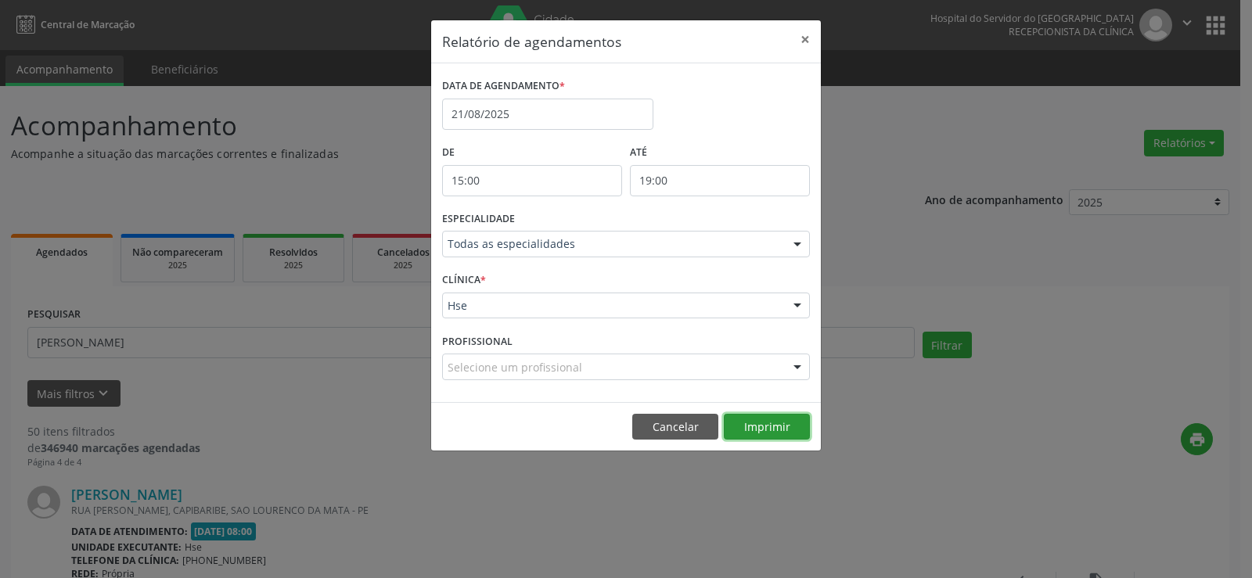
click at [776, 422] on button "Imprimir" at bounding box center [767, 427] width 86 height 27
click at [808, 35] on button "×" at bounding box center [805, 39] width 31 height 38
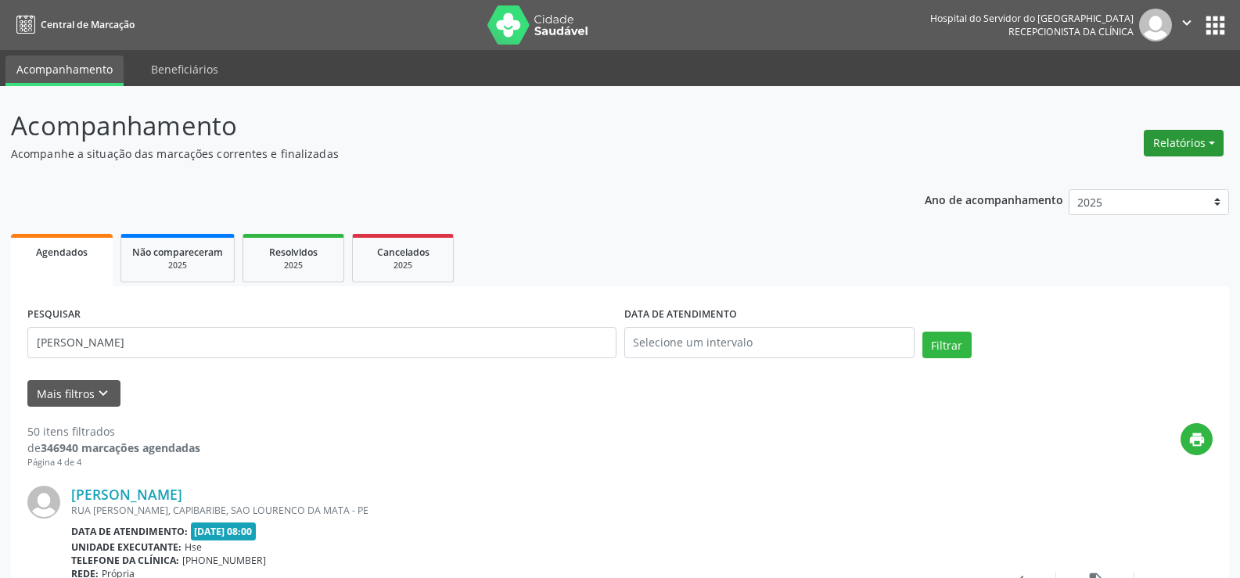
click at [1197, 149] on button "Relatórios" at bounding box center [1184, 143] width 80 height 27
click at [1169, 176] on link "Agendamentos" at bounding box center [1140, 177] width 168 height 22
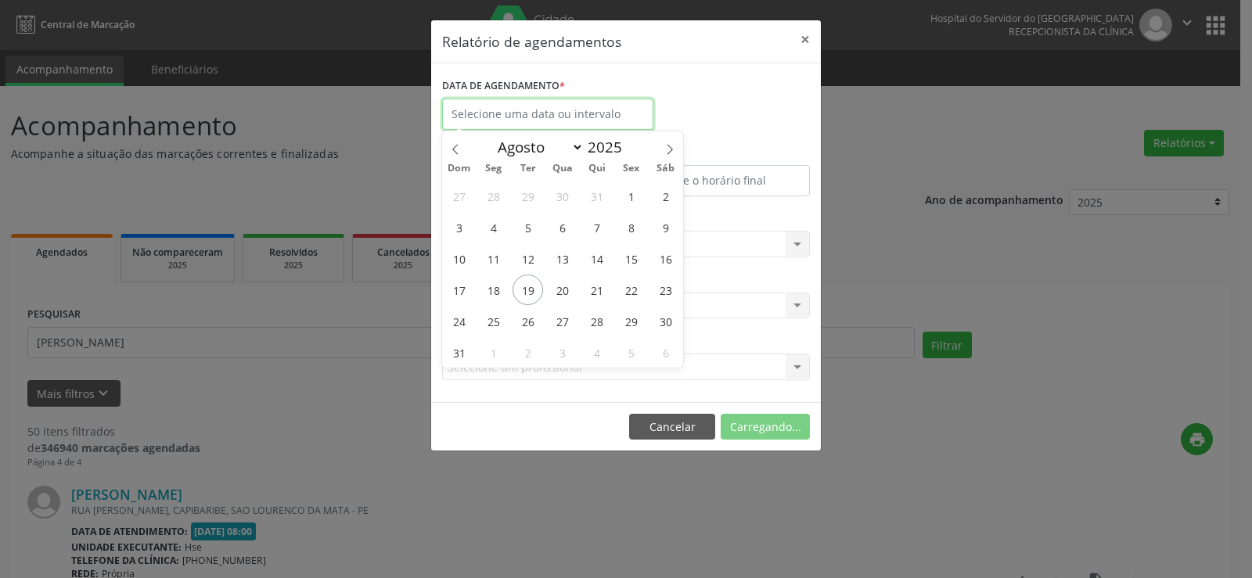
click at [541, 105] on input "text" at bounding box center [547, 114] width 211 height 31
click at [639, 290] on span "22" at bounding box center [631, 290] width 31 height 31
type input "[DATE]"
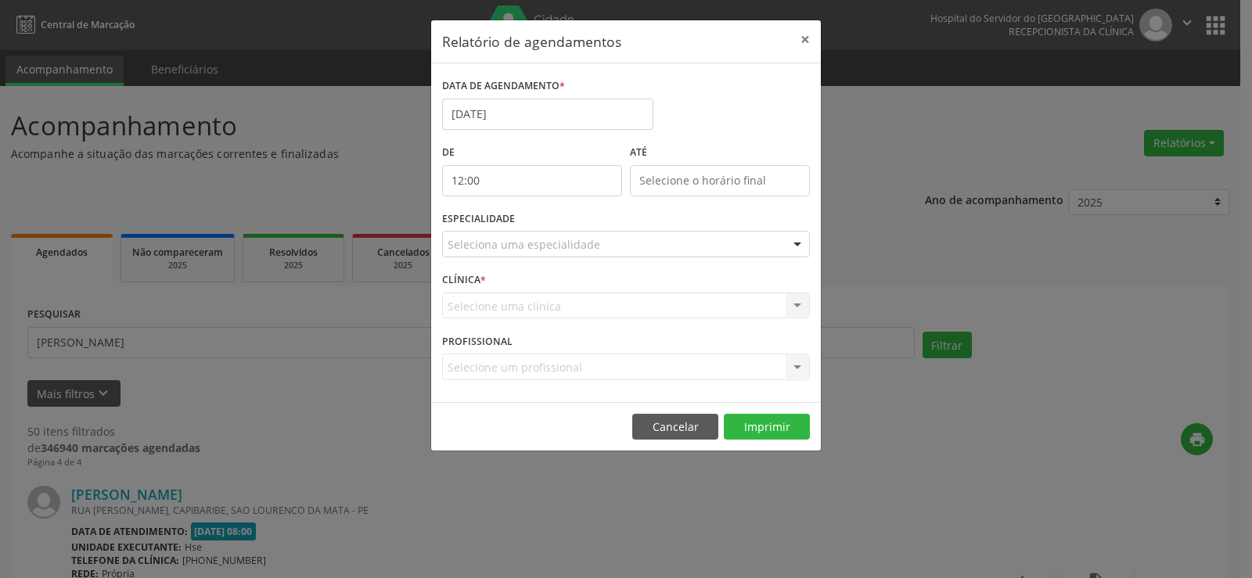
click at [529, 185] on input "12:00" at bounding box center [532, 180] width 180 height 31
click at [554, 225] on span at bounding box center [554, 222] width 11 height 16
type input "11:00"
type input "11"
click at [555, 224] on span at bounding box center [554, 222] width 11 height 16
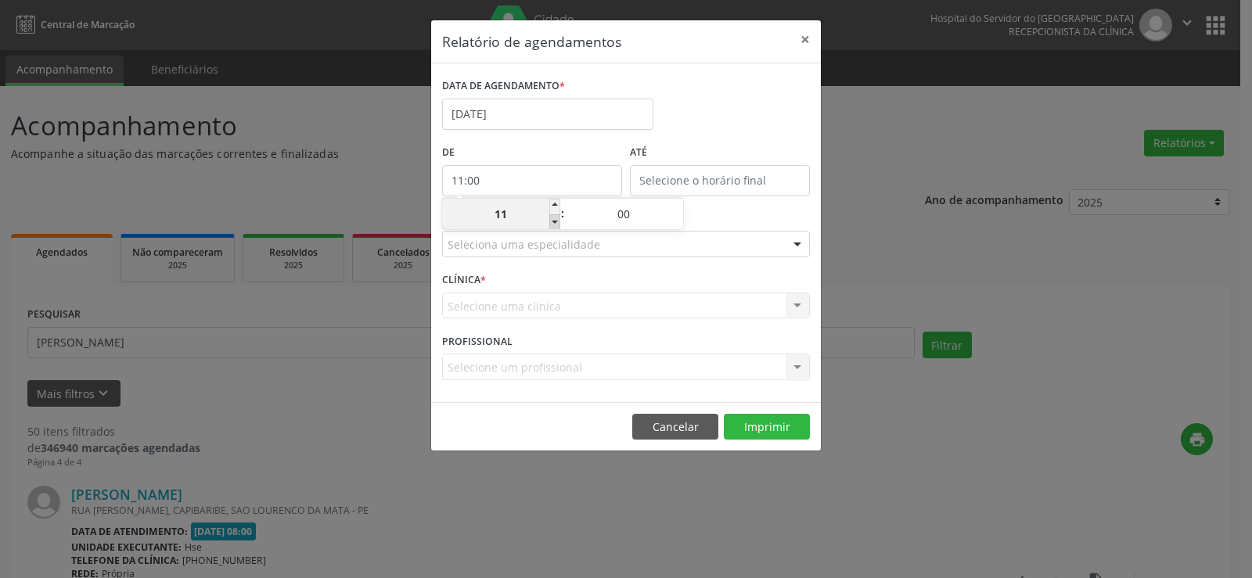
type input "10:00"
type input "10"
click at [555, 224] on span at bounding box center [554, 222] width 11 height 16
type input "09:00"
type input "09"
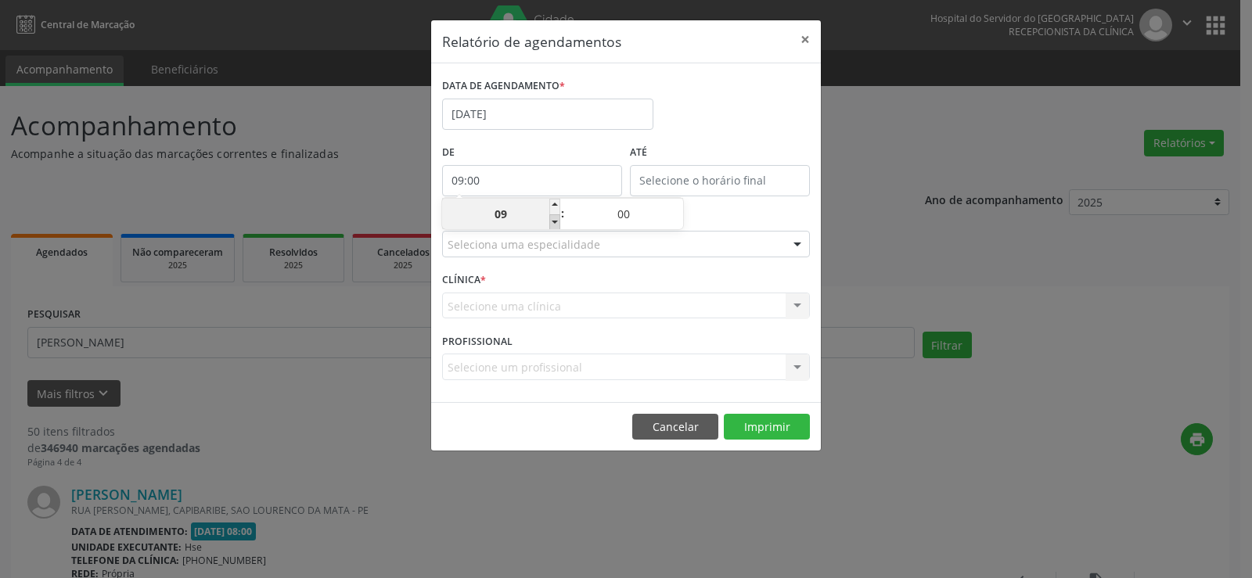
click at [555, 224] on span at bounding box center [554, 222] width 11 height 16
type input "08:00"
type input "08"
click at [555, 224] on span at bounding box center [554, 222] width 11 height 16
type input "07:00"
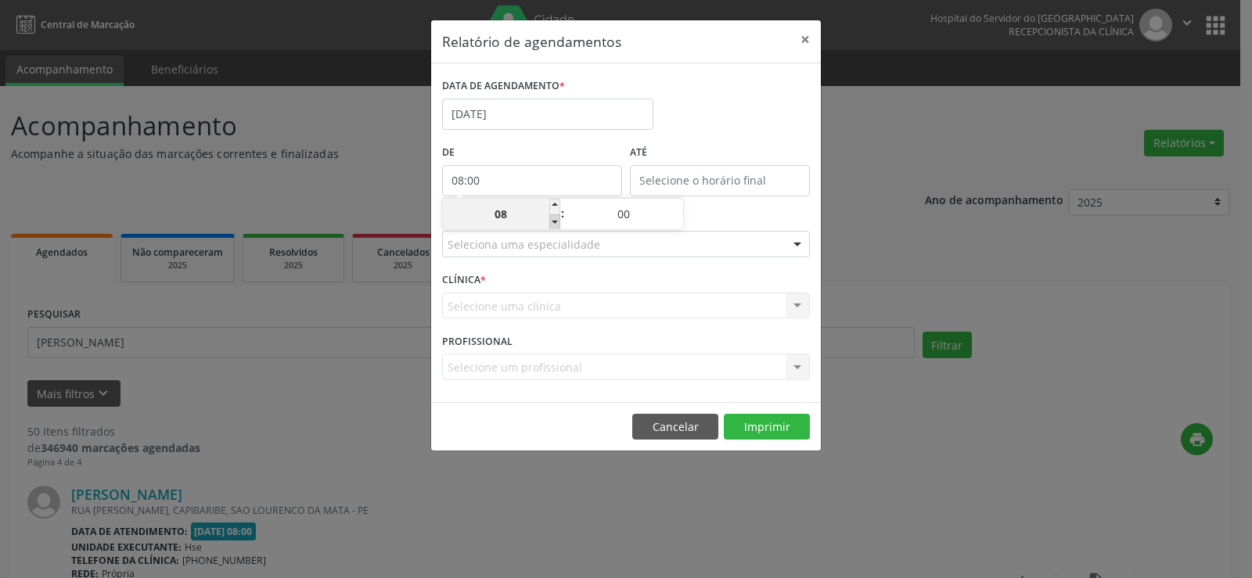
type input "07"
click at [555, 221] on span at bounding box center [554, 222] width 11 height 16
type input "06:00"
type input "06"
drag, startPoint x: 668, startPoint y: 174, endPoint x: 694, endPoint y: 186, distance: 28.7
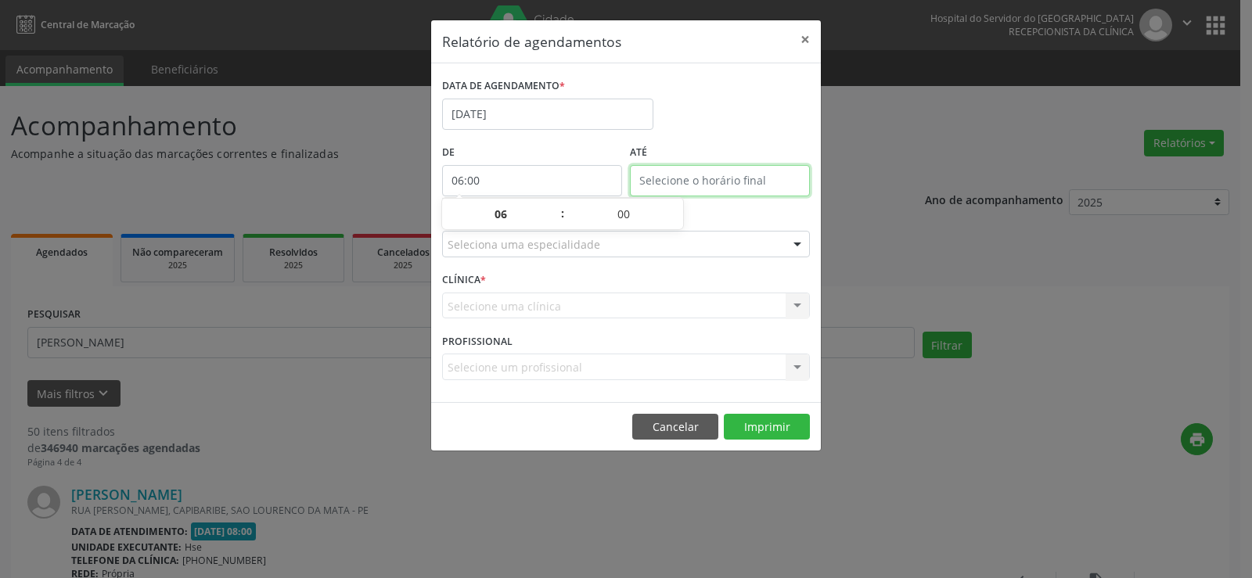
click at [668, 174] on input "text" at bounding box center [720, 180] width 180 height 31
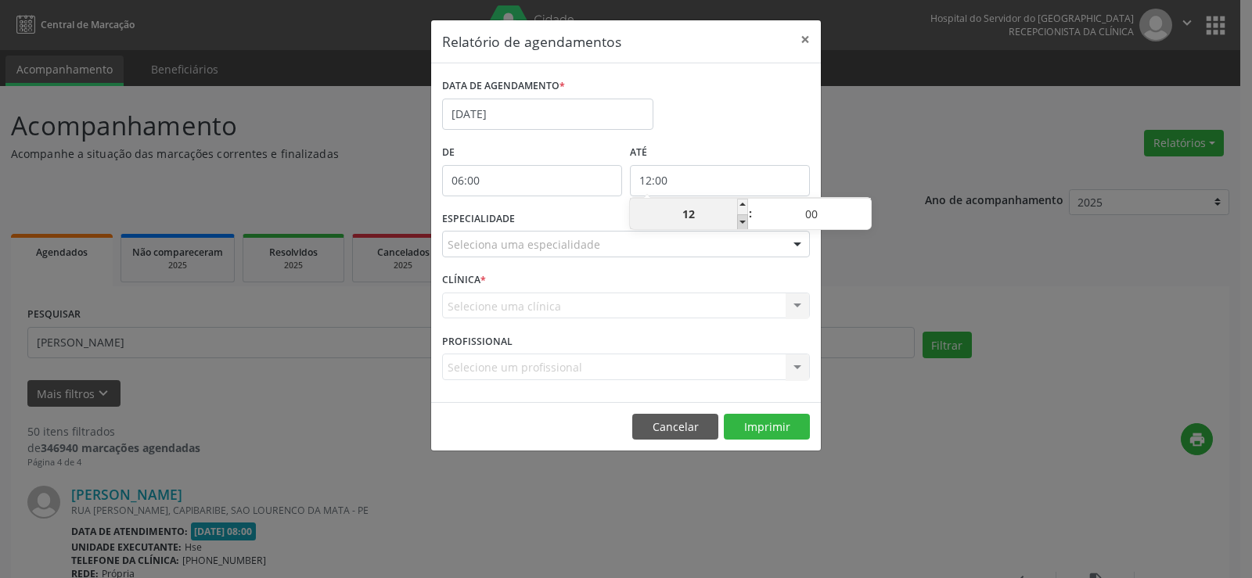
click at [742, 225] on span at bounding box center [742, 222] width 11 height 16
type input "11:00"
type input "11"
click at [742, 225] on span at bounding box center [742, 222] width 11 height 16
type input "10:00"
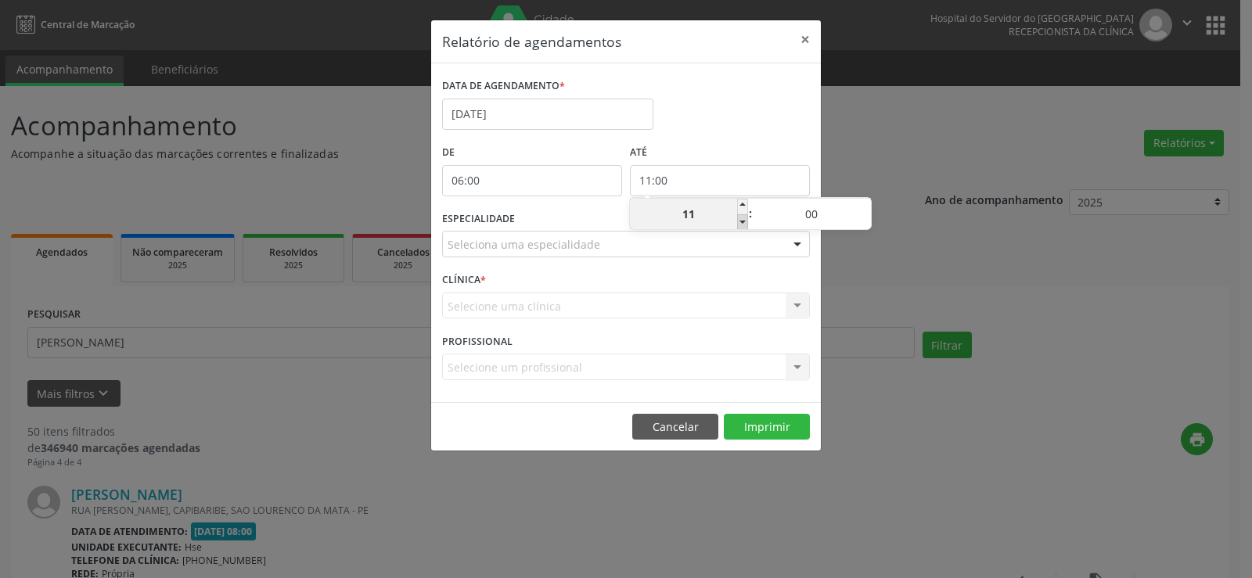
type input "10"
click at [868, 204] on span at bounding box center [865, 207] width 11 height 16
type input "10:05"
type input "05"
click at [868, 204] on span at bounding box center [865, 207] width 11 height 16
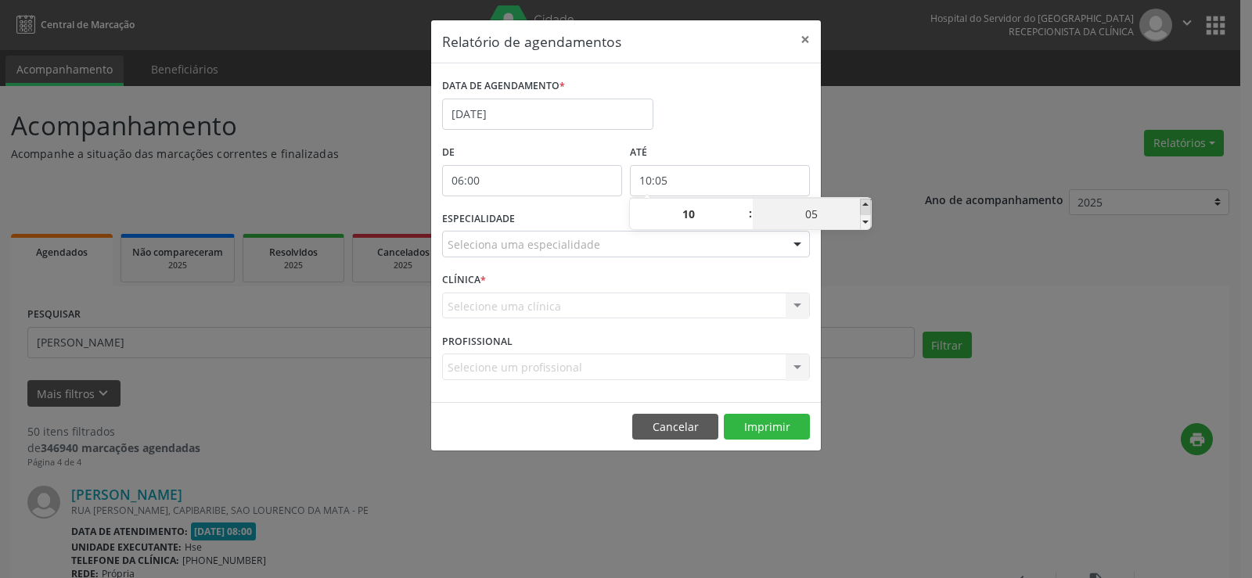
type input "10:10"
type input "10"
click at [868, 204] on span at bounding box center [865, 207] width 11 height 16
type input "10:15"
type input "15"
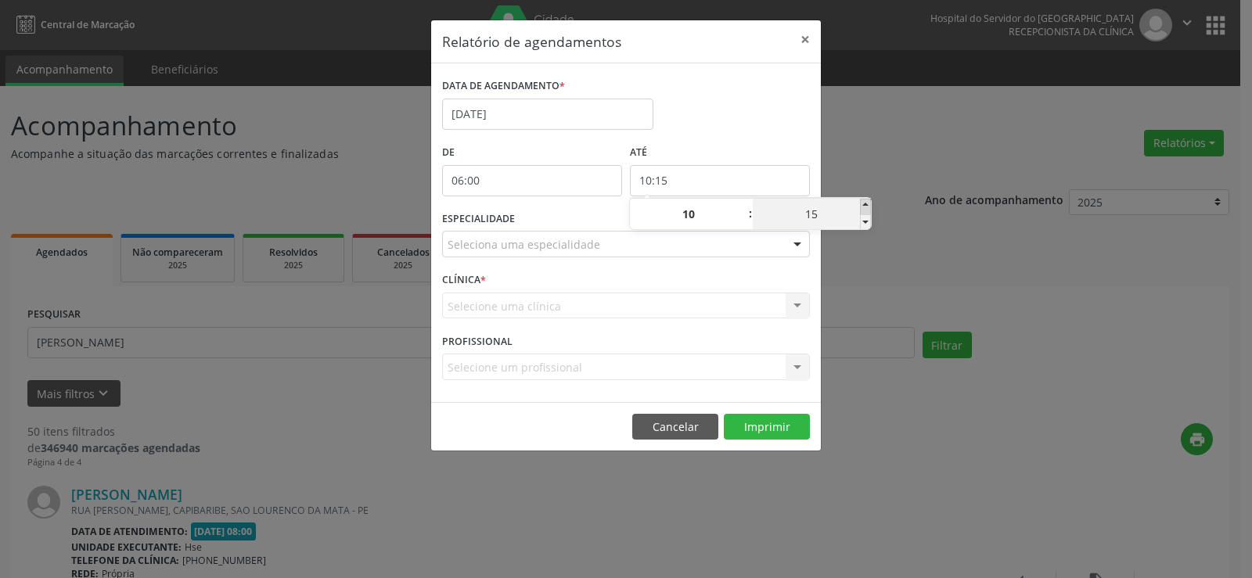
click at [868, 204] on span at bounding box center [865, 207] width 11 height 16
type input "10:20"
type input "20"
click at [868, 204] on span at bounding box center [865, 207] width 11 height 16
type input "10:25"
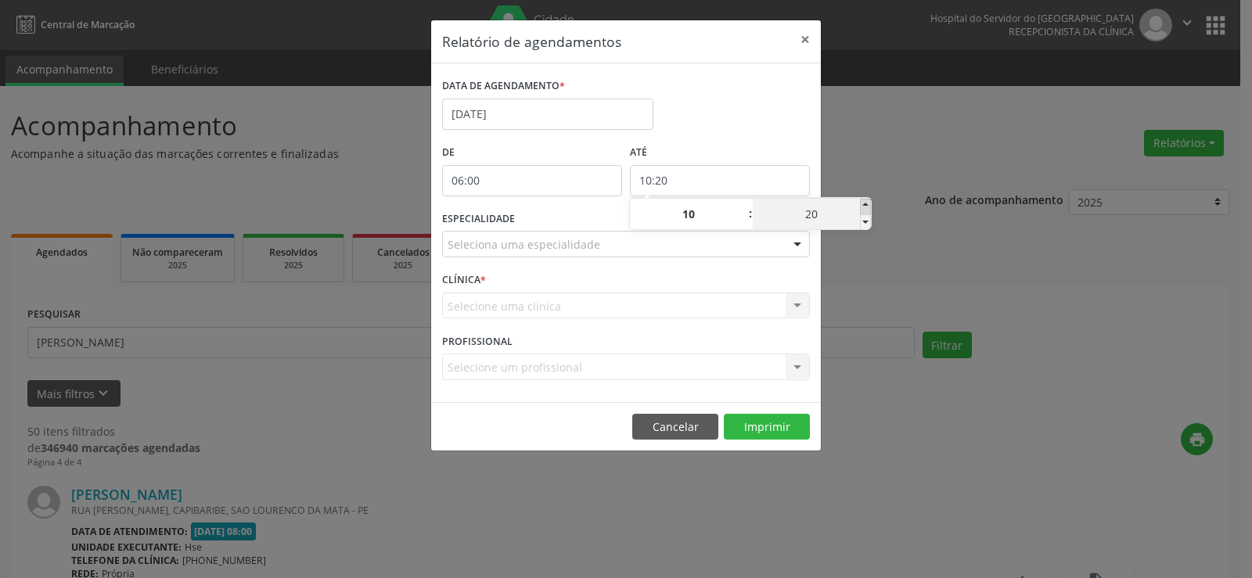
type input "25"
click at [868, 204] on span at bounding box center [865, 207] width 11 height 16
type input "10:30"
type input "30"
click at [868, 204] on span at bounding box center [865, 207] width 11 height 16
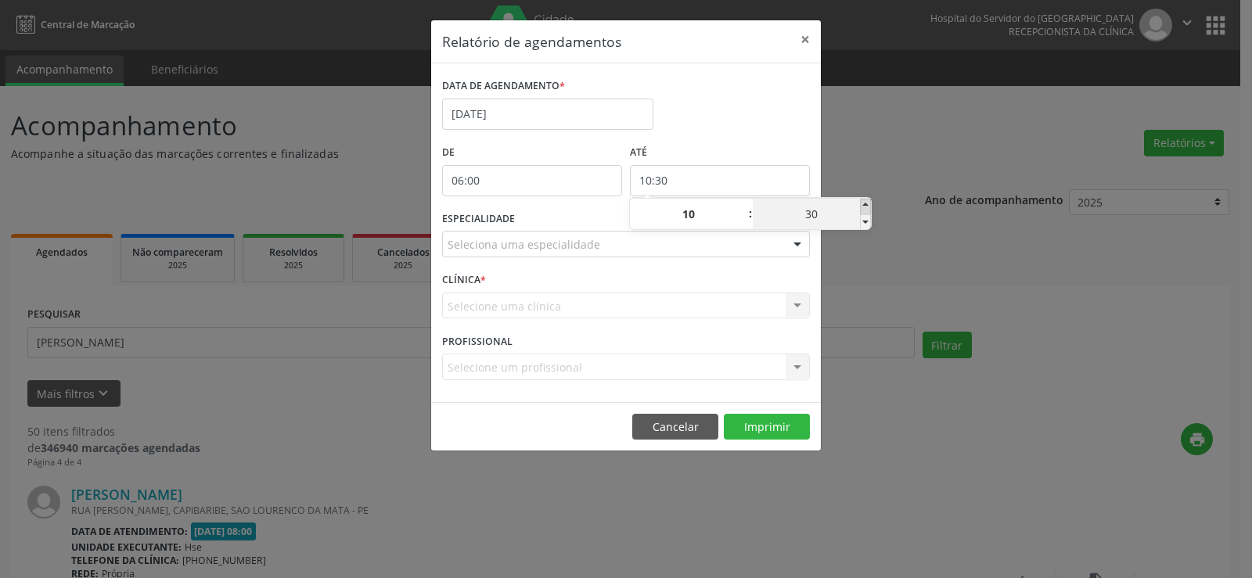
type input "10:35"
type input "35"
click at [868, 204] on span at bounding box center [865, 207] width 11 height 16
type input "10:40"
type input "40"
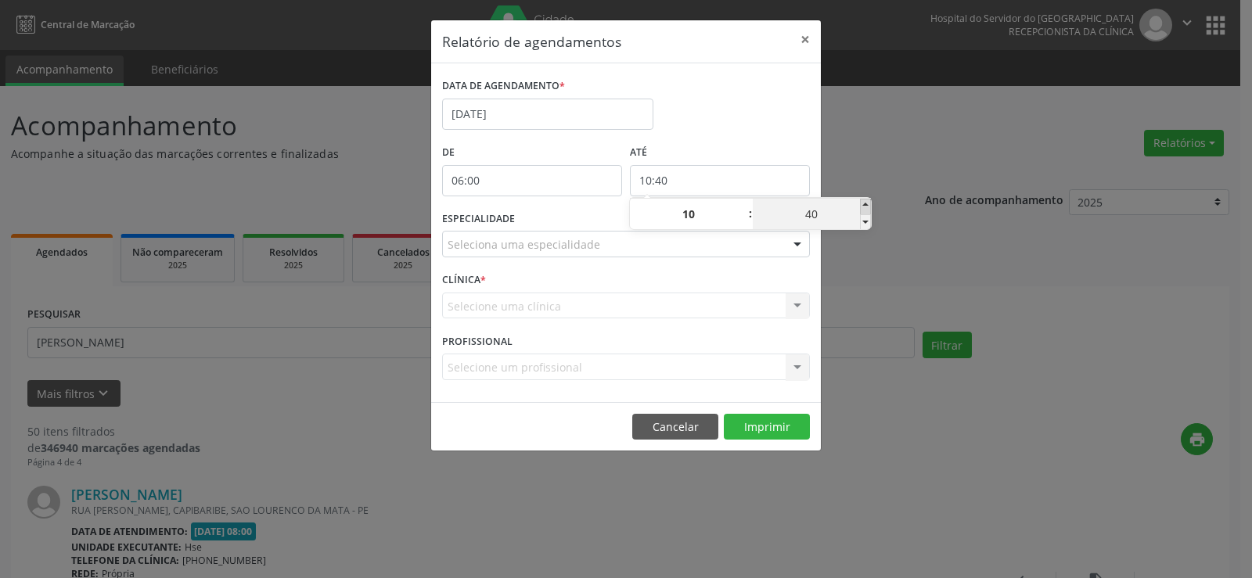
click at [868, 204] on span at bounding box center [865, 207] width 11 height 16
type input "10:45"
type input "45"
click at [868, 204] on span at bounding box center [865, 207] width 11 height 16
type input "10:50"
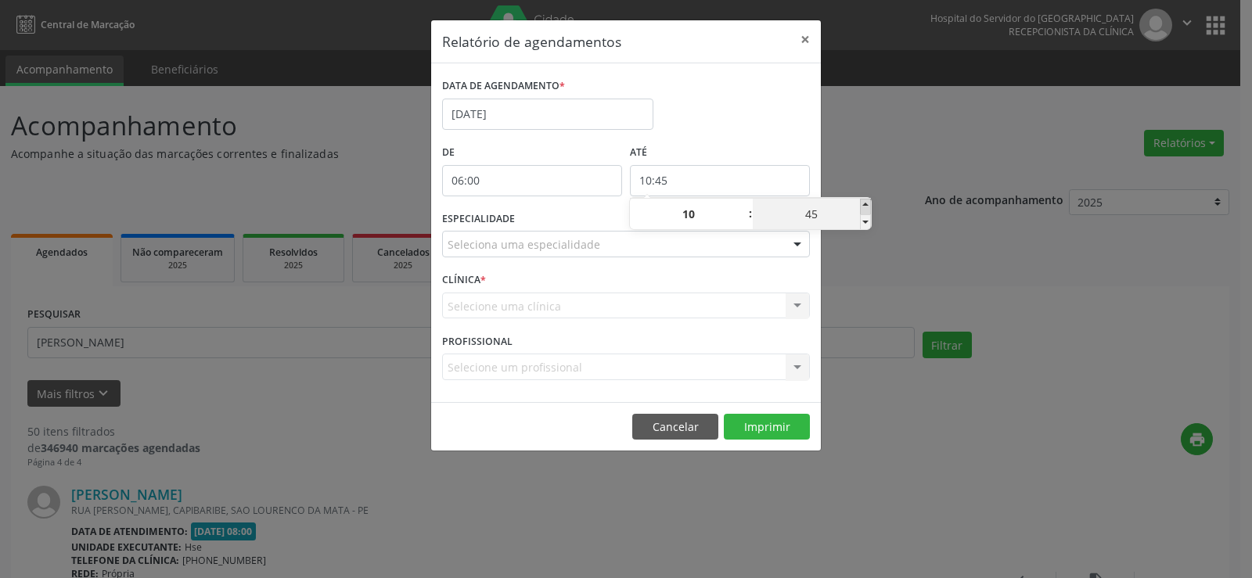
type input "50"
click at [868, 204] on span at bounding box center [865, 207] width 11 height 16
type input "10:55"
type input "55"
click at [868, 204] on span at bounding box center [865, 207] width 11 height 16
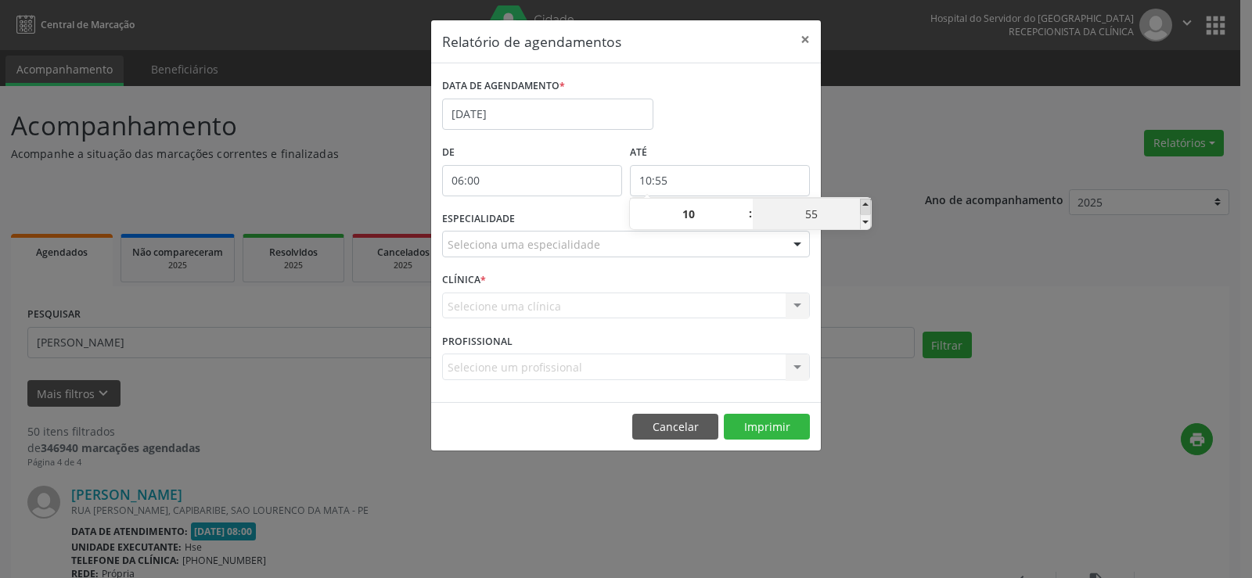
type input "11:00"
type input "11"
type input "00"
click at [869, 219] on span at bounding box center [865, 222] width 11 height 16
type input "10:55"
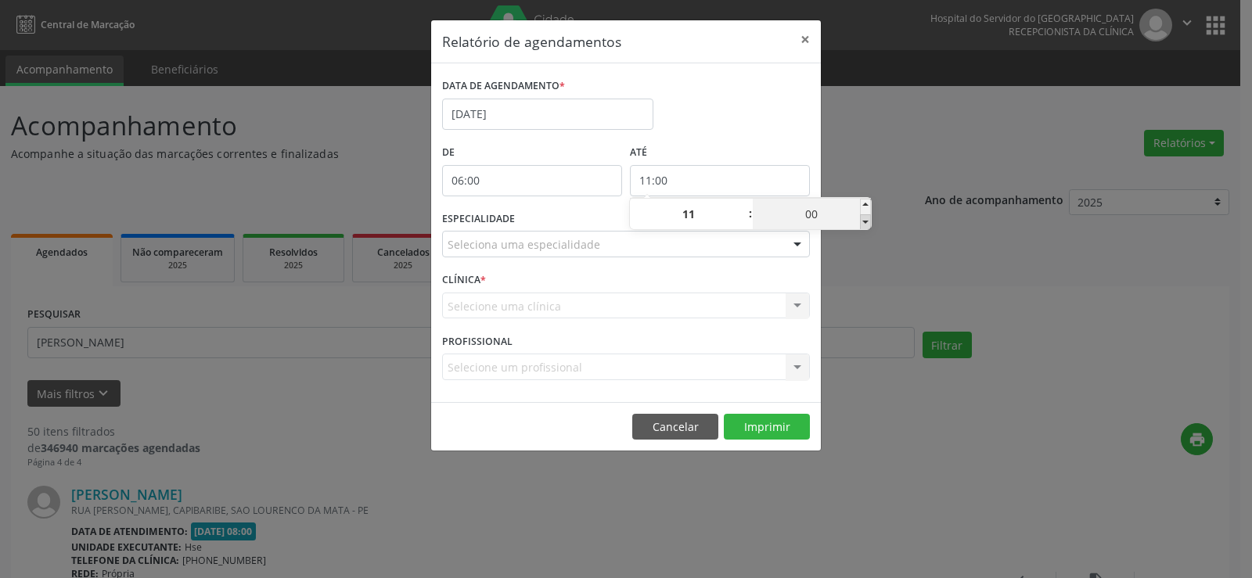
type input "10"
type input "55"
click at [869, 219] on span at bounding box center [865, 222] width 11 height 16
type input "10:50"
type input "50"
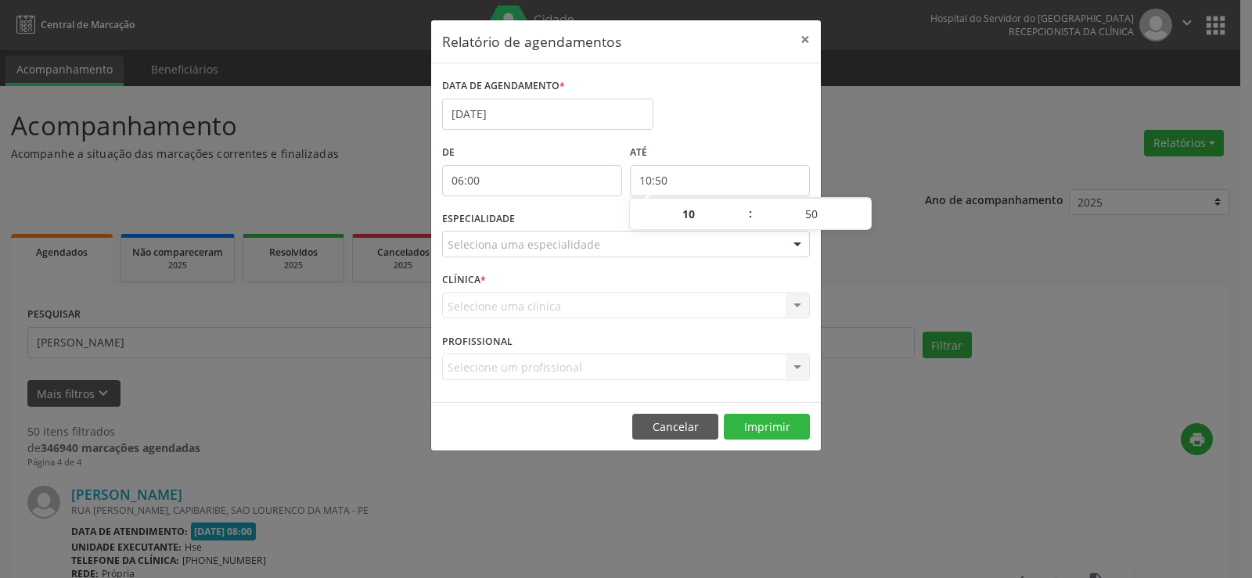
click at [880, 157] on div "Relatório de agendamentos × DATA DE AGENDAMENTO * [DATE] De 06:00 ATÉ 10:50 ESP…" at bounding box center [626, 289] width 1252 height 578
click at [769, 180] on input "10:50" at bounding box center [720, 180] width 180 height 31
click at [864, 202] on span at bounding box center [865, 207] width 11 height 16
type input "10:55"
type input "55"
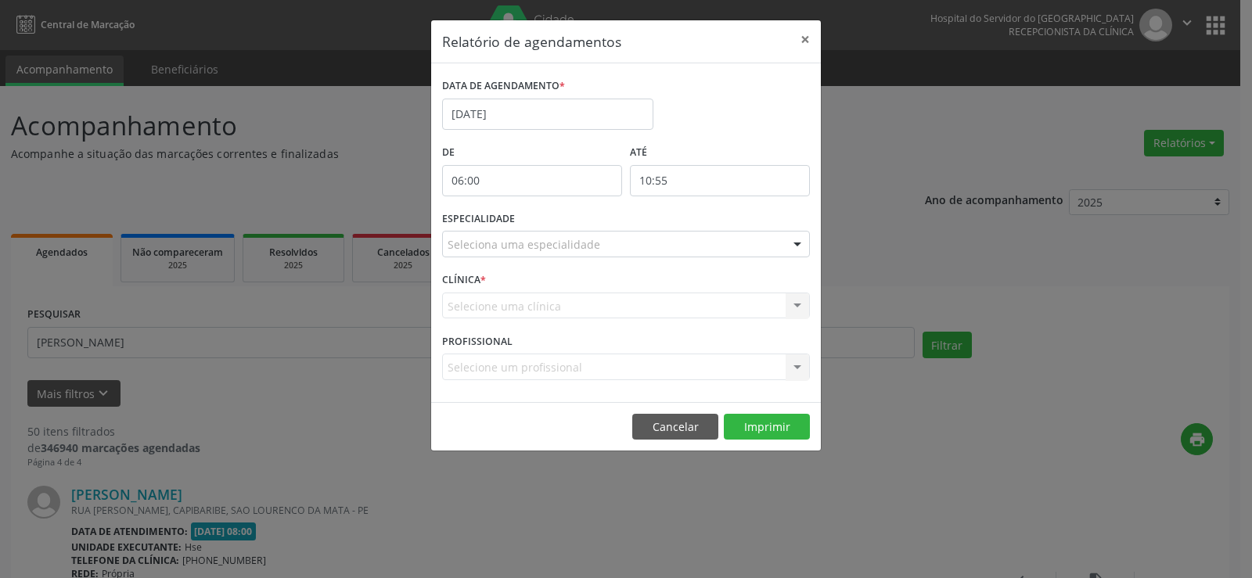
click at [878, 159] on div "Relatório de agendamentos × DATA DE AGENDAMENTO * [DATE] De 06:00 ATÉ 10:55 ESP…" at bounding box center [626, 289] width 1252 height 578
click at [797, 242] on div at bounding box center [797, 245] width 23 height 27
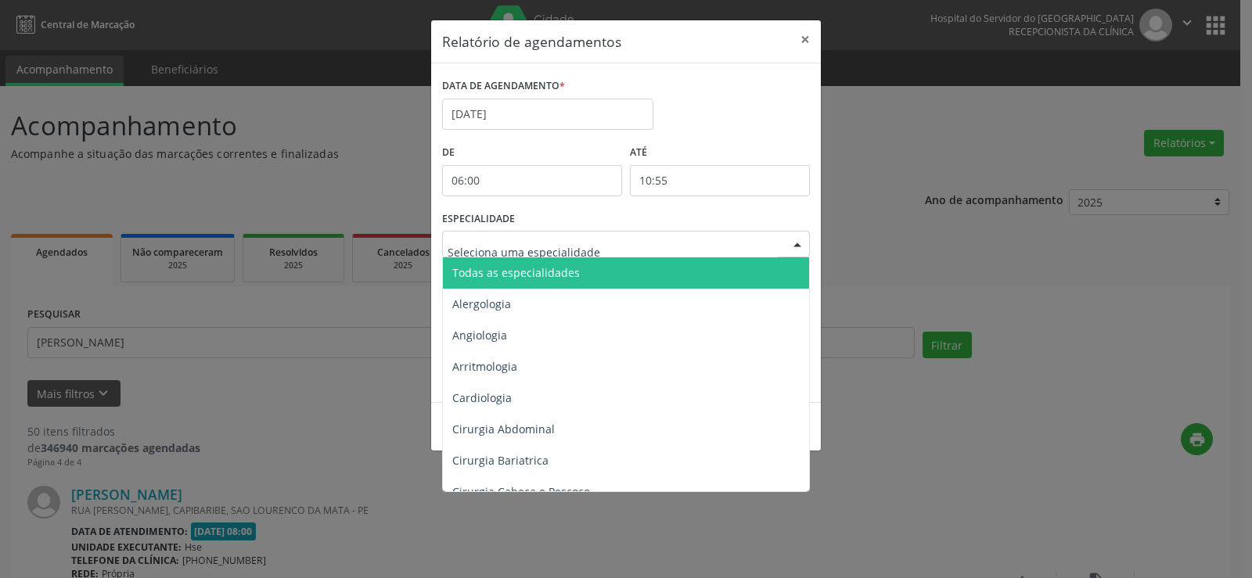
click at [761, 268] on span "Todas as especialidades" at bounding box center [627, 272] width 369 height 31
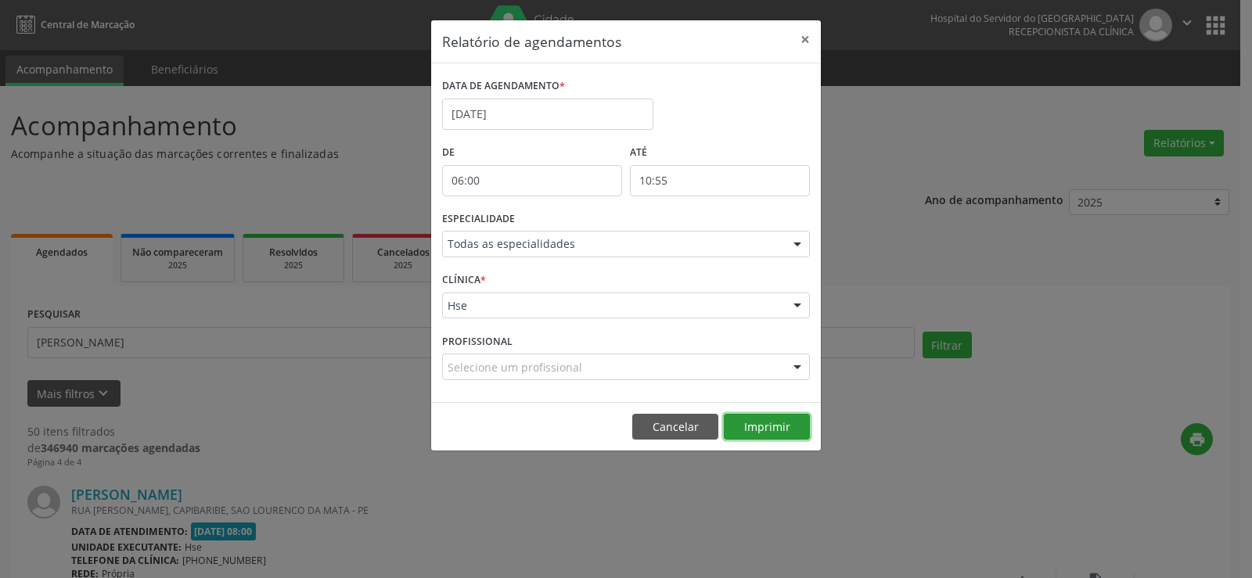
click at [776, 428] on button "Imprimir" at bounding box center [767, 427] width 86 height 27
click at [806, 39] on button "×" at bounding box center [805, 39] width 31 height 38
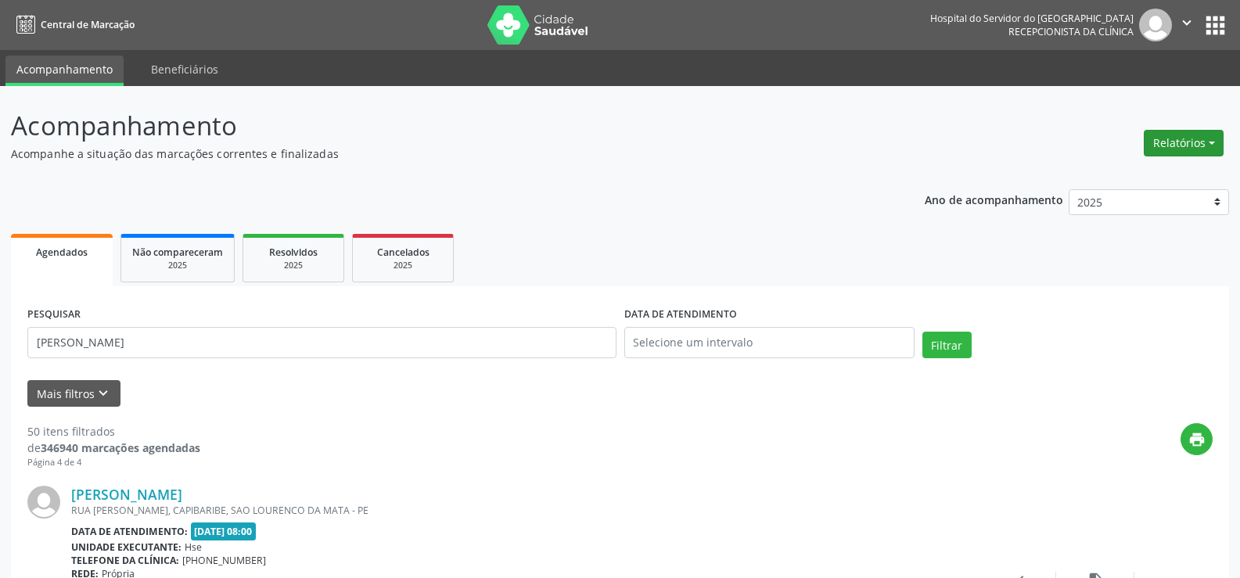
click at [1178, 143] on button "Relatórios" at bounding box center [1184, 143] width 80 height 27
click at [1170, 171] on link "Agendamentos" at bounding box center [1140, 177] width 168 height 22
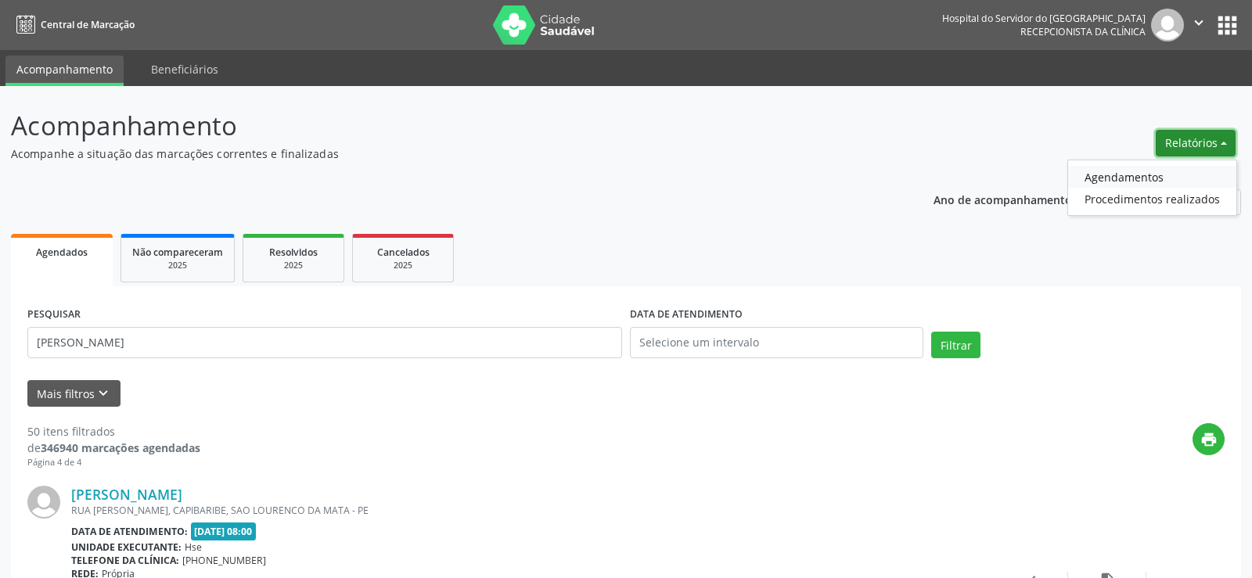
select select "7"
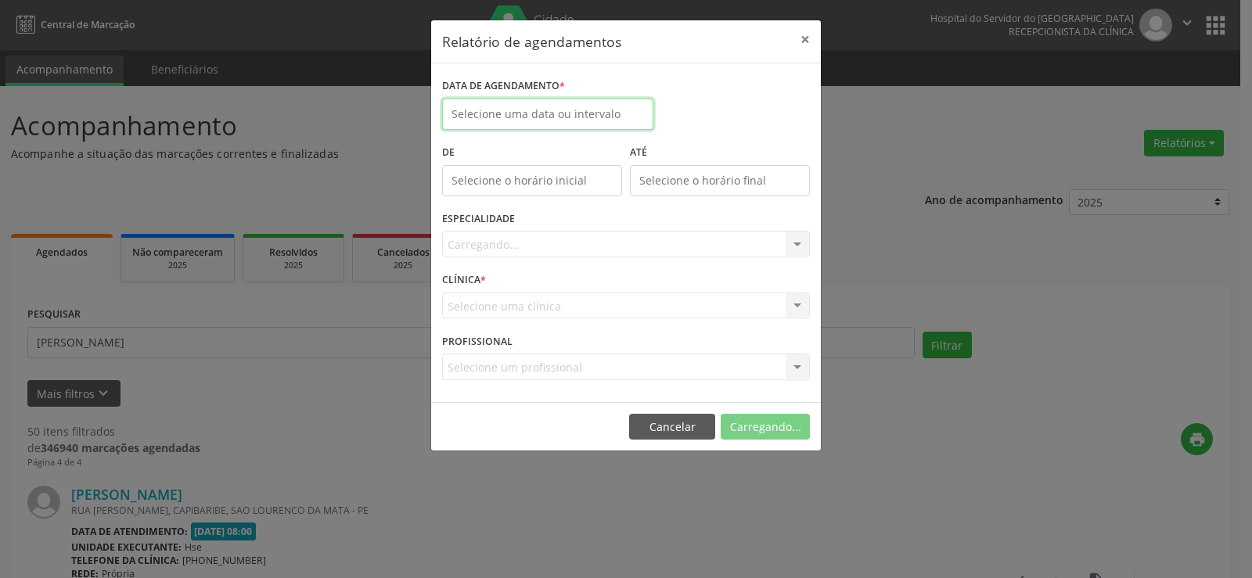
click at [574, 111] on input "text" at bounding box center [547, 114] width 211 height 31
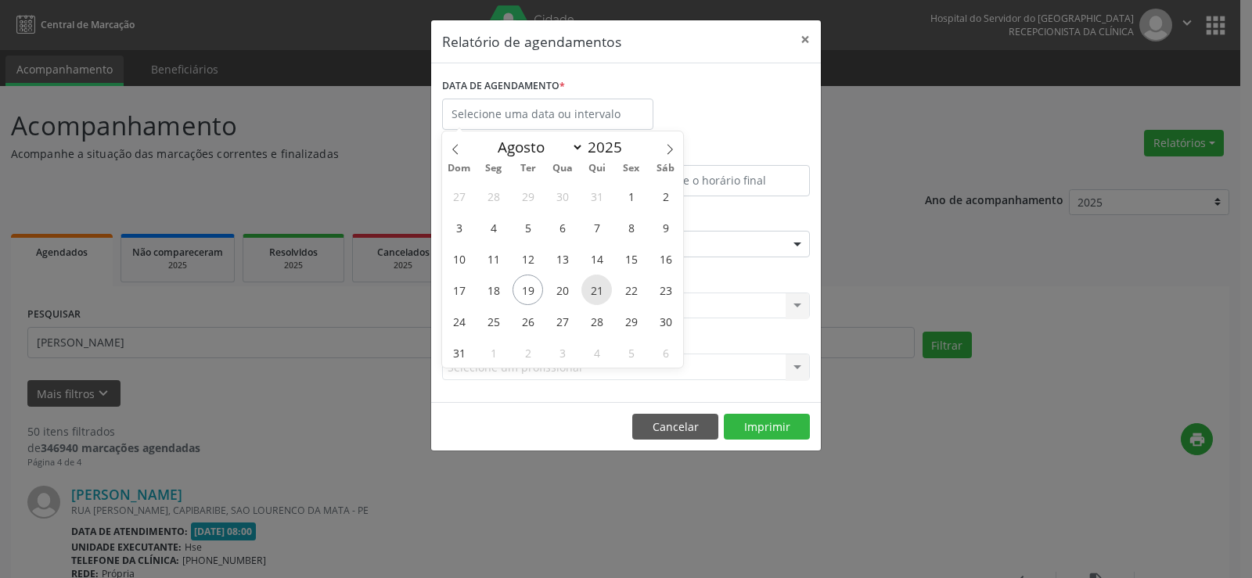
click at [592, 293] on span "21" at bounding box center [596, 290] width 31 height 31
type input "21/08/2025"
click at [646, 291] on span "22" at bounding box center [631, 290] width 31 height 31
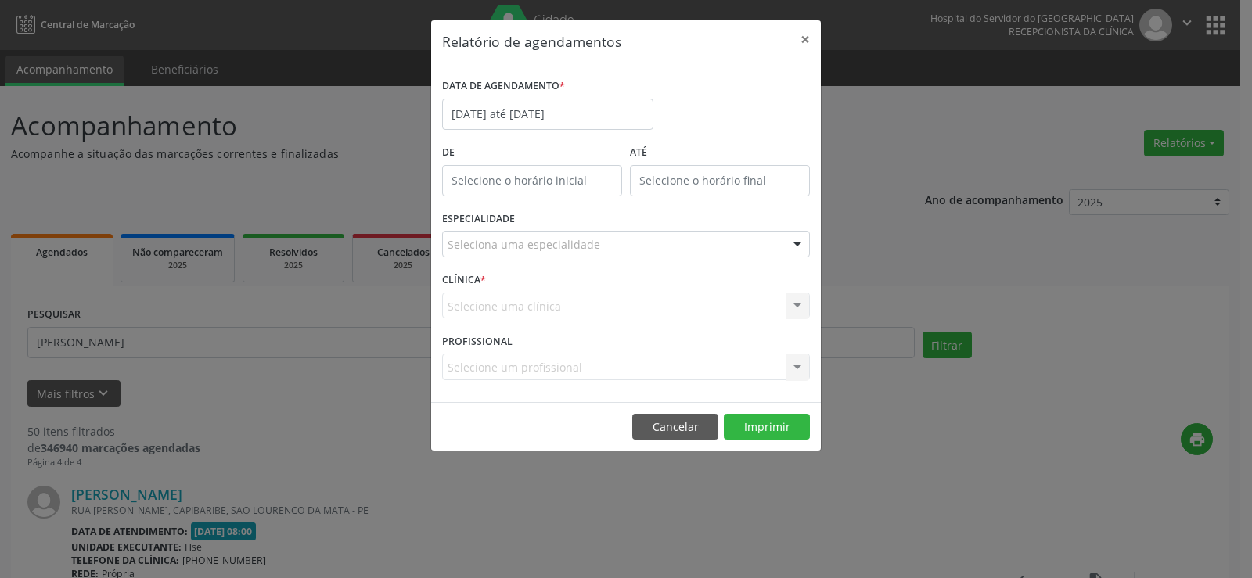
click at [638, 291] on div "CLÍNICA * Selecione uma clínica Hse Nenhum resultado encontrado para: " " Não h…" at bounding box center [626, 298] width 376 height 61
click at [631, 291] on div "CLÍNICA * Selecione uma clínica Hse Nenhum resultado encontrado para: " " Não h…" at bounding box center [626, 298] width 376 height 61
click at [579, 113] on input "[DATE] até [DATE]" at bounding box center [547, 114] width 211 height 31
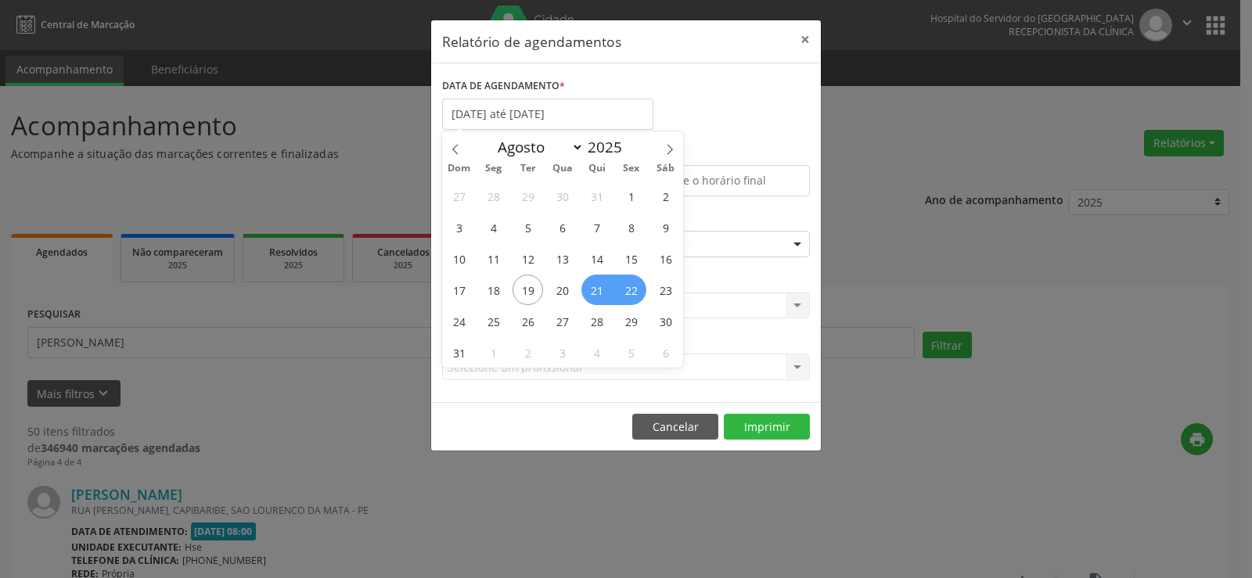
click at [627, 287] on span "22" at bounding box center [631, 290] width 31 height 31
type input "[DATE]"
click at [628, 287] on span "22" at bounding box center [631, 290] width 31 height 31
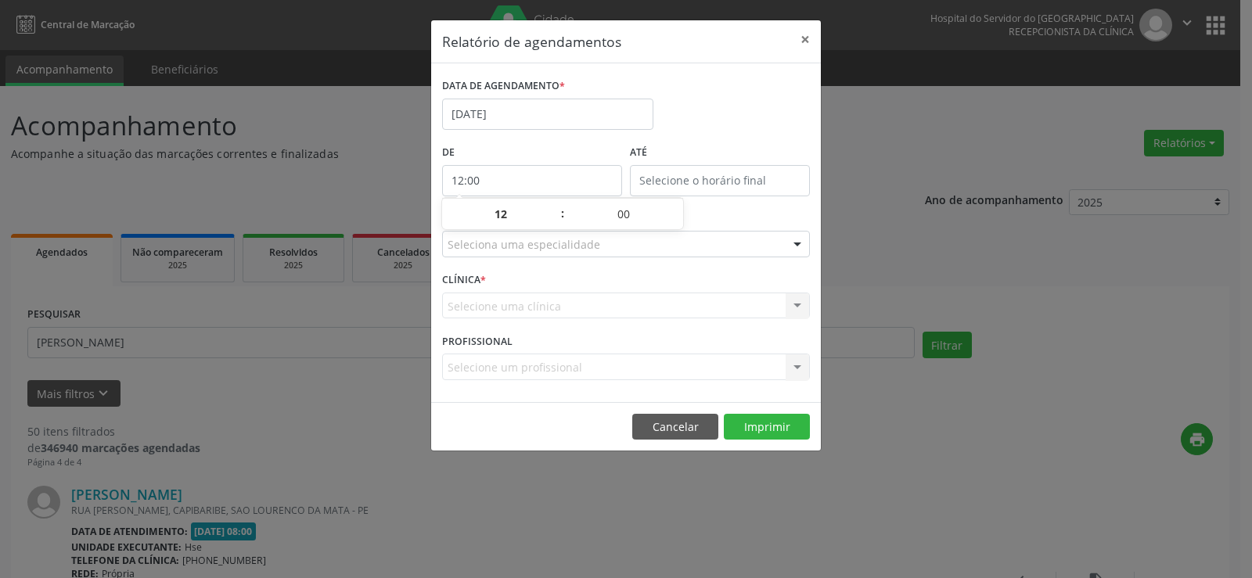
click at [548, 176] on input "12:00" at bounding box center [532, 180] width 180 height 31
click at [558, 224] on span at bounding box center [554, 222] width 11 height 16
type input "11:00"
type input "11"
click at [696, 173] on input "12:00" at bounding box center [720, 180] width 180 height 31
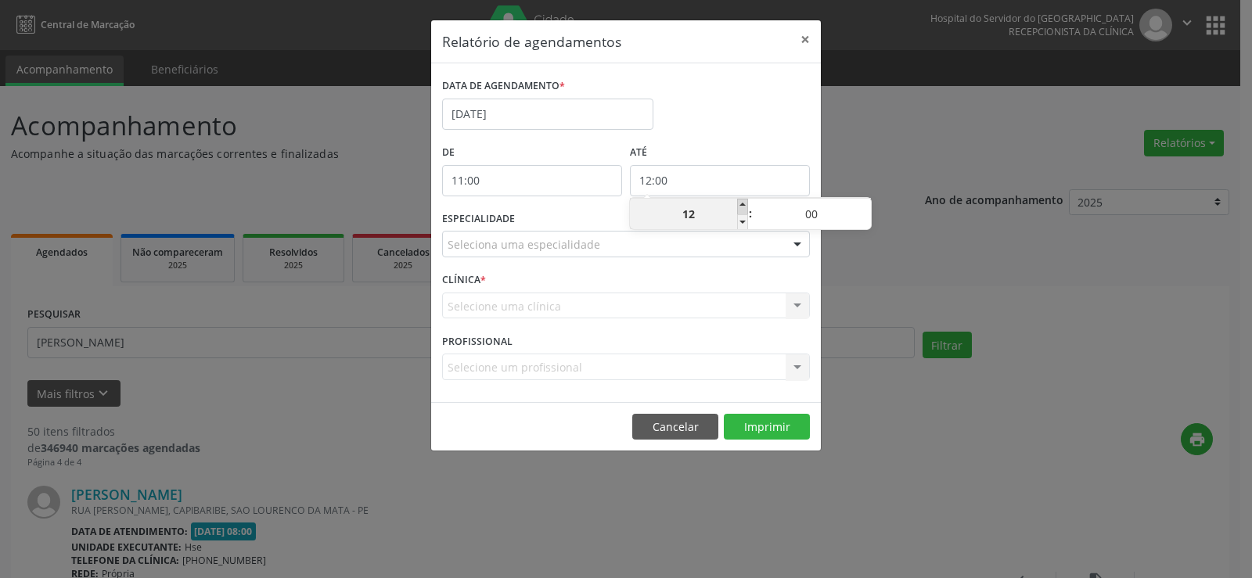
click at [744, 205] on span at bounding box center [742, 207] width 11 height 16
type input "13:00"
type input "13"
click at [744, 205] on span at bounding box center [742, 207] width 11 height 16
type input "14:00"
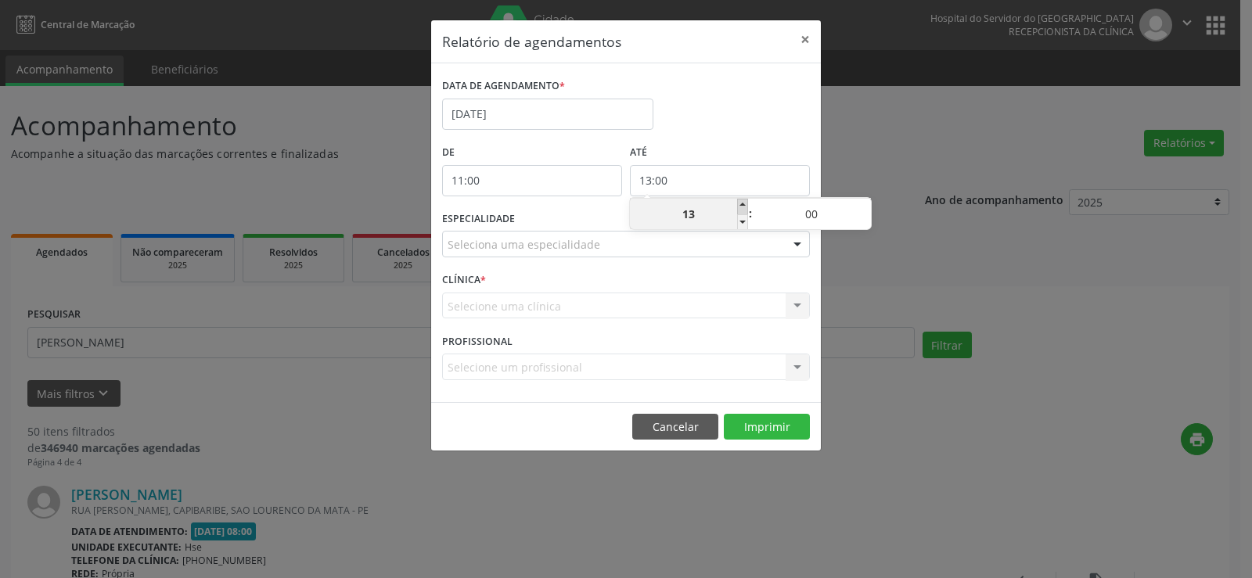
type input "14"
click at [744, 205] on span at bounding box center [742, 207] width 11 height 16
type input "15:00"
type input "15"
click at [741, 221] on span at bounding box center [742, 222] width 11 height 16
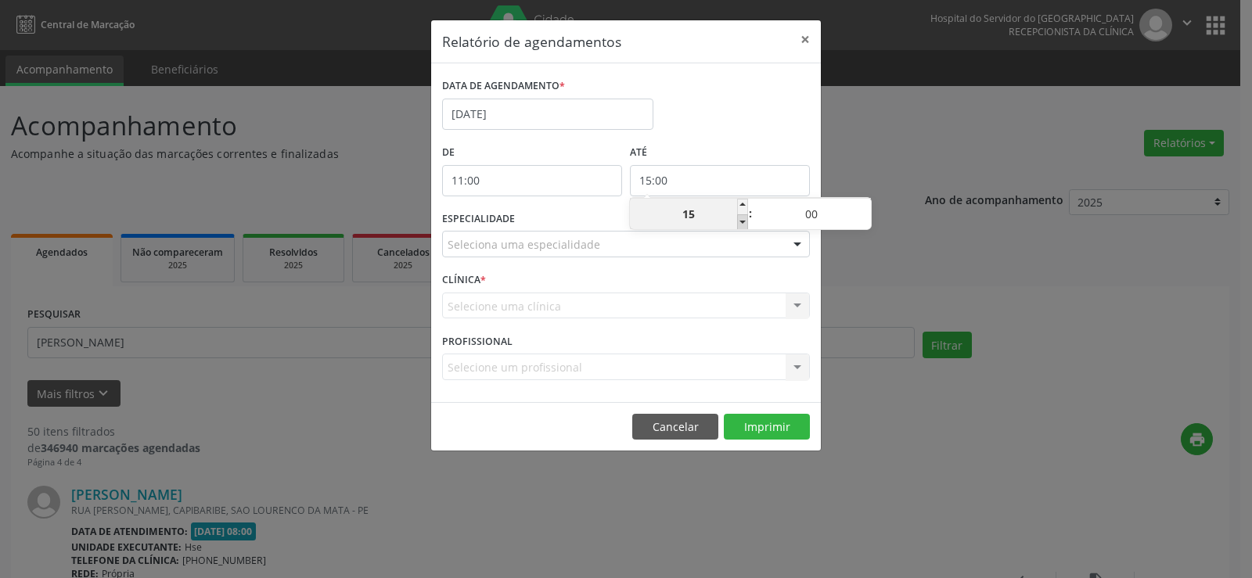
type input "14:00"
type input "14"
click at [865, 203] on span at bounding box center [865, 207] width 11 height 16
type input "14:05"
type input "05"
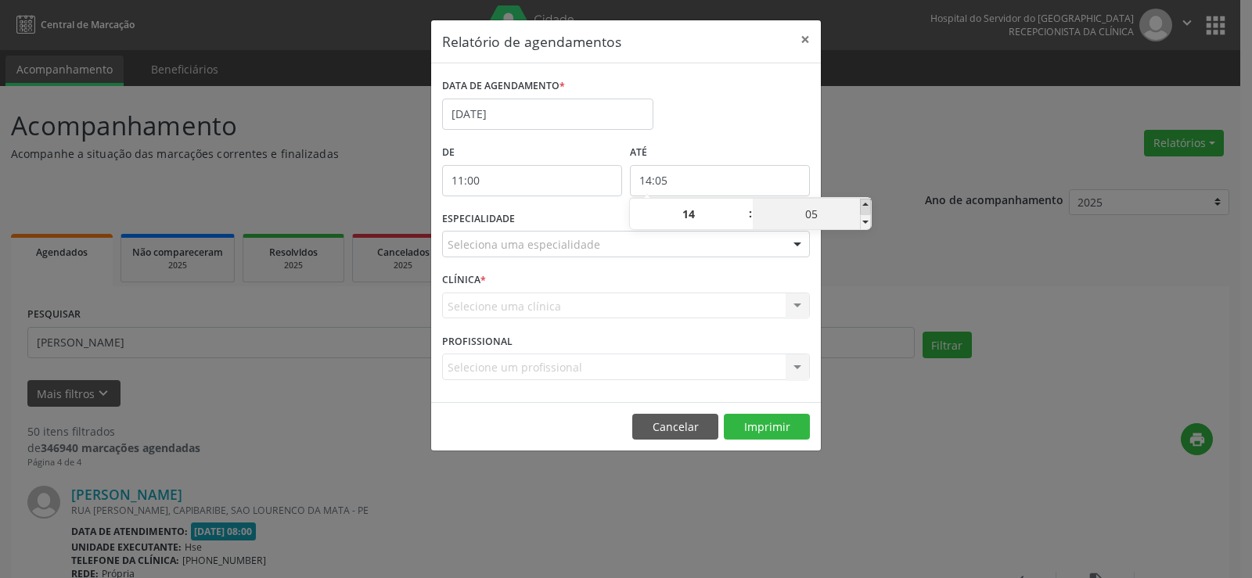
click at [865, 203] on span at bounding box center [865, 207] width 11 height 16
type input "14:10"
type input "10"
click at [865, 203] on span at bounding box center [865, 207] width 11 height 16
type input "14:15"
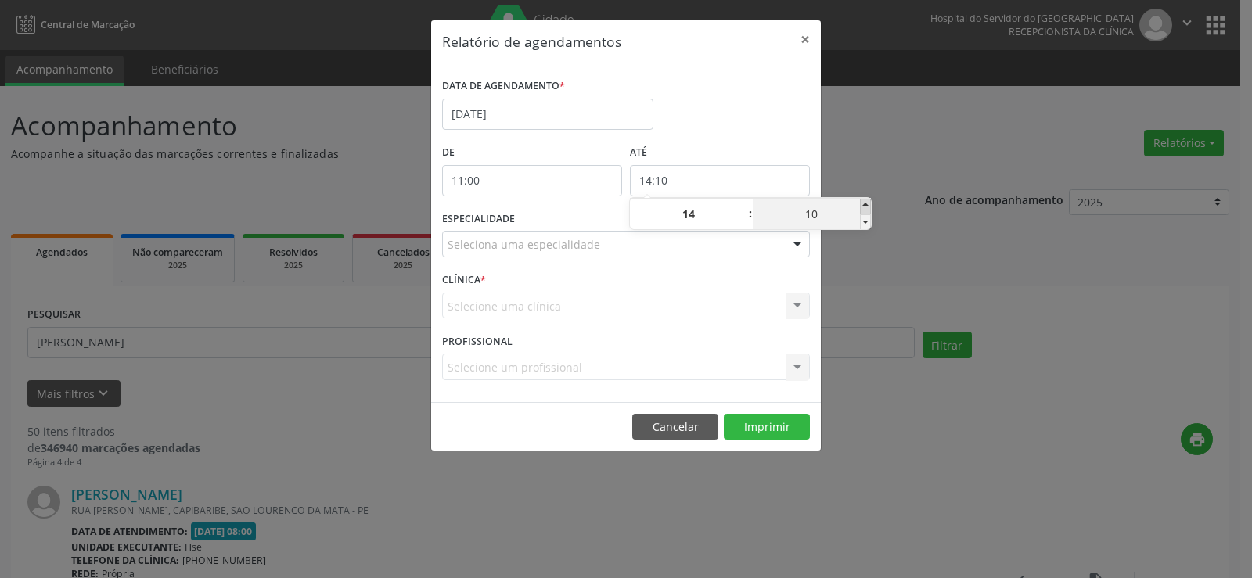
type input "15"
click at [865, 203] on span at bounding box center [865, 207] width 11 height 16
type input "14:20"
type input "20"
click at [865, 203] on span at bounding box center [865, 207] width 11 height 16
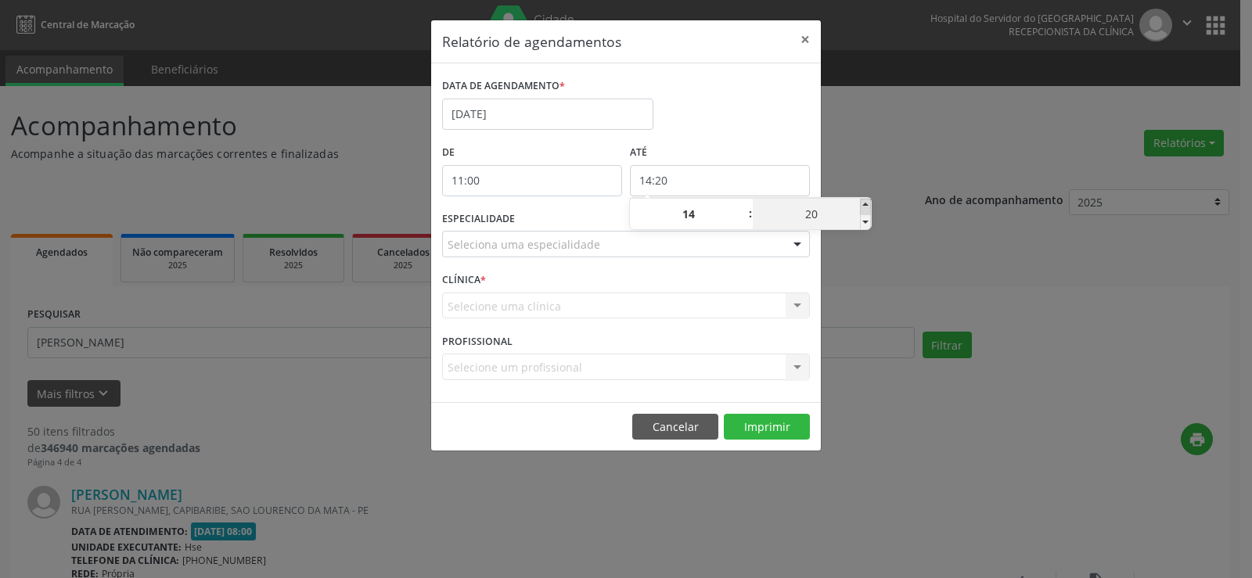
type input "14:25"
type input "25"
click at [865, 203] on span at bounding box center [865, 207] width 11 height 16
type input "14:30"
type input "30"
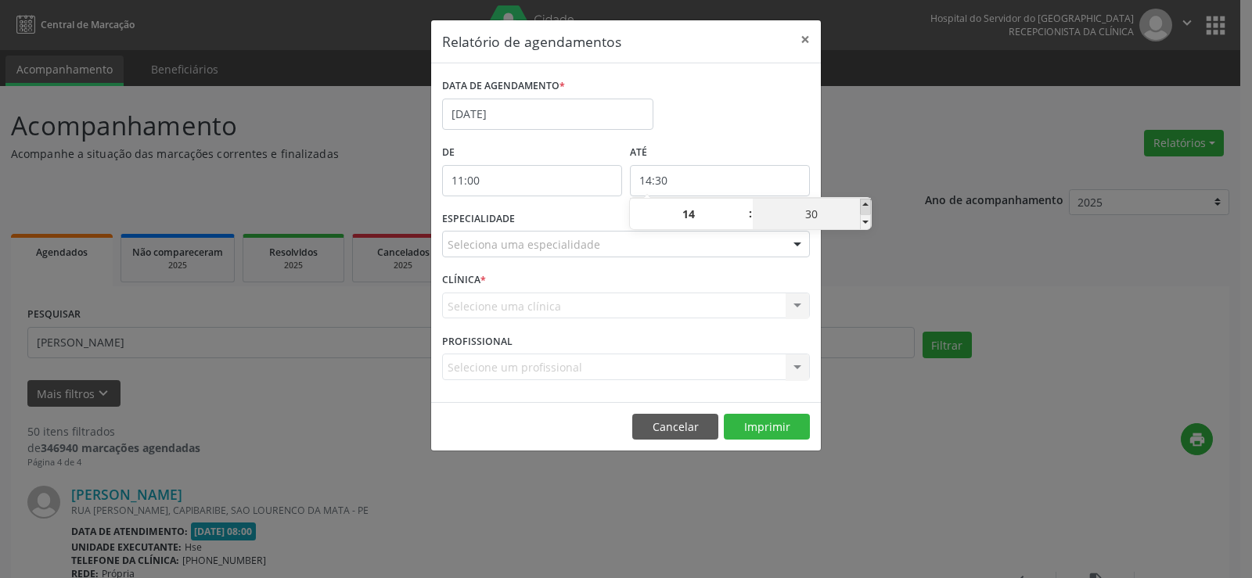
click at [865, 203] on span at bounding box center [865, 207] width 11 height 16
type input "14:35"
type input "35"
click at [865, 203] on span at bounding box center [865, 207] width 11 height 16
type input "14:40"
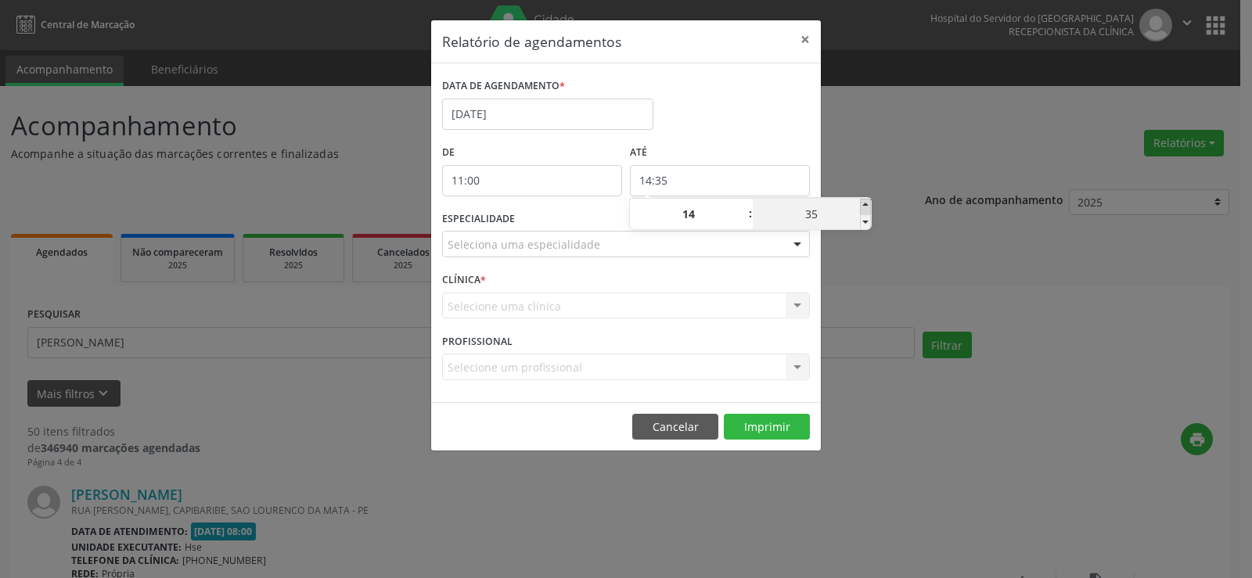
type input "40"
click at [865, 203] on span at bounding box center [865, 207] width 11 height 16
type input "14:45"
type input "45"
click at [865, 203] on span at bounding box center [865, 207] width 11 height 16
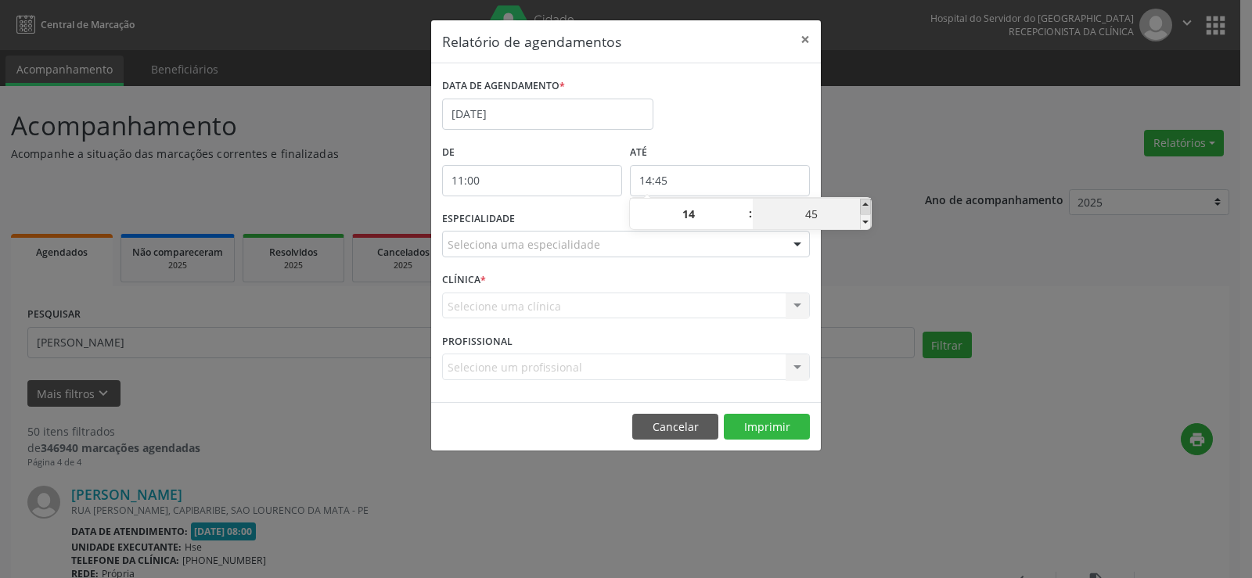
type input "14:50"
type input "50"
click at [865, 203] on span at bounding box center [865, 207] width 11 height 16
type input "14:55"
type input "55"
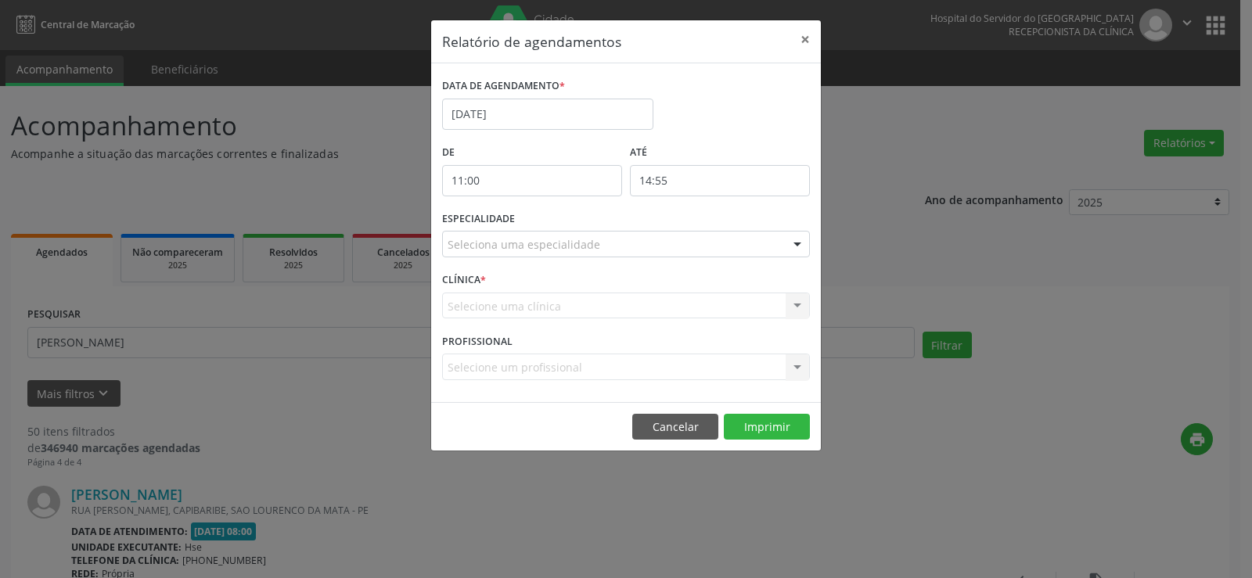
click at [887, 156] on div "Relatório de agendamentos × DATA DE AGENDAMENTO * [DATE] De 11:00 ATÉ 14:55 ESP…" at bounding box center [626, 289] width 1252 height 578
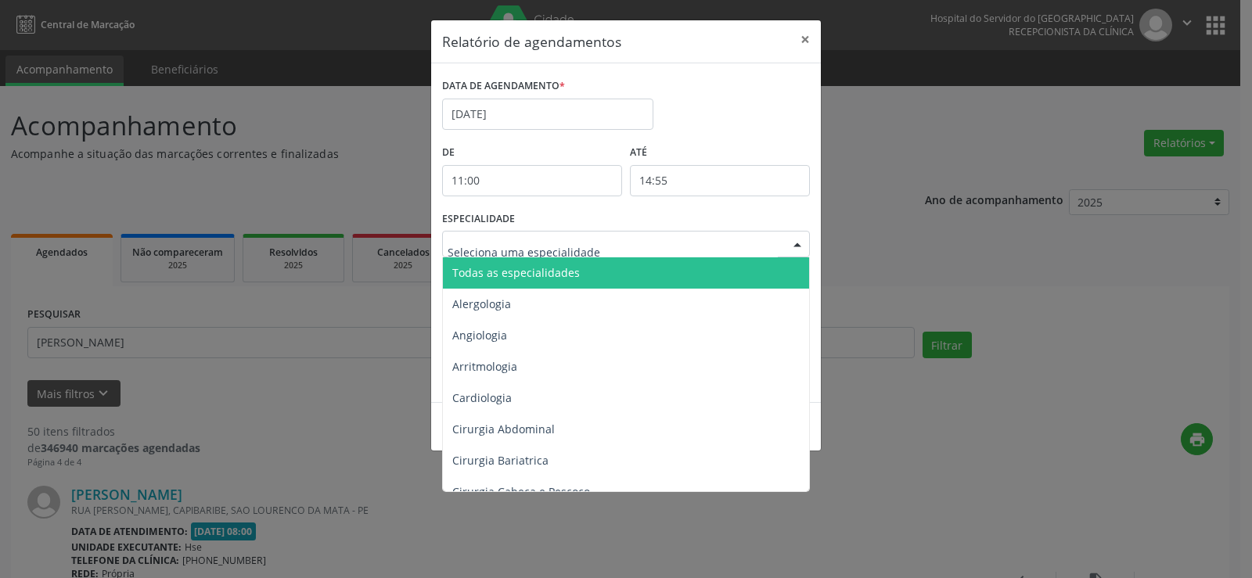
click at [797, 246] on div at bounding box center [797, 245] width 23 height 27
click at [772, 268] on span "Todas as especialidades" at bounding box center [627, 272] width 369 height 31
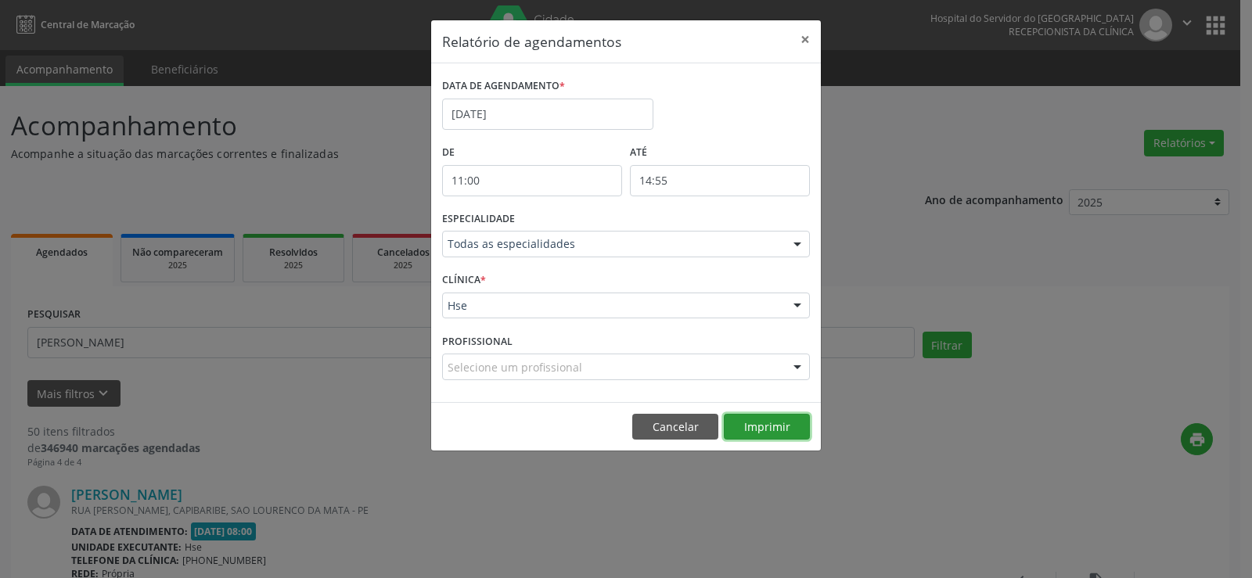
click at [760, 431] on button "Imprimir" at bounding box center [767, 427] width 86 height 27
click at [800, 37] on button "×" at bounding box center [805, 39] width 31 height 38
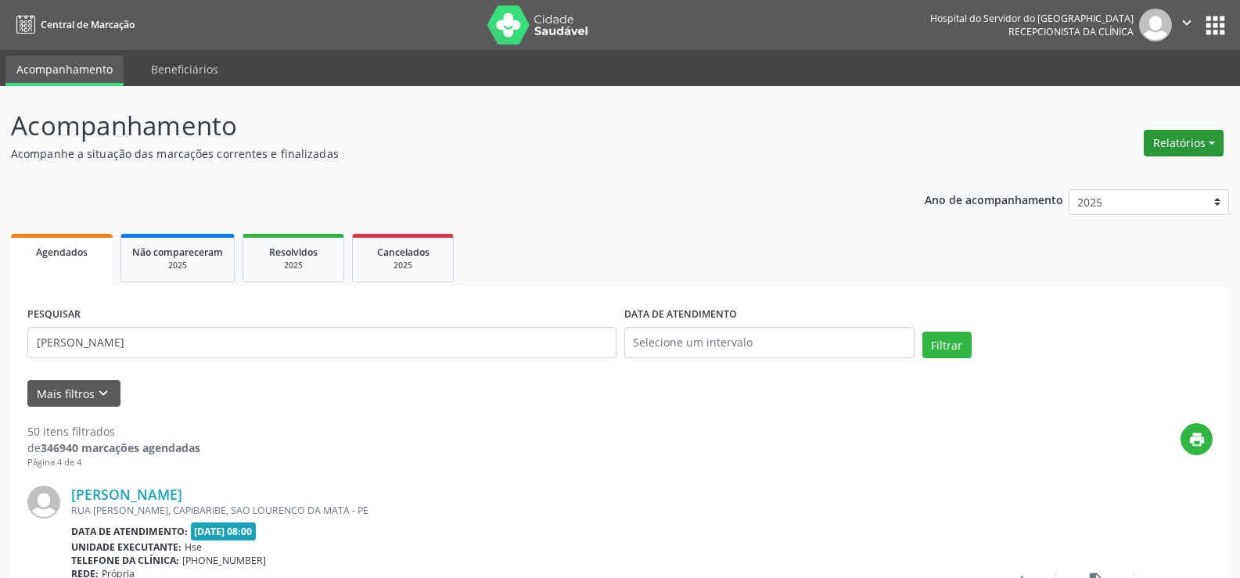
click at [1158, 146] on button "Relatórios" at bounding box center [1184, 143] width 80 height 27
click at [1147, 168] on link "Agendamentos" at bounding box center [1140, 177] width 168 height 22
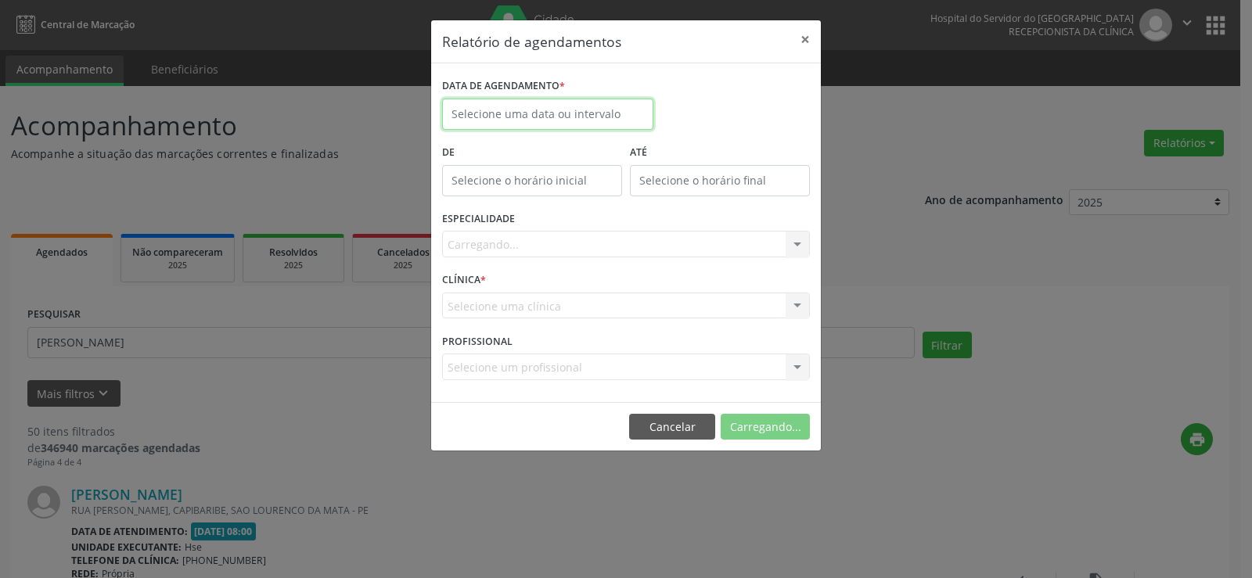
click at [599, 114] on input "text" at bounding box center [547, 114] width 211 height 31
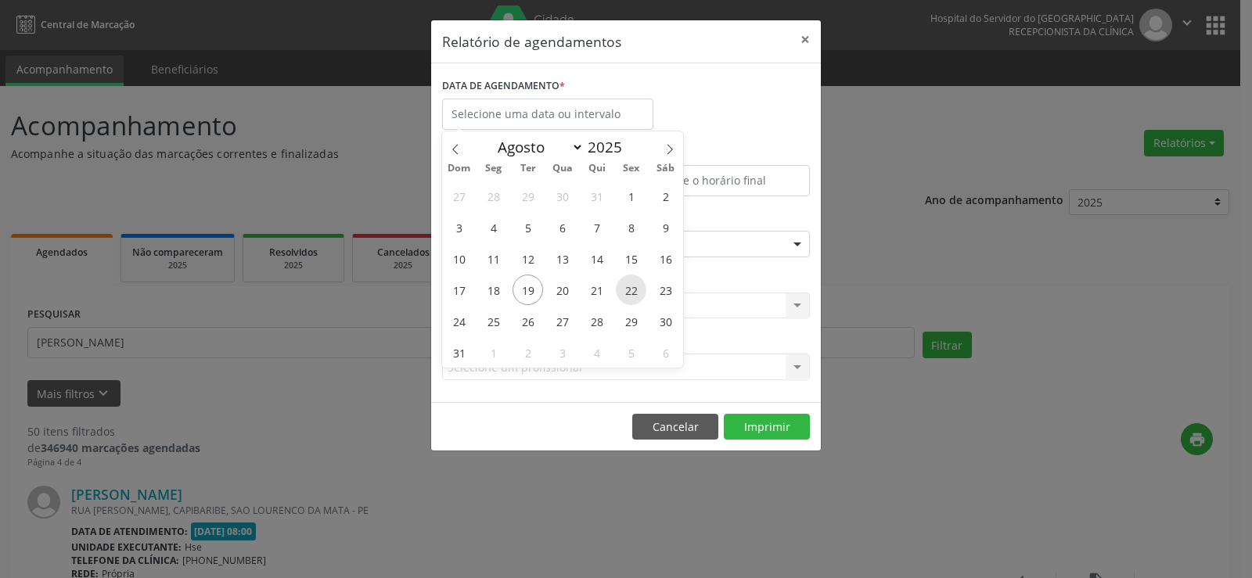
click at [625, 301] on span "22" at bounding box center [631, 290] width 31 height 31
type input "[DATE]"
click at [625, 301] on span "22" at bounding box center [631, 290] width 31 height 31
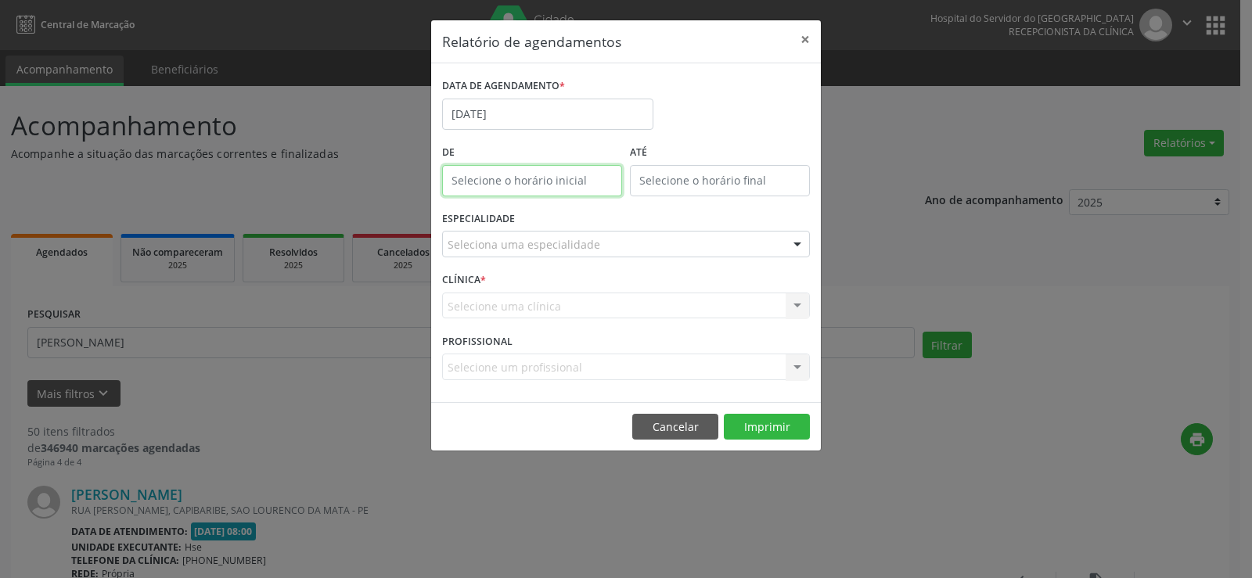
click at [559, 178] on input "text" at bounding box center [532, 180] width 180 height 31
click at [553, 205] on span at bounding box center [554, 207] width 11 height 16
type input "13:00"
type input "13"
click at [553, 205] on span at bounding box center [554, 207] width 11 height 16
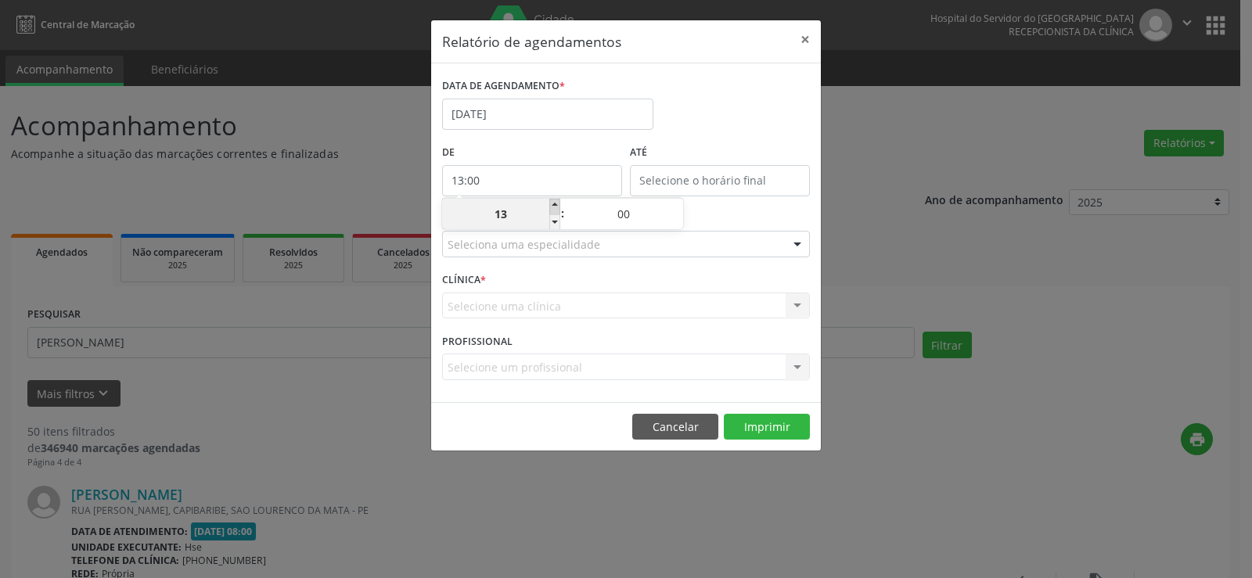
type input "14:00"
type input "14"
click at [553, 205] on span at bounding box center [554, 207] width 11 height 16
type input "15:00"
type input "15"
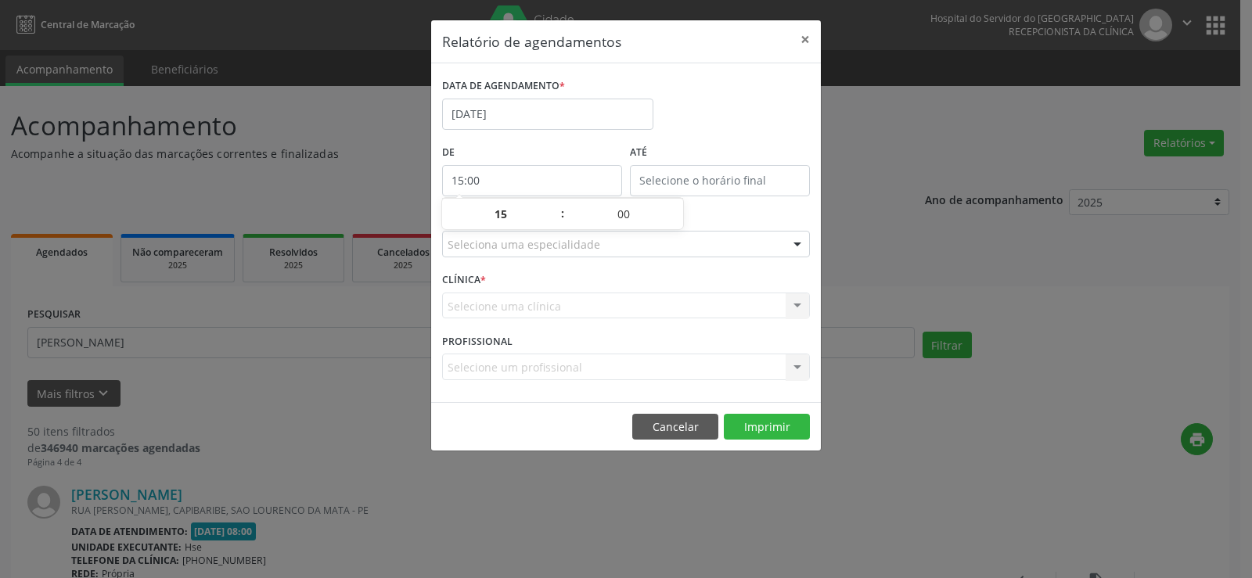
type input "15:00"
type input "15"
click at [674, 171] on input "15:00" at bounding box center [720, 180] width 180 height 31
click at [740, 205] on span at bounding box center [742, 207] width 11 height 16
type input "16:00"
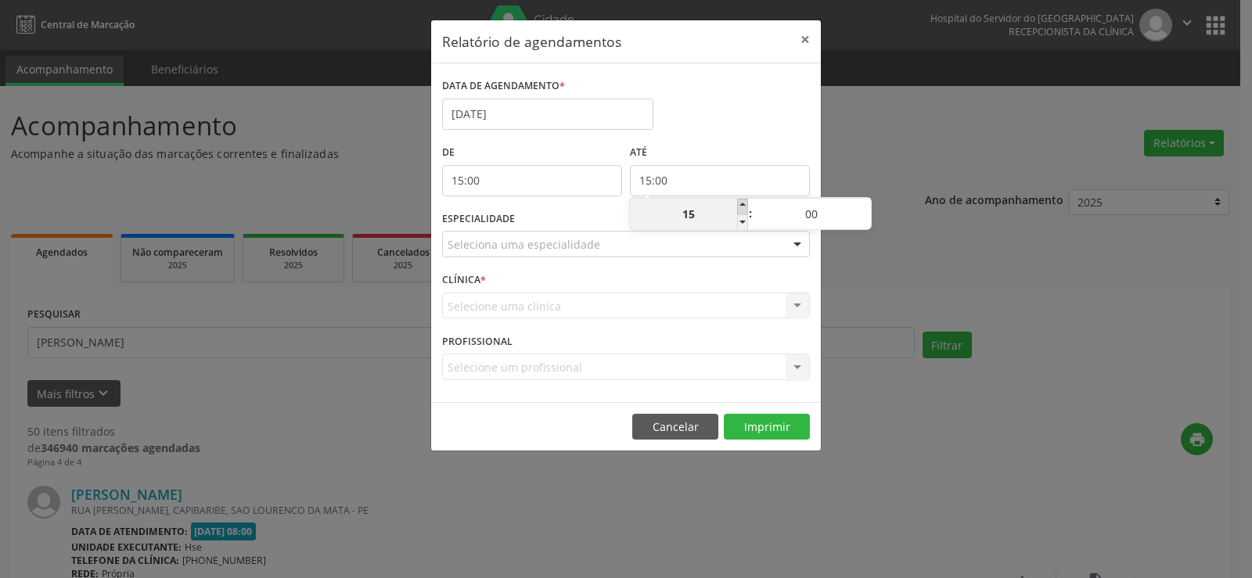
type input "16"
click at [740, 205] on span at bounding box center [742, 207] width 11 height 16
type input "17:00"
type input "17"
click at [740, 205] on span at bounding box center [742, 207] width 11 height 16
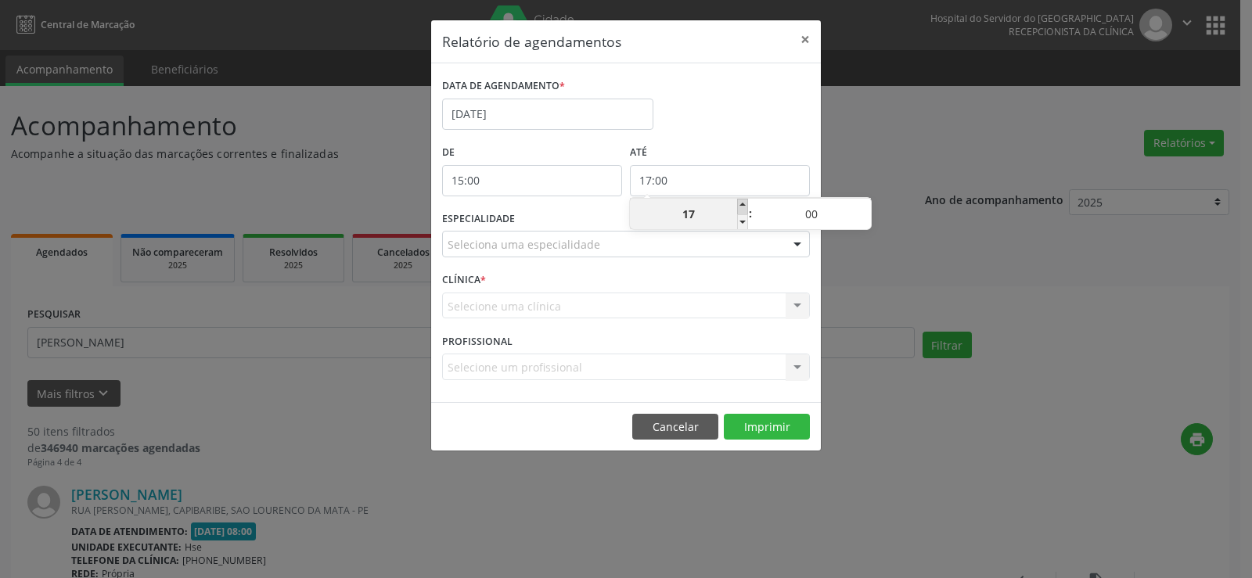
type input "18:00"
type input "18"
click at [740, 205] on span at bounding box center [742, 207] width 11 height 16
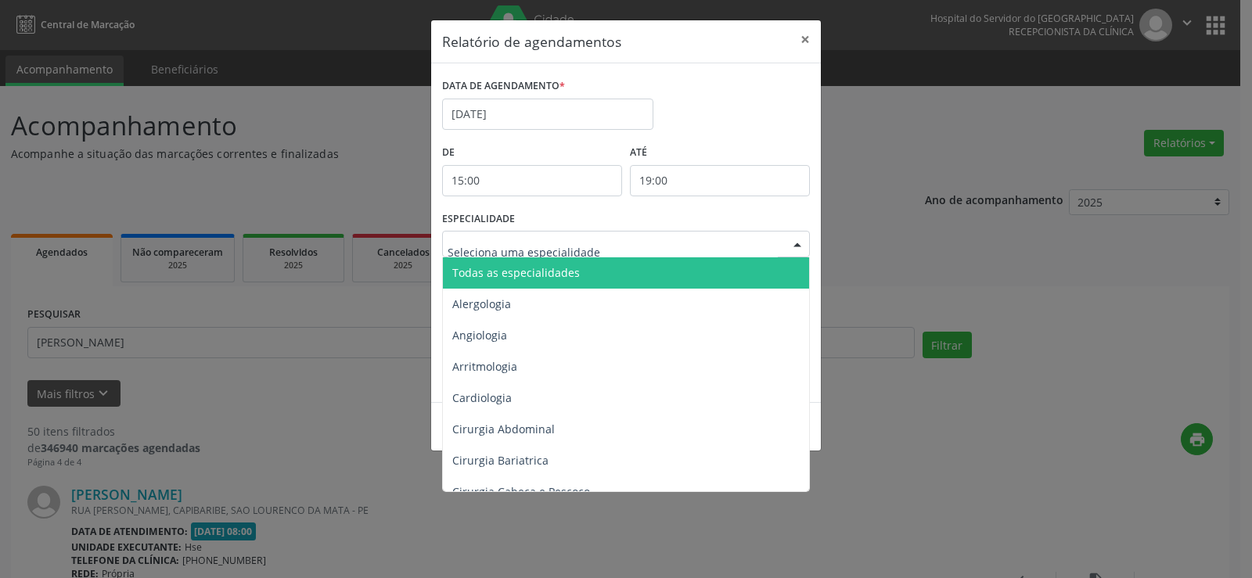
click at [762, 257] on div "Todas as especialidades Alergologia Angiologia Arritmologia Cardiologia Cirurgi…" at bounding box center [626, 244] width 368 height 27
click at [756, 268] on span "Todas as especialidades" at bounding box center [627, 272] width 369 height 31
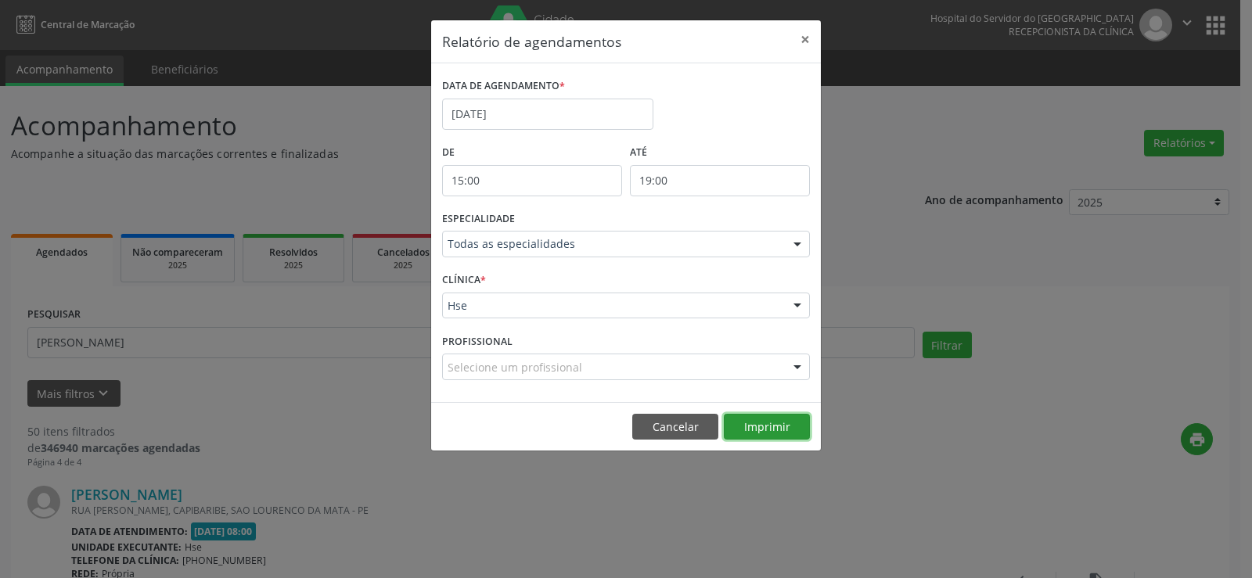
click at [783, 417] on button "Imprimir" at bounding box center [767, 427] width 86 height 27
